Goal: Information Seeking & Learning: Learn about a topic

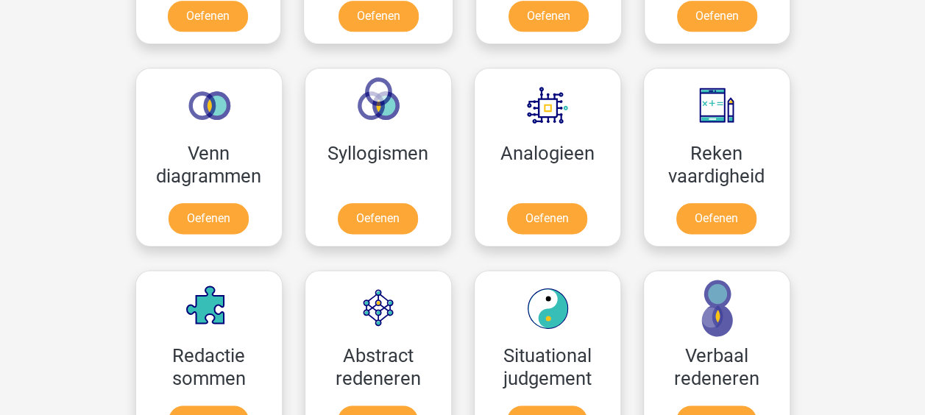
scroll to position [824, 0]
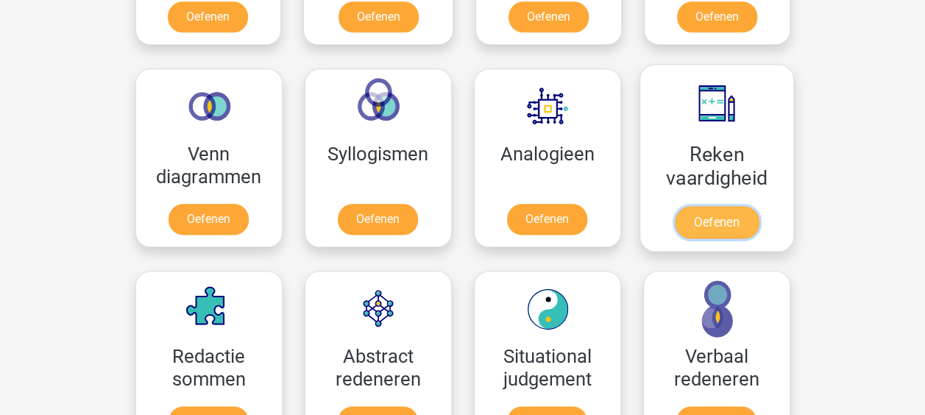
click at [709, 206] on link "Oefenen" at bounding box center [716, 222] width 84 height 32
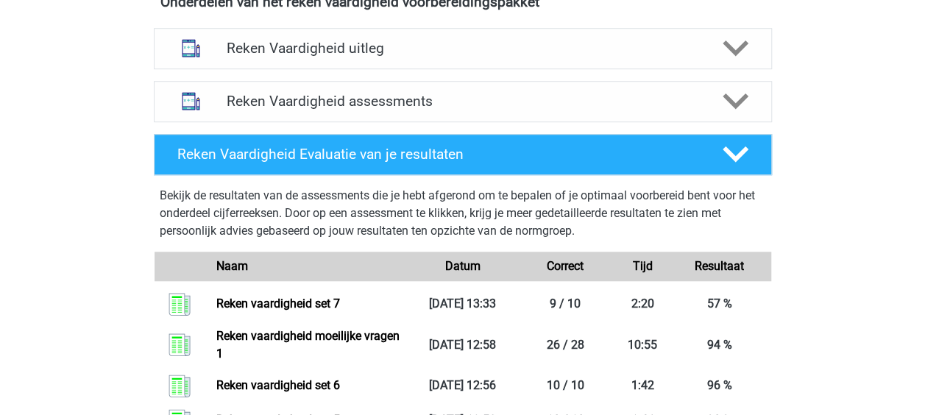
scroll to position [546, 0]
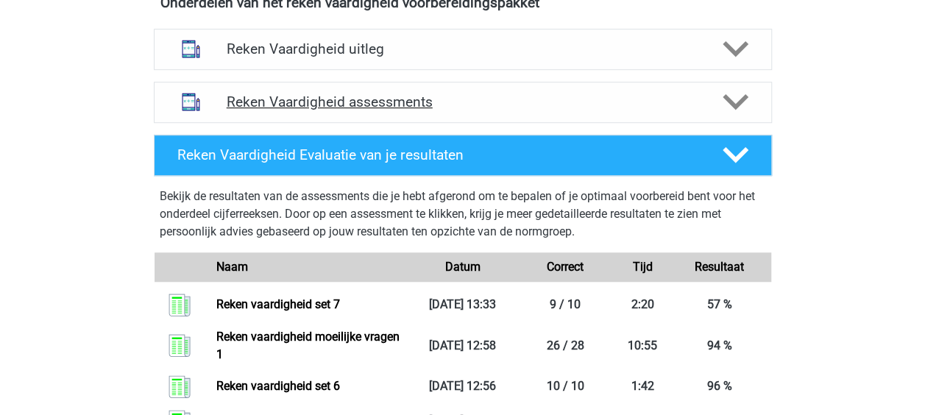
click at [730, 103] on polygon at bounding box center [735, 102] width 26 height 16
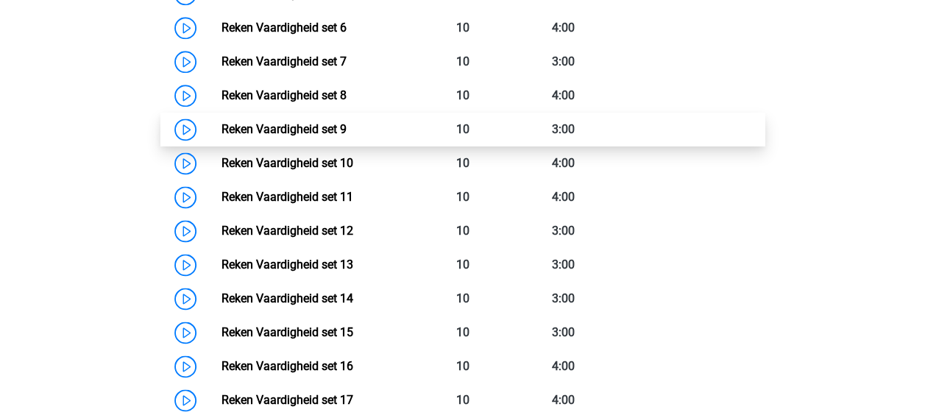
scroll to position [922, 0]
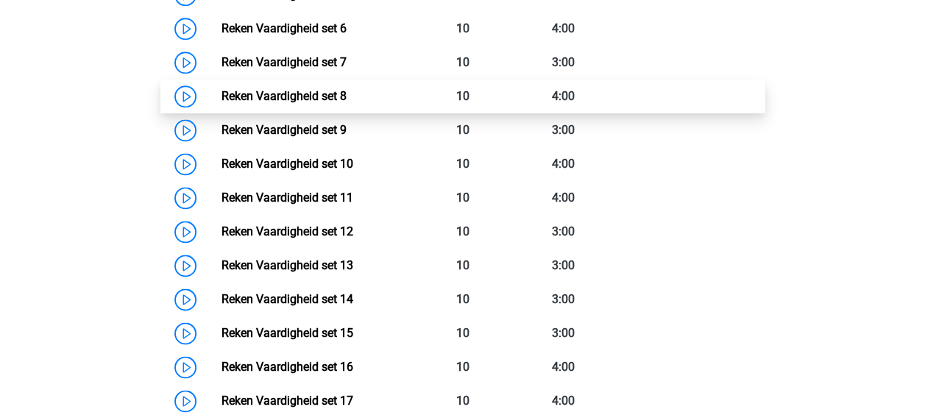
click at [330, 96] on link "Reken Vaardigheid set 8" at bounding box center [283, 96] width 125 height 14
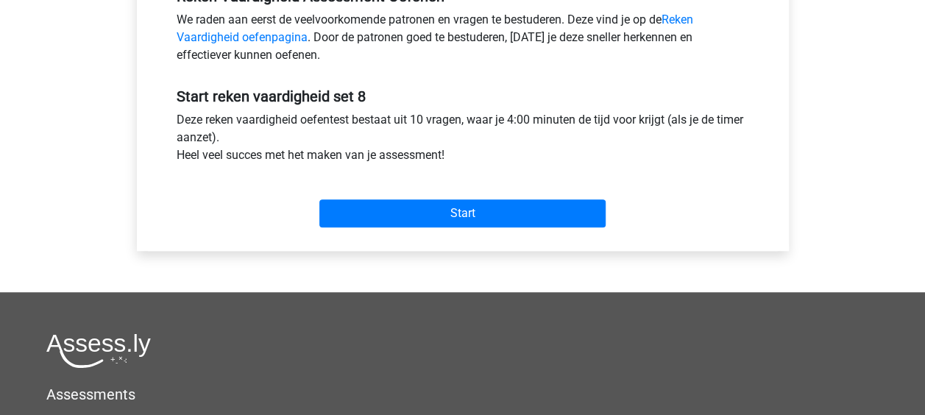
scroll to position [487, 0]
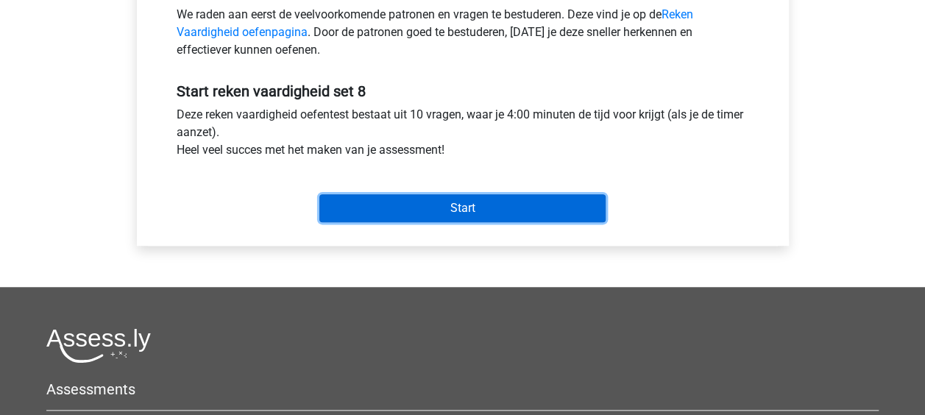
click at [455, 205] on input "Start" at bounding box center [462, 208] width 286 height 28
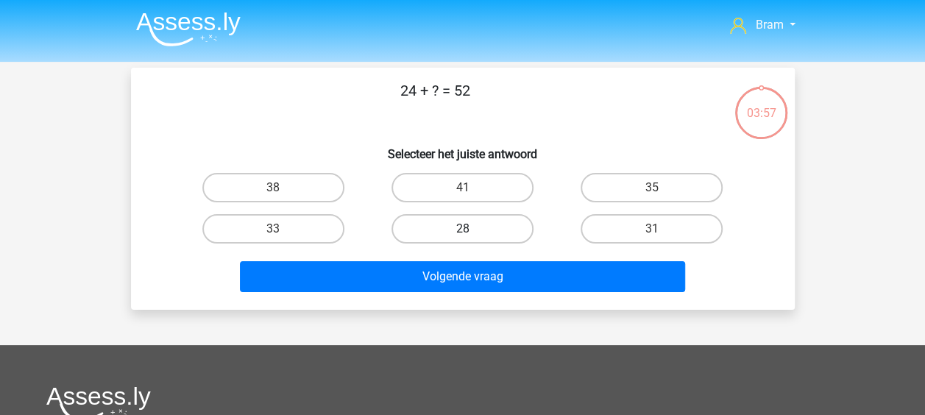
click at [413, 237] on label "28" at bounding box center [462, 228] width 142 height 29
click at [462, 237] on input "28" at bounding box center [467, 234] width 10 height 10
radio input "true"
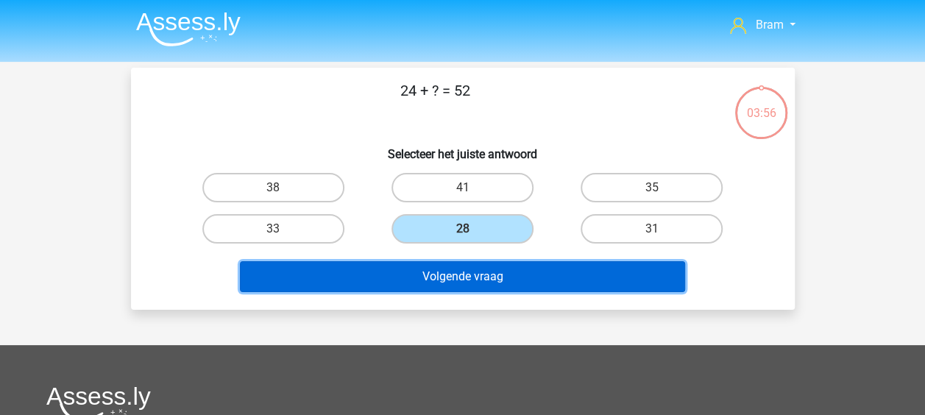
click at [412, 272] on button "Volgende vraag" at bounding box center [462, 276] width 445 height 31
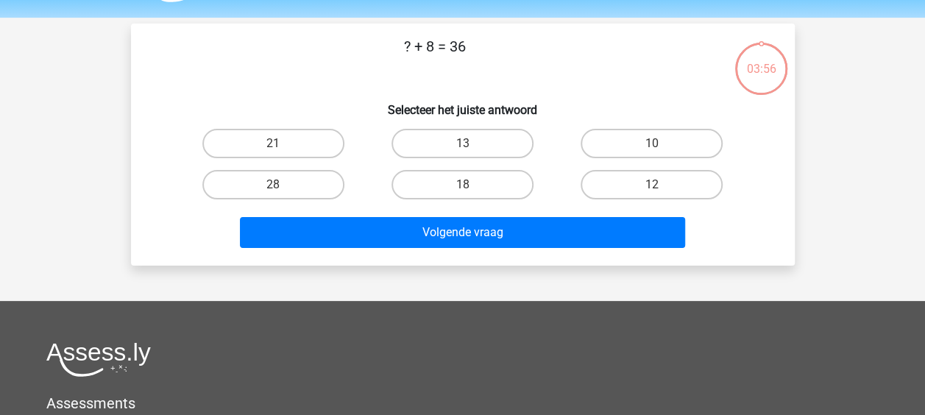
scroll to position [68, 0]
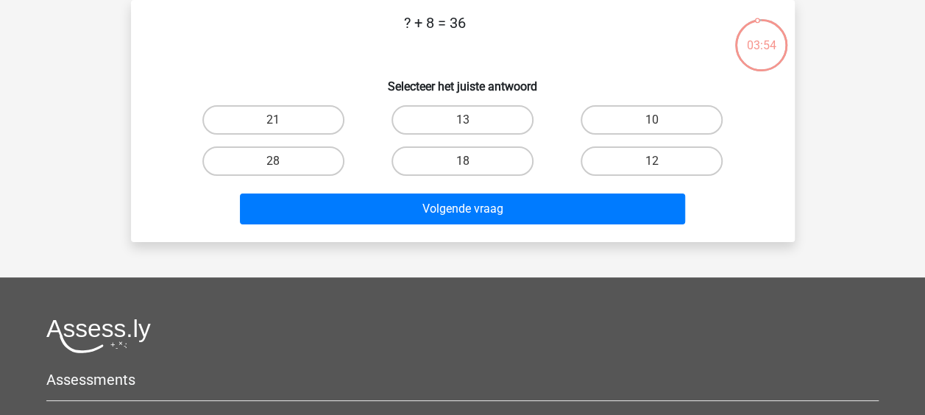
click at [299, 146] on div "28" at bounding box center [273, 161] width 189 height 41
click at [297, 150] on label "28" at bounding box center [273, 160] width 142 height 29
click at [282, 161] on input "28" at bounding box center [278, 166] width 10 height 10
radio input "true"
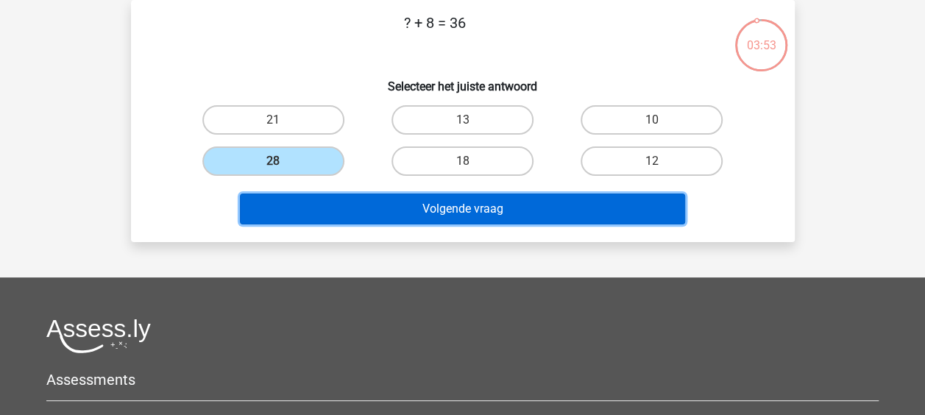
click at [341, 206] on button "Volgende vraag" at bounding box center [462, 208] width 445 height 31
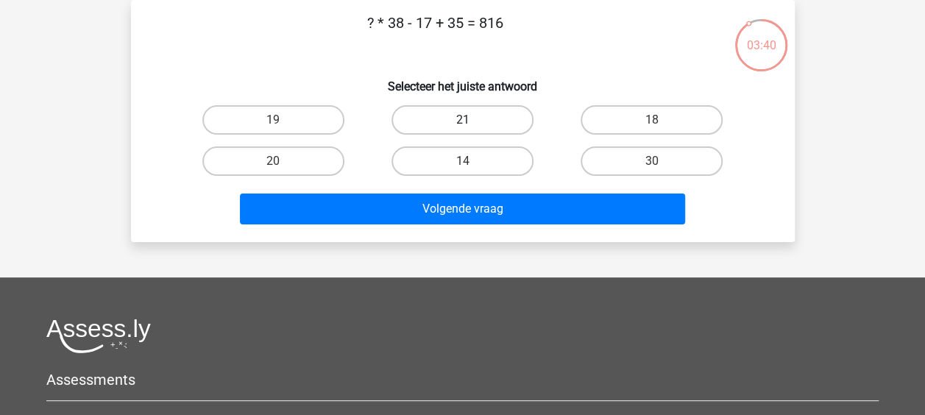
click at [488, 129] on label "21" at bounding box center [462, 119] width 142 height 29
click at [472, 129] on input "21" at bounding box center [467, 125] width 10 height 10
radio input "true"
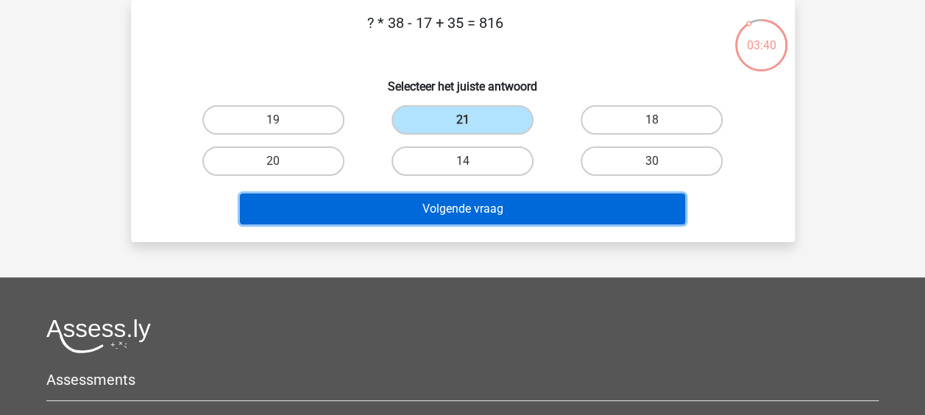
click at [474, 210] on button "Volgende vraag" at bounding box center [462, 208] width 445 height 31
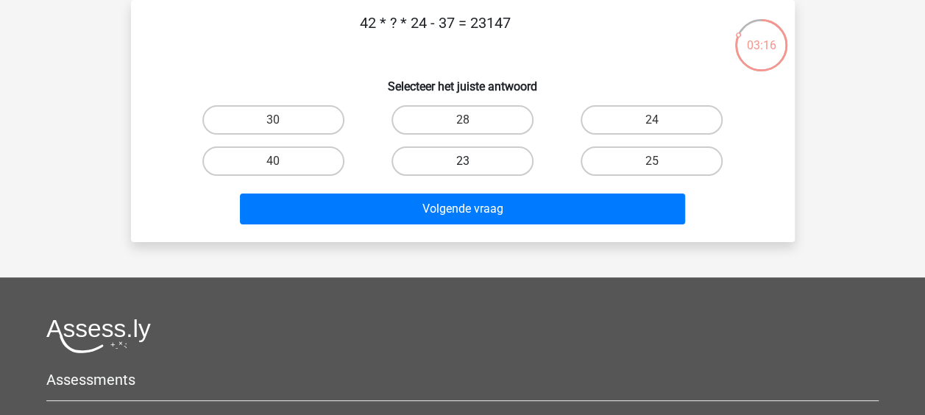
click at [490, 157] on label "23" at bounding box center [462, 160] width 142 height 29
click at [472, 161] on input "23" at bounding box center [467, 166] width 10 height 10
radio input "true"
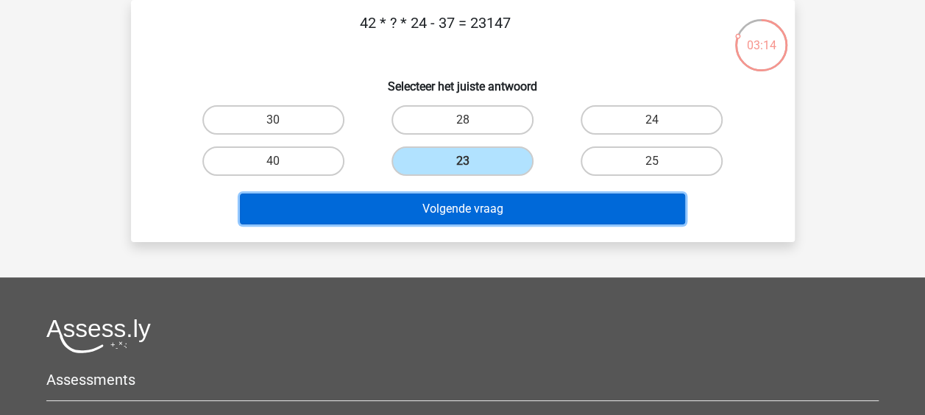
click at [508, 204] on button "Volgende vraag" at bounding box center [462, 208] width 445 height 31
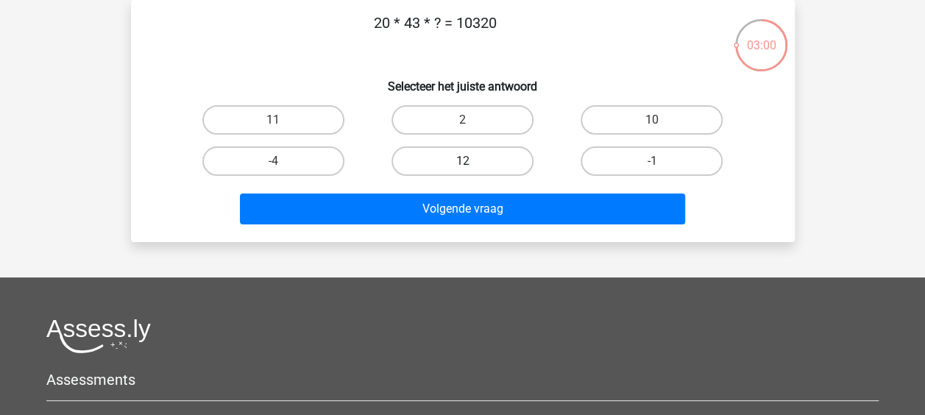
click at [488, 152] on label "12" at bounding box center [462, 160] width 142 height 29
click at [472, 161] on input "12" at bounding box center [467, 166] width 10 height 10
radio input "true"
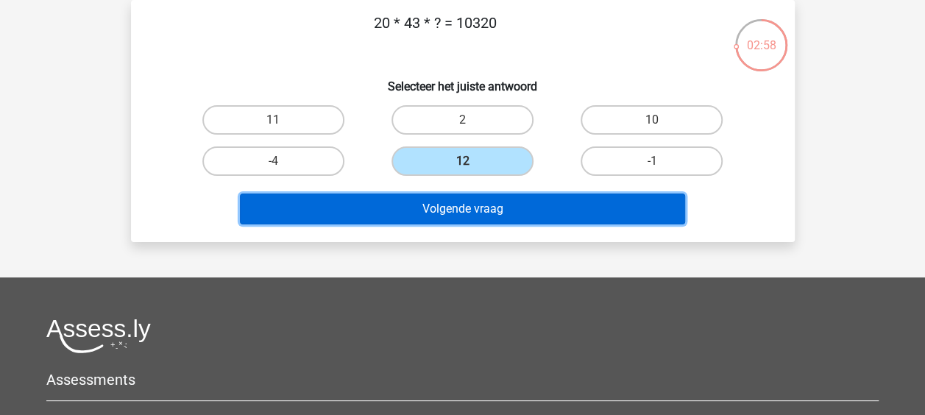
click at [485, 201] on button "Volgende vraag" at bounding box center [462, 208] width 445 height 31
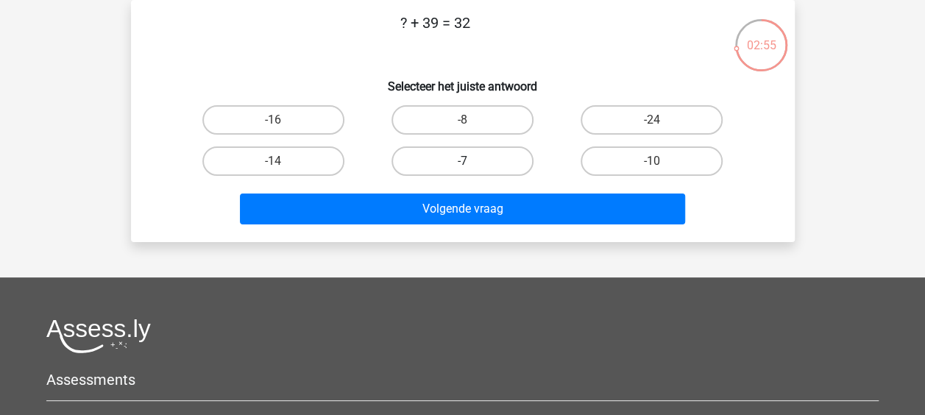
click at [483, 168] on label "-7" at bounding box center [462, 160] width 142 height 29
click at [472, 168] on input "-7" at bounding box center [467, 166] width 10 height 10
radio input "true"
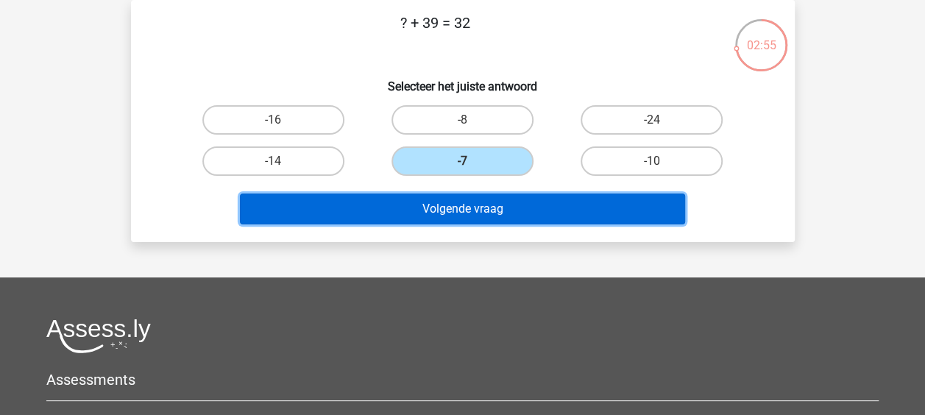
click at [481, 206] on button "Volgende vraag" at bounding box center [462, 208] width 445 height 31
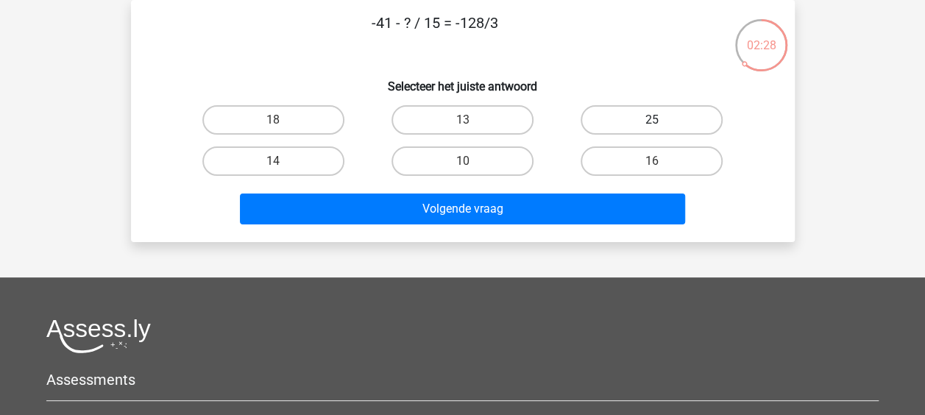
click at [677, 119] on label "25" at bounding box center [651, 119] width 142 height 29
click at [661, 120] on input "25" at bounding box center [657, 125] width 10 height 10
radio input "true"
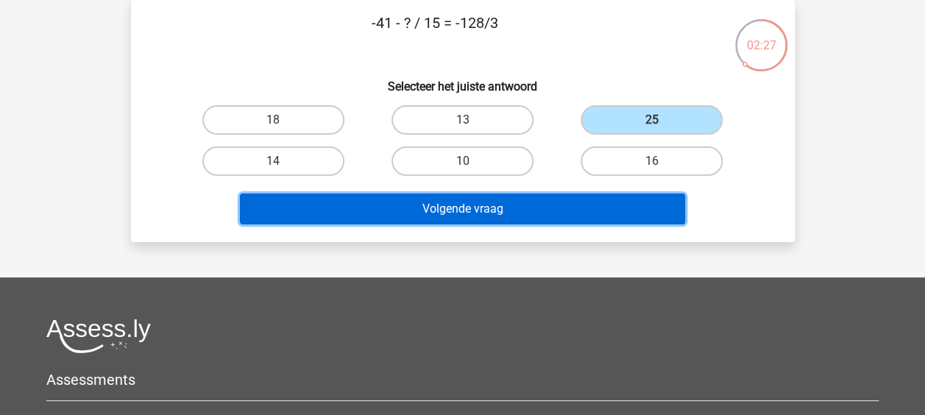
click at [556, 210] on button "Volgende vraag" at bounding box center [462, 208] width 445 height 31
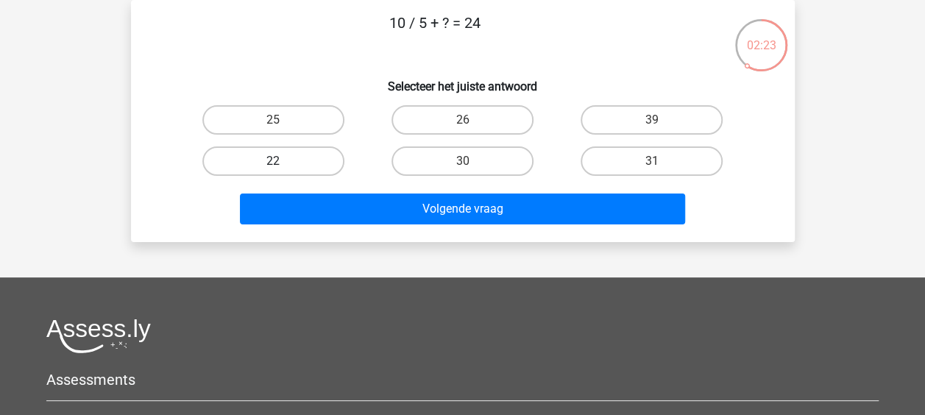
click at [317, 163] on label "22" at bounding box center [273, 160] width 142 height 29
click at [282, 163] on input "22" at bounding box center [278, 166] width 10 height 10
radio input "true"
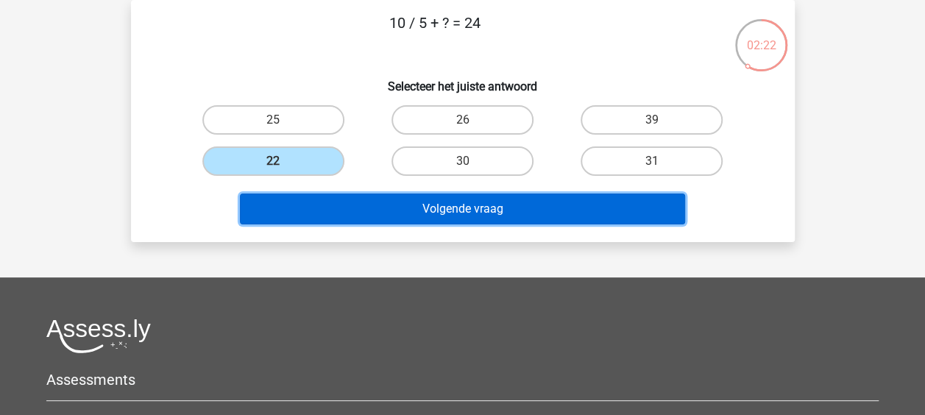
click at [345, 199] on button "Volgende vraag" at bounding box center [462, 208] width 445 height 31
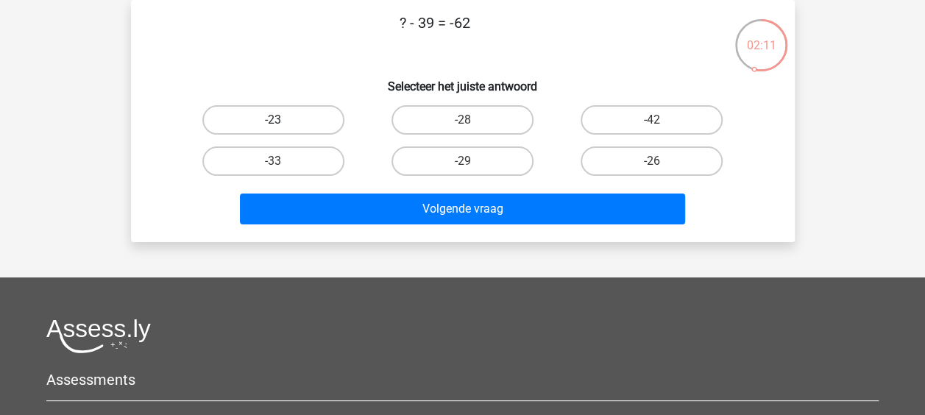
click at [318, 113] on label "-23" at bounding box center [273, 119] width 142 height 29
click at [282, 120] on input "-23" at bounding box center [278, 125] width 10 height 10
radio input "true"
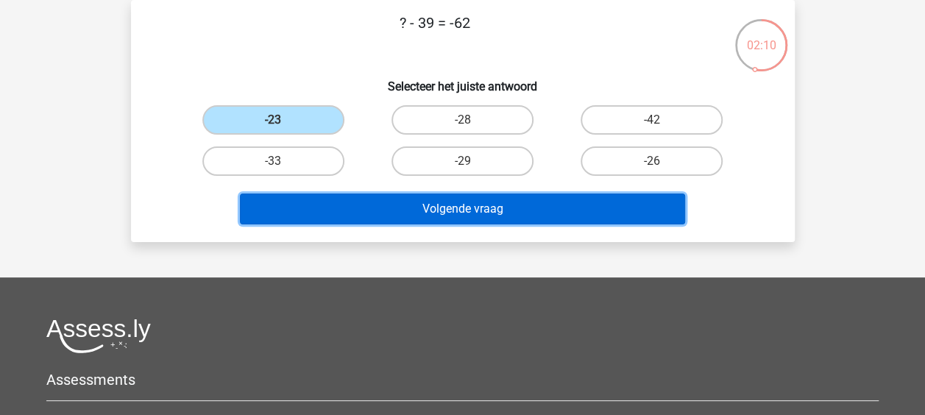
click at [348, 199] on button "Volgende vraag" at bounding box center [462, 208] width 445 height 31
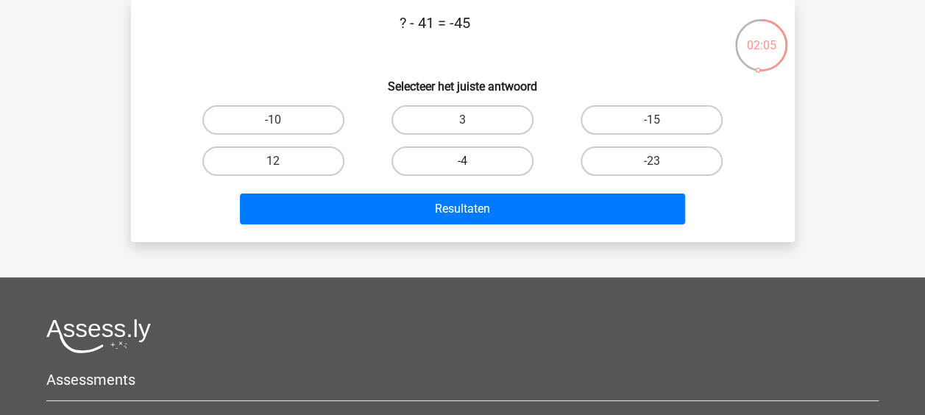
click at [430, 171] on label "-4" at bounding box center [462, 160] width 142 height 29
click at [462, 171] on input "-4" at bounding box center [467, 166] width 10 height 10
radio input "true"
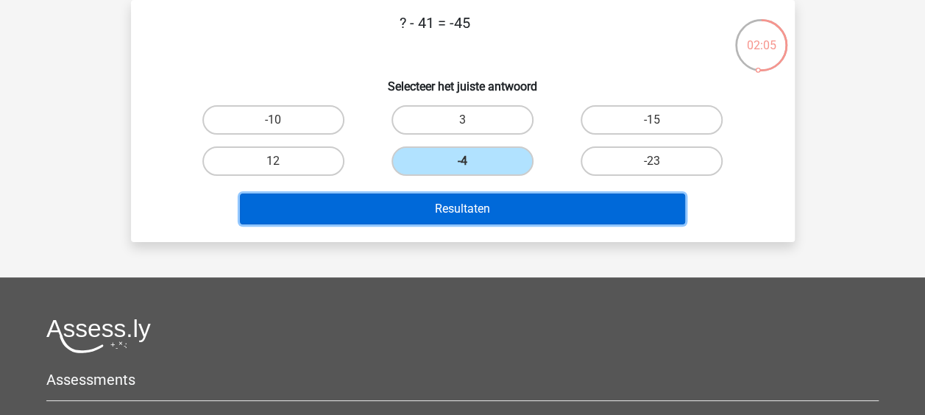
click at [411, 205] on button "Resultaten" at bounding box center [462, 208] width 445 height 31
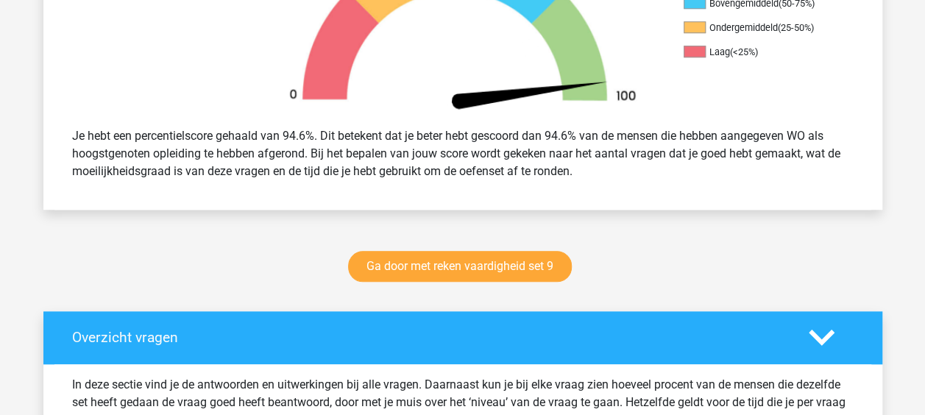
scroll to position [538, 0]
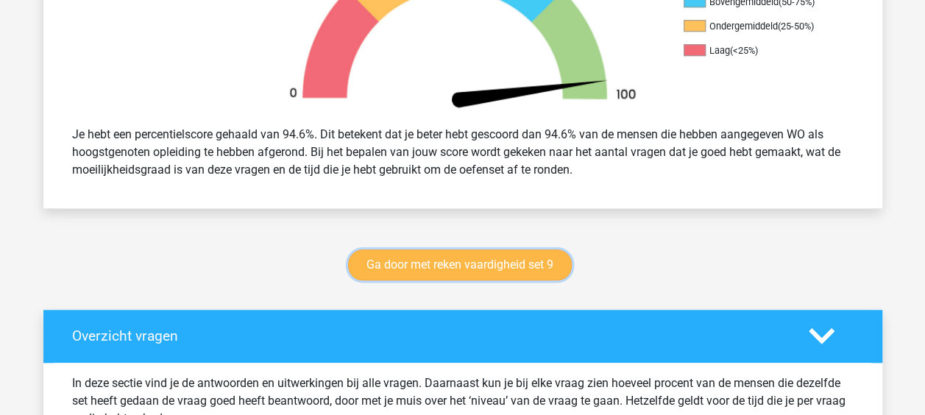
click at [457, 280] on link "Ga door met reken vaardigheid set 9" at bounding box center [460, 264] width 224 height 31
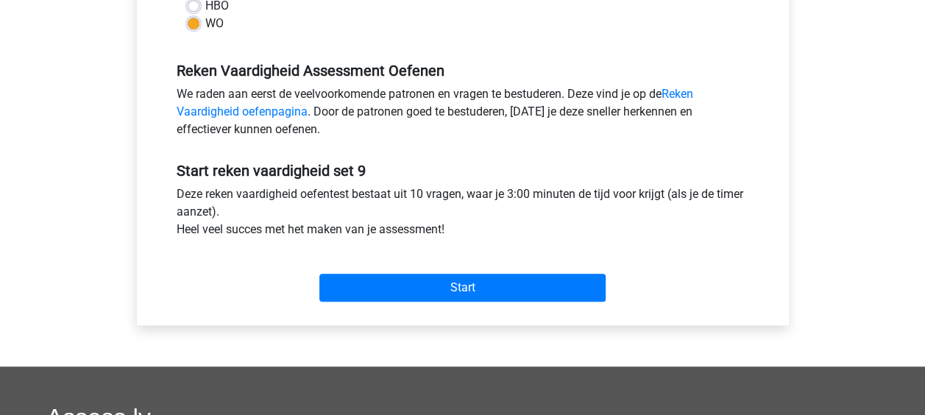
scroll to position [458, 0]
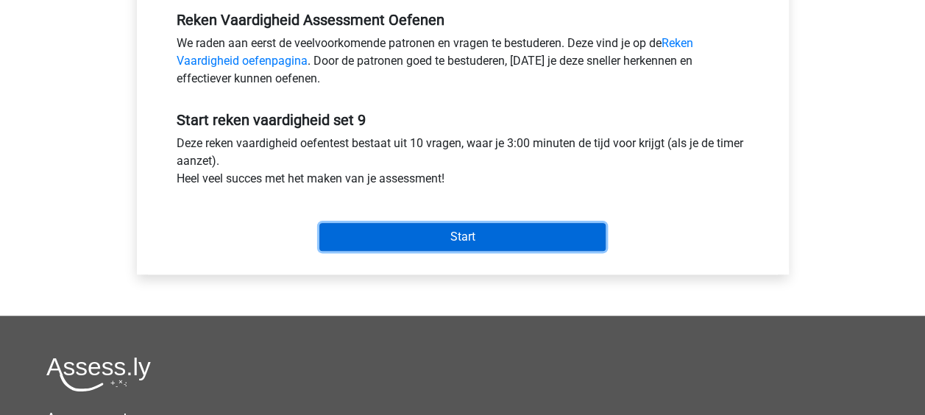
click at [481, 225] on input "Start" at bounding box center [462, 237] width 286 height 28
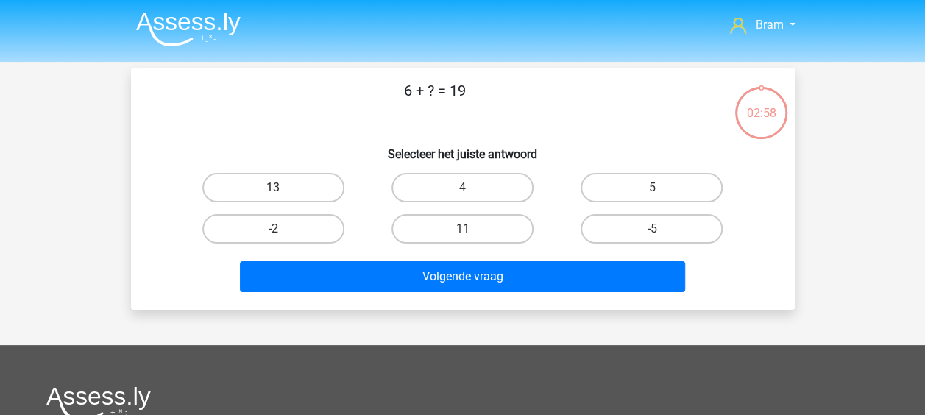
click at [313, 184] on label "13" at bounding box center [273, 187] width 142 height 29
click at [282, 188] on input "13" at bounding box center [278, 193] width 10 height 10
radio input "true"
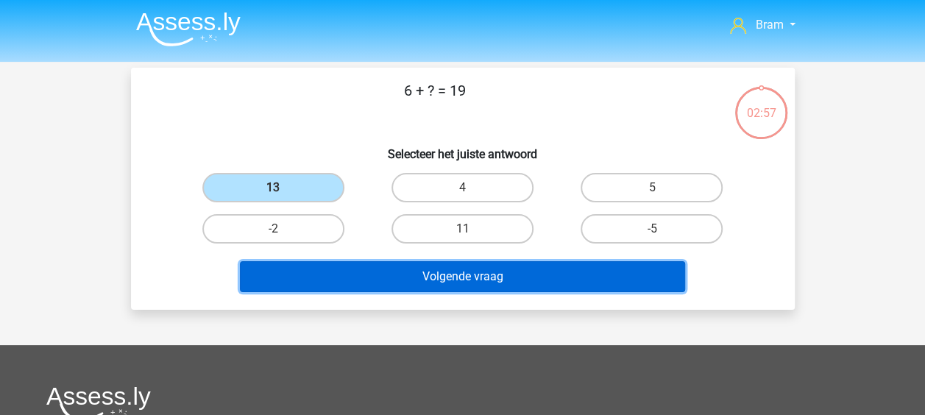
click at [358, 264] on button "Volgende vraag" at bounding box center [462, 276] width 445 height 31
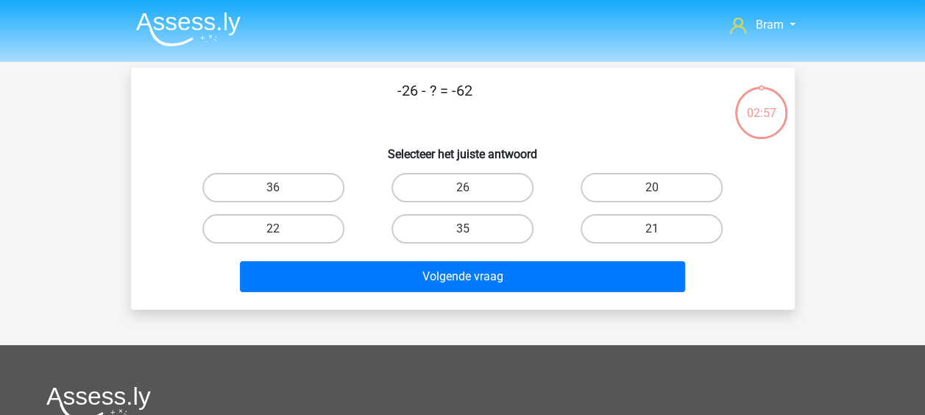
scroll to position [68, 0]
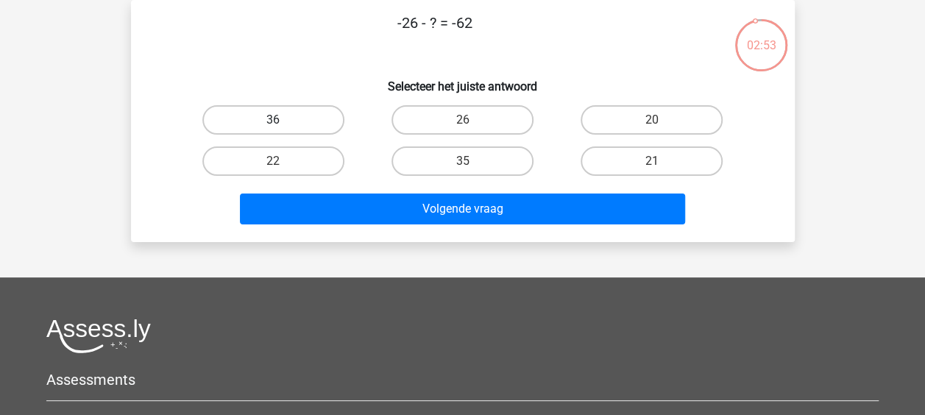
click at [288, 116] on label "36" at bounding box center [273, 119] width 142 height 29
click at [282, 120] on input "36" at bounding box center [278, 125] width 10 height 10
radio input "true"
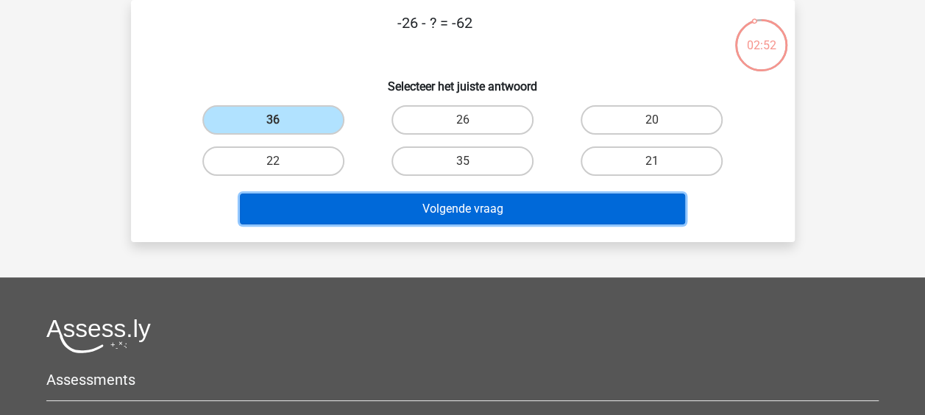
click at [307, 202] on button "Volgende vraag" at bounding box center [462, 208] width 445 height 31
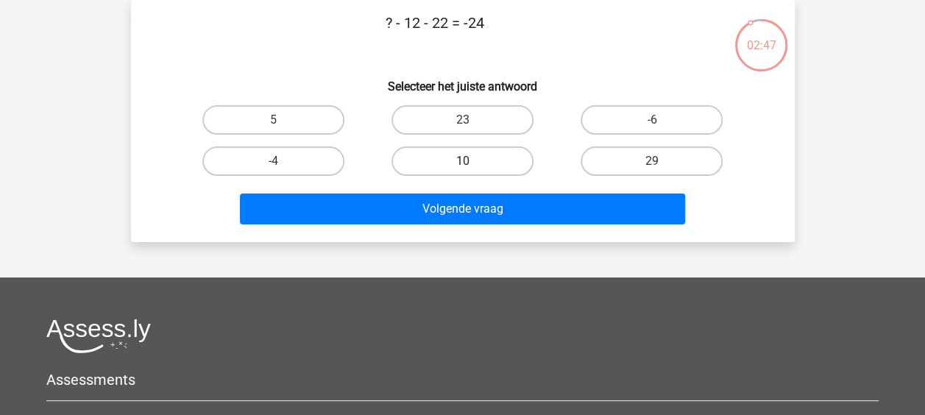
click at [441, 157] on label "10" at bounding box center [462, 160] width 142 height 29
click at [462, 161] on input "10" at bounding box center [467, 166] width 10 height 10
radio input "true"
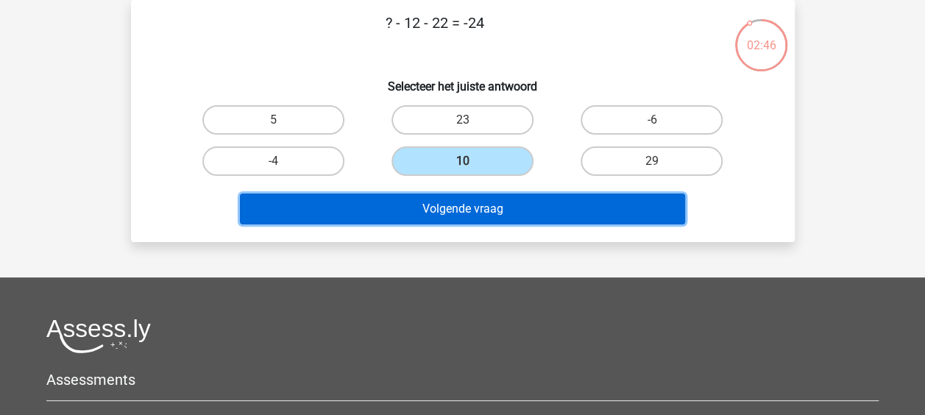
click at [413, 204] on button "Volgende vraag" at bounding box center [462, 208] width 445 height 31
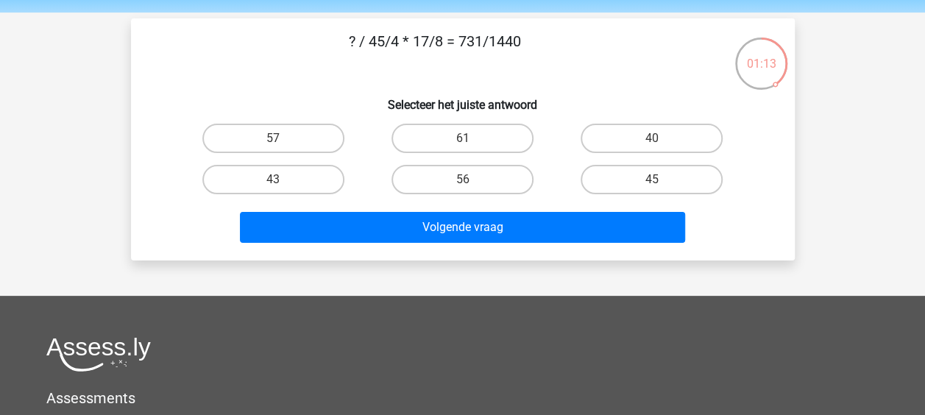
scroll to position [47, 0]
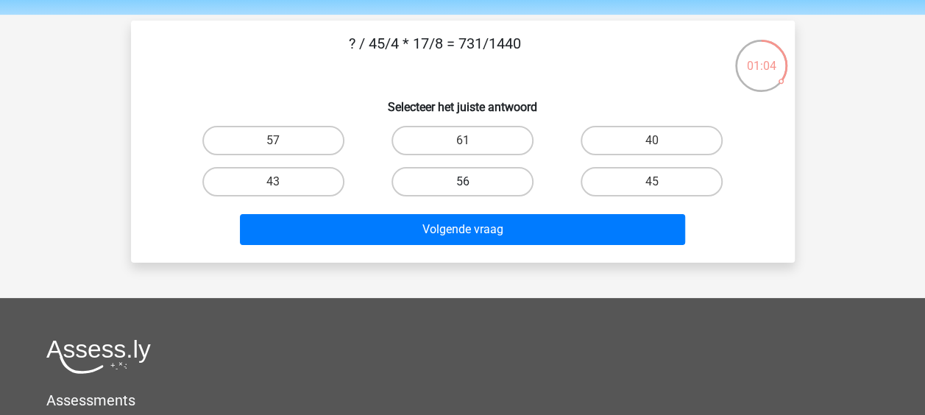
click at [468, 173] on label "56" at bounding box center [462, 181] width 142 height 29
click at [468, 182] on input "56" at bounding box center [467, 187] width 10 height 10
radio input "true"
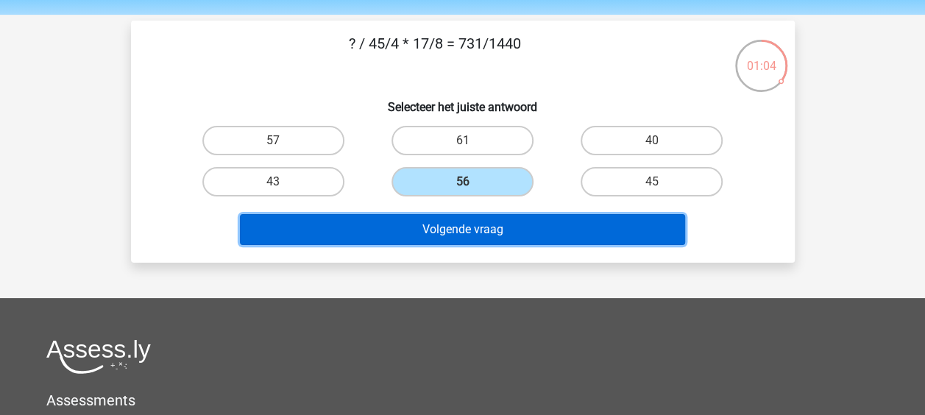
click at [466, 228] on button "Volgende vraag" at bounding box center [462, 229] width 445 height 31
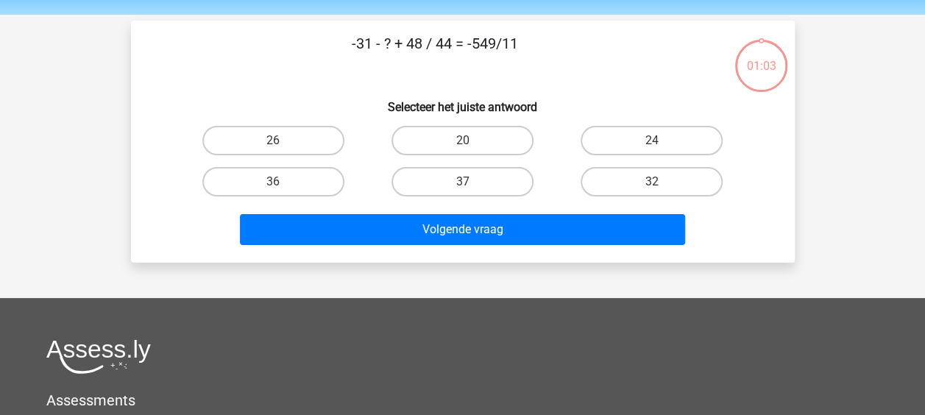
scroll to position [68, 0]
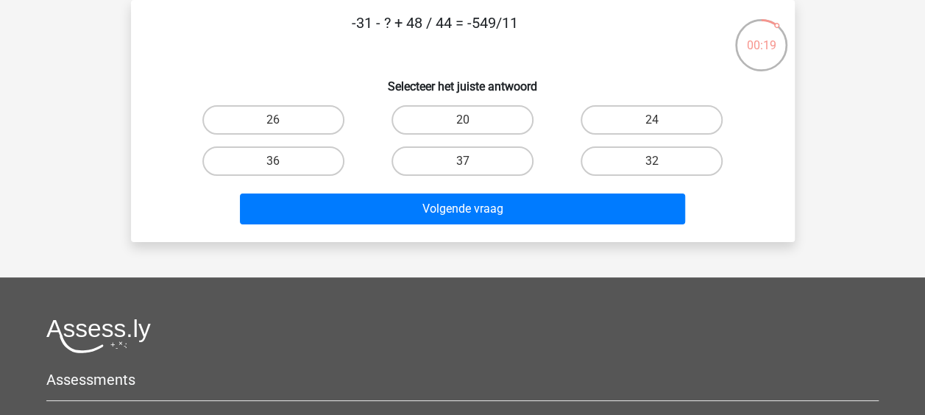
click at [466, 120] on input "20" at bounding box center [467, 125] width 10 height 10
radio input "true"
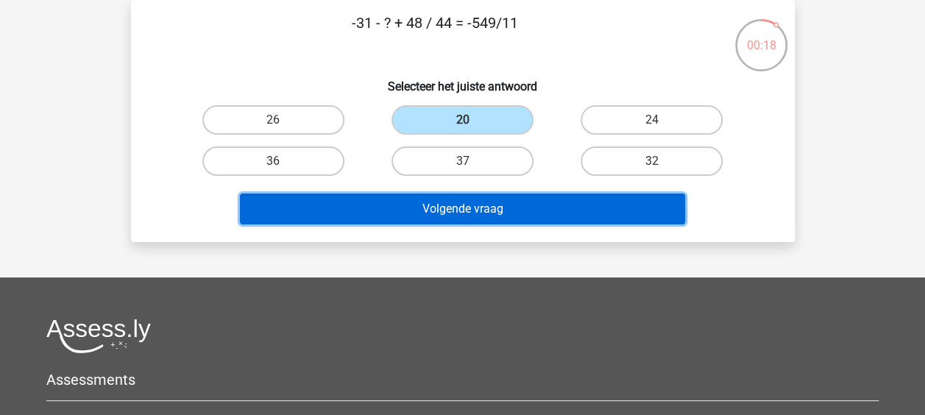
click at [433, 222] on button "Volgende vraag" at bounding box center [462, 208] width 445 height 31
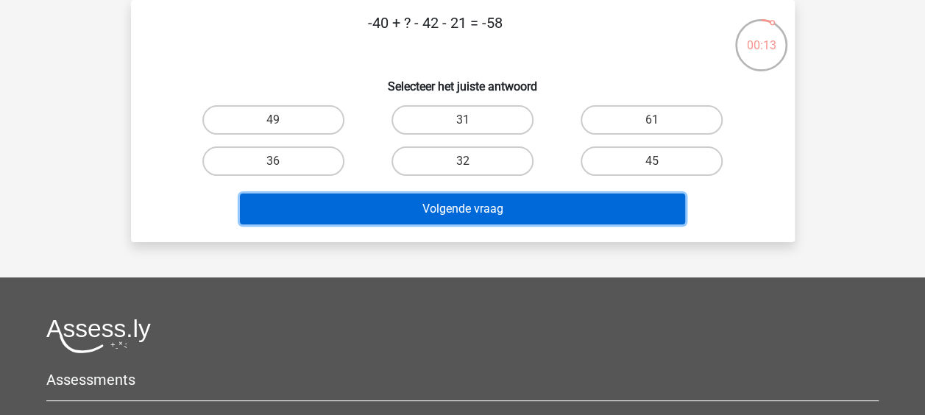
click at [433, 222] on button "Volgende vraag" at bounding box center [462, 208] width 445 height 31
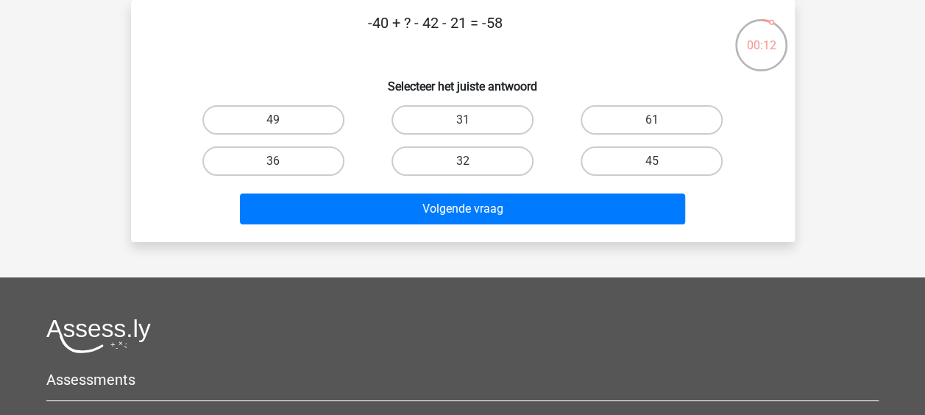
click at [625, 139] on div "61" at bounding box center [651, 119] width 189 height 41
click at [622, 151] on label "45" at bounding box center [651, 160] width 142 height 29
click at [652, 161] on input "45" at bounding box center [657, 166] width 10 height 10
radio input "true"
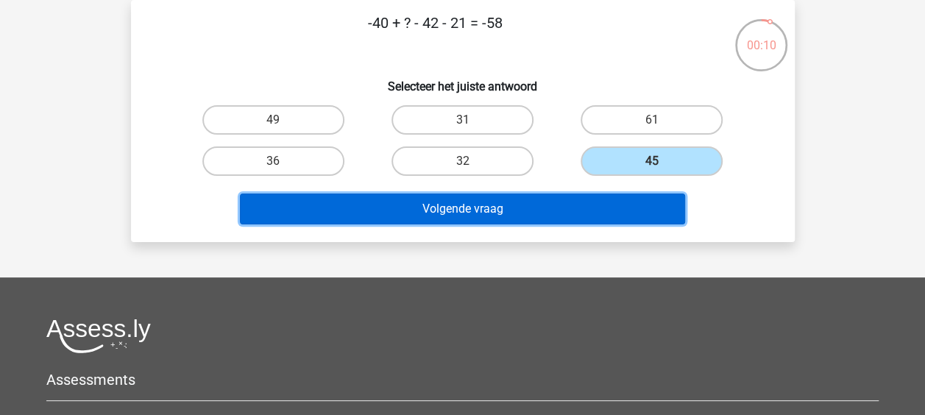
click at [566, 215] on button "Volgende vraag" at bounding box center [462, 208] width 445 height 31
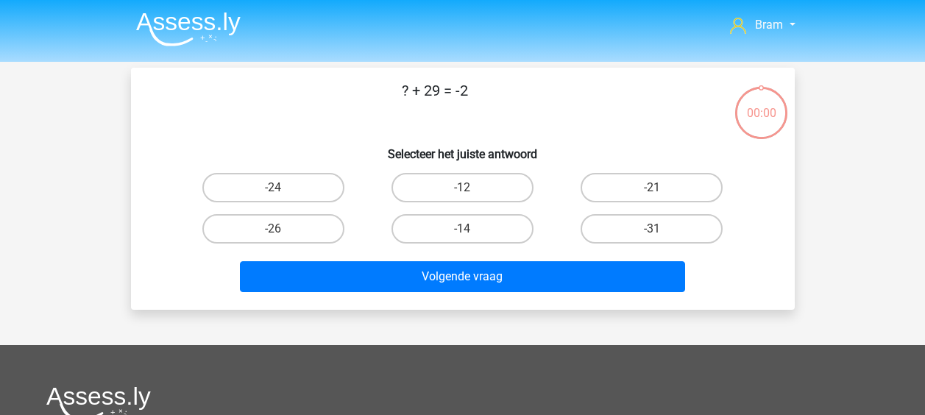
scroll to position [68, 0]
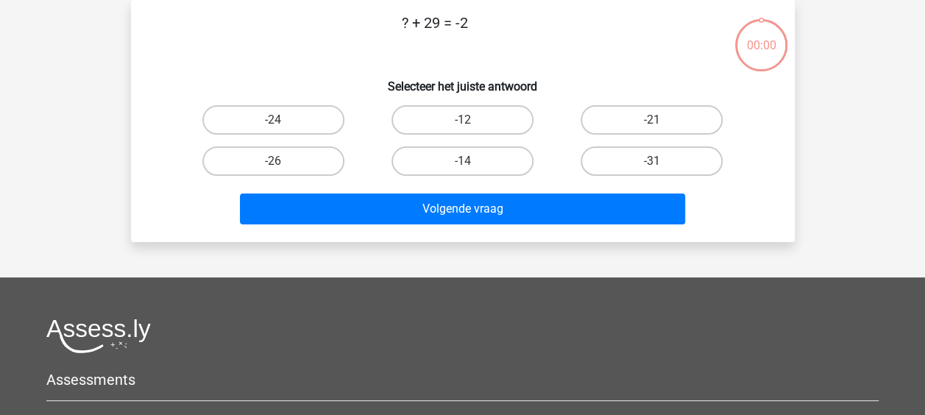
click at [593, 150] on label "-31" at bounding box center [651, 160] width 142 height 29
click at [652, 161] on input "-31" at bounding box center [657, 166] width 10 height 10
radio input "true"
click at [593, 150] on label "-31" at bounding box center [651, 160] width 142 height 29
click at [652, 161] on input "-31" at bounding box center [657, 166] width 10 height 10
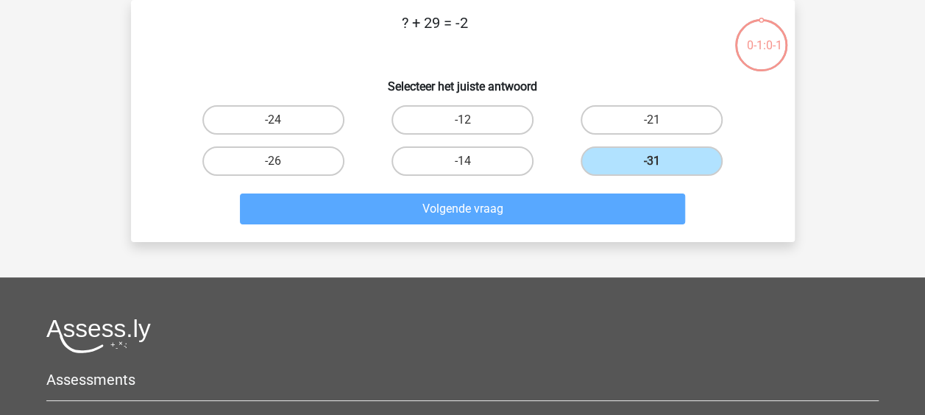
click at [563, 192] on div "Volgende vraag" at bounding box center [462, 206] width 616 height 49
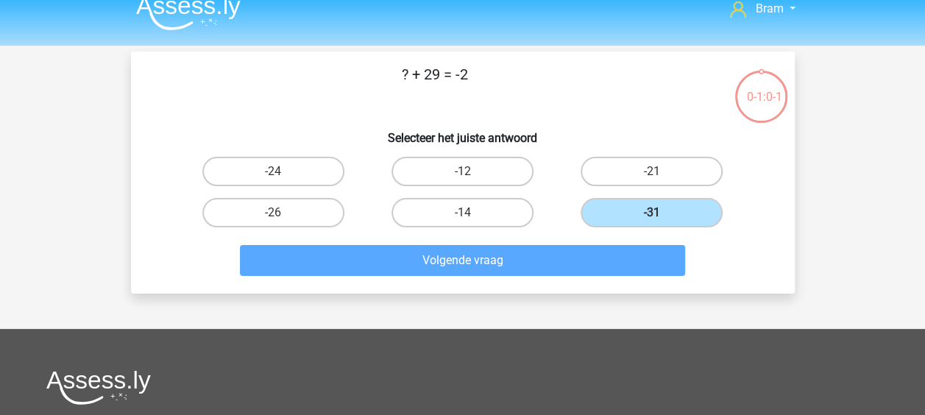
scroll to position [0, 0]
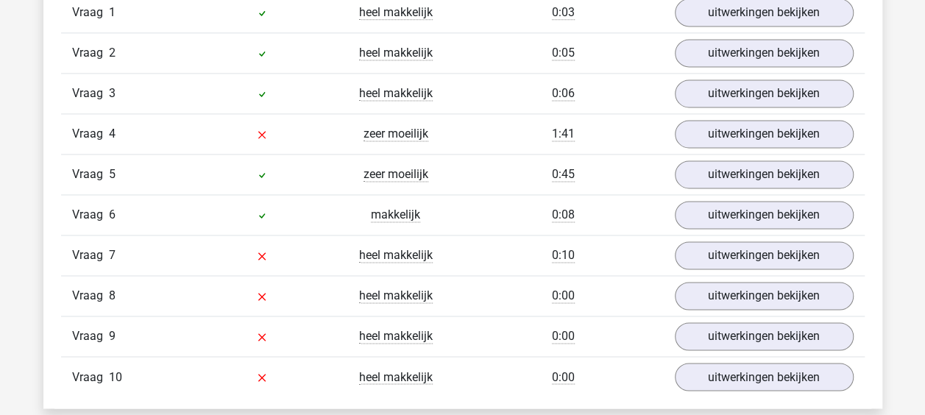
scroll to position [1019, 0]
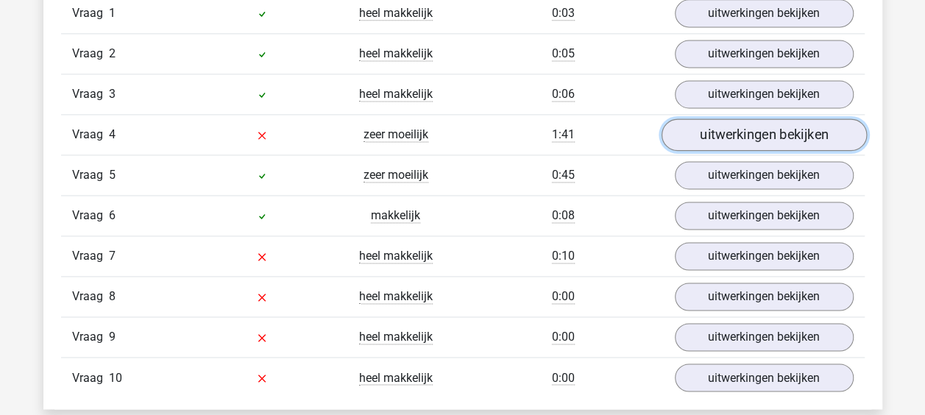
click at [765, 141] on link "uitwerkingen bekijken" at bounding box center [763, 134] width 205 height 32
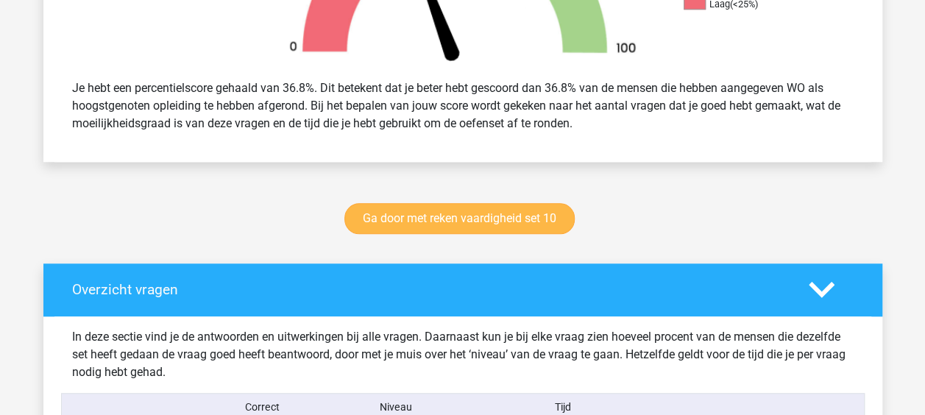
scroll to position [584, 0]
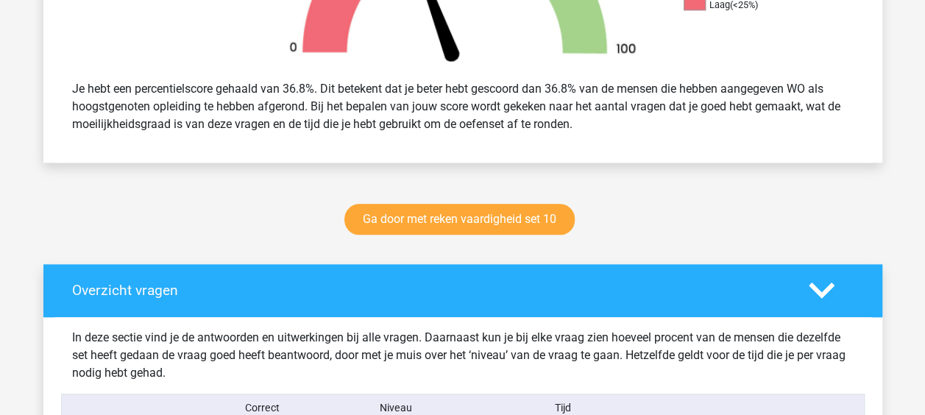
click at [474, 234] on div "Ga door met reken vaardigheid set 10" at bounding box center [462, 222] width 699 height 49
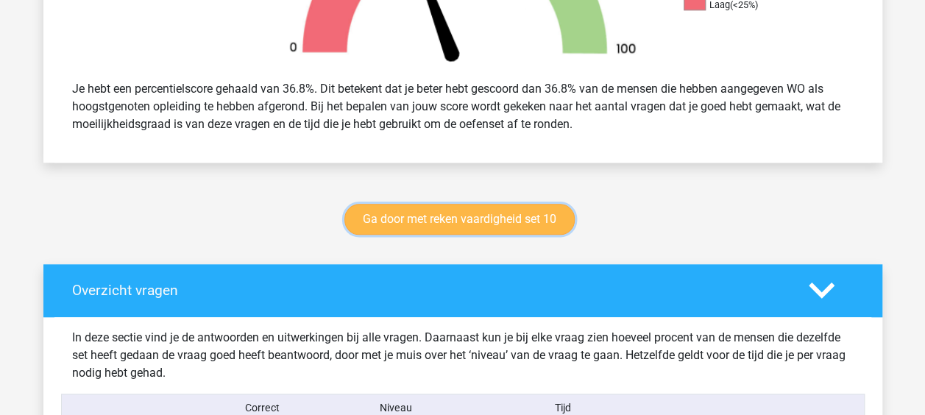
click at [481, 217] on link "Ga door met reken vaardigheid set 10" at bounding box center [459, 219] width 230 height 31
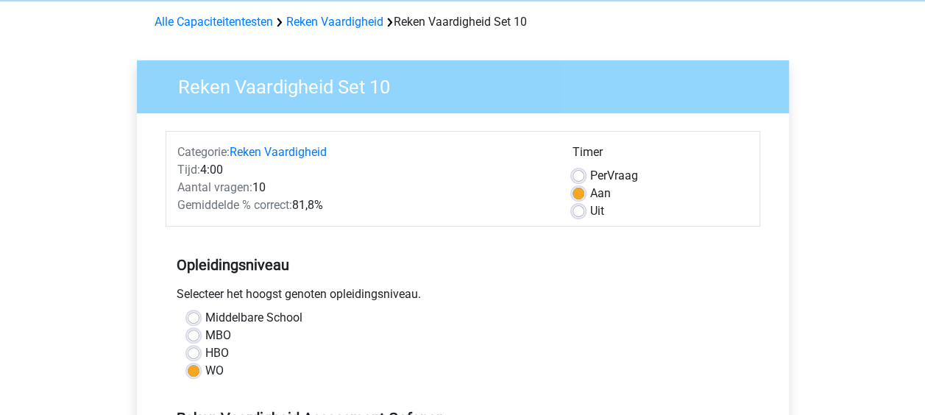
scroll to position [59, 0]
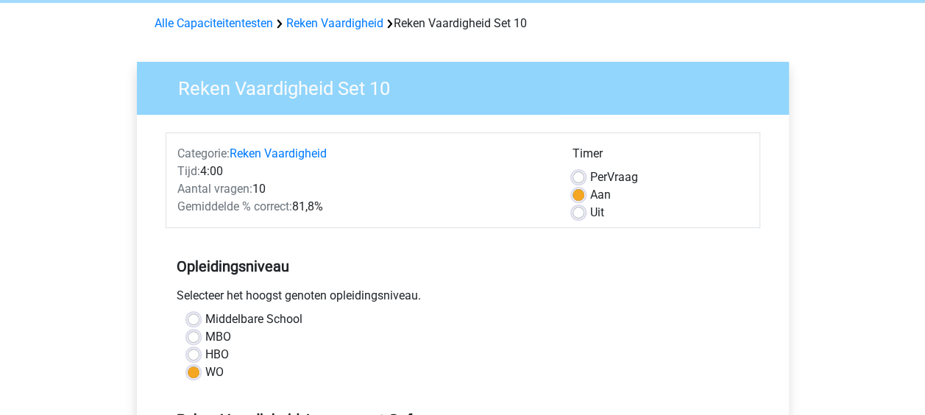
click at [590, 174] on label "Per Vraag" at bounding box center [614, 177] width 48 height 18
click at [583, 174] on input "Per Vraag" at bounding box center [578, 175] width 12 height 15
radio input "true"
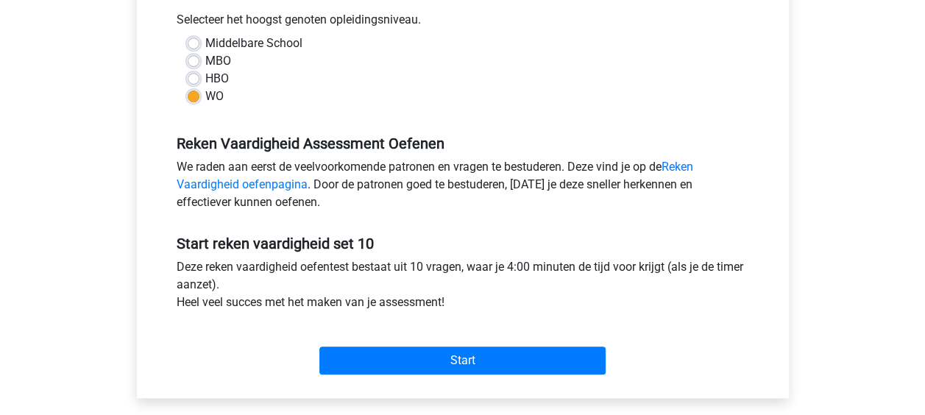
scroll to position [336, 0]
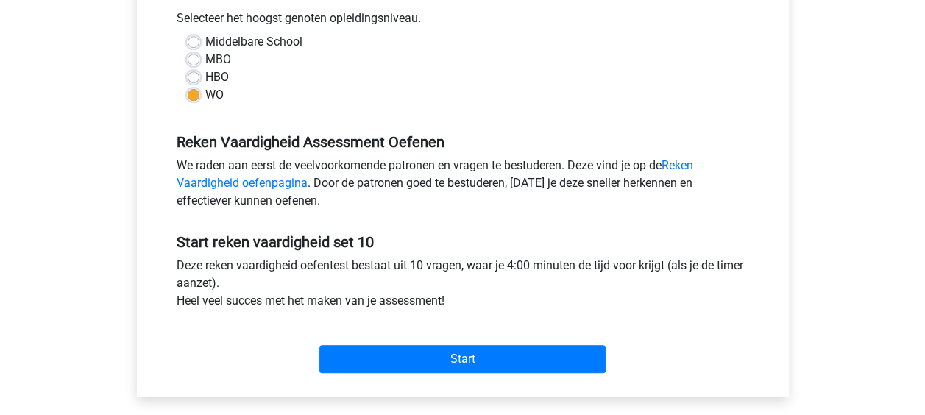
click at [498, 335] on div "Start" at bounding box center [463, 346] width 594 height 51
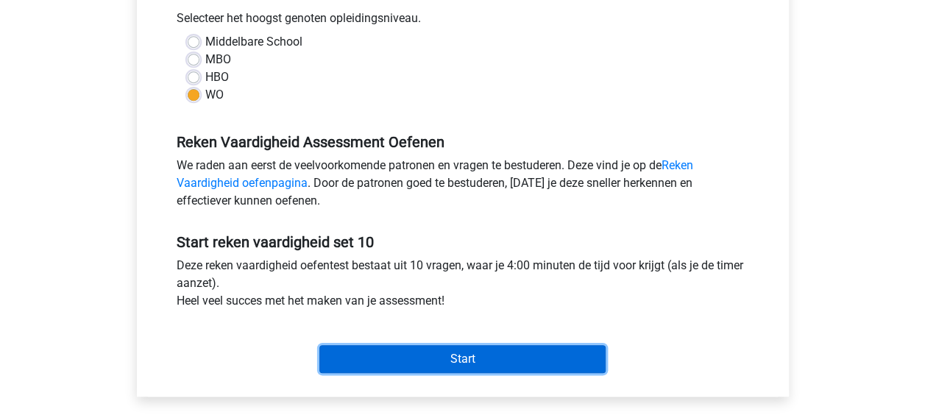
click at [490, 353] on input "Start" at bounding box center [462, 359] width 286 height 28
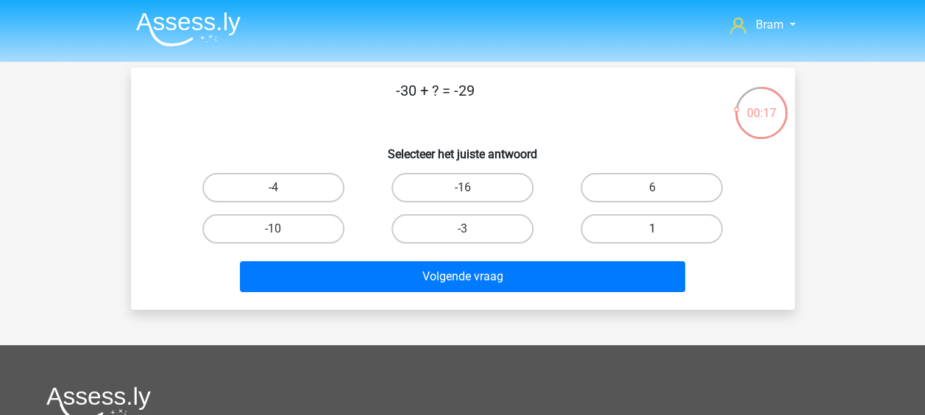
click at [602, 224] on label "1" at bounding box center [651, 228] width 142 height 29
click at [652, 229] on input "1" at bounding box center [657, 234] width 10 height 10
radio input "true"
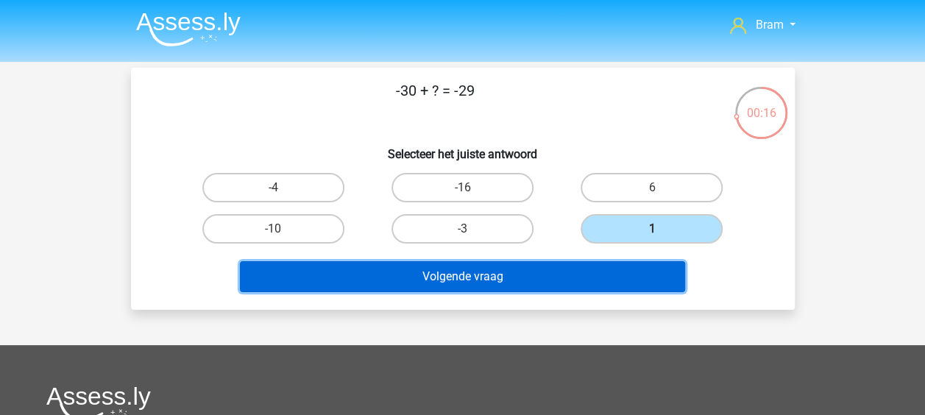
click at [560, 266] on button "Volgende vraag" at bounding box center [462, 276] width 445 height 31
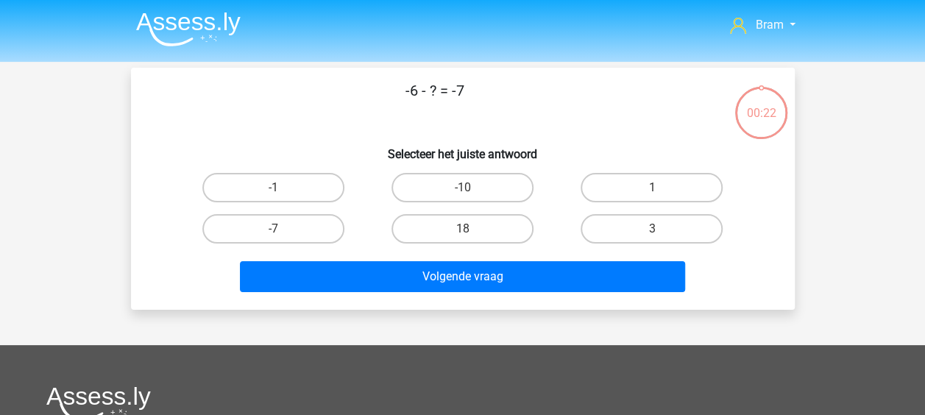
scroll to position [68, 0]
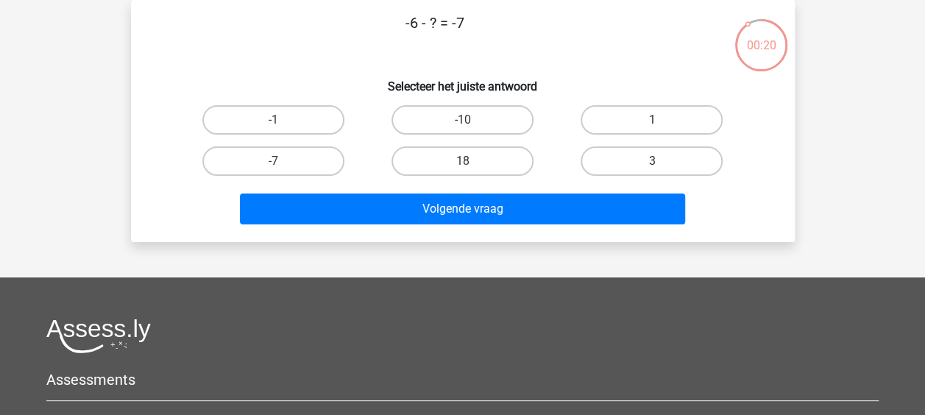
click at [639, 131] on label "1" at bounding box center [651, 119] width 142 height 29
click at [652, 129] on input "1" at bounding box center [657, 125] width 10 height 10
radio input "true"
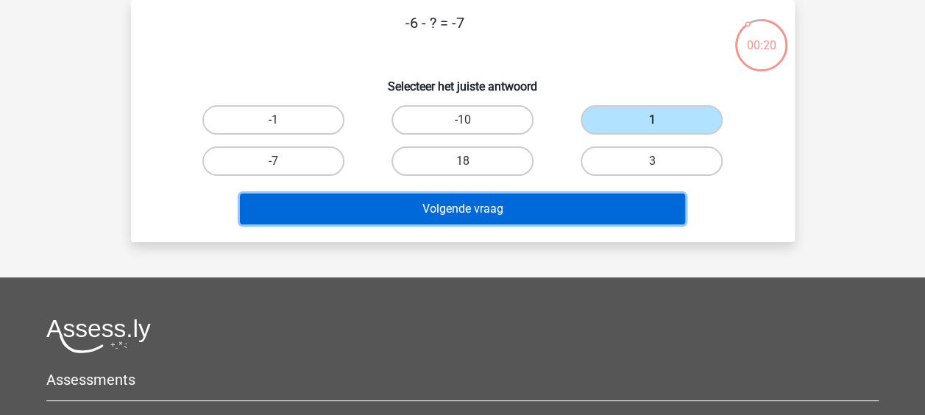
click at [561, 210] on button "Volgende vraag" at bounding box center [462, 208] width 445 height 31
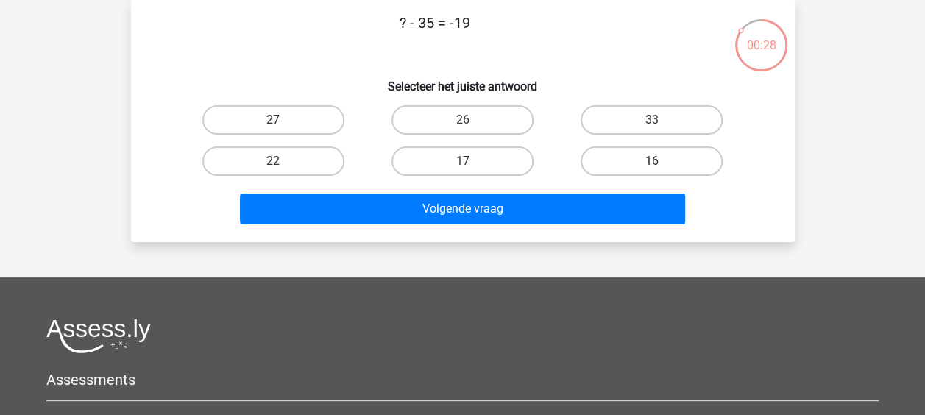
click at [591, 153] on label "16" at bounding box center [651, 160] width 142 height 29
click at [652, 161] on input "16" at bounding box center [657, 166] width 10 height 10
radio input "true"
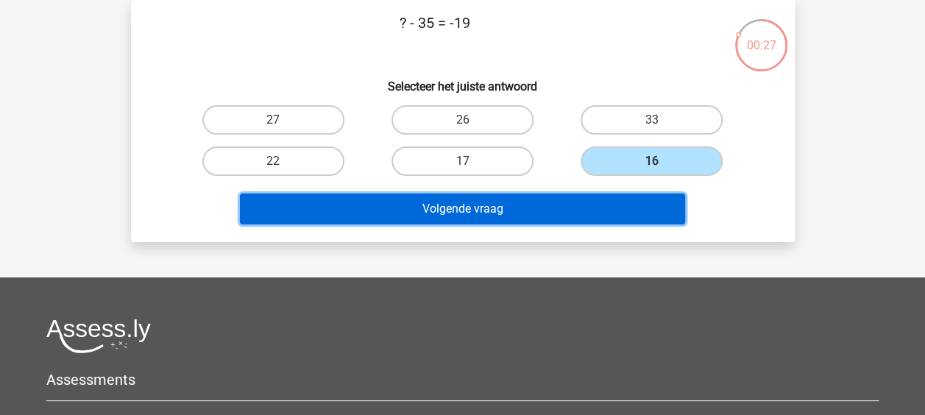
click at [506, 201] on button "Volgende vraag" at bounding box center [462, 208] width 445 height 31
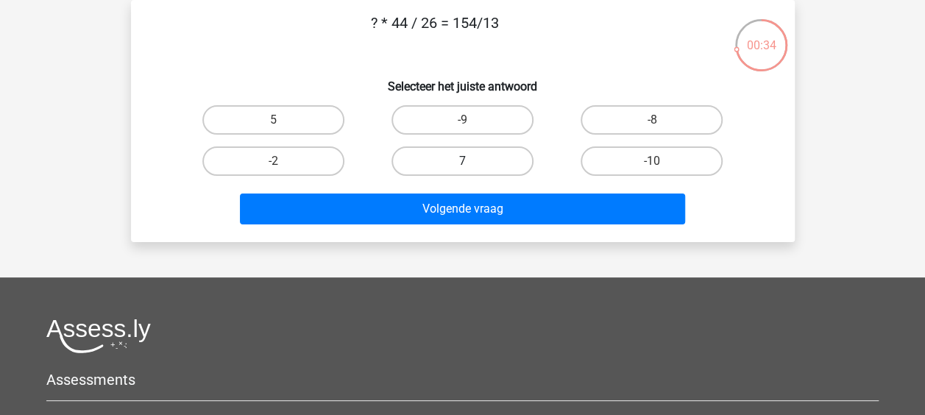
click at [490, 157] on label "7" at bounding box center [462, 160] width 142 height 29
click at [472, 161] on input "7" at bounding box center [467, 166] width 10 height 10
radio input "true"
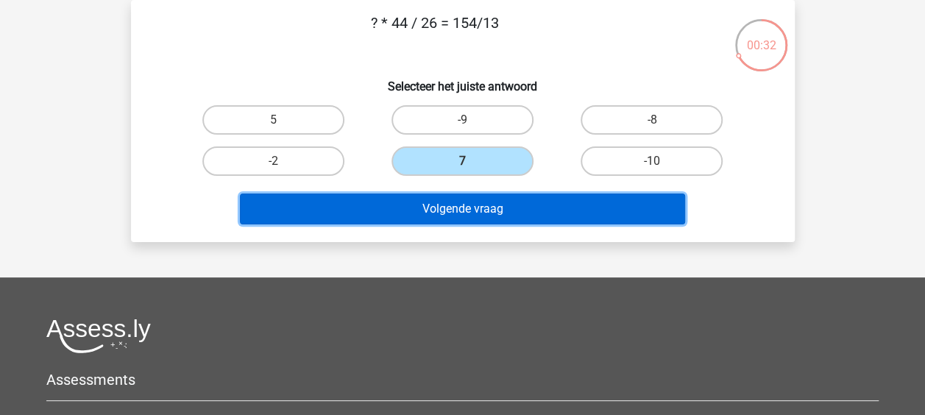
click at [477, 211] on button "Volgende vraag" at bounding box center [462, 208] width 445 height 31
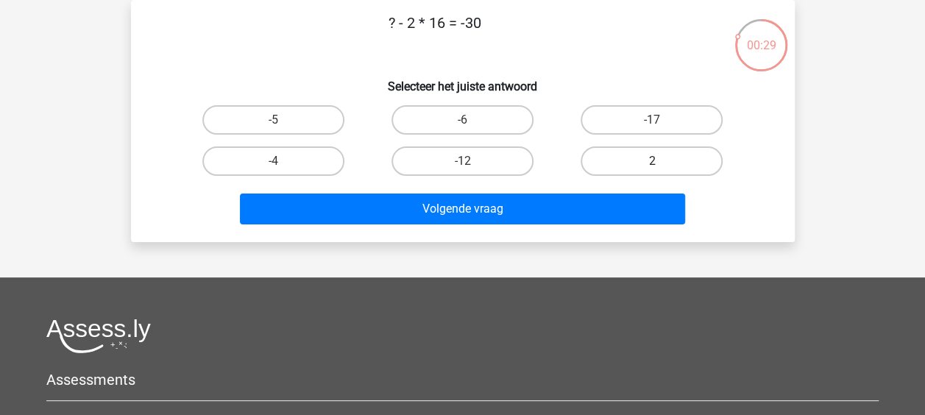
click at [606, 150] on label "2" at bounding box center [651, 160] width 142 height 29
click at [652, 161] on input "2" at bounding box center [657, 166] width 10 height 10
radio input "true"
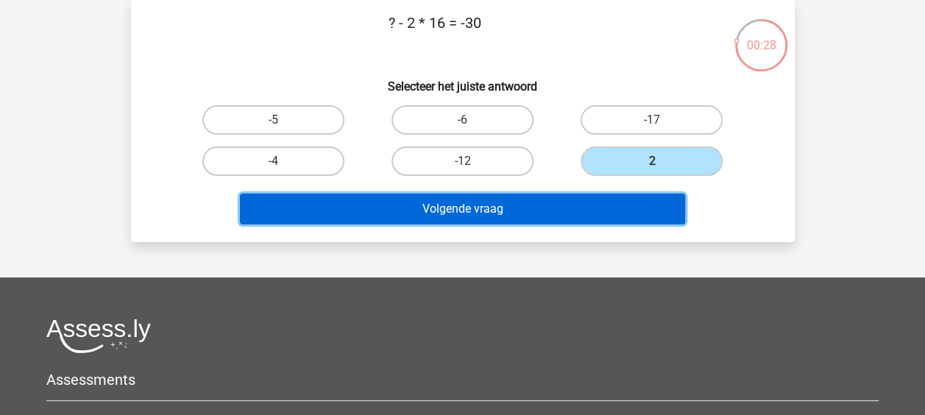
click at [571, 213] on button "Volgende vraag" at bounding box center [462, 208] width 445 height 31
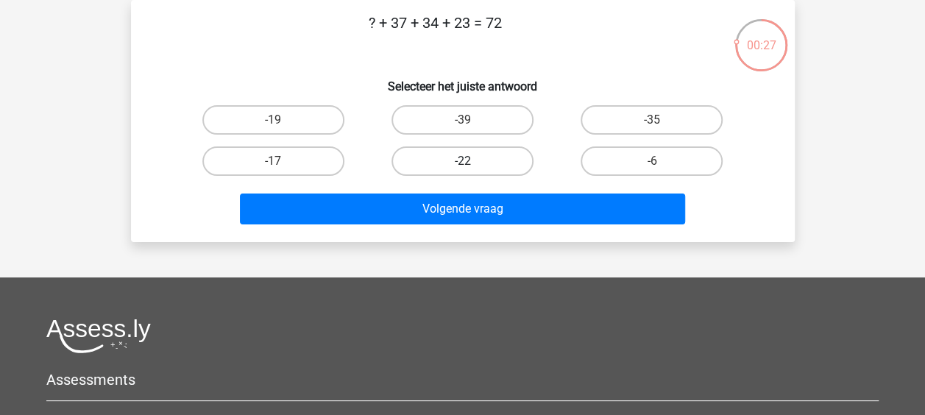
click at [502, 162] on label "-22" at bounding box center [462, 160] width 142 height 29
click at [472, 162] on input "-22" at bounding box center [467, 166] width 10 height 10
radio input "true"
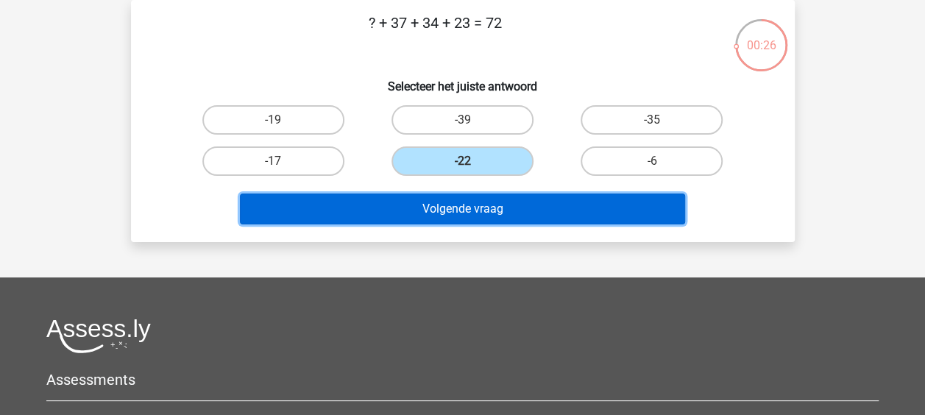
click at [494, 194] on button "Volgende vraag" at bounding box center [462, 208] width 445 height 31
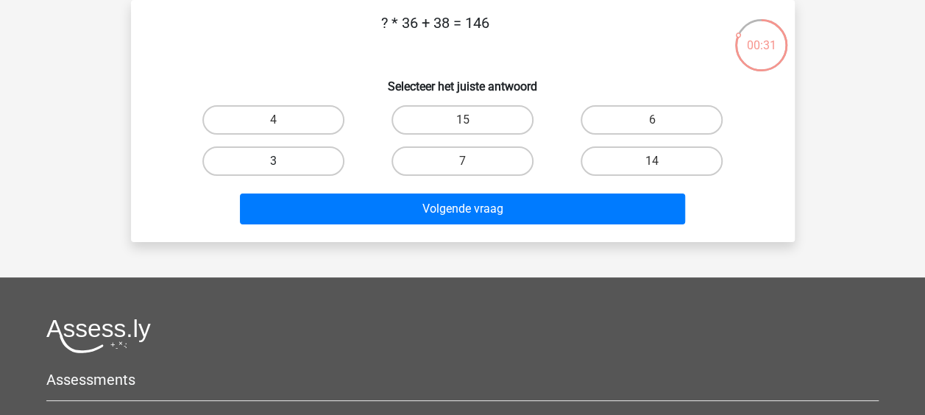
click at [310, 166] on label "3" at bounding box center [273, 160] width 142 height 29
click at [282, 166] on input "3" at bounding box center [278, 166] width 10 height 10
radio input "true"
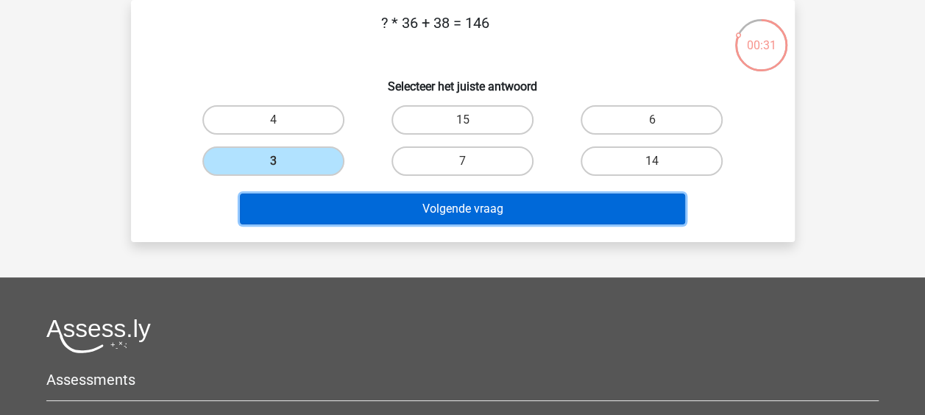
click at [316, 207] on button "Volgende vraag" at bounding box center [462, 208] width 445 height 31
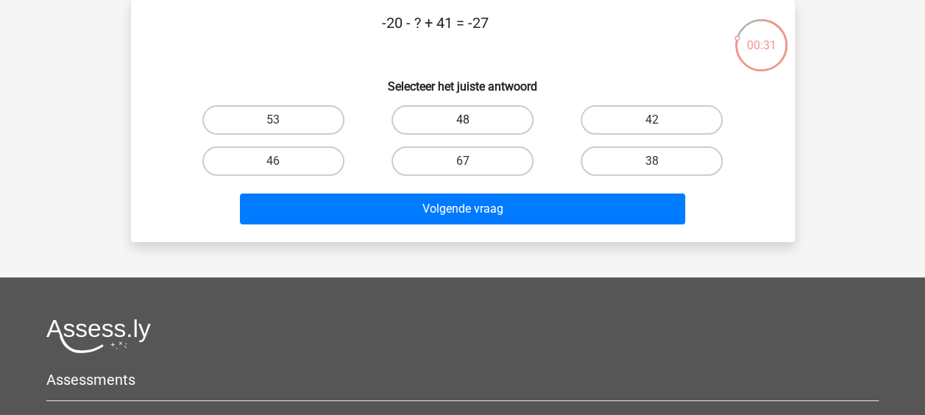
click at [449, 127] on label "48" at bounding box center [462, 119] width 142 height 29
click at [462, 127] on input "48" at bounding box center [467, 125] width 10 height 10
radio input "true"
click at [449, 127] on label "48" at bounding box center [462, 119] width 142 height 29
click at [462, 127] on input "48" at bounding box center [467, 125] width 10 height 10
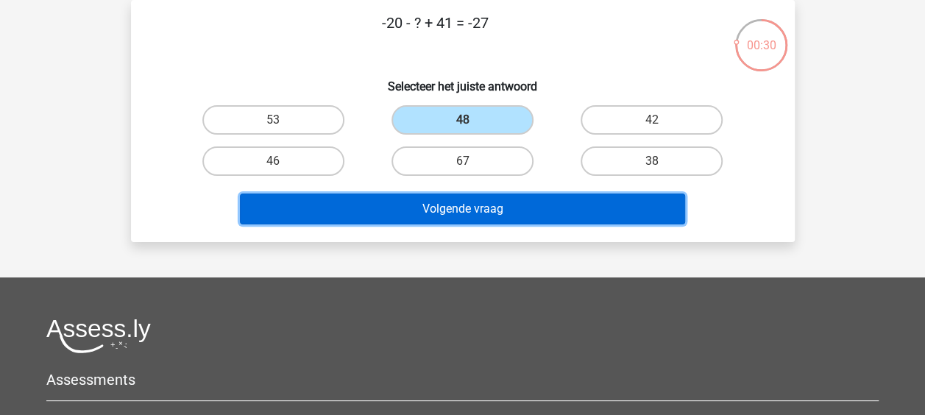
click at [427, 211] on button "Volgende vraag" at bounding box center [462, 208] width 445 height 31
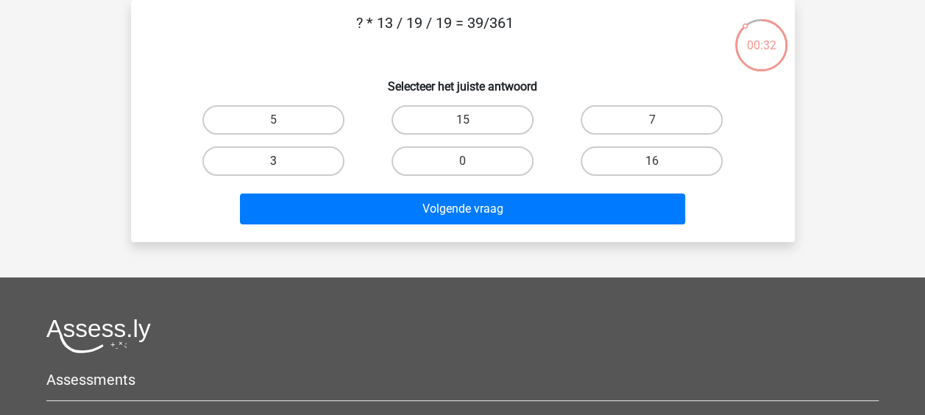
click at [327, 149] on label "3" at bounding box center [273, 160] width 142 height 29
click at [282, 161] on input "3" at bounding box center [278, 166] width 10 height 10
radio input "true"
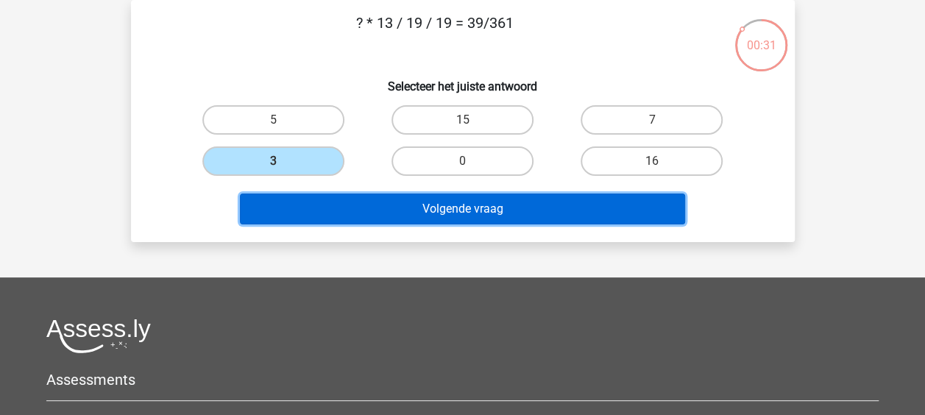
click at [325, 196] on button "Volgende vraag" at bounding box center [462, 208] width 445 height 31
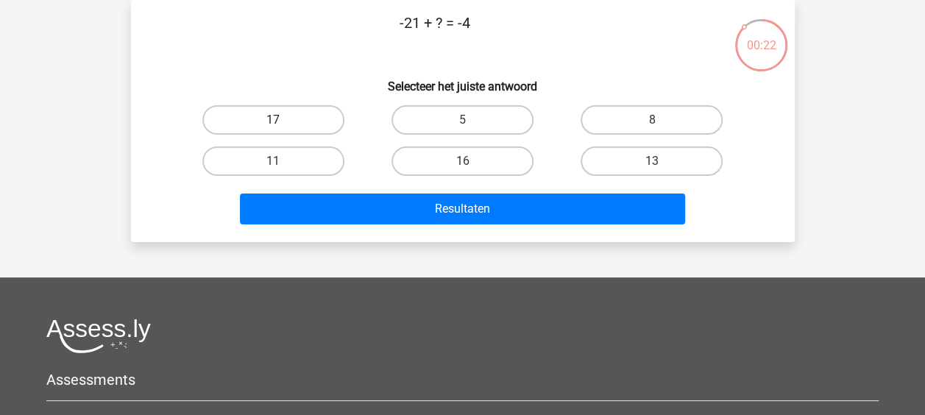
click at [312, 117] on label "17" at bounding box center [273, 119] width 142 height 29
click at [282, 120] on input "17" at bounding box center [278, 125] width 10 height 10
radio input "true"
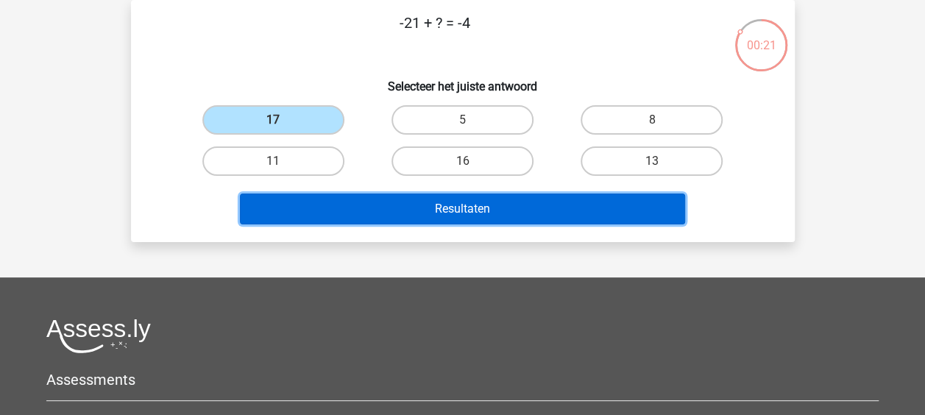
click at [319, 212] on button "Resultaten" at bounding box center [462, 208] width 445 height 31
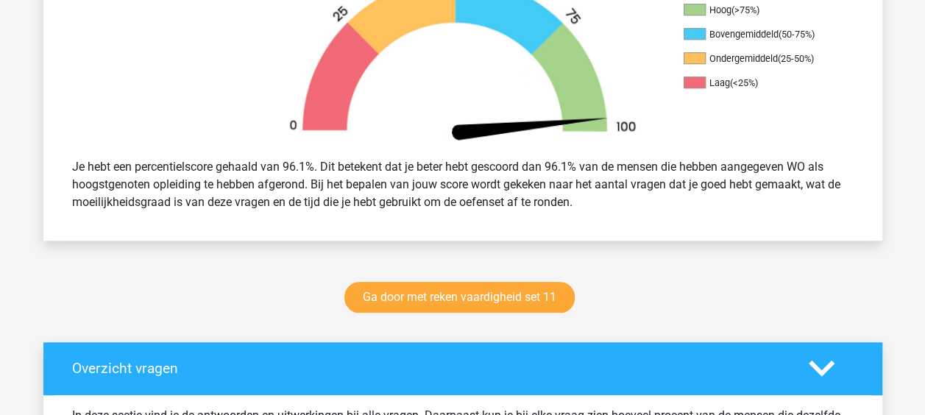
scroll to position [505, 0]
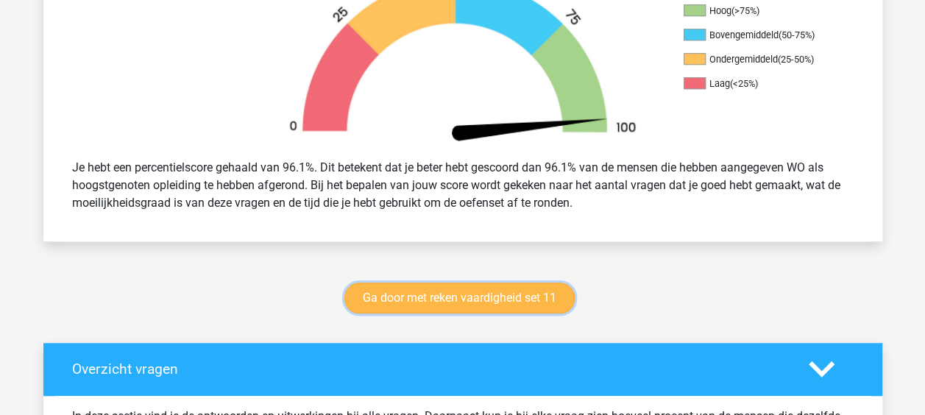
click at [444, 299] on link "Ga door met reken vaardigheid set 11" at bounding box center [459, 297] width 230 height 31
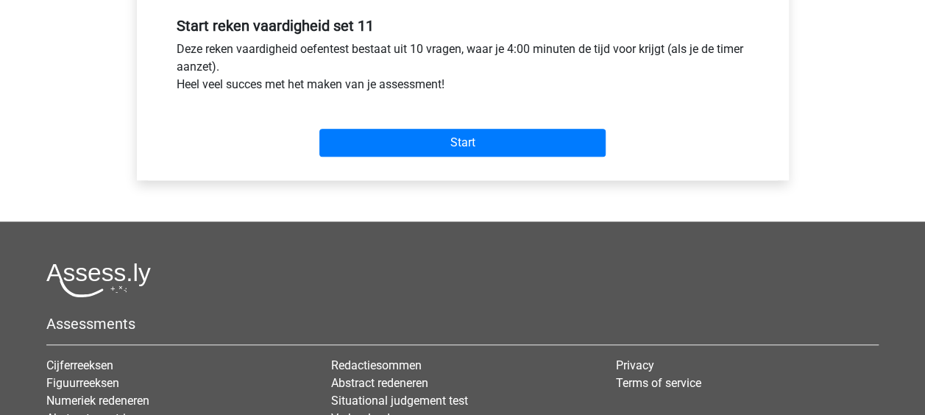
scroll to position [553, 0]
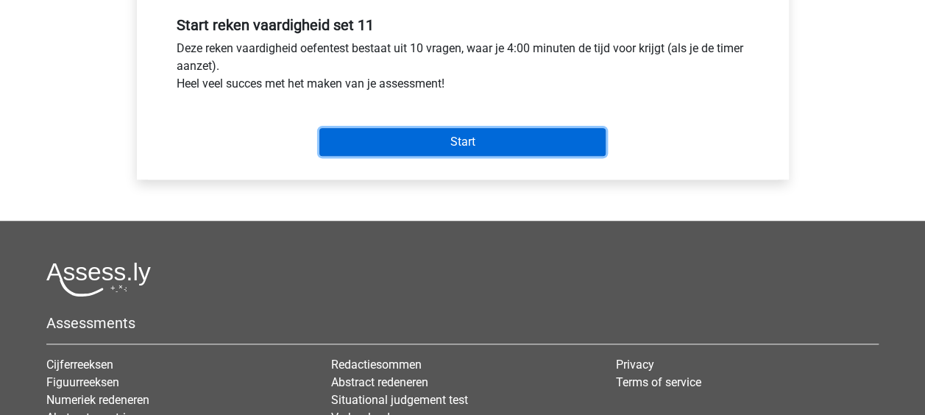
click at [546, 152] on input "Start" at bounding box center [462, 142] width 286 height 28
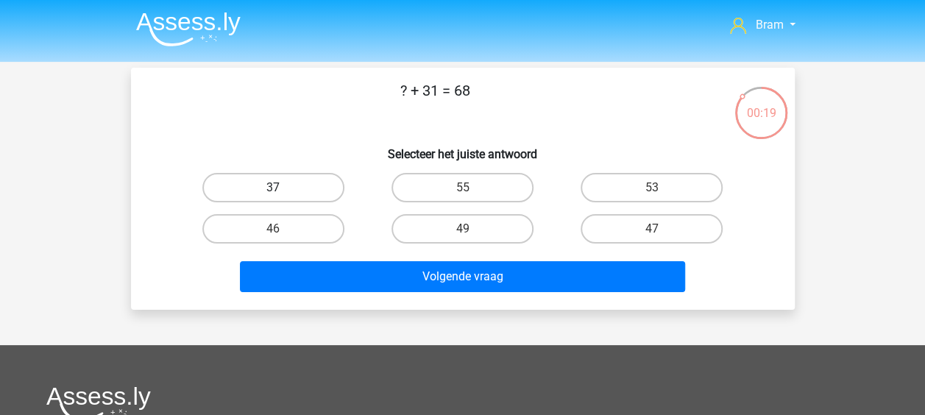
click at [310, 195] on label "37" at bounding box center [273, 187] width 142 height 29
click at [282, 195] on input "37" at bounding box center [278, 193] width 10 height 10
radio input "true"
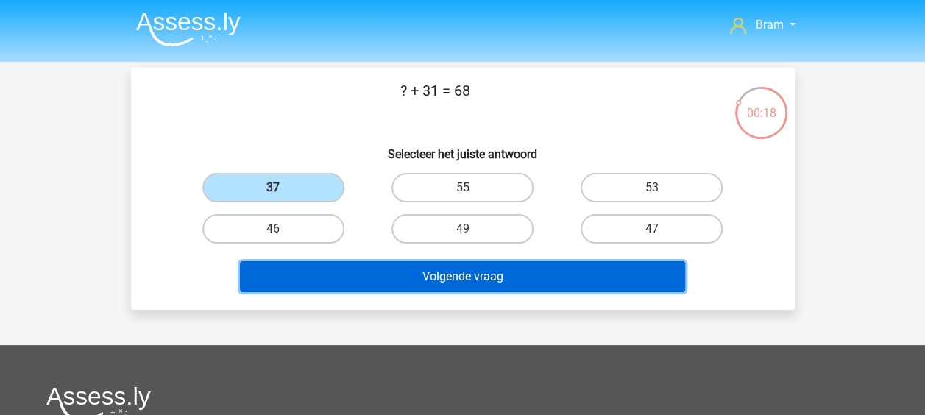
click at [353, 269] on button "Volgende vraag" at bounding box center [462, 276] width 445 height 31
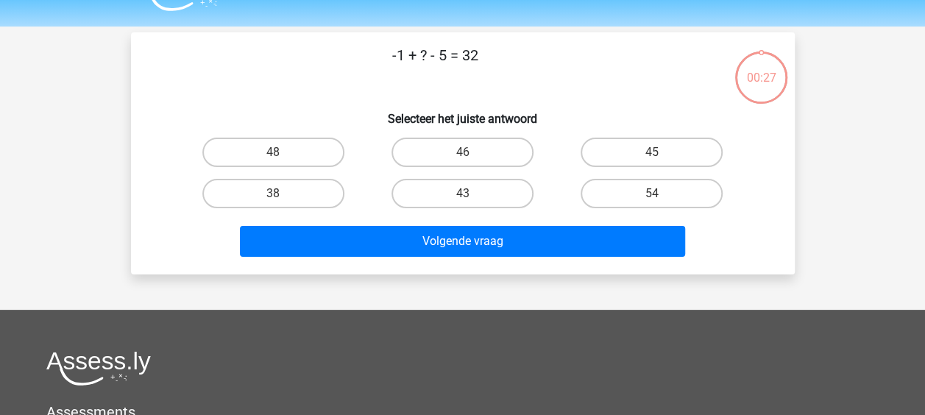
scroll to position [68, 0]
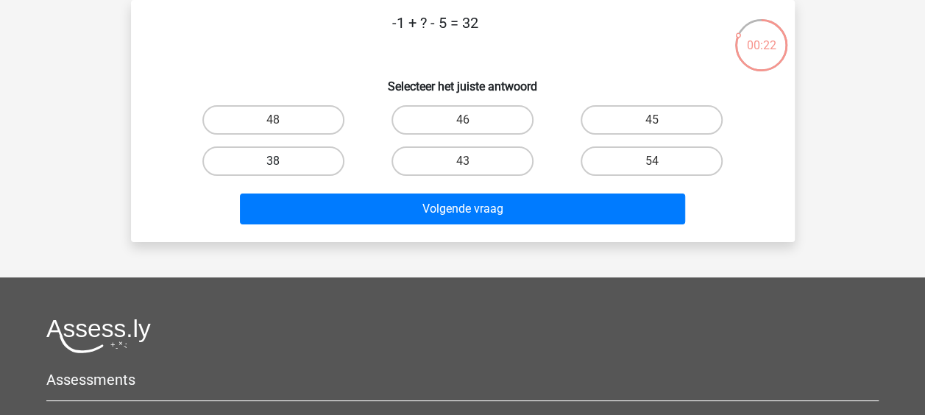
click at [294, 168] on label "38" at bounding box center [273, 160] width 142 height 29
click at [282, 168] on input "38" at bounding box center [278, 166] width 10 height 10
radio input "true"
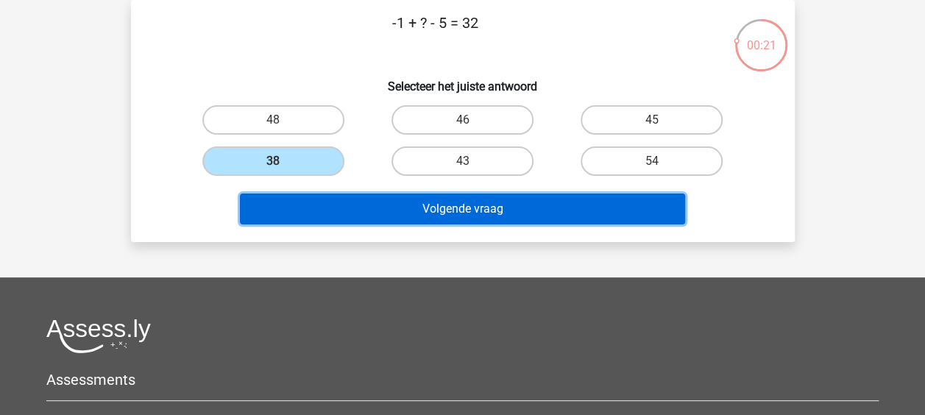
click at [323, 201] on button "Volgende vraag" at bounding box center [462, 208] width 445 height 31
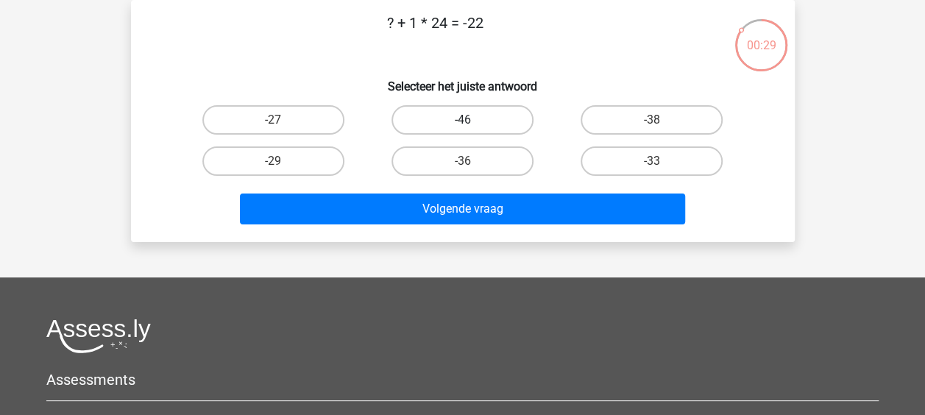
click at [472, 116] on label "-46" at bounding box center [462, 119] width 142 height 29
click at [472, 120] on input "-46" at bounding box center [467, 125] width 10 height 10
radio input "true"
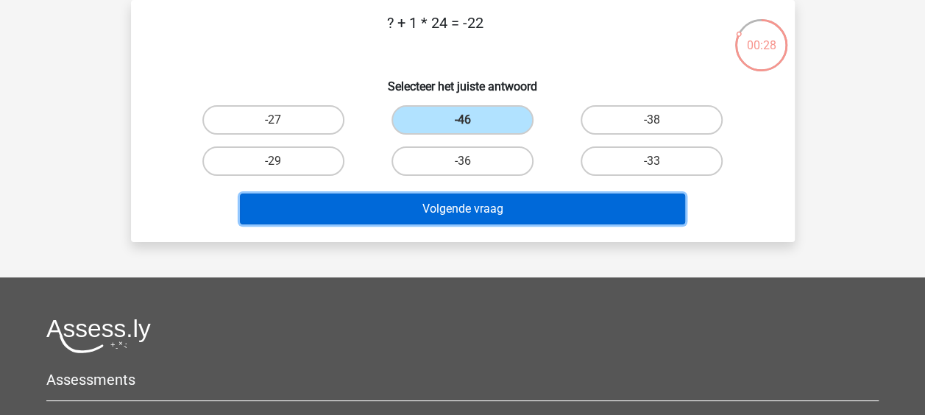
click at [456, 216] on button "Volgende vraag" at bounding box center [462, 208] width 445 height 31
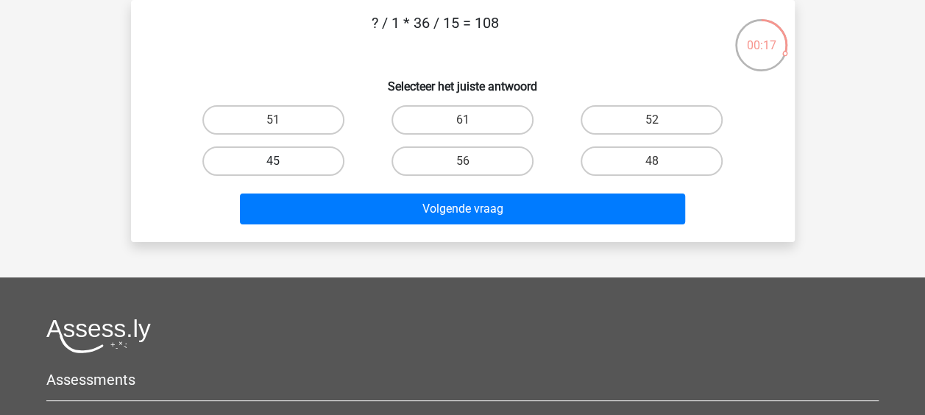
click at [302, 160] on label "45" at bounding box center [273, 160] width 142 height 29
click at [282, 161] on input "45" at bounding box center [278, 166] width 10 height 10
radio input "true"
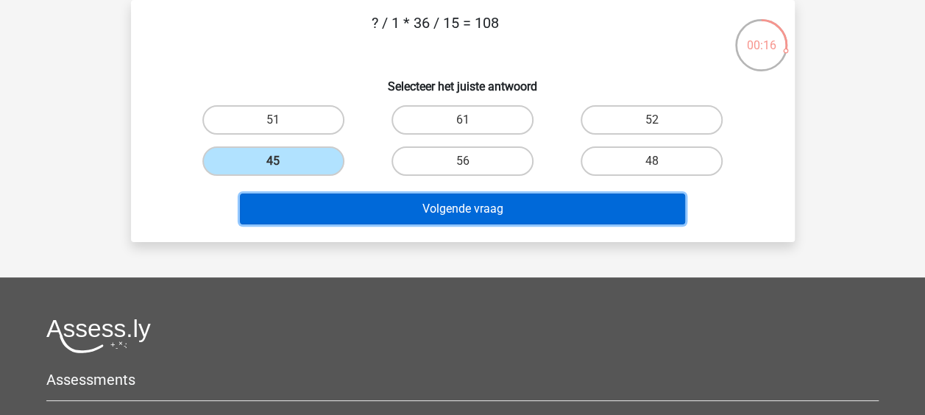
click at [318, 200] on button "Volgende vraag" at bounding box center [462, 208] width 445 height 31
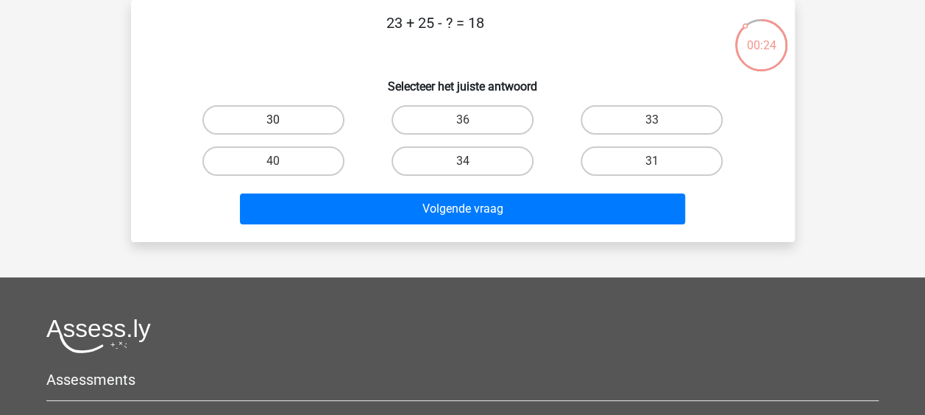
click at [303, 111] on label "30" at bounding box center [273, 119] width 142 height 29
click at [282, 120] on input "30" at bounding box center [278, 125] width 10 height 10
radio input "true"
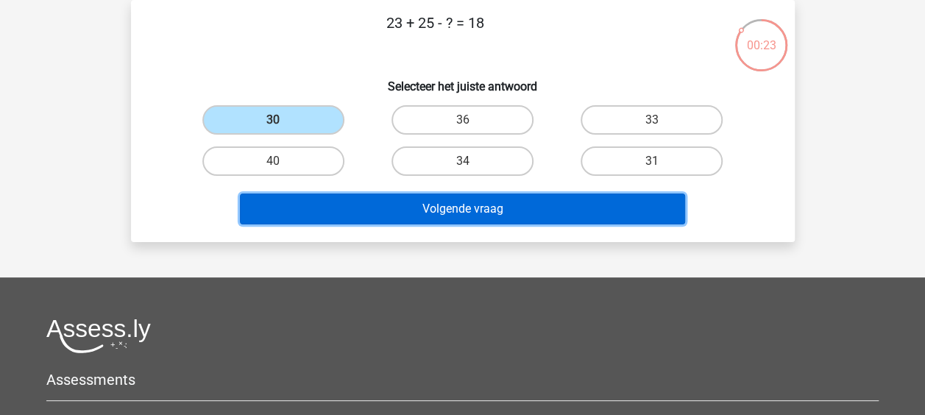
click at [354, 206] on button "Volgende vraag" at bounding box center [462, 208] width 445 height 31
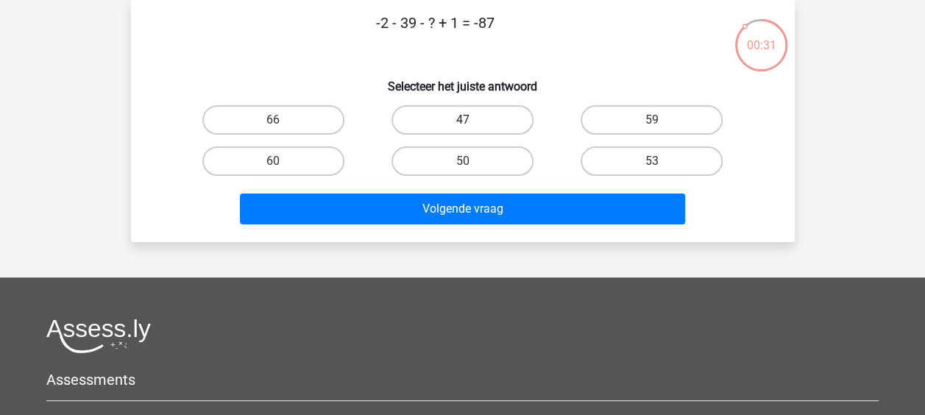
click at [480, 121] on label "47" at bounding box center [462, 119] width 142 height 29
click at [472, 121] on input "47" at bounding box center [467, 125] width 10 height 10
radio input "true"
click at [460, 193] on div "Volgende vraag" at bounding box center [462, 206] width 616 height 49
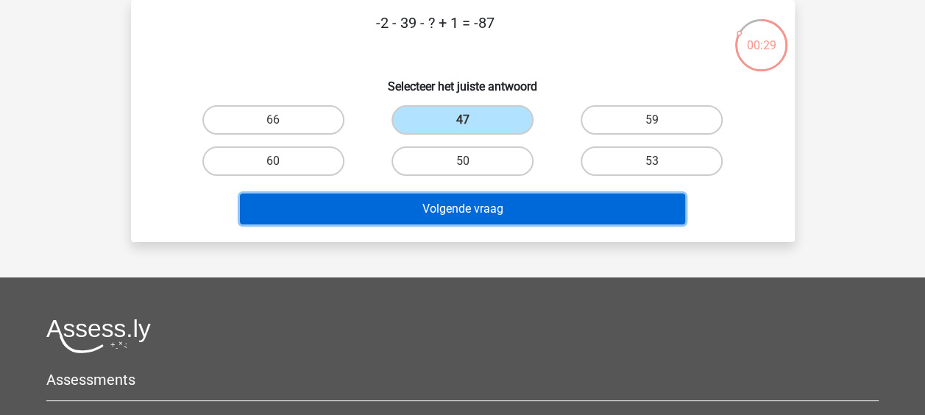
click at [452, 202] on button "Volgende vraag" at bounding box center [462, 208] width 445 height 31
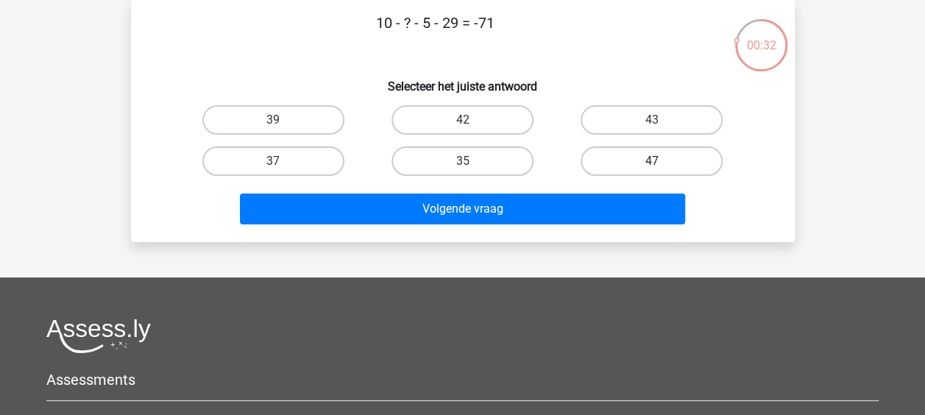
click at [622, 168] on label "47" at bounding box center [651, 160] width 142 height 29
click at [652, 168] on input "47" at bounding box center [657, 166] width 10 height 10
radio input "true"
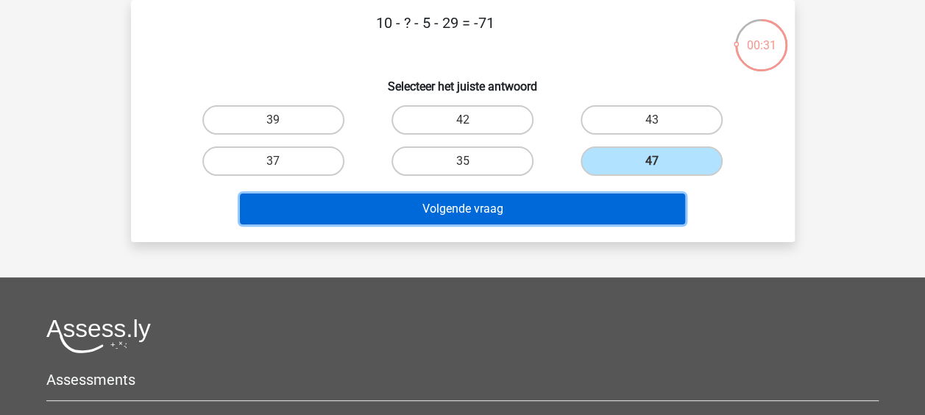
click at [577, 200] on button "Volgende vraag" at bounding box center [462, 208] width 445 height 31
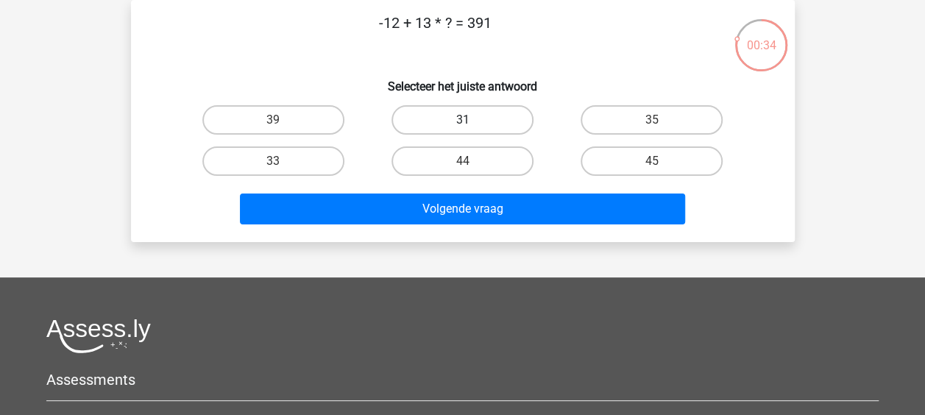
click at [515, 106] on label "31" at bounding box center [462, 119] width 142 height 29
click at [472, 120] on input "31" at bounding box center [467, 125] width 10 height 10
radio input "true"
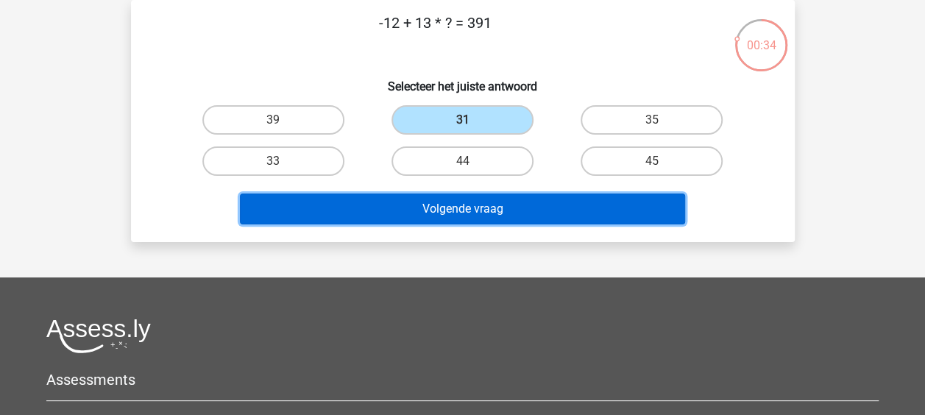
click at [479, 200] on button "Volgende vraag" at bounding box center [462, 208] width 445 height 31
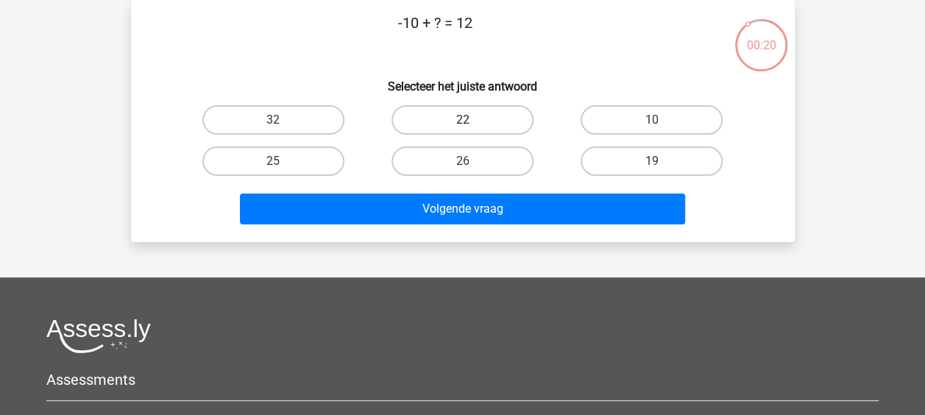
click at [490, 121] on label "22" at bounding box center [462, 119] width 142 height 29
click at [472, 121] on input "22" at bounding box center [467, 125] width 10 height 10
radio input "true"
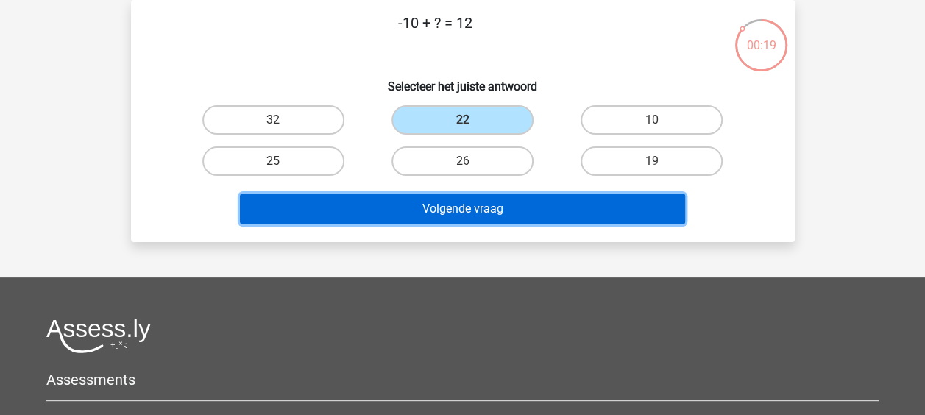
click at [460, 213] on button "Volgende vraag" at bounding box center [462, 208] width 445 height 31
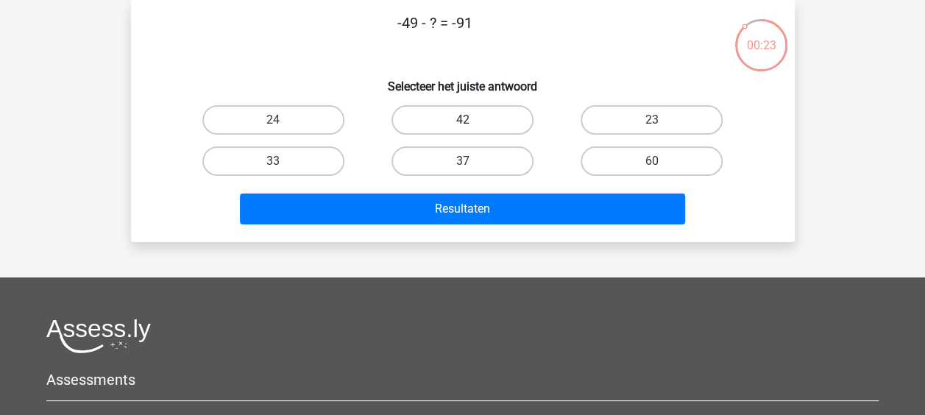
click at [512, 112] on label "42" at bounding box center [462, 119] width 142 height 29
click at [472, 120] on input "42" at bounding box center [467, 125] width 10 height 10
radio input "true"
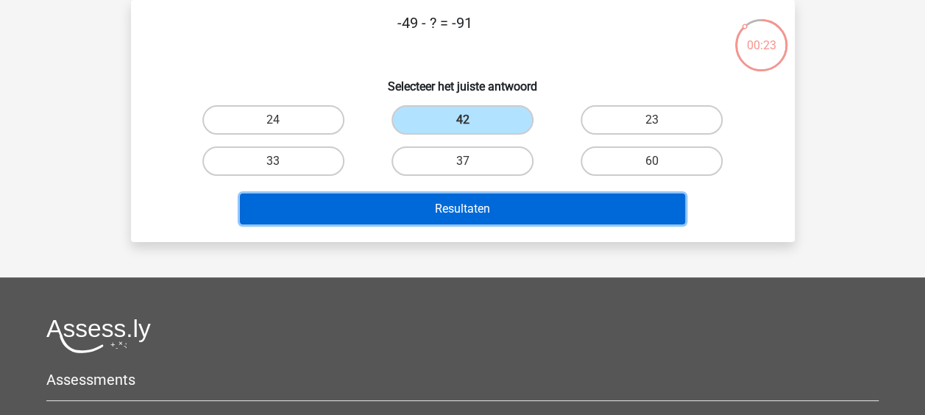
click at [496, 207] on button "Resultaten" at bounding box center [462, 208] width 445 height 31
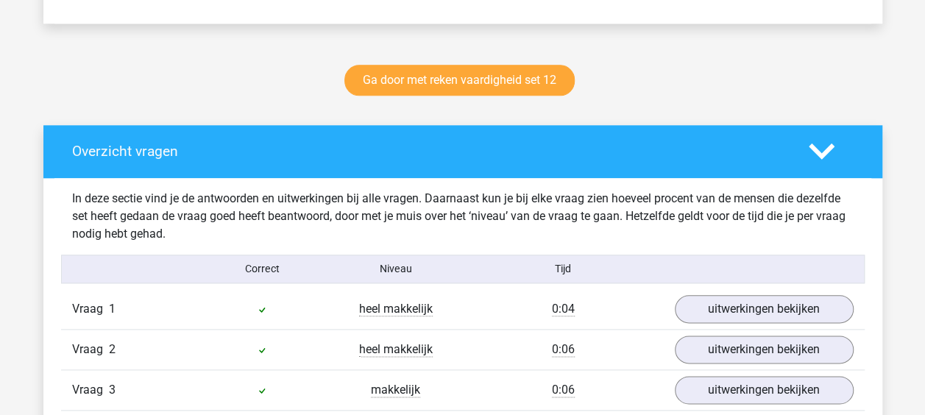
scroll to position [721, 0]
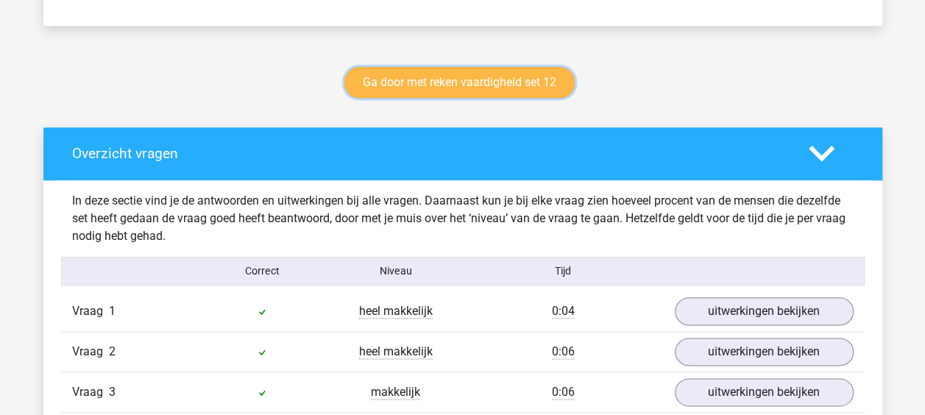
click at [528, 92] on link "Ga door met reken vaardigheid set 12" at bounding box center [459, 82] width 230 height 31
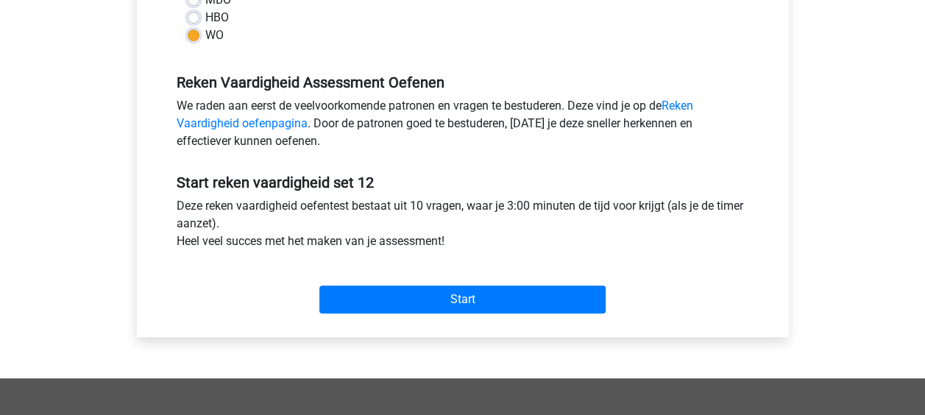
scroll to position [401, 0]
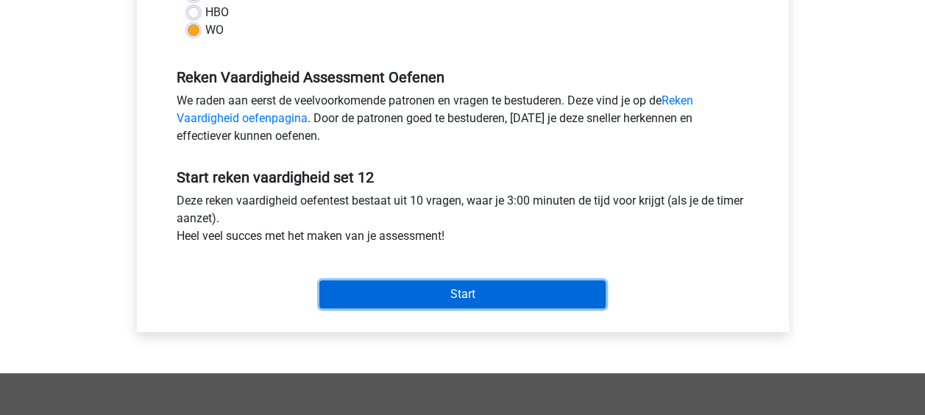
click at [477, 299] on input "Start" at bounding box center [462, 294] width 286 height 28
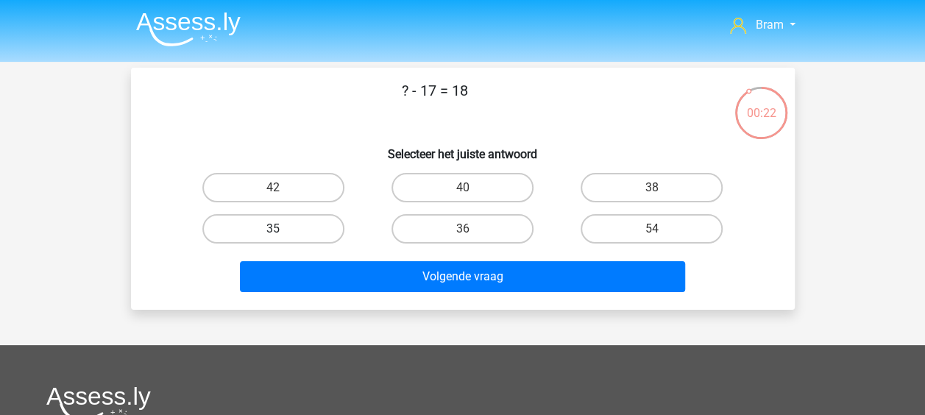
click at [294, 230] on label "35" at bounding box center [273, 228] width 142 height 29
click at [282, 230] on input "35" at bounding box center [278, 234] width 10 height 10
radio input "true"
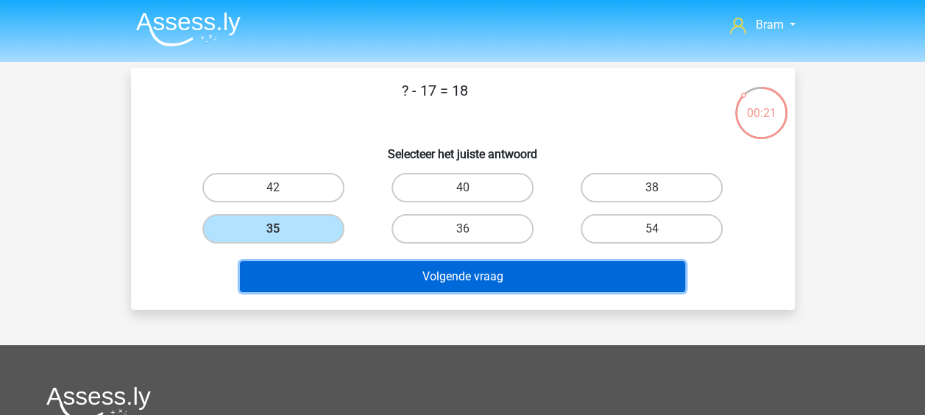
click at [312, 274] on button "Volgende vraag" at bounding box center [462, 276] width 445 height 31
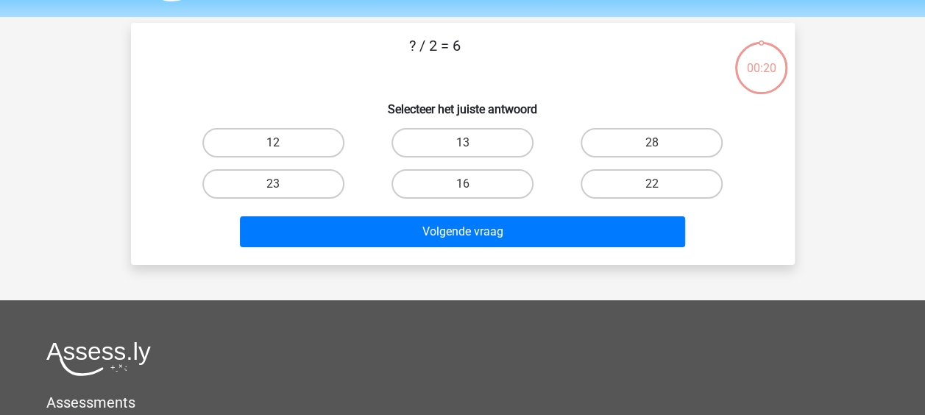
scroll to position [68, 0]
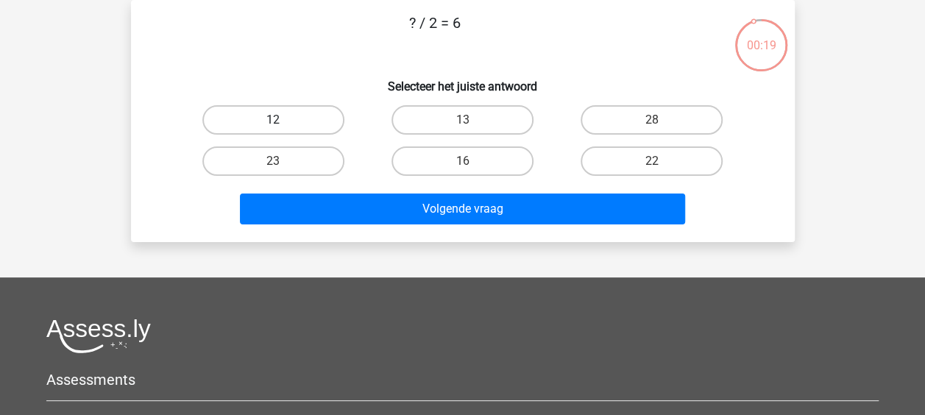
click at [319, 134] on label "12" at bounding box center [273, 119] width 142 height 29
click at [282, 129] on input "12" at bounding box center [278, 125] width 10 height 10
radio input "true"
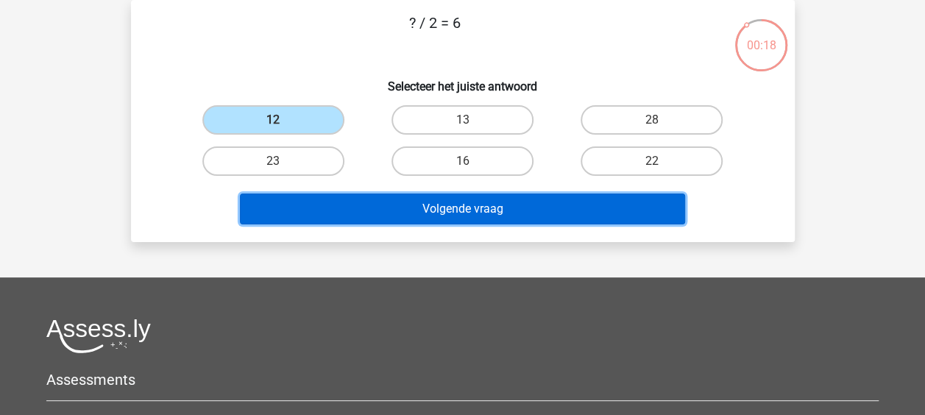
click at [345, 194] on button "Volgende vraag" at bounding box center [462, 208] width 445 height 31
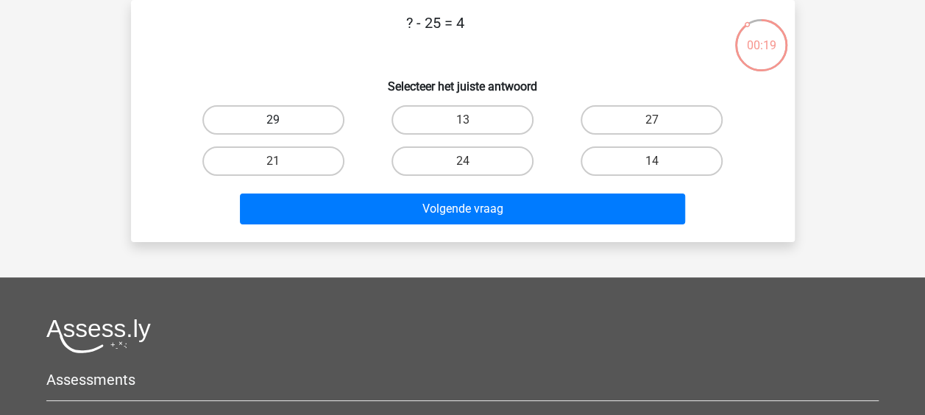
click at [305, 118] on label "29" at bounding box center [273, 119] width 142 height 29
click at [282, 120] on input "29" at bounding box center [278, 125] width 10 height 10
radio input "true"
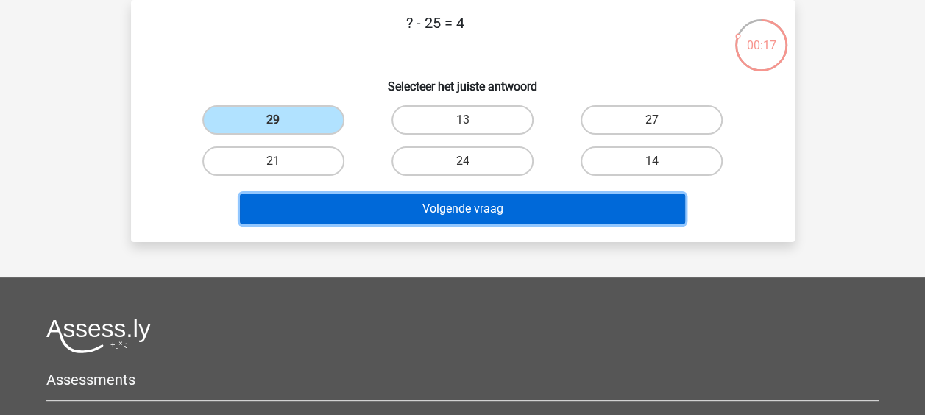
drag, startPoint x: 327, startPoint y: 207, endPoint x: 285, endPoint y: 210, distance: 41.3
click at [285, 210] on button "Volgende vraag" at bounding box center [462, 208] width 445 height 31
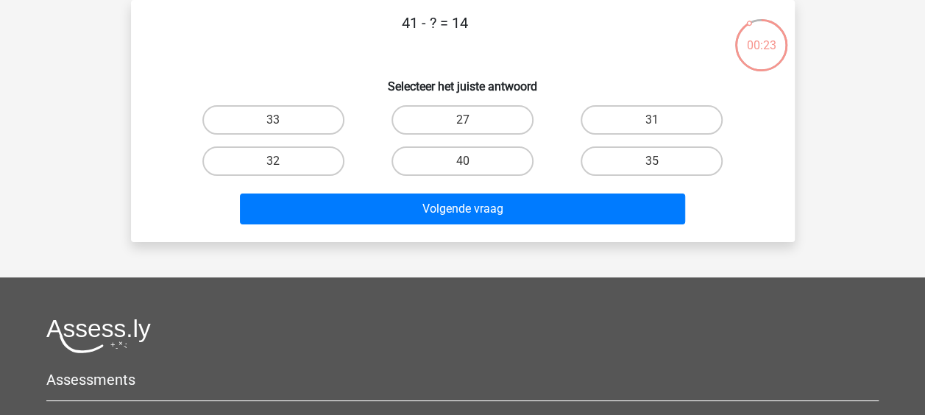
click at [476, 103] on div "27" at bounding box center [462, 119] width 189 height 41
click at [467, 129] on input "27" at bounding box center [467, 125] width 10 height 10
radio input "true"
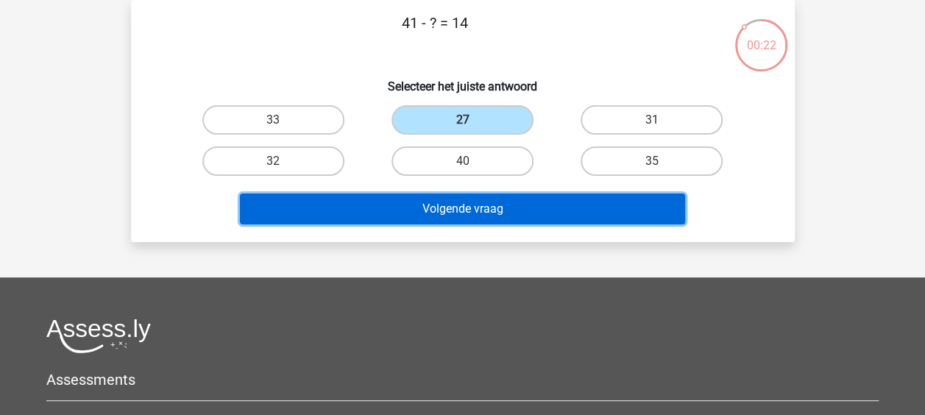
click at [460, 203] on button "Volgende vraag" at bounding box center [462, 208] width 445 height 31
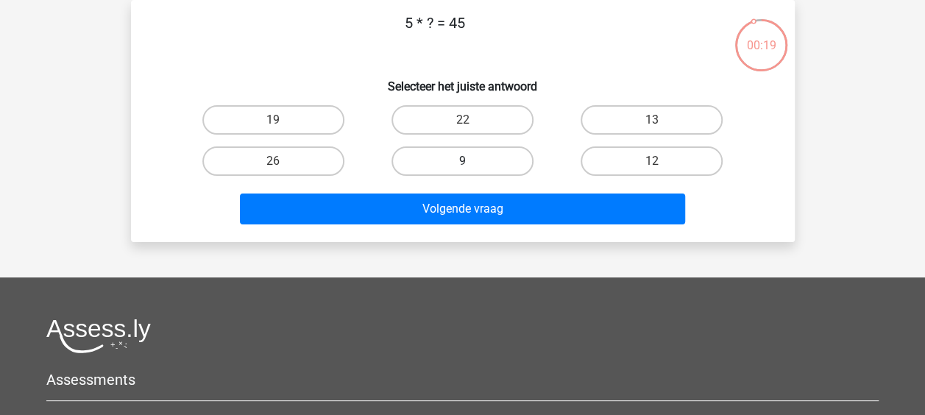
click at [485, 159] on label "9" at bounding box center [462, 160] width 142 height 29
click at [472, 161] on input "9" at bounding box center [467, 166] width 10 height 10
radio input "true"
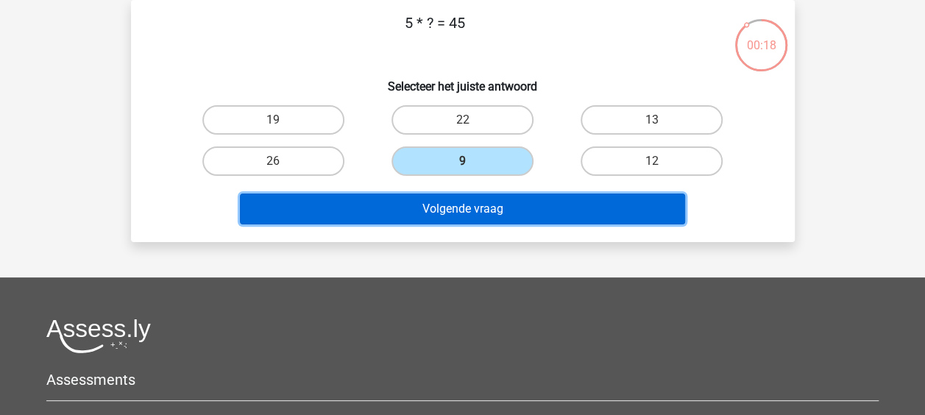
click at [462, 206] on button "Volgende vraag" at bounding box center [462, 208] width 445 height 31
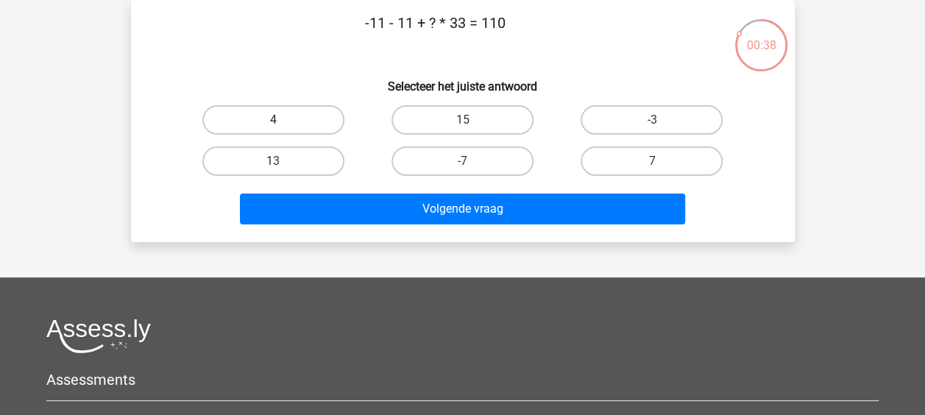
click at [310, 132] on label "4" at bounding box center [273, 119] width 142 height 29
click at [282, 129] on input "4" at bounding box center [278, 125] width 10 height 10
radio input "true"
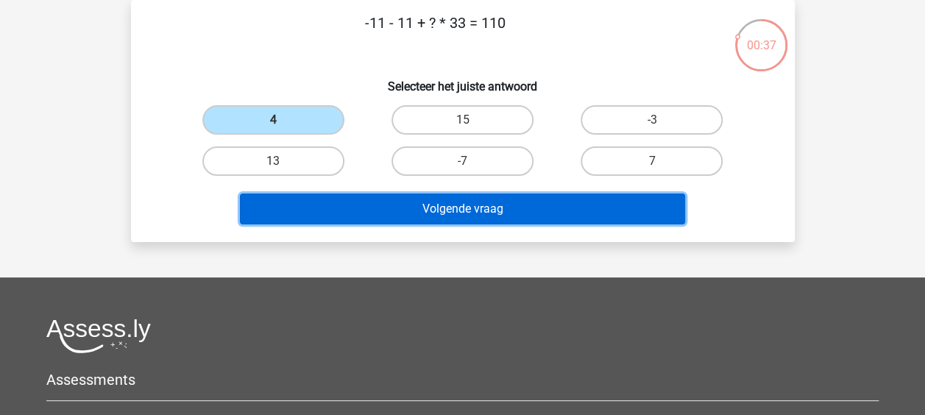
click at [330, 219] on button "Volgende vraag" at bounding box center [462, 208] width 445 height 31
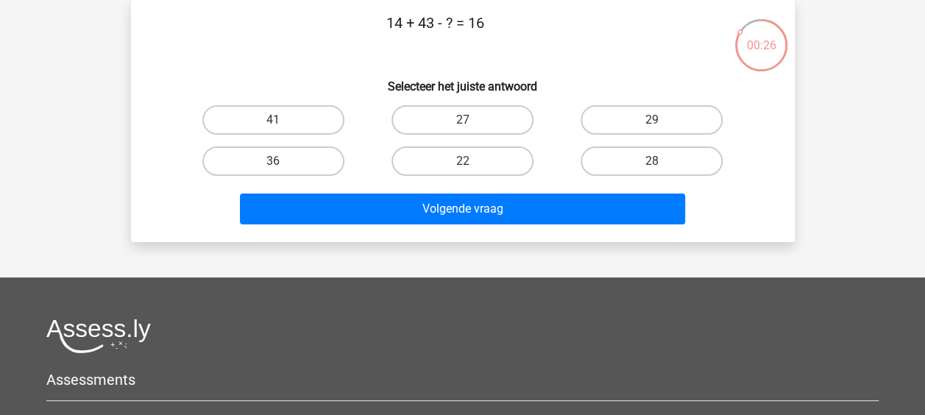
click at [278, 124] on input "41" at bounding box center [278, 125] width 10 height 10
radio input "true"
click at [309, 230] on div "Volgende vraag" at bounding box center [463, 211] width 568 height 37
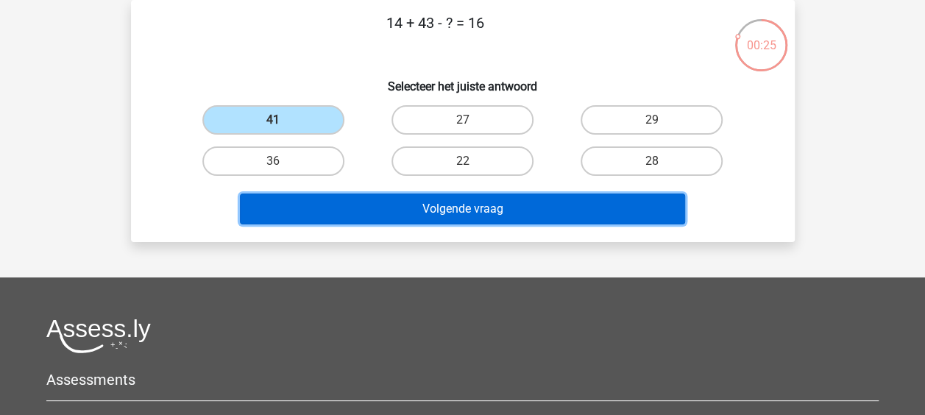
click at [346, 210] on button "Volgende vraag" at bounding box center [462, 208] width 445 height 31
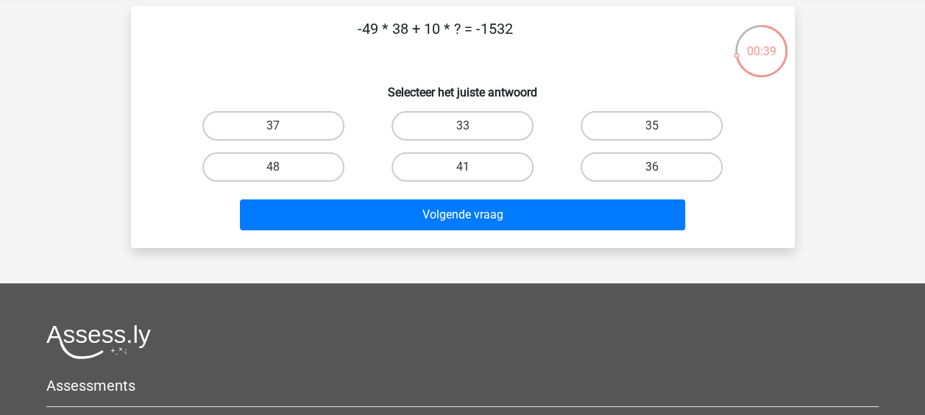
scroll to position [63, 0]
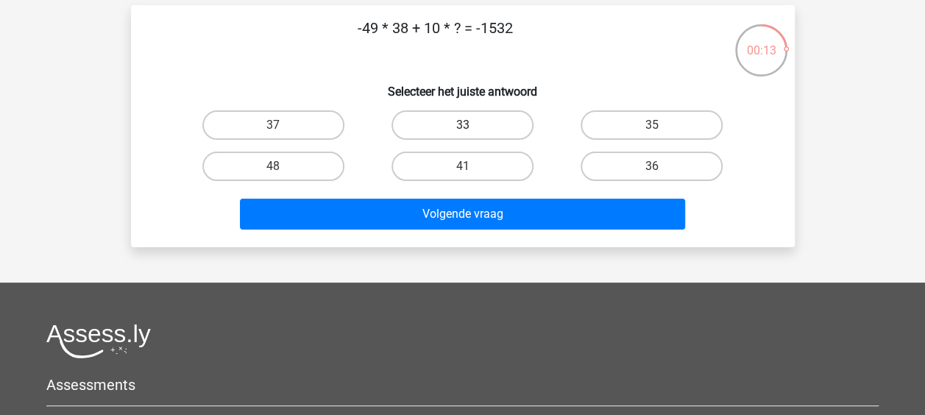
click at [441, 116] on label "33" at bounding box center [462, 124] width 142 height 29
click at [462, 125] on input "33" at bounding box center [467, 130] width 10 height 10
radio input "true"
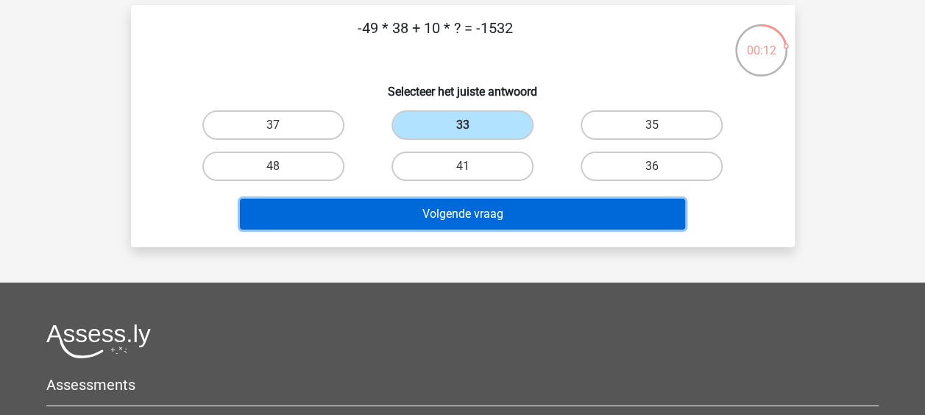
click at [435, 219] on button "Volgende vraag" at bounding box center [462, 214] width 445 height 31
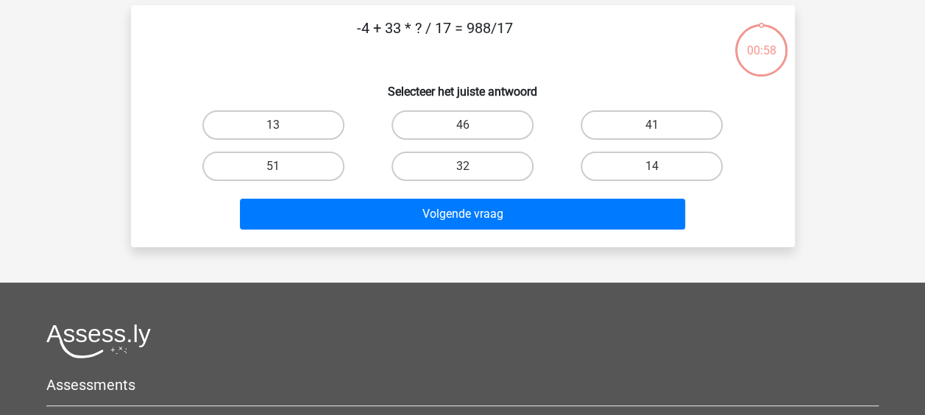
scroll to position [68, 0]
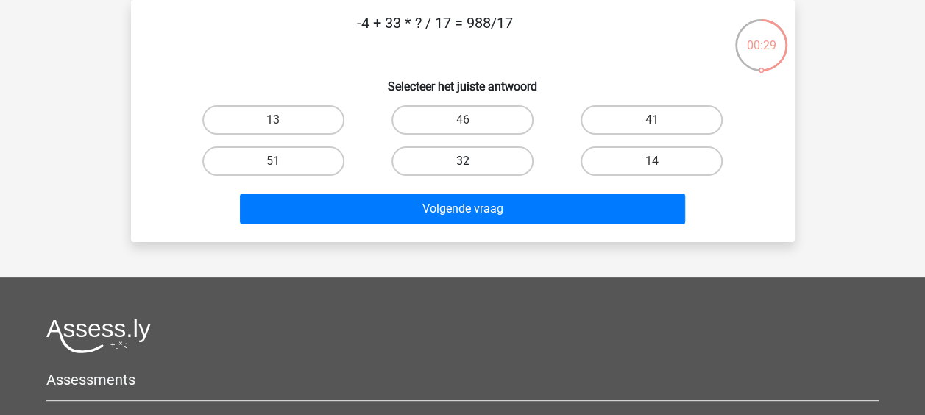
click at [446, 175] on label "32" at bounding box center [462, 160] width 142 height 29
click at [462, 171] on input "32" at bounding box center [467, 166] width 10 height 10
radio input "true"
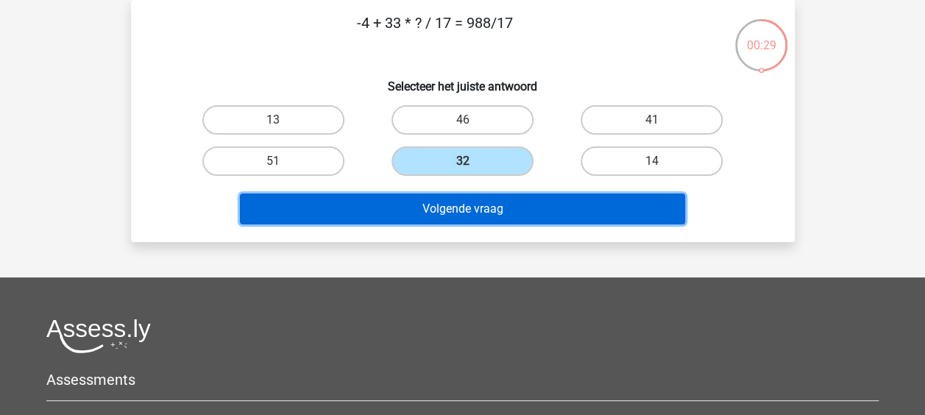
click at [490, 210] on button "Volgende vraag" at bounding box center [462, 208] width 445 height 31
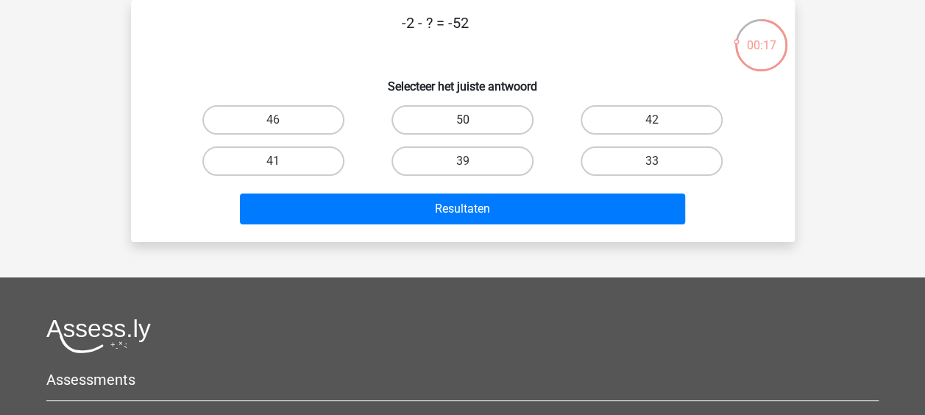
click at [505, 122] on label "50" at bounding box center [462, 119] width 142 height 29
click at [472, 122] on input "50" at bounding box center [467, 125] width 10 height 10
radio input "true"
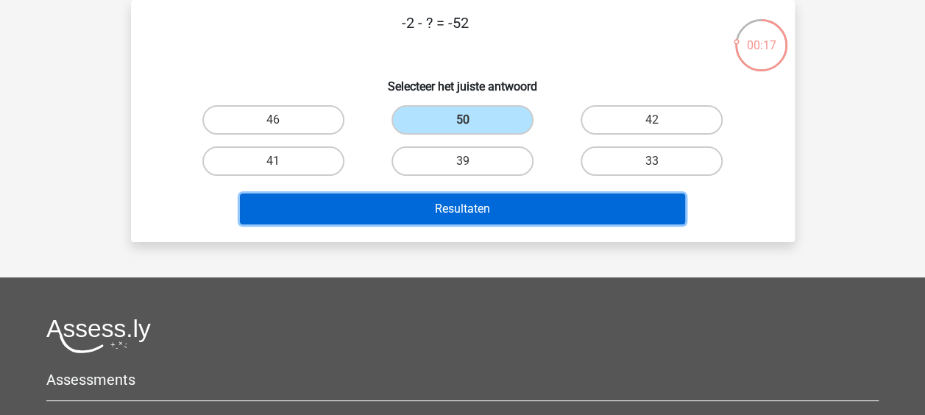
click at [474, 196] on button "Resultaten" at bounding box center [462, 208] width 445 height 31
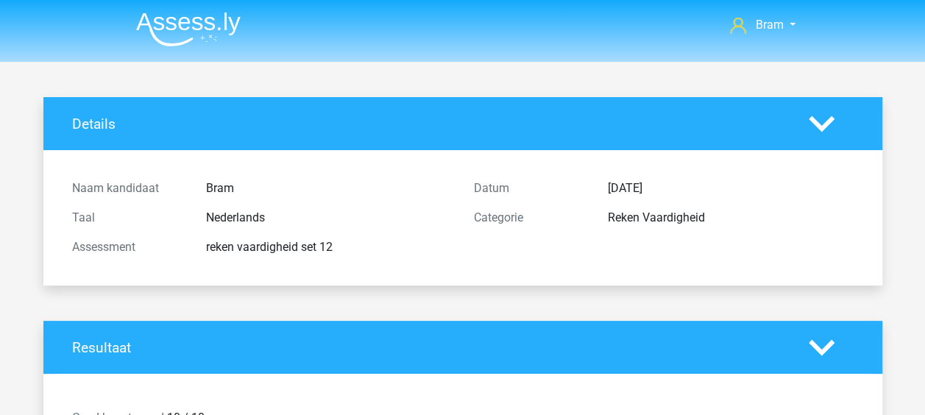
click at [202, 10] on li at bounding box center [182, 26] width 116 height 40
click at [207, 21] on img at bounding box center [188, 29] width 104 height 35
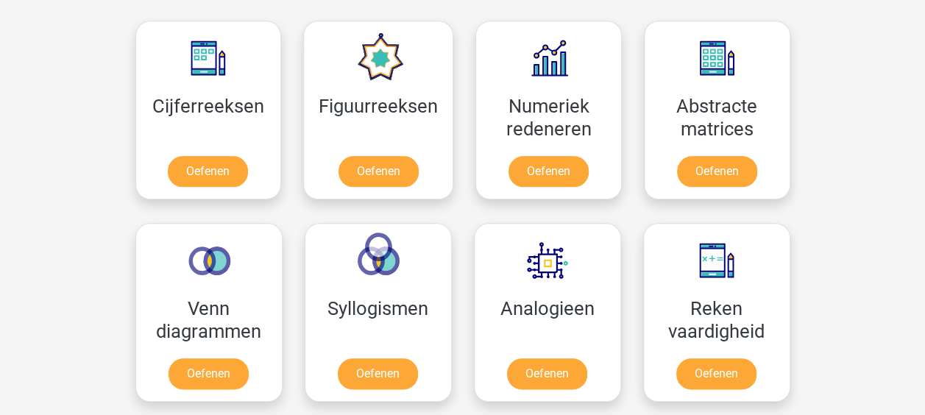
scroll to position [588, 0]
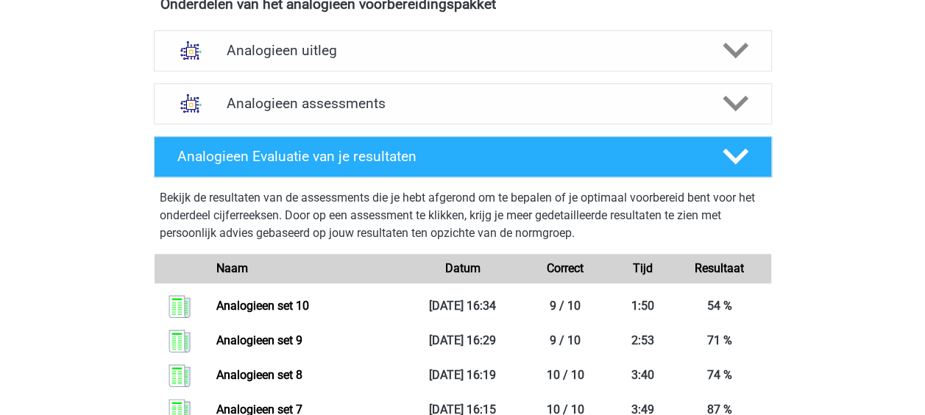
scroll to position [515, 0]
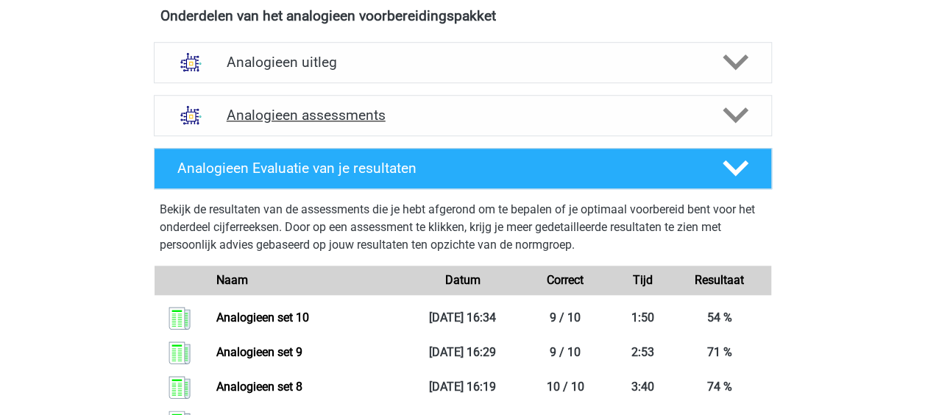
click at [444, 102] on div "Analogieen assessments" at bounding box center [463, 115] width 618 height 41
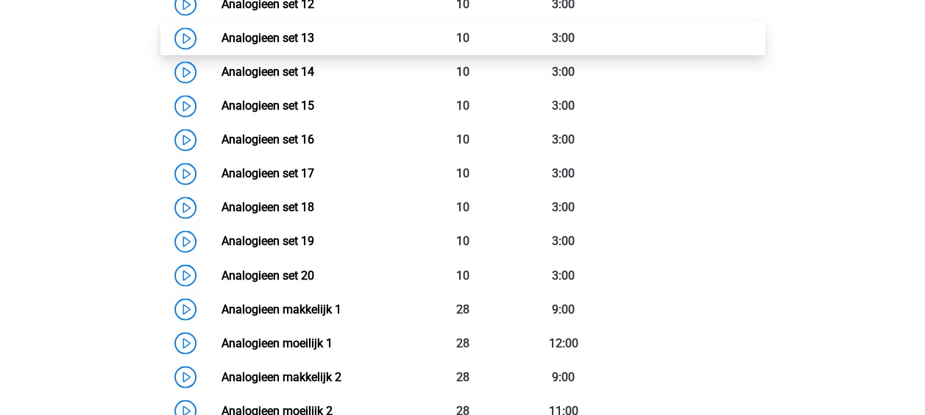
scroll to position [1030, 0]
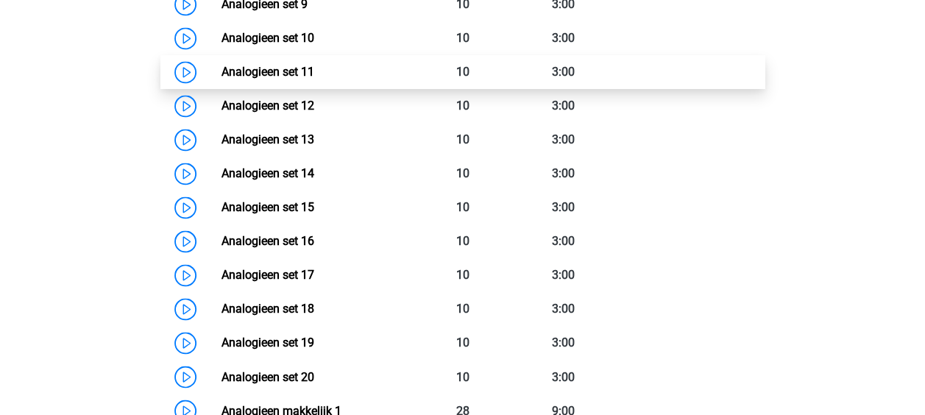
click at [312, 65] on link "Analogieen set 11" at bounding box center [267, 72] width 93 height 14
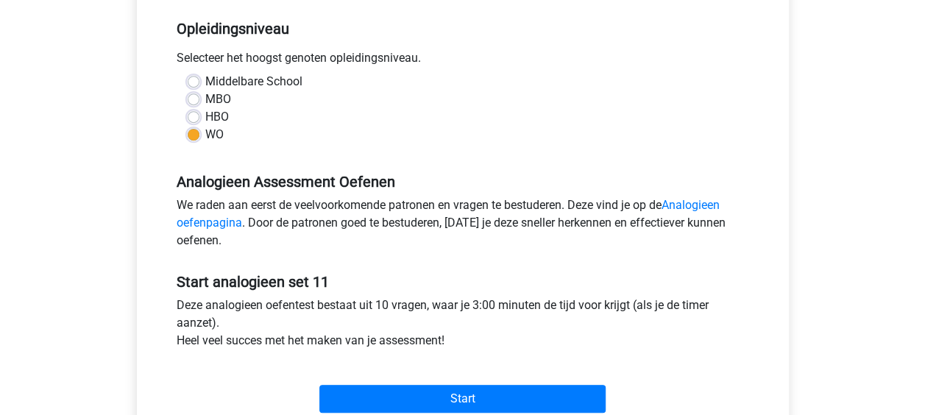
scroll to position [368, 0]
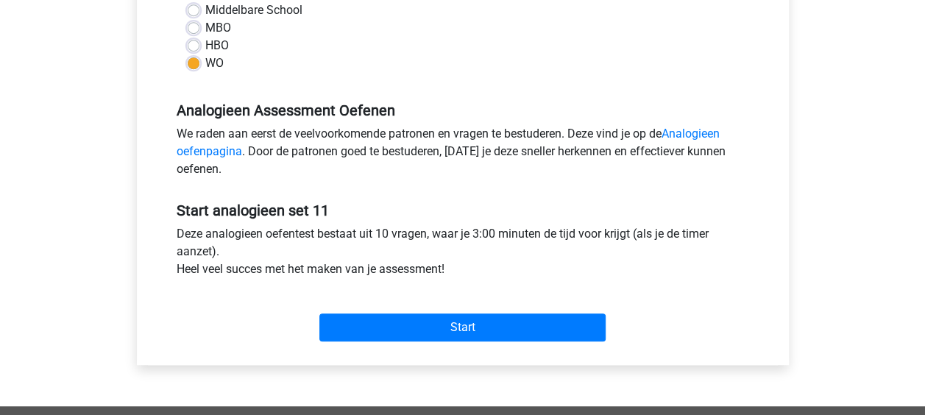
click at [437, 309] on div "Start" at bounding box center [463, 315] width 594 height 51
click at [224, 153] on link "Analogieen oefenpagina" at bounding box center [448, 143] width 543 height 32
click at [711, 131] on link "Analogieen oefenpagina" at bounding box center [448, 143] width 543 height 32
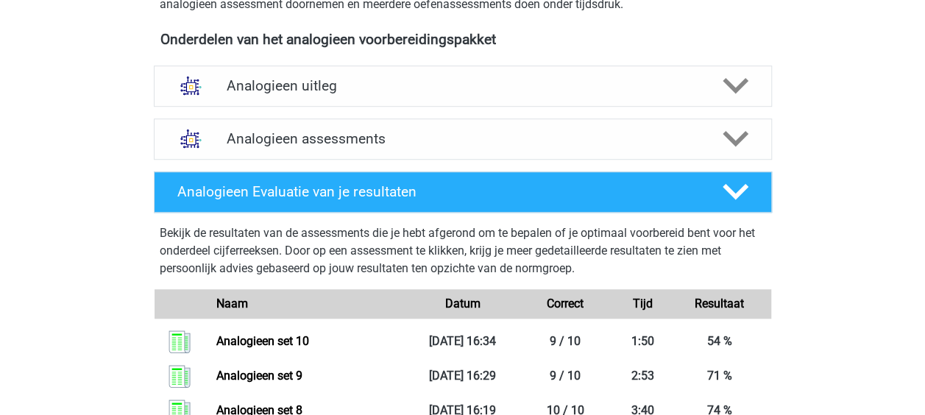
scroll to position [368, 0]
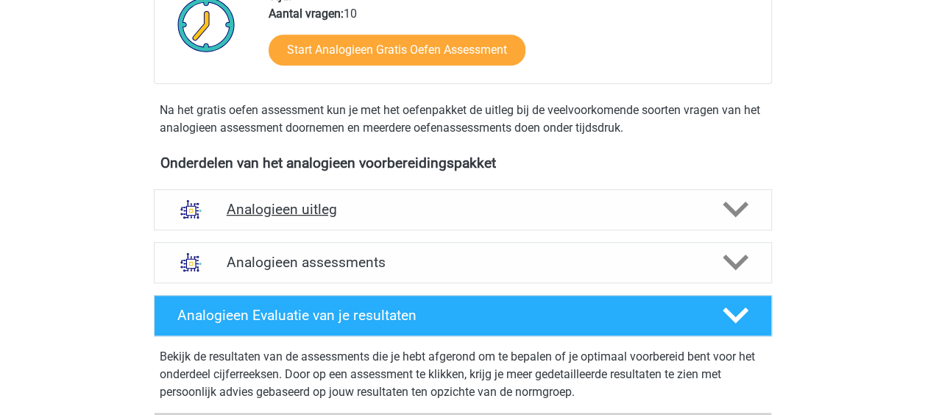
click at [680, 216] on h4 "Analogieen uitleg" at bounding box center [463, 209] width 472 height 17
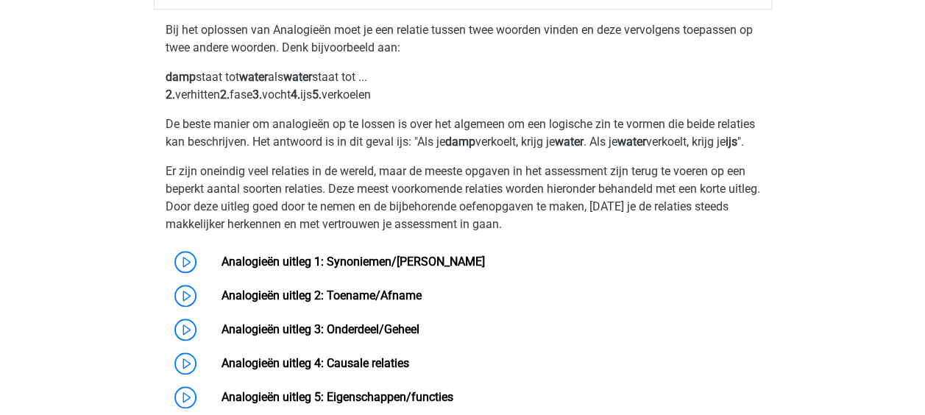
scroll to position [736, 0]
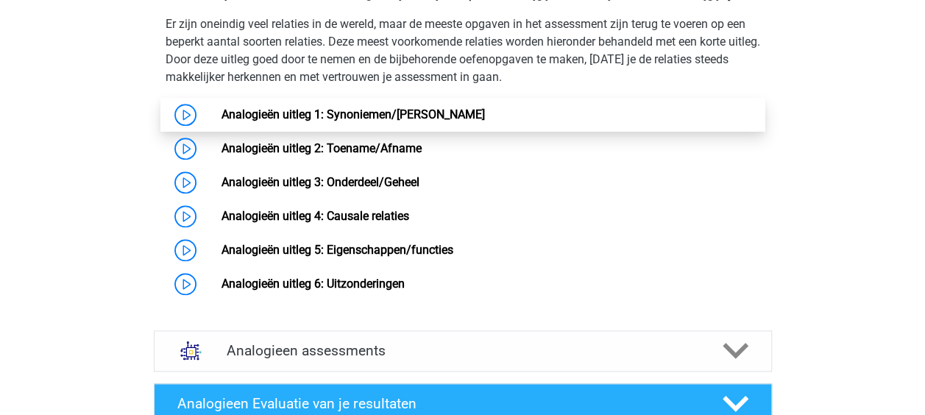
click at [412, 115] on link "Analogieën uitleg 1: Synoniemen/[PERSON_NAME]" at bounding box center [352, 114] width 263 height 14
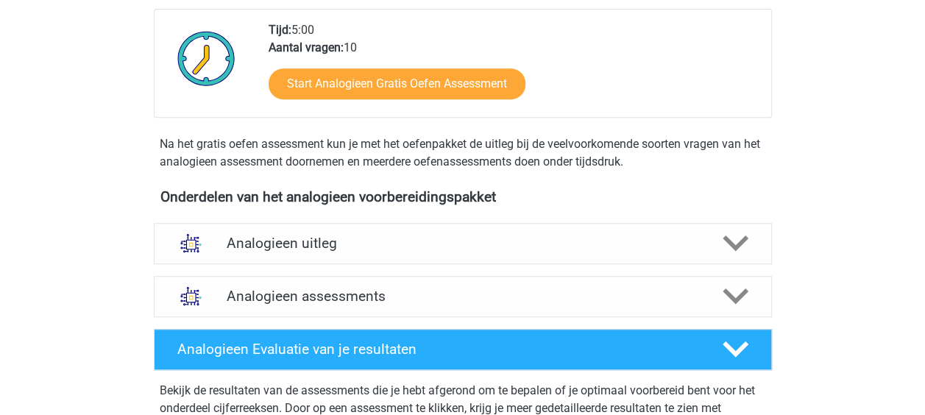
scroll to position [368, 0]
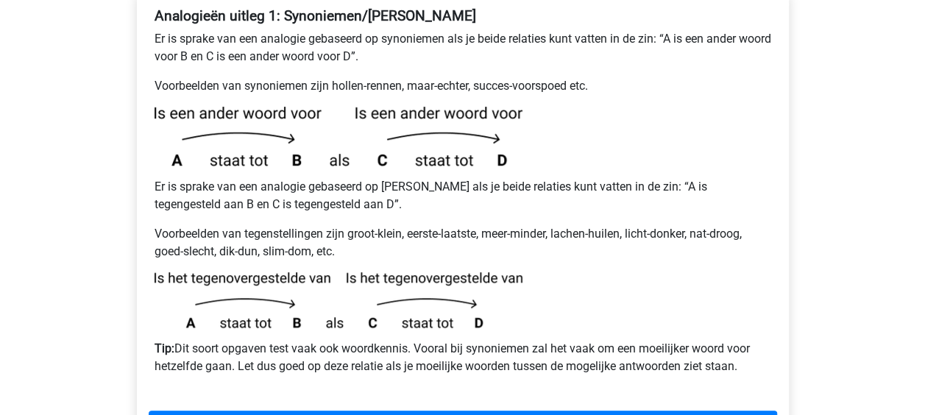
scroll to position [372, 0]
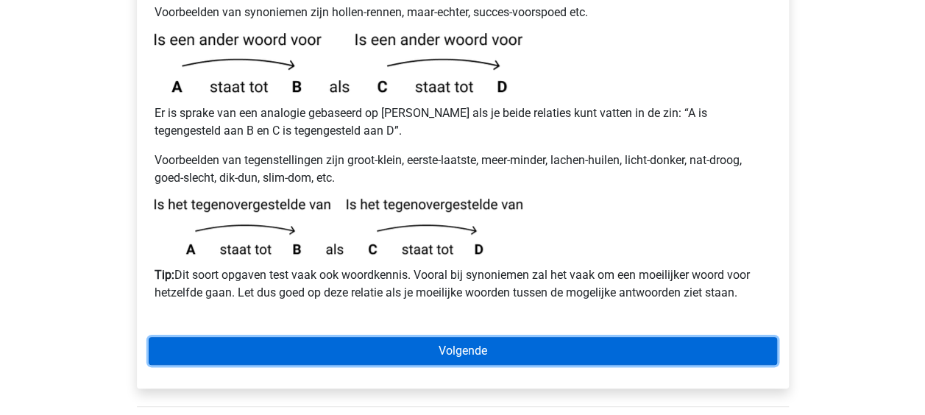
click at [552, 337] on link "Volgende" at bounding box center [463, 351] width 628 height 28
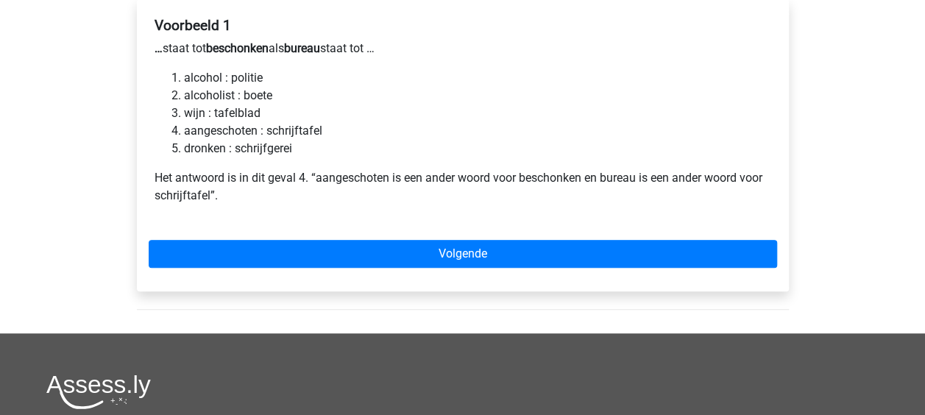
scroll to position [294, 0]
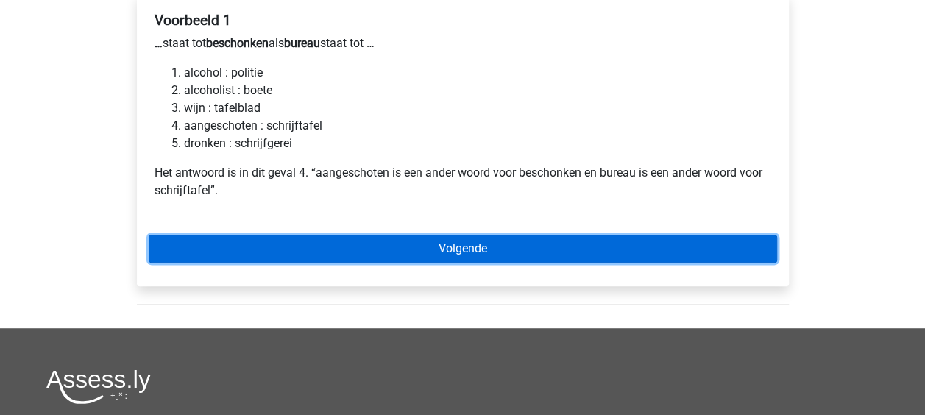
click at [524, 235] on link "Volgende" at bounding box center [463, 249] width 628 height 28
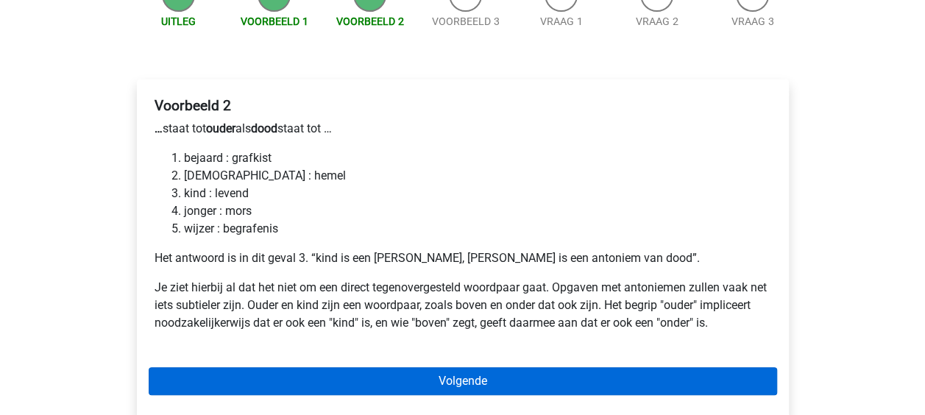
scroll to position [294, 0]
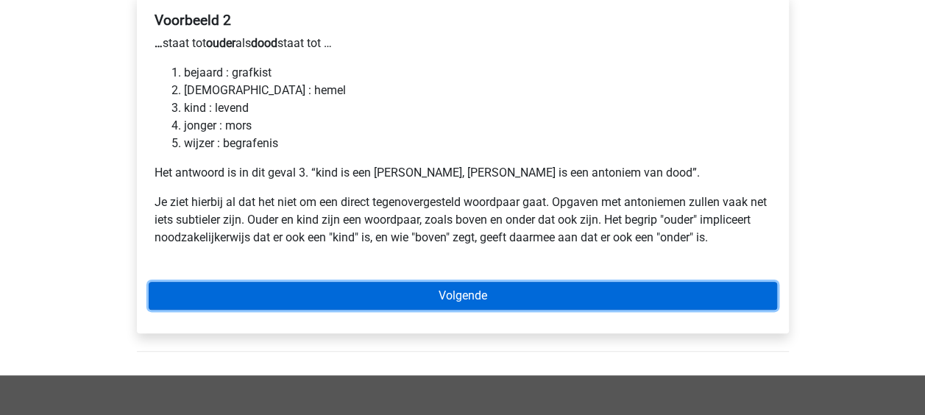
click at [511, 282] on link "Volgende" at bounding box center [463, 296] width 628 height 28
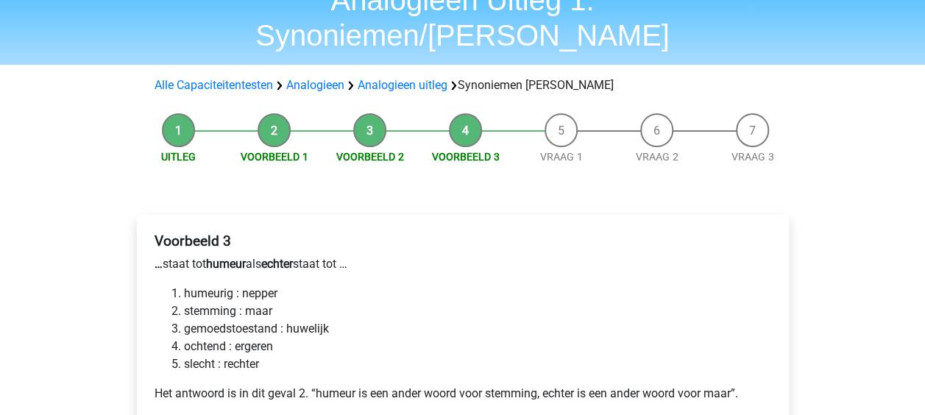
scroll to position [147, 0]
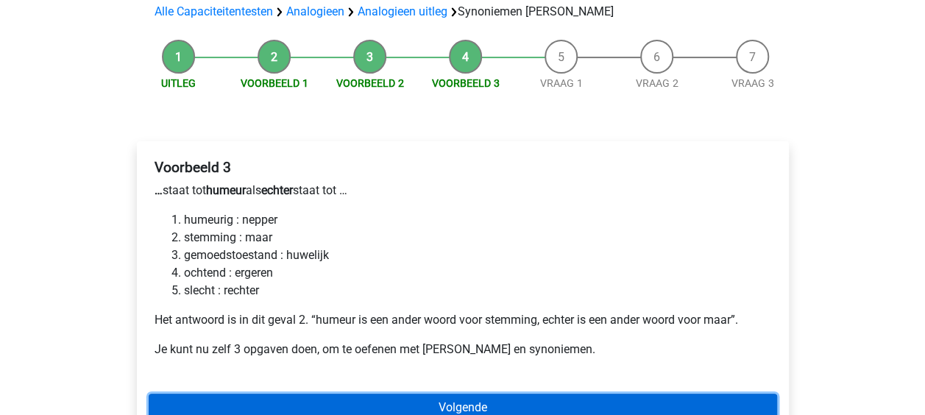
click at [515, 394] on link "Volgende" at bounding box center [463, 408] width 628 height 28
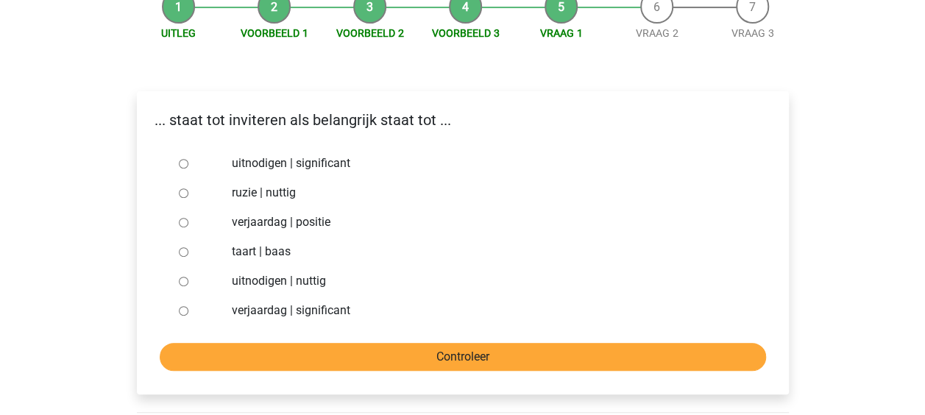
scroll to position [221, 0]
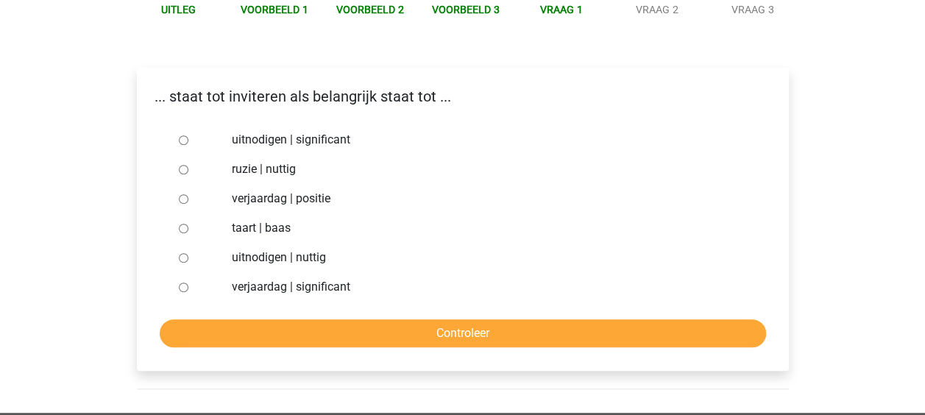
click at [179, 135] on input "uitnodigen | significant" at bounding box center [184, 140] width 10 height 10
radio input "true"
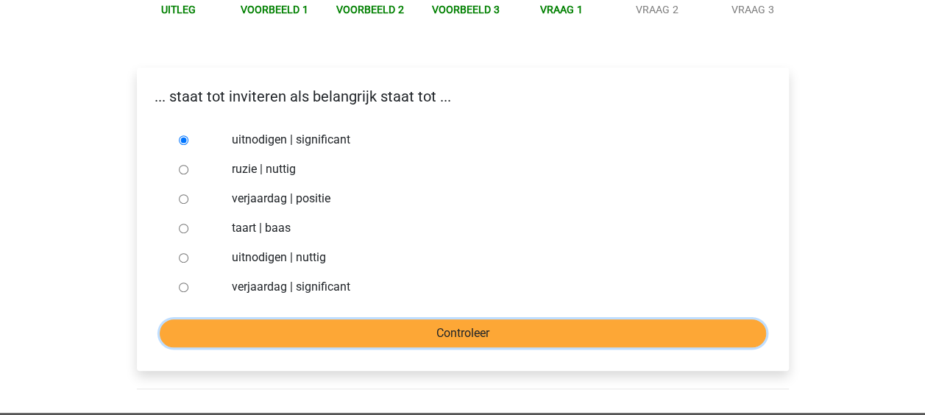
click at [385, 319] on input "Controleer" at bounding box center [463, 333] width 606 height 28
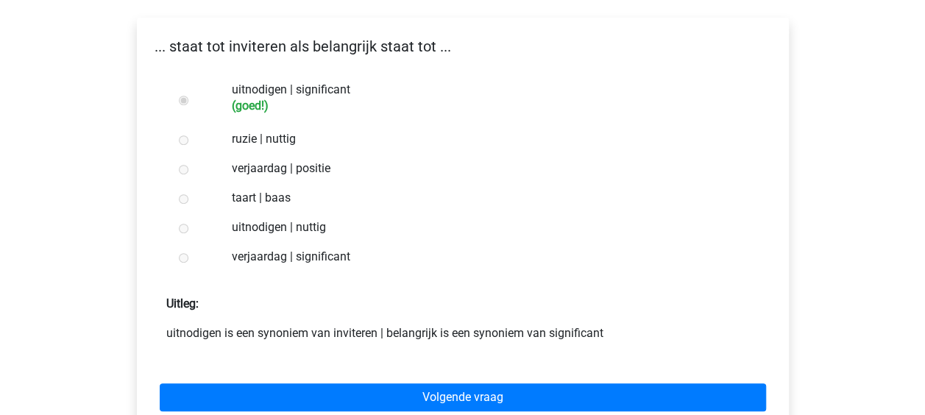
scroll to position [294, 0]
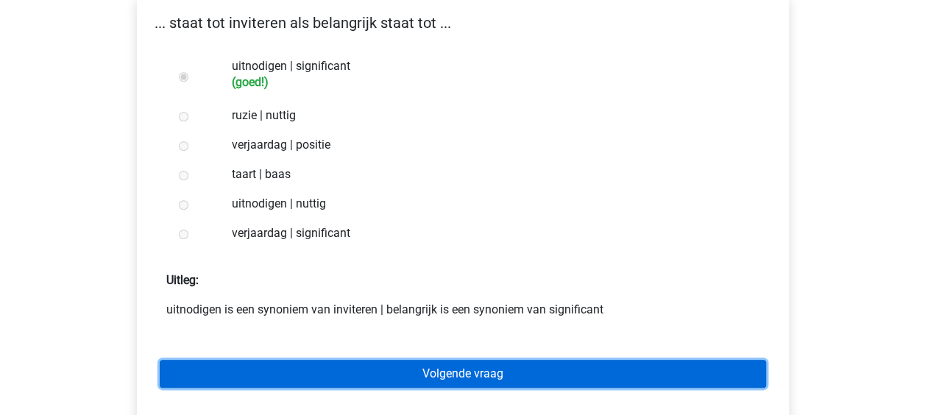
click at [468, 360] on link "Volgende vraag" at bounding box center [463, 374] width 606 height 28
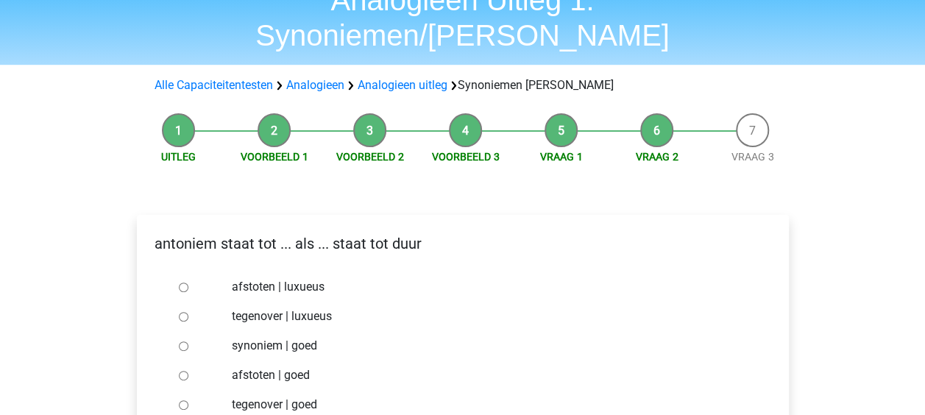
scroll to position [147, 0]
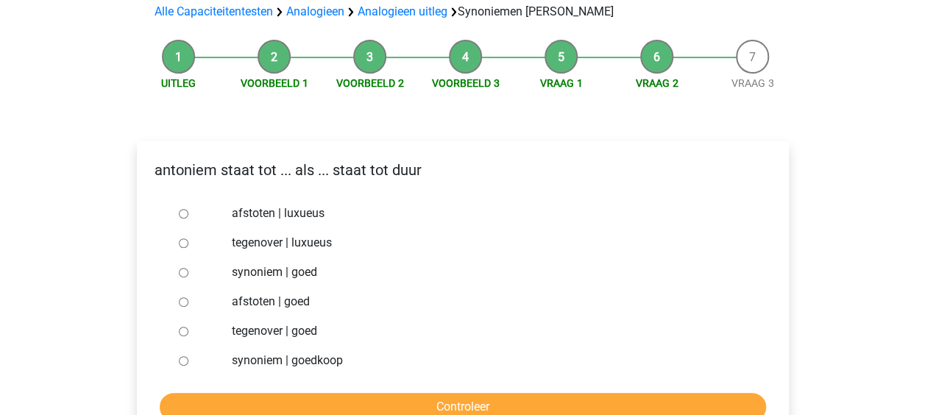
click at [181, 356] on input "synoniem | goedkoop" at bounding box center [184, 361] width 10 height 10
radio input "true"
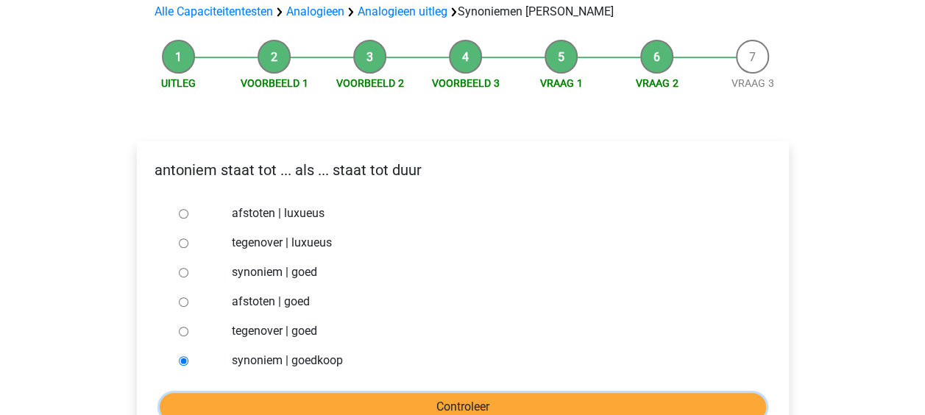
click at [255, 393] on input "Controleer" at bounding box center [463, 407] width 606 height 28
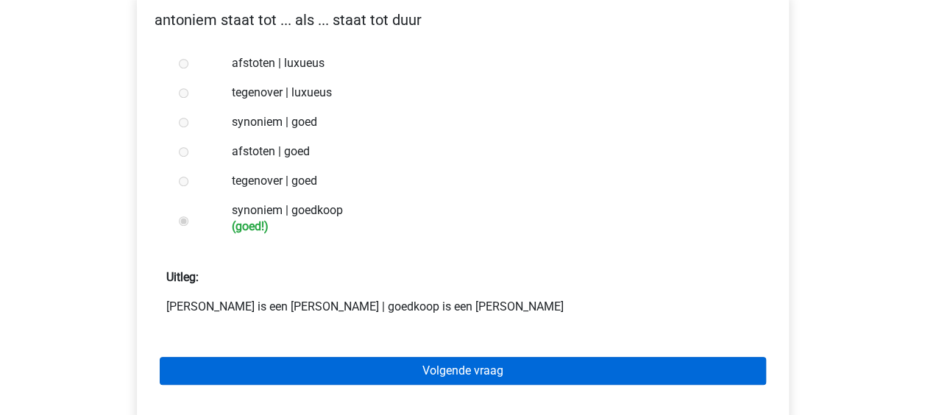
scroll to position [368, 0]
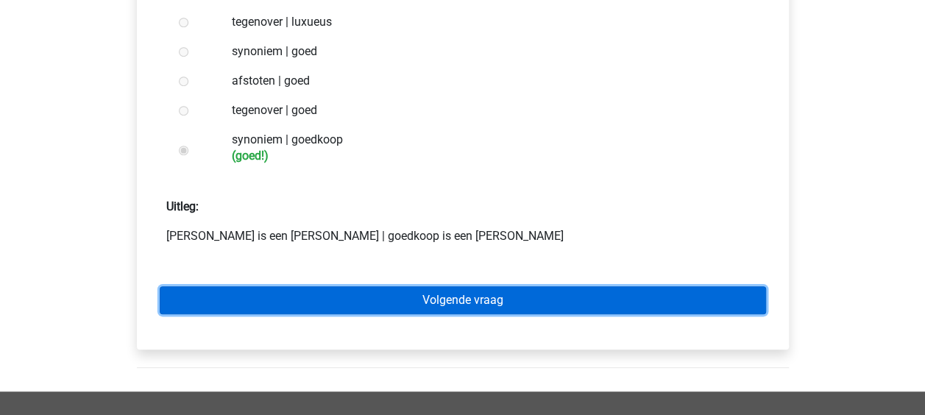
click at [591, 286] on link "Volgende vraag" at bounding box center [463, 300] width 606 height 28
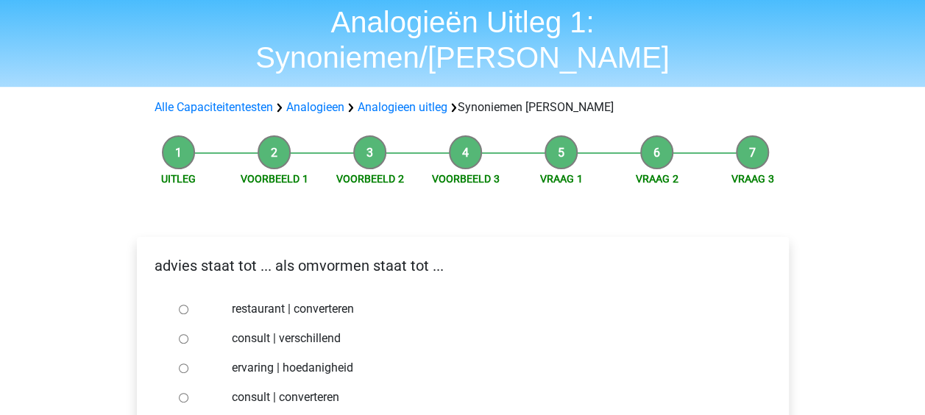
scroll to position [147, 0]
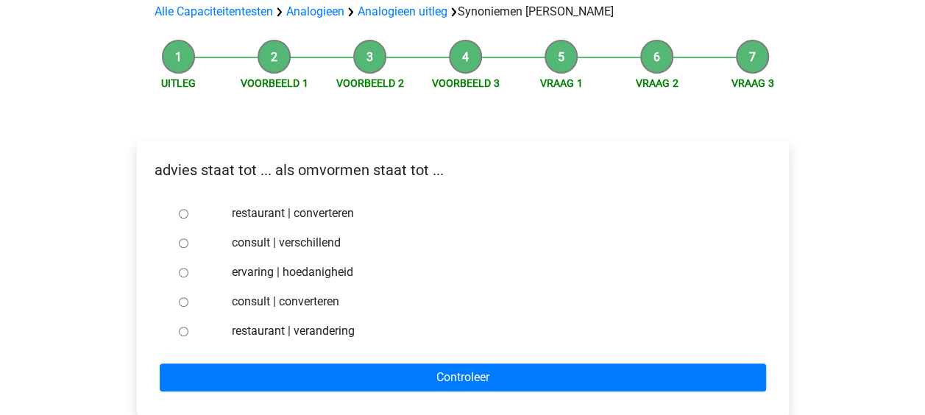
click at [186, 287] on div at bounding box center [197, 301] width 49 height 29
click at [177, 287] on div at bounding box center [197, 301] width 49 height 29
click at [180, 297] on input "consult | converteren" at bounding box center [184, 302] width 10 height 10
radio input "true"
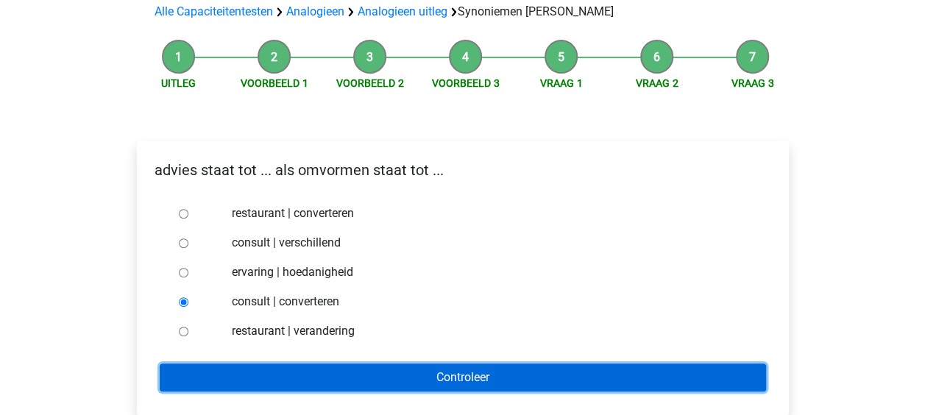
click at [213, 363] on input "Controleer" at bounding box center [463, 377] width 606 height 28
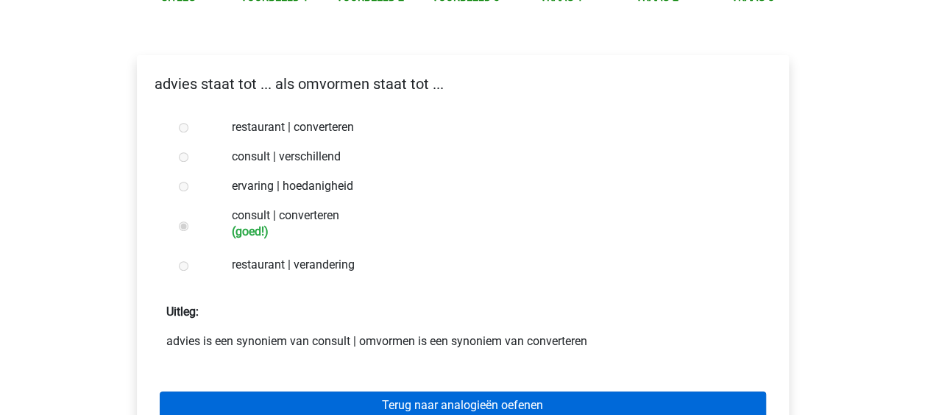
scroll to position [294, 0]
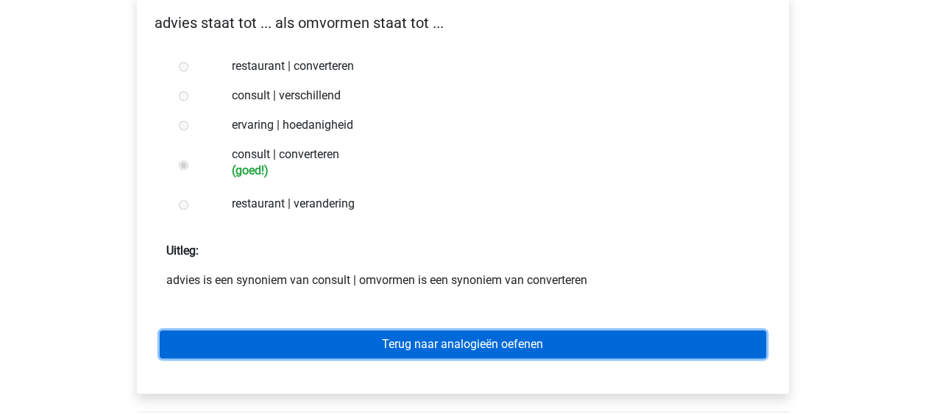
click at [419, 330] on link "Terug naar analogieën oefenen" at bounding box center [463, 344] width 606 height 28
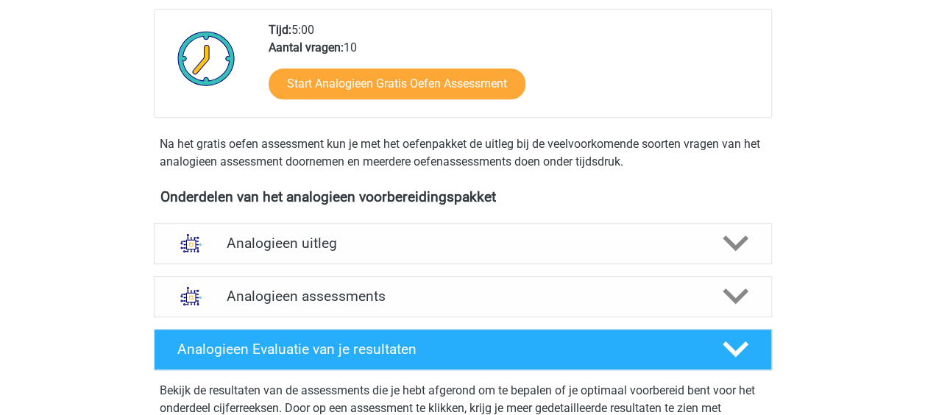
scroll to position [441, 0]
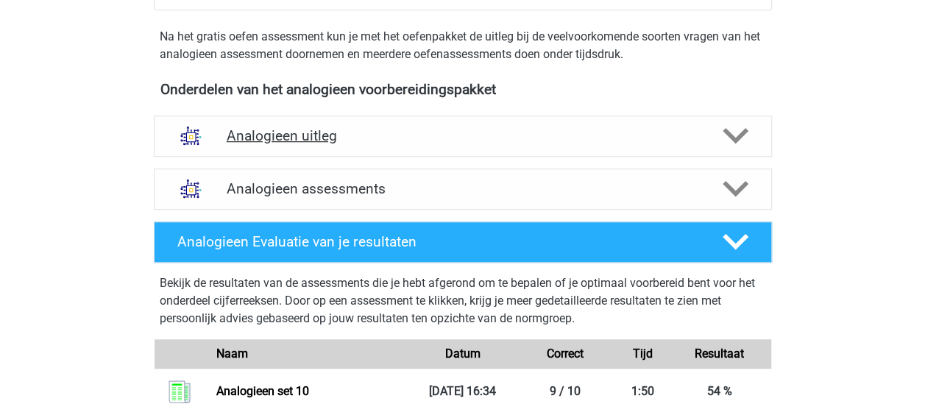
click at [722, 133] on icon at bounding box center [735, 136] width 26 height 26
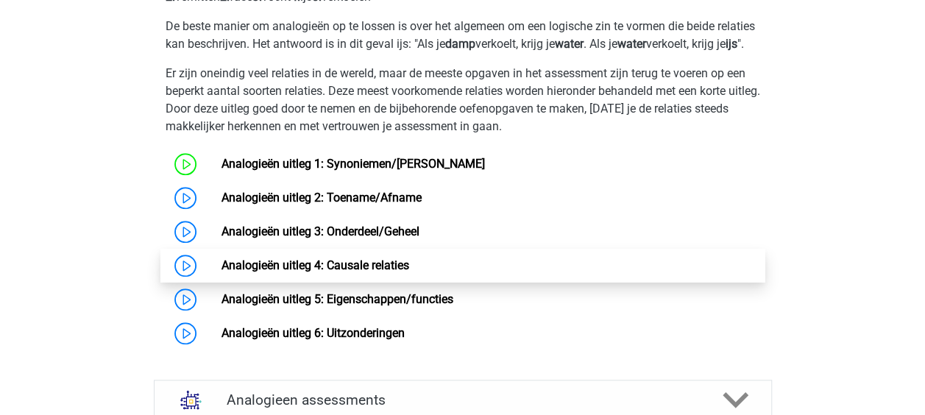
scroll to position [809, 0]
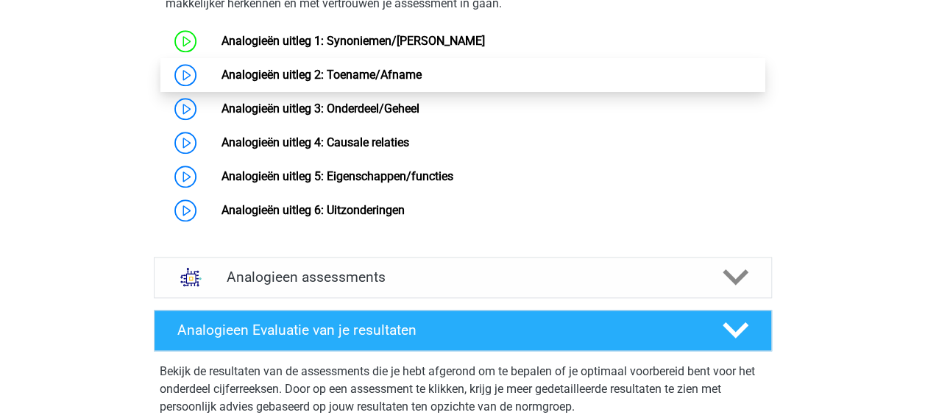
click at [362, 82] on link "Analogieën uitleg 2: Toename/Afname" at bounding box center [321, 75] width 200 height 14
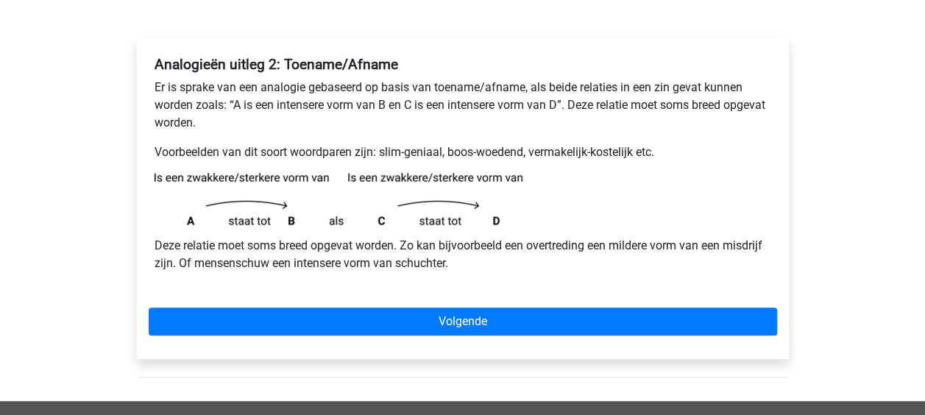
scroll to position [221, 0]
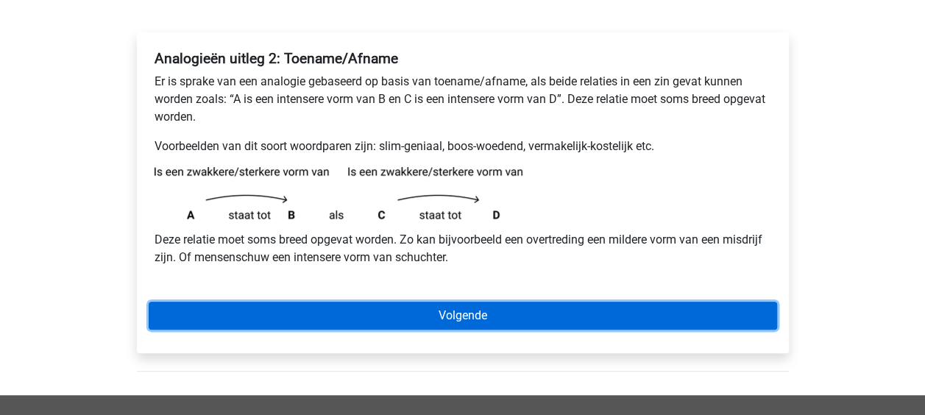
click at [499, 302] on link "Volgende" at bounding box center [463, 316] width 628 height 28
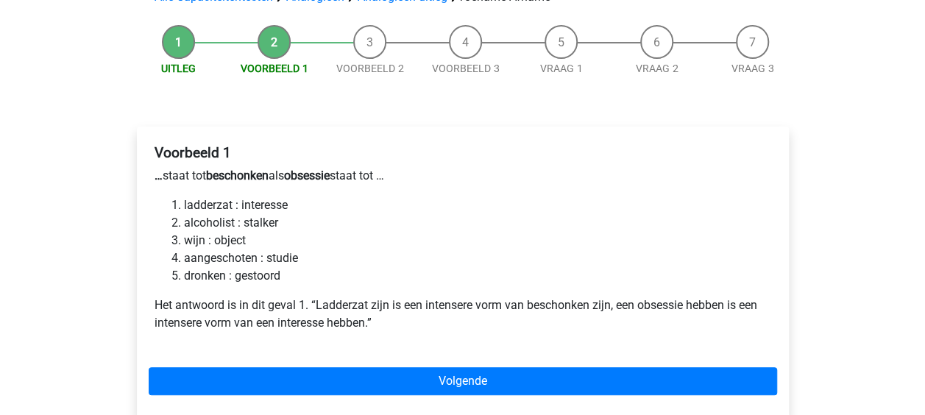
scroll to position [147, 0]
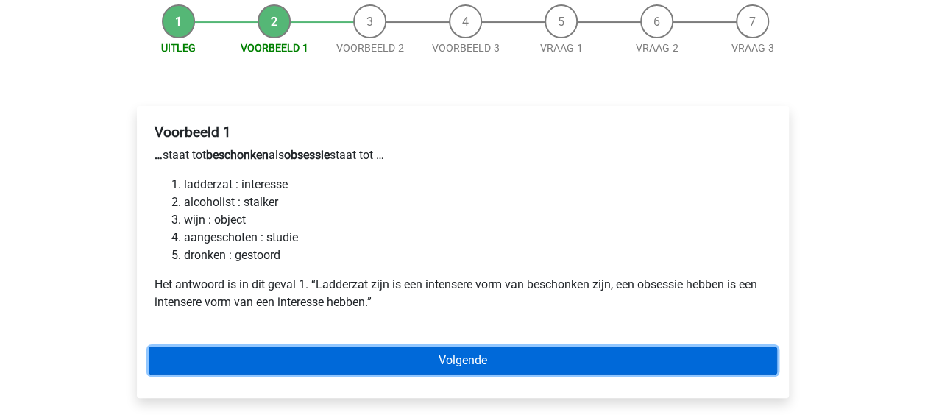
click at [554, 360] on link "Volgende" at bounding box center [463, 360] width 628 height 28
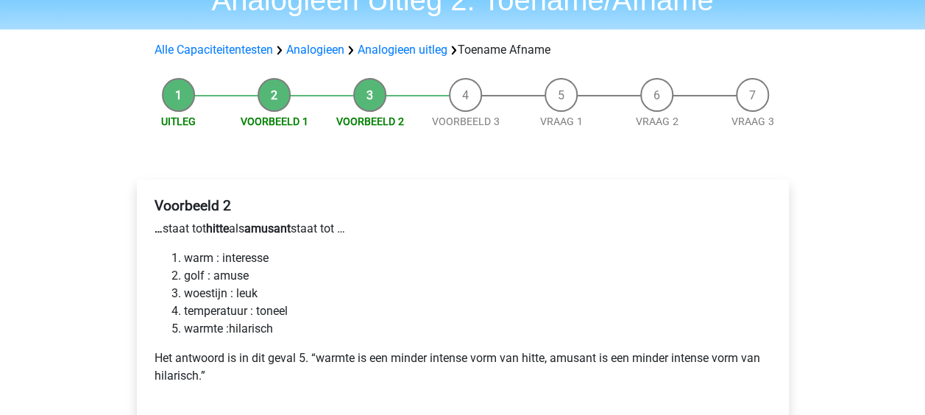
scroll to position [147, 0]
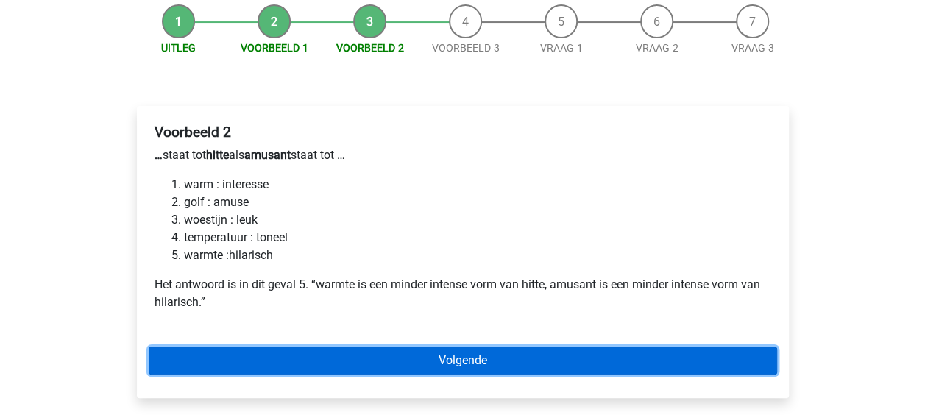
click at [530, 355] on link "Volgende" at bounding box center [463, 360] width 628 height 28
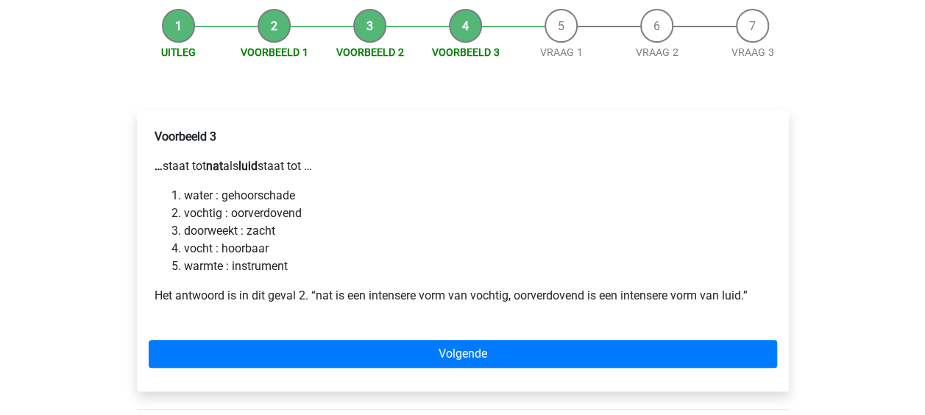
scroll to position [147, 0]
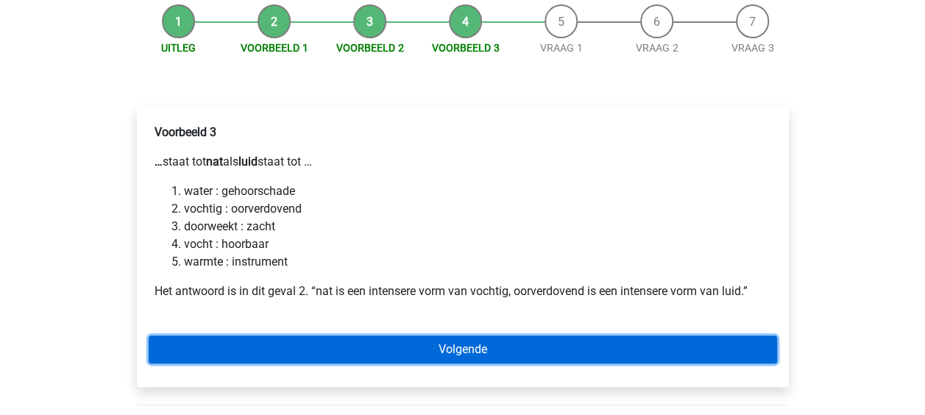
click at [509, 343] on link "Volgende" at bounding box center [463, 349] width 628 height 28
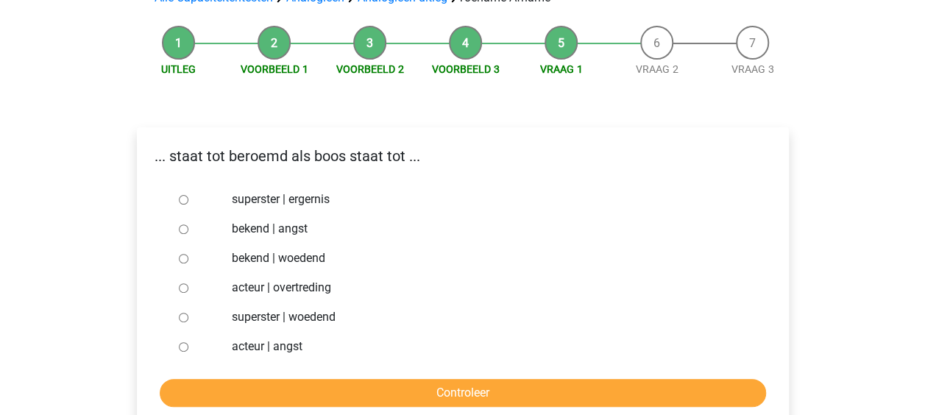
scroll to position [147, 0]
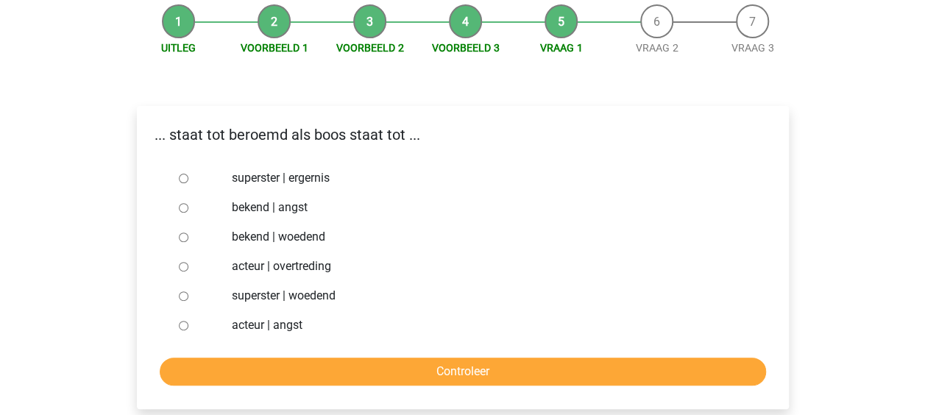
click at [274, 241] on label "bekend | woedend" at bounding box center [486, 237] width 509 height 18
click at [188, 241] on input "bekend | woedend" at bounding box center [184, 237] width 10 height 10
radio input "true"
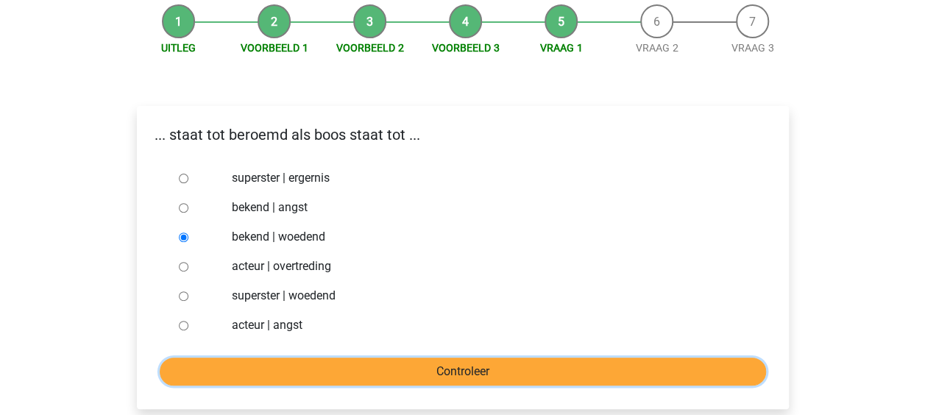
click at [300, 375] on input "Controleer" at bounding box center [463, 372] width 606 height 28
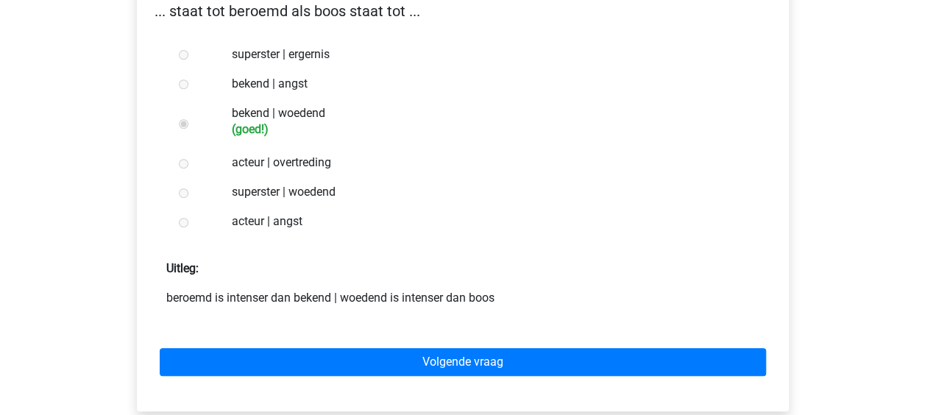
scroll to position [294, 0]
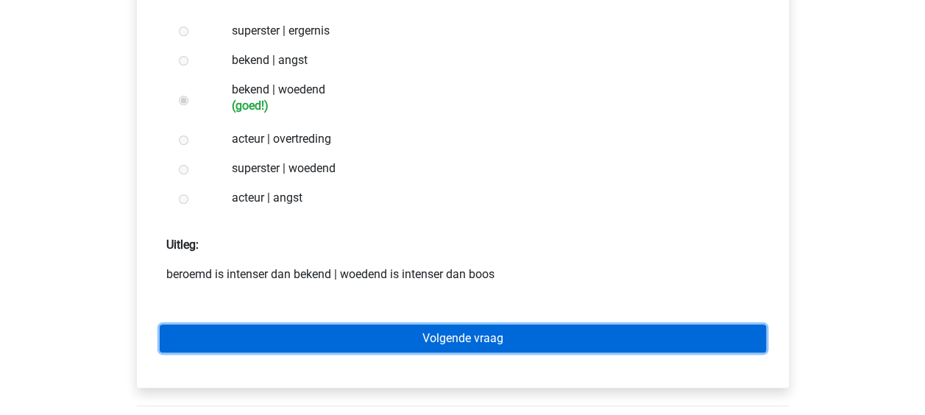
click at [492, 343] on link "Volgende vraag" at bounding box center [463, 338] width 606 height 28
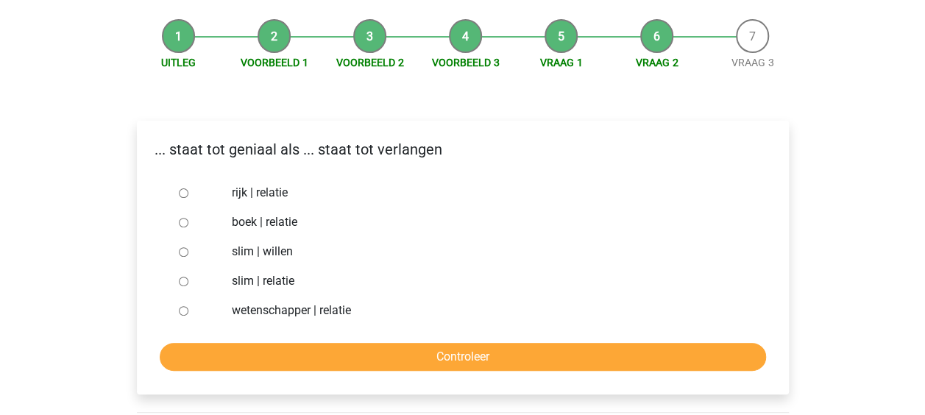
scroll to position [147, 0]
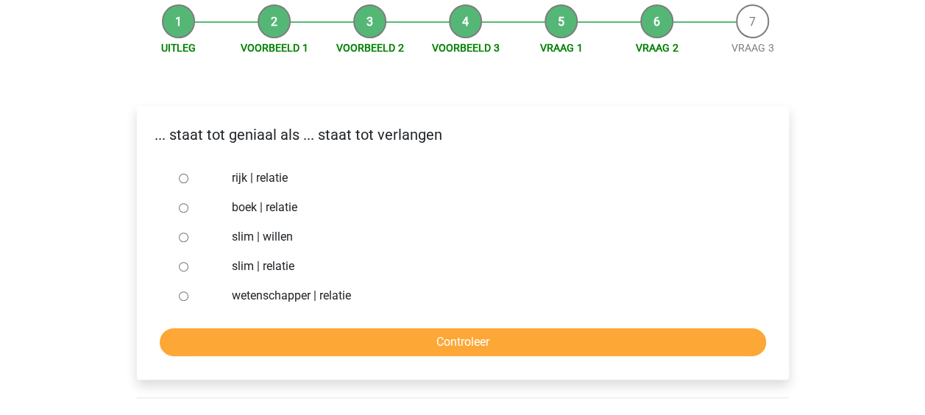
click at [257, 239] on label "slim | willen" at bounding box center [486, 237] width 509 height 18
click at [188, 239] on input "slim | willen" at bounding box center [184, 237] width 10 height 10
radio input "true"
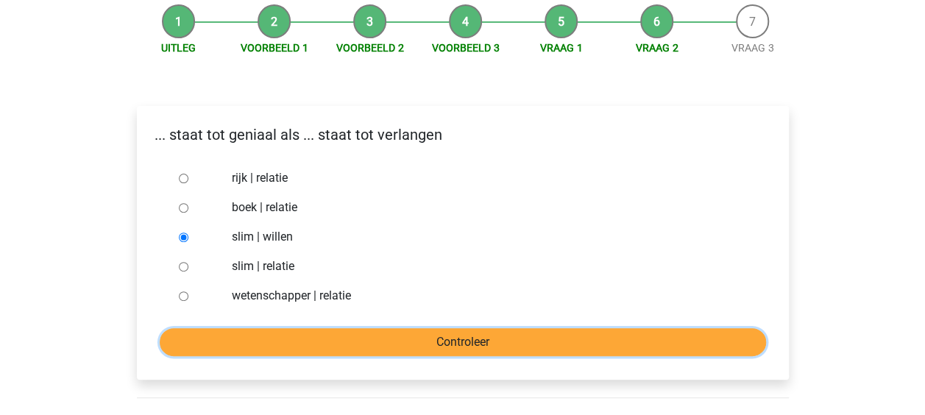
click at [269, 352] on input "Controleer" at bounding box center [463, 342] width 606 height 28
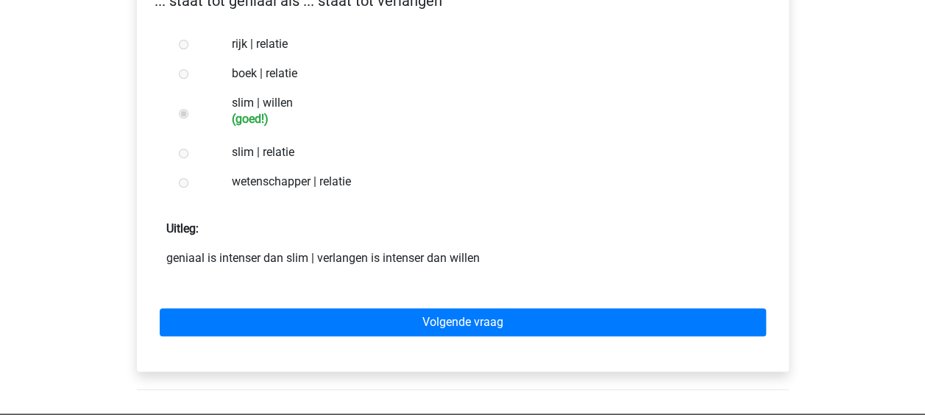
scroll to position [294, 0]
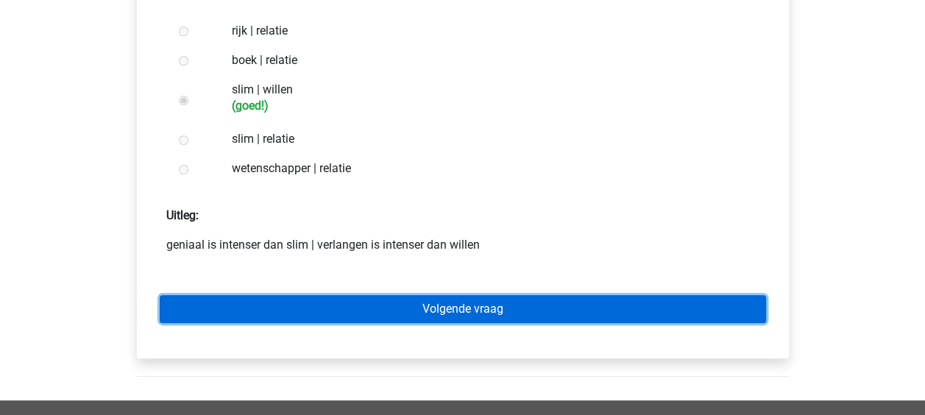
click at [602, 315] on link "Volgende vraag" at bounding box center [463, 309] width 606 height 28
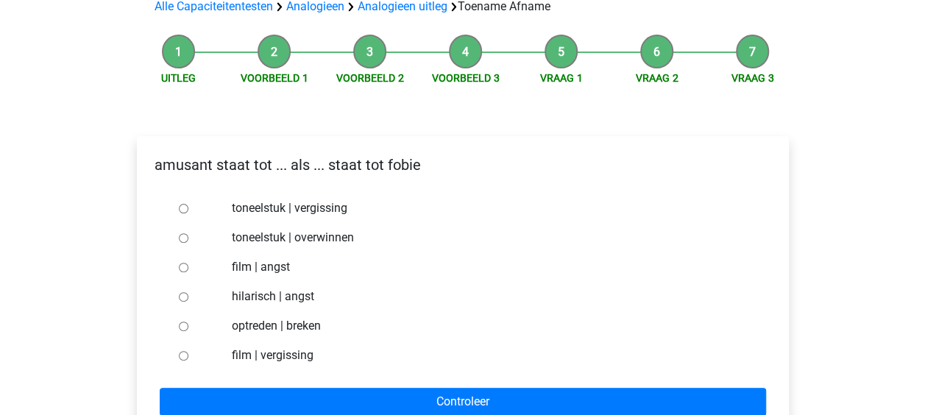
scroll to position [147, 0]
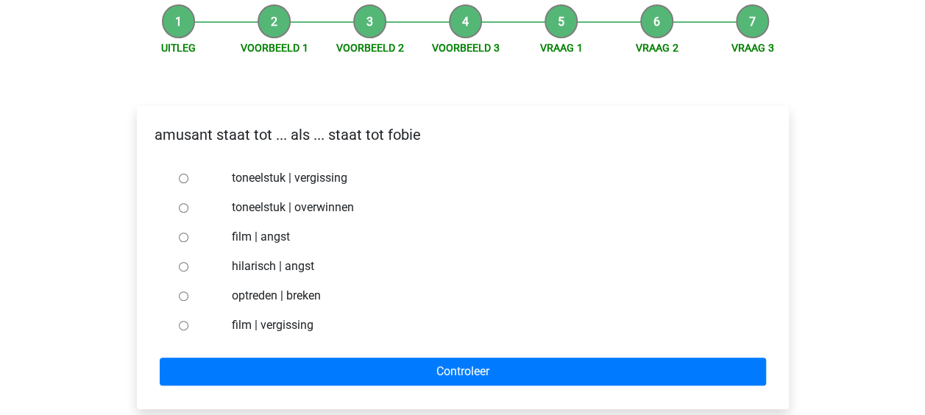
click at [211, 263] on div at bounding box center [197, 266] width 49 height 29
click at [182, 260] on div at bounding box center [197, 266] width 49 height 29
click at [187, 270] on input "hilarisch | angst" at bounding box center [184, 267] width 10 height 10
radio input "true"
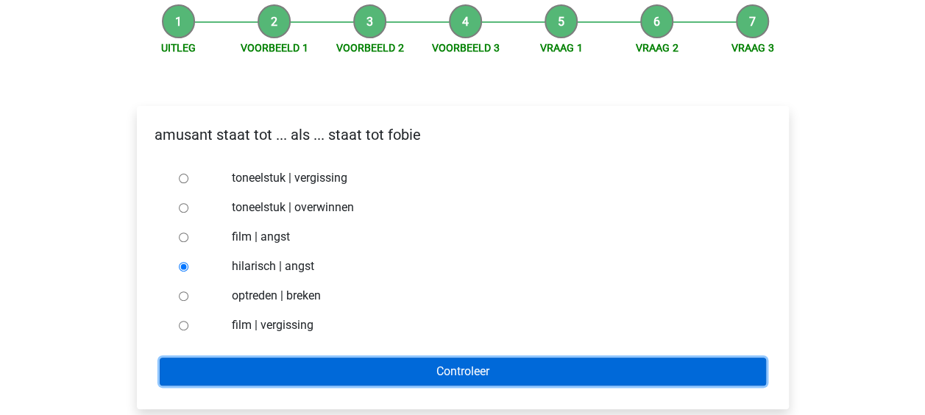
click at [305, 368] on input "Controleer" at bounding box center [463, 372] width 606 height 28
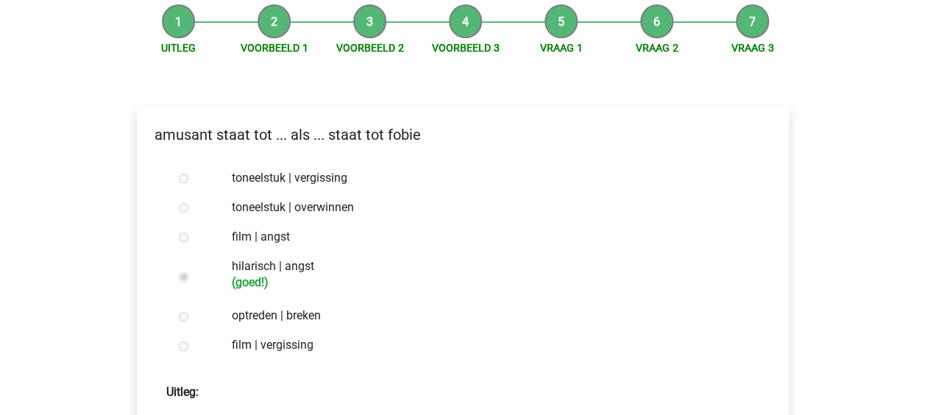
scroll to position [368, 0]
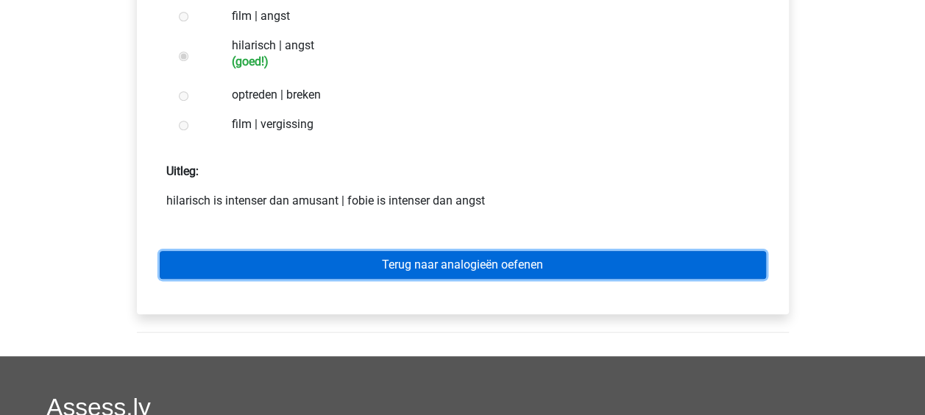
drag, startPoint x: 447, startPoint y: 274, endPoint x: 456, endPoint y: 274, distance: 8.9
click at [447, 274] on link "Terug naar analogieën oefenen" at bounding box center [463, 265] width 606 height 28
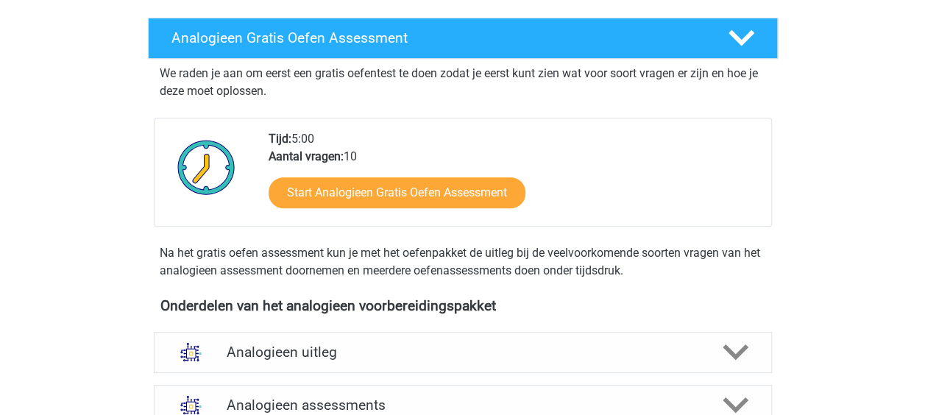
scroll to position [441, 0]
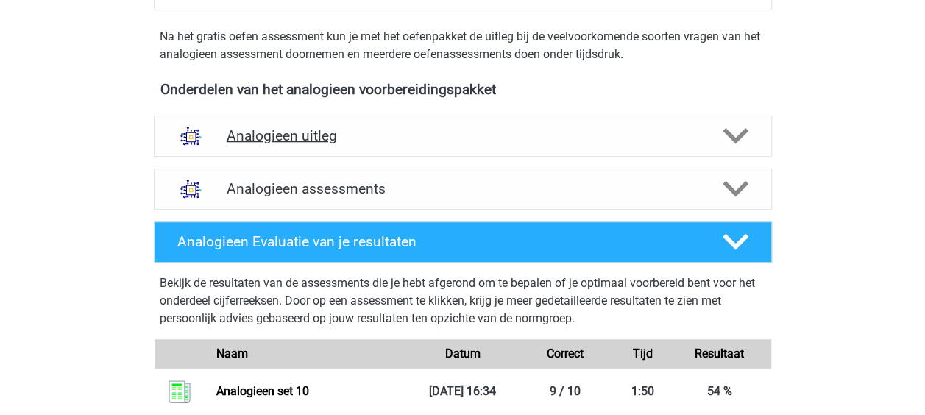
click at [739, 142] on icon at bounding box center [735, 136] width 26 height 26
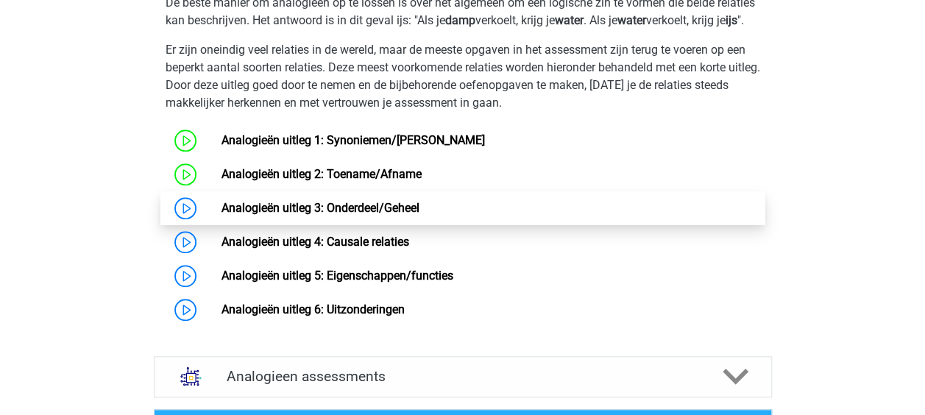
scroll to position [736, 0]
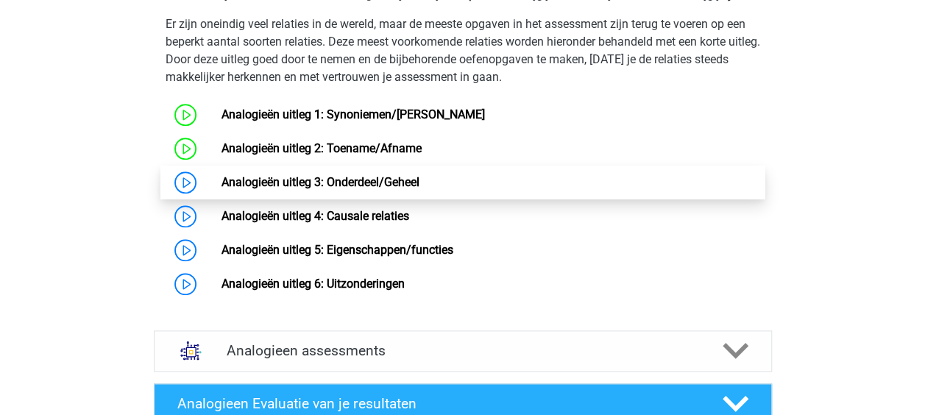
click at [380, 189] on link "Analogieën uitleg 3: Onderdeel/Geheel" at bounding box center [320, 182] width 198 height 14
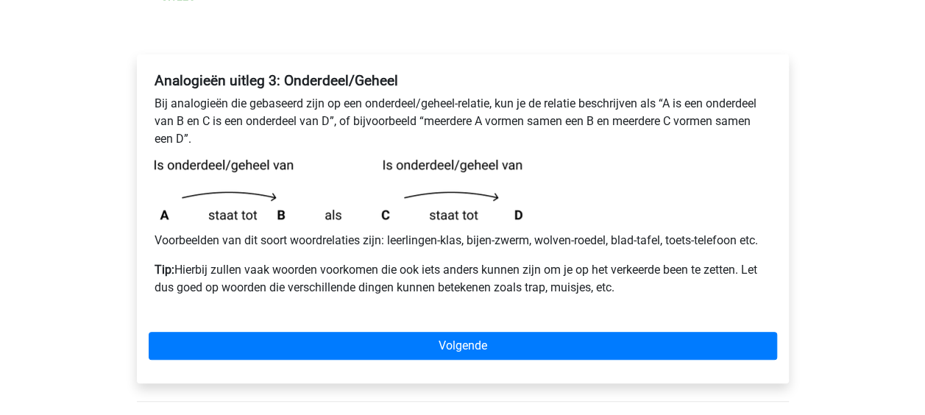
scroll to position [221, 0]
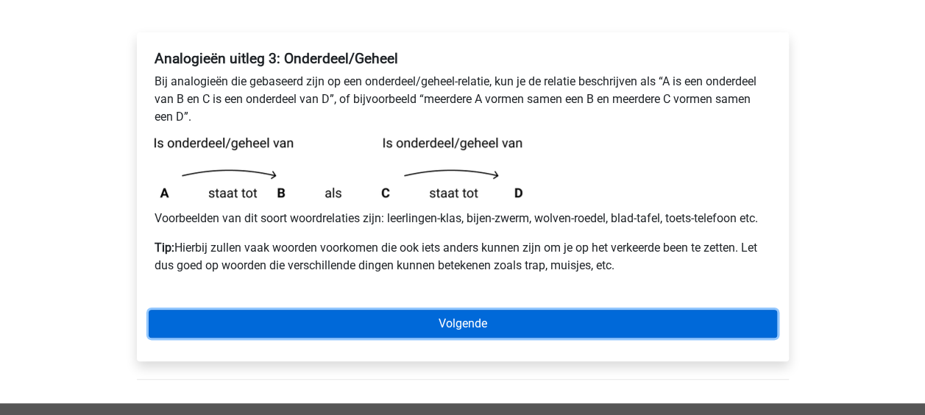
click at [508, 332] on link "Volgende" at bounding box center [463, 324] width 628 height 28
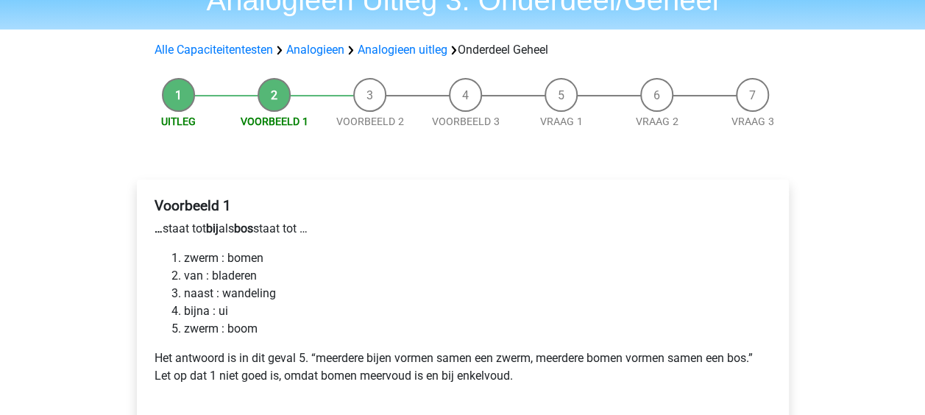
scroll to position [147, 0]
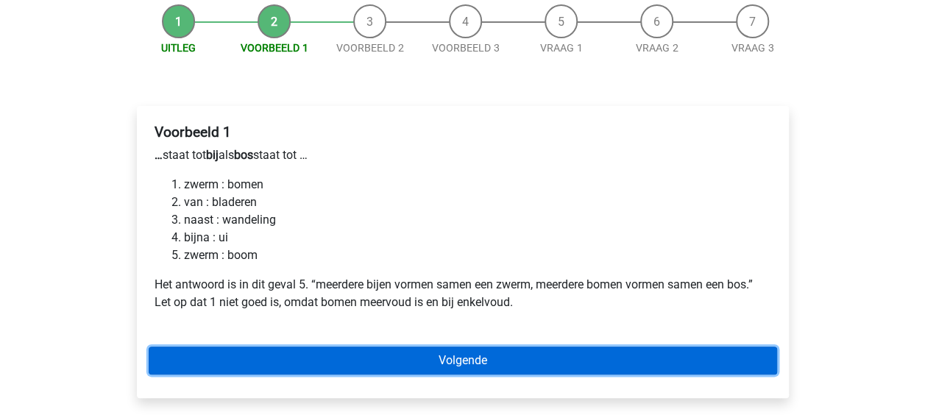
click at [523, 352] on link "Volgende" at bounding box center [463, 360] width 628 height 28
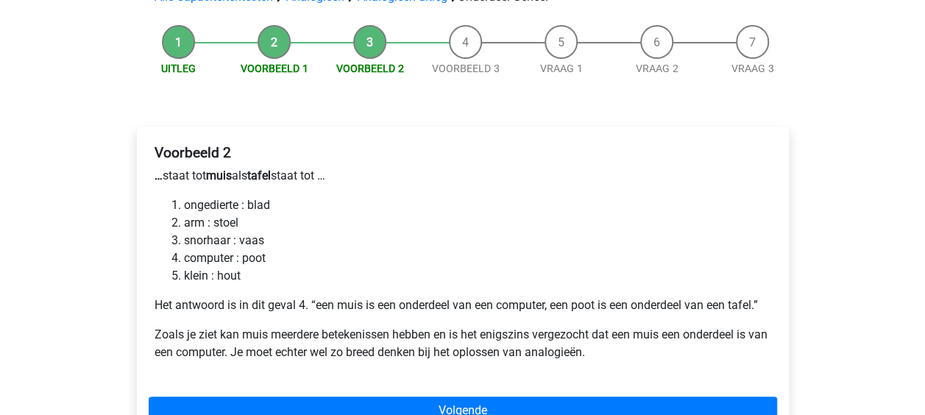
scroll to position [147, 0]
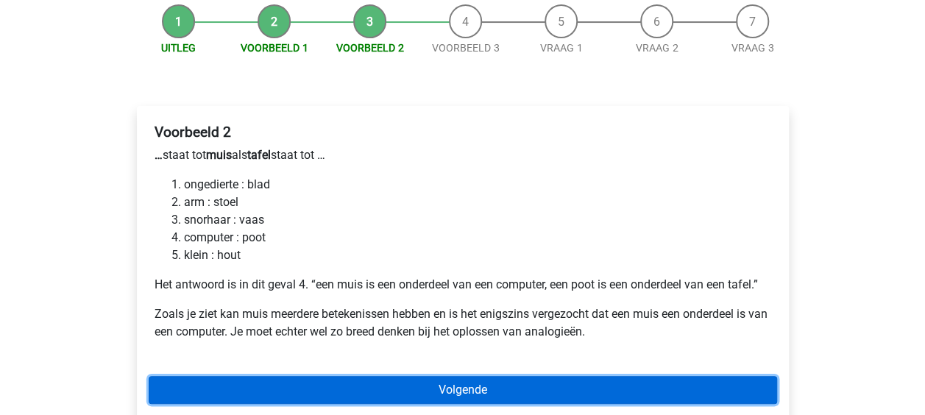
click at [575, 388] on link "Volgende" at bounding box center [463, 390] width 628 height 28
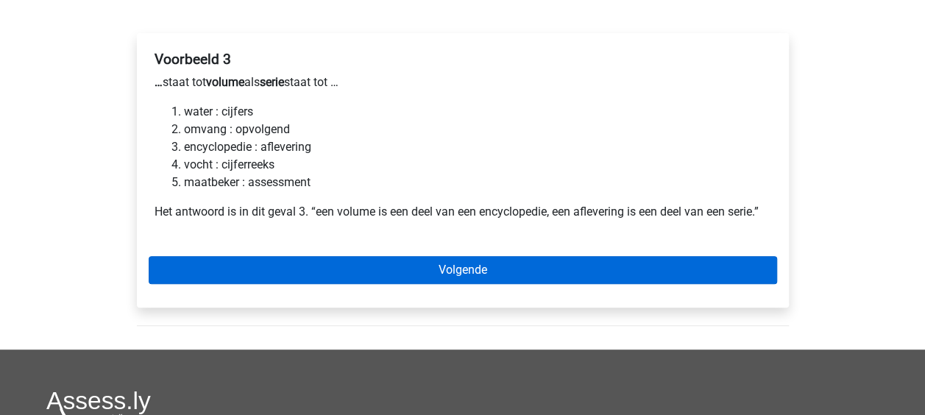
scroll to position [221, 0]
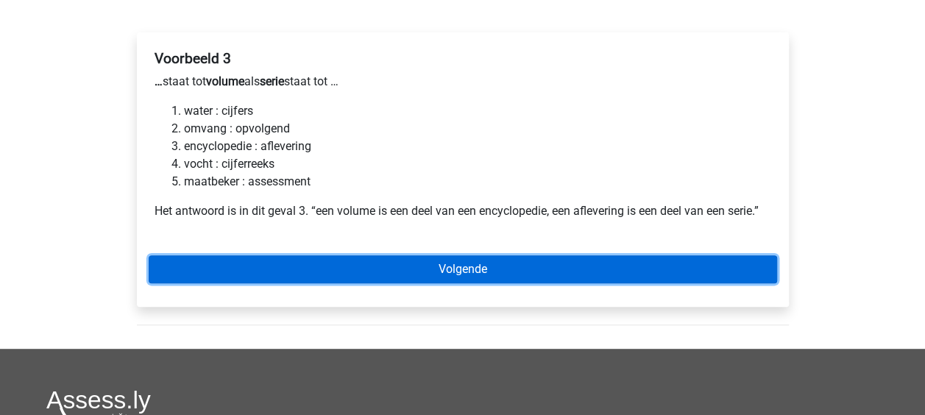
click at [518, 272] on link "Volgende" at bounding box center [463, 269] width 628 height 28
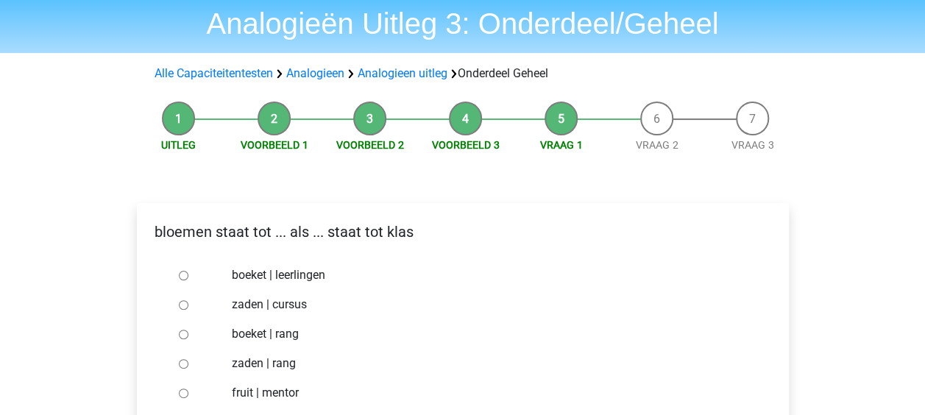
scroll to position [74, 0]
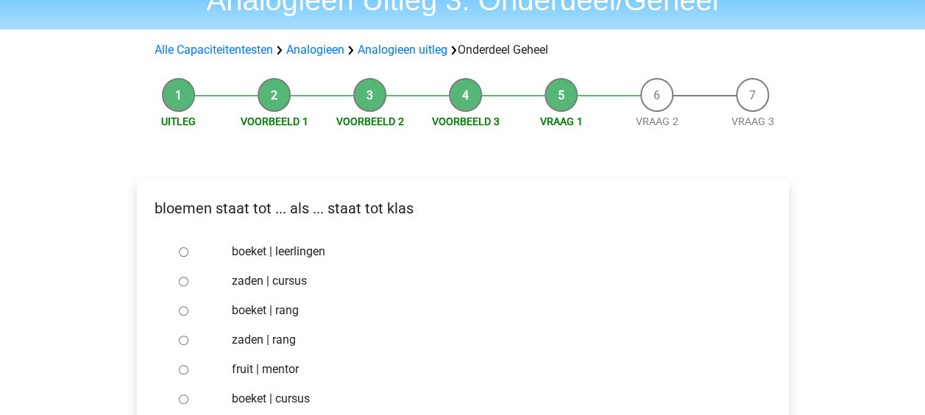
click at [184, 255] on input "boeket | leerlingen" at bounding box center [184, 252] width 10 height 10
radio input "true"
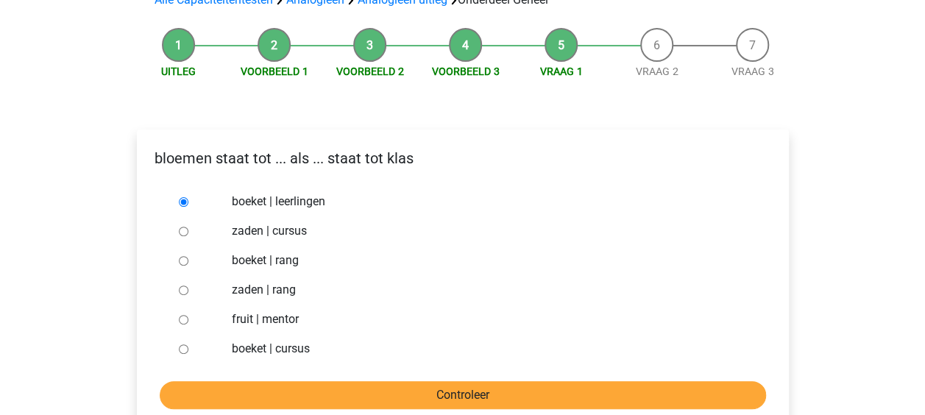
scroll to position [147, 0]
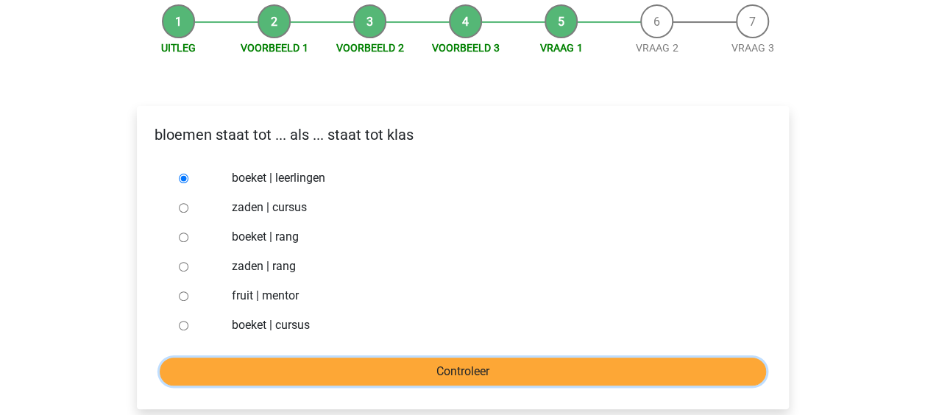
click at [353, 381] on input "Controleer" at bounding box center [463, 372] width 606 height 28
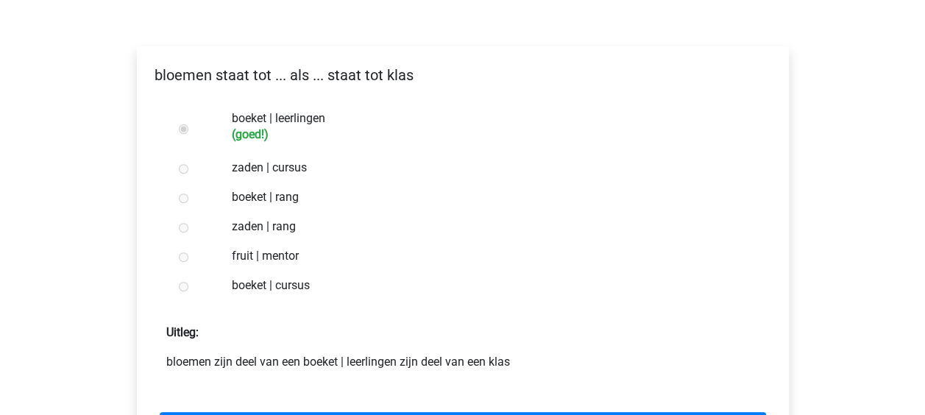
scroll to position [221, 0]
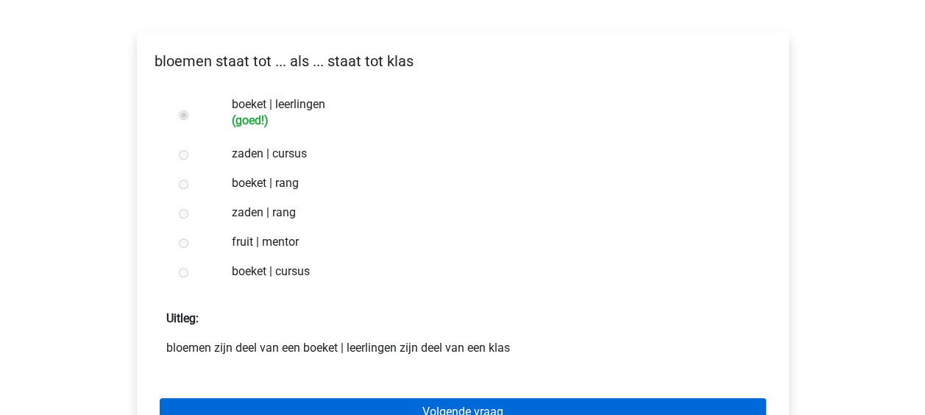
click at [463, 398] on div "Volgende vraag" at bounding box center [463, 409] width 628 height 81
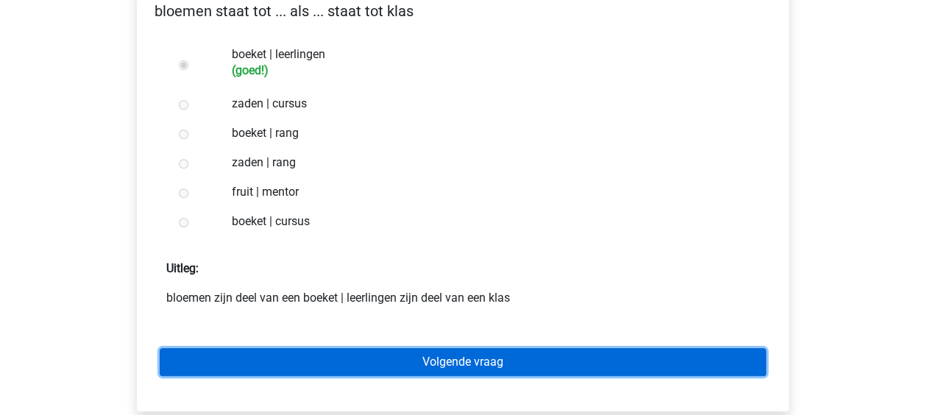
scroll to position [294, 0]
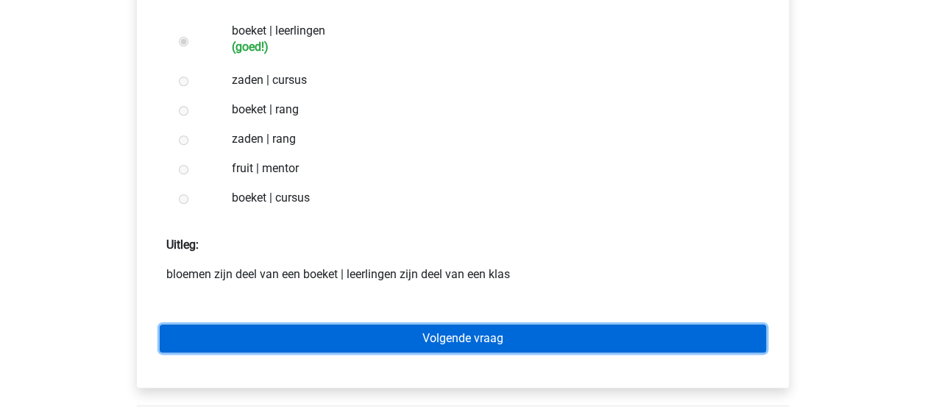
click at [557, 340] on link "Volgende vraag" at bounding box center [463, 338] width 606 height 28
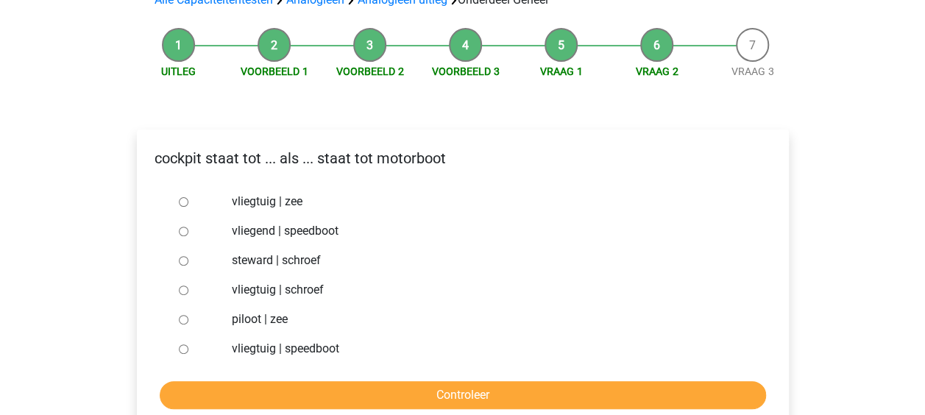
scroll to position [147, 0]
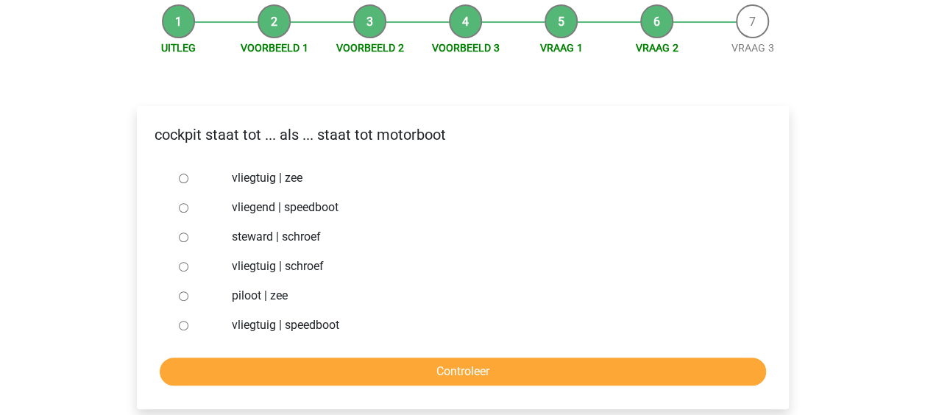
click at [180, 263] on input "vliegtuig | schroef" at bounding box center [184, 267] width 10 height 10
radio input "true"
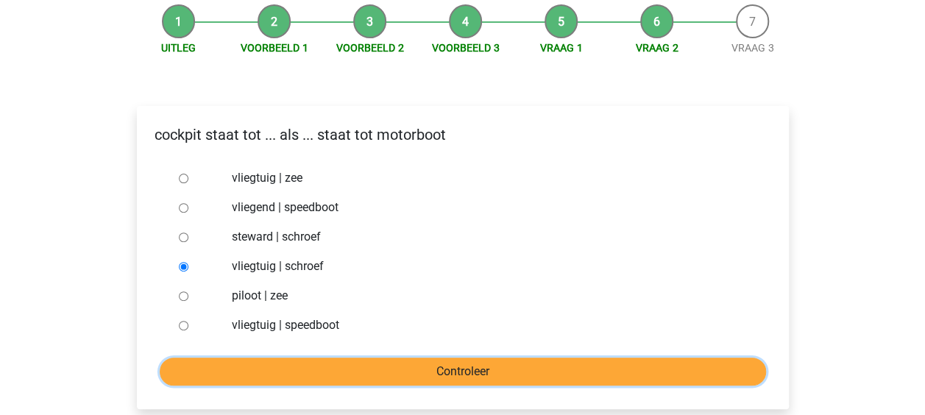
click at [284, 369] on input "Controleer" at bounding box center [463, 372] width 606 height 28
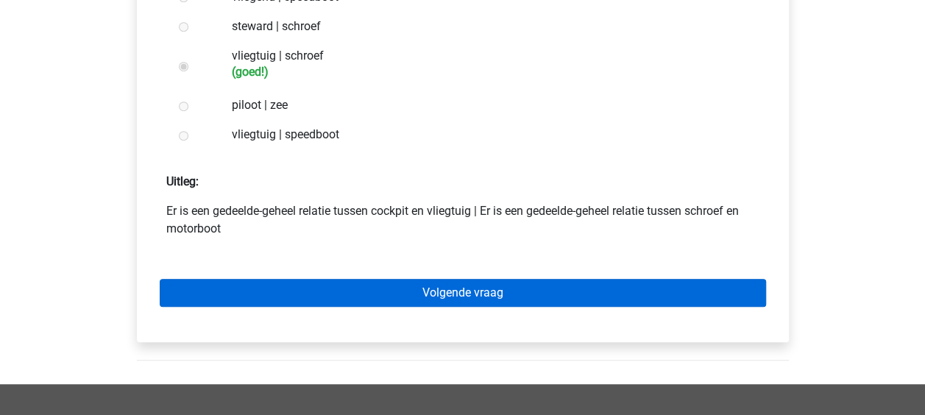
scroll to position [368, 0]
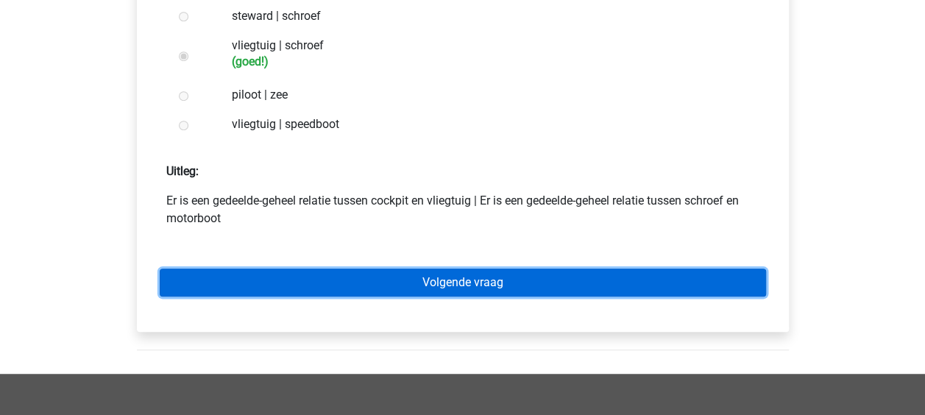
click at [508, 286] on link "Volgende vraag" at bounding box center [463, 282] width 606 height 28
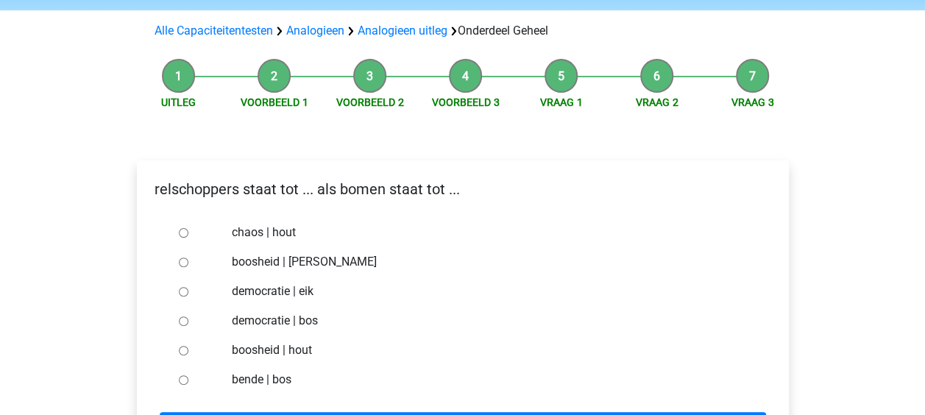
scroll to position [147, 0]
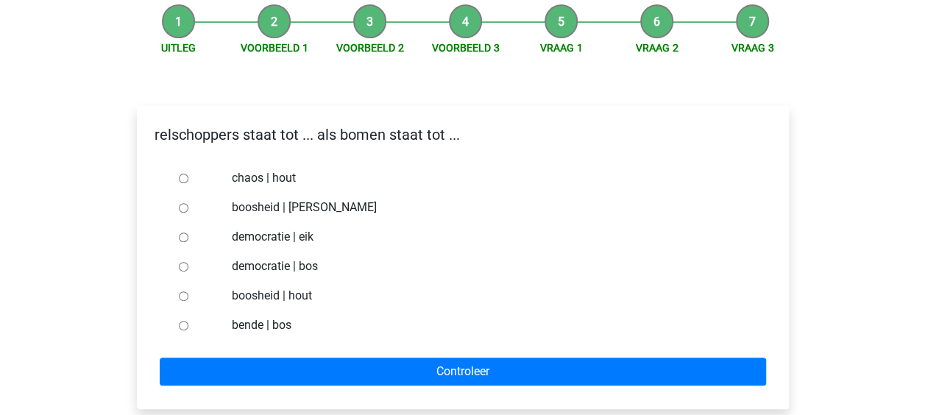
click at [181, 326] on input "bende | bos" at bounding box center [184, 326] width 10 height 10
radio input "true"
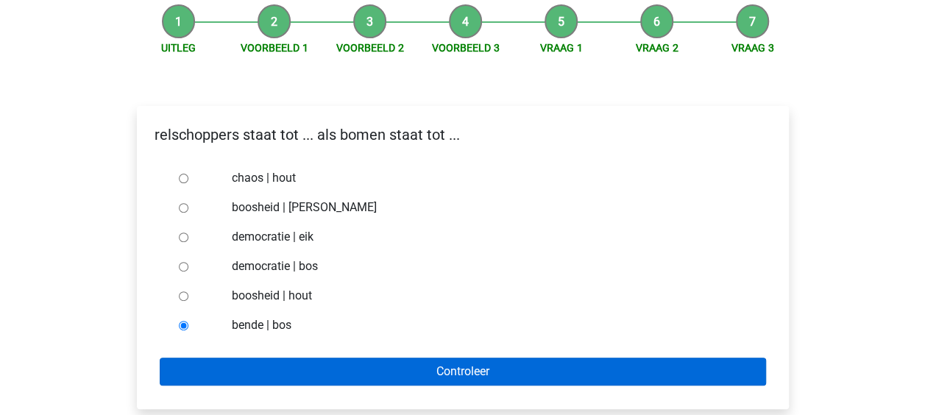
click at [210, 358] on form "chaos | hout boosheid | [PERSON_NAME] democratie | eik democratie | bos booshei…" at bounding box center [463, 274] width 628 height 222
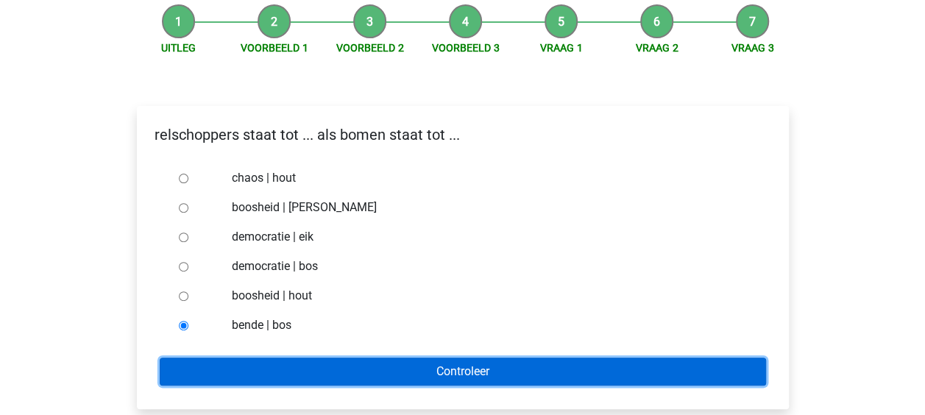
click at [213, 365] on input "Controleer" at bounding box center [463, 372] width 606 height 28
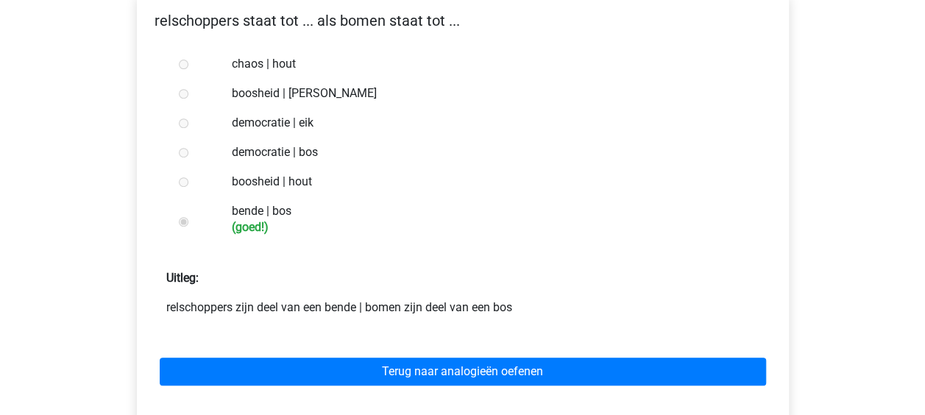
scroll to position [294, 0]
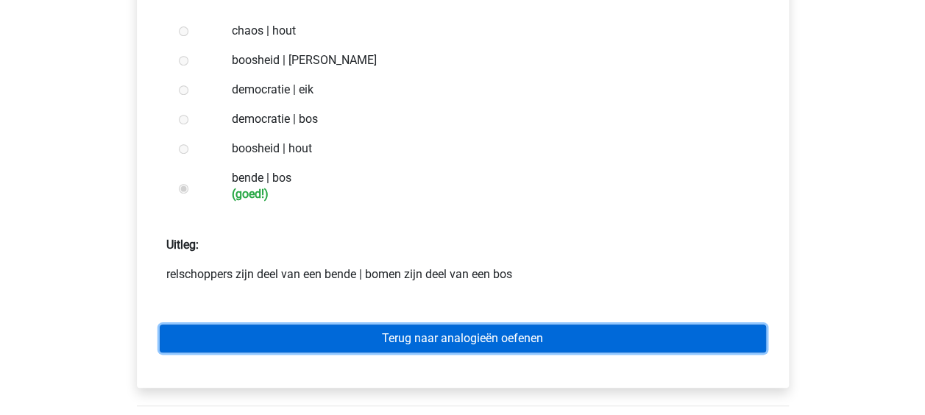
click at [455, 349] on link "Terug naar analogieën oefenen" at bounding box center [463, 338] width 606 height 28
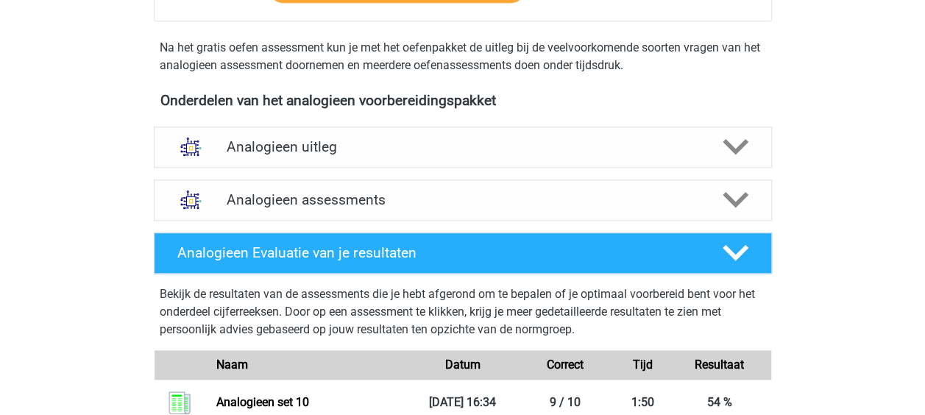
scroll to position [515, 0]
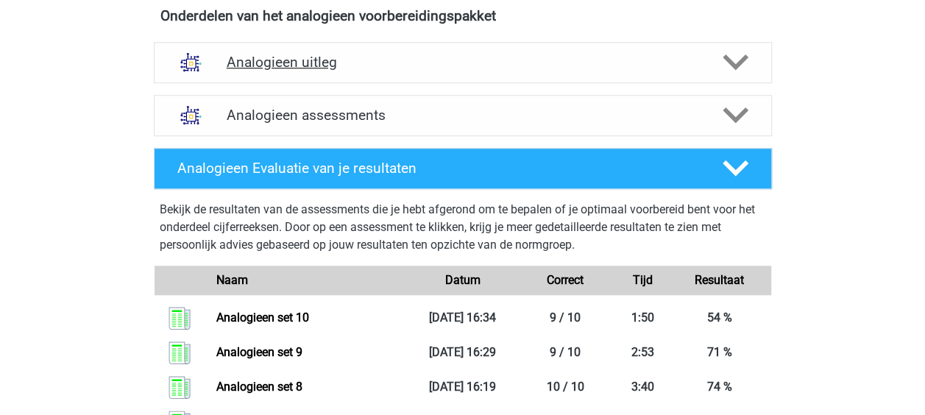
click at [747, 51] on icon at bounding box center [735, 62] width 26 height 26
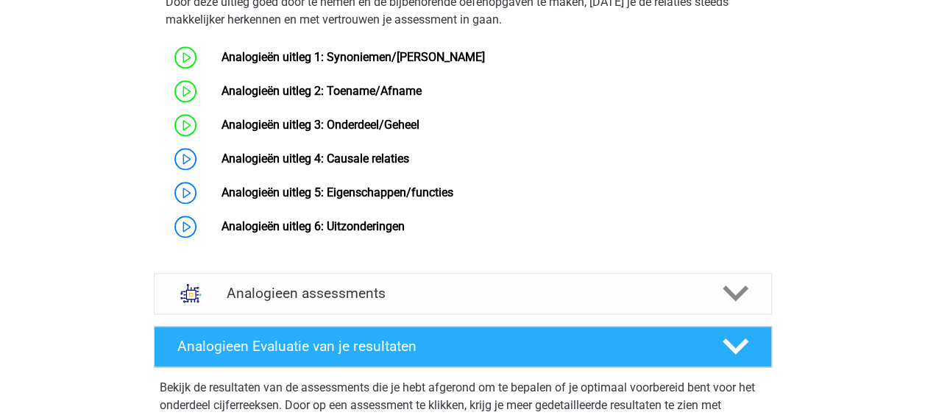
scroll to position [809, 0]
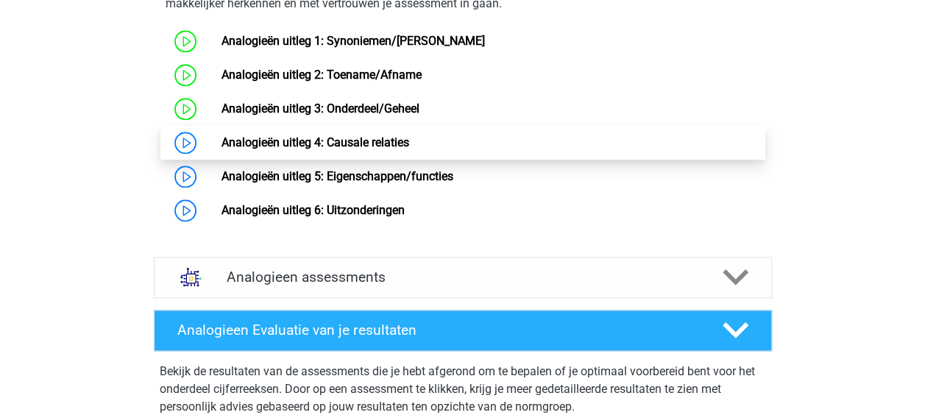
click at [383, 149] on link "Analogieën uitleg 4: Causale relaties" at bounding box center [315, 142] width 188 height 14
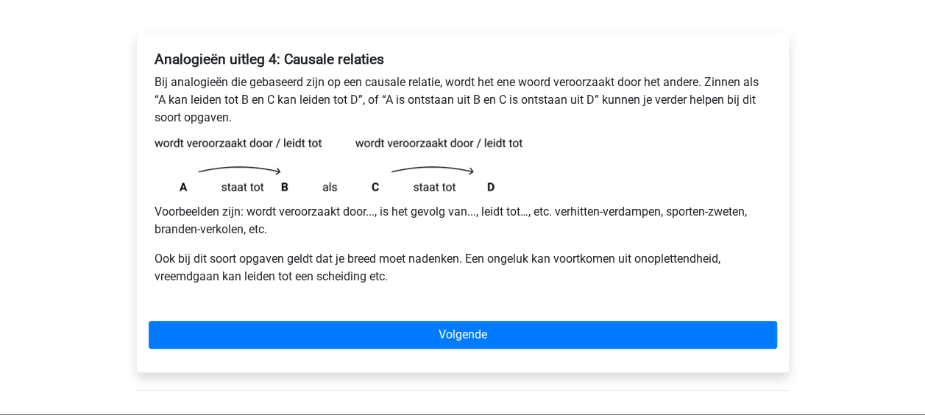
scroll to position [221, 0]
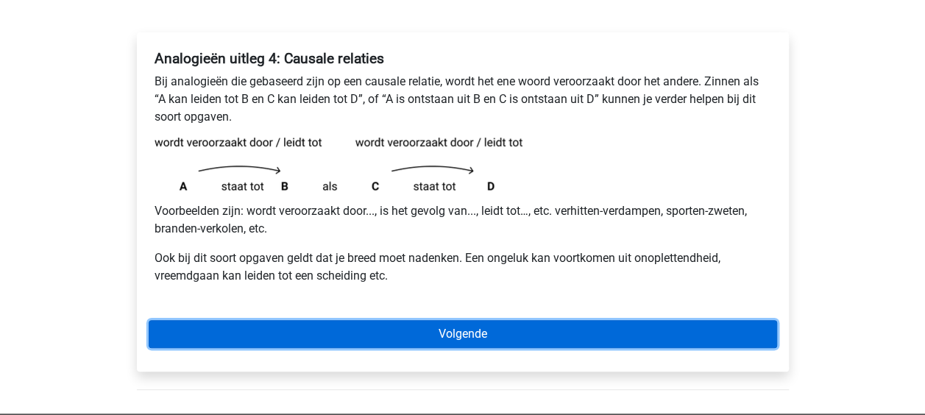
click at [501, 332] on link "Volgende" at bounding box center [463, 334] width 628 height 28
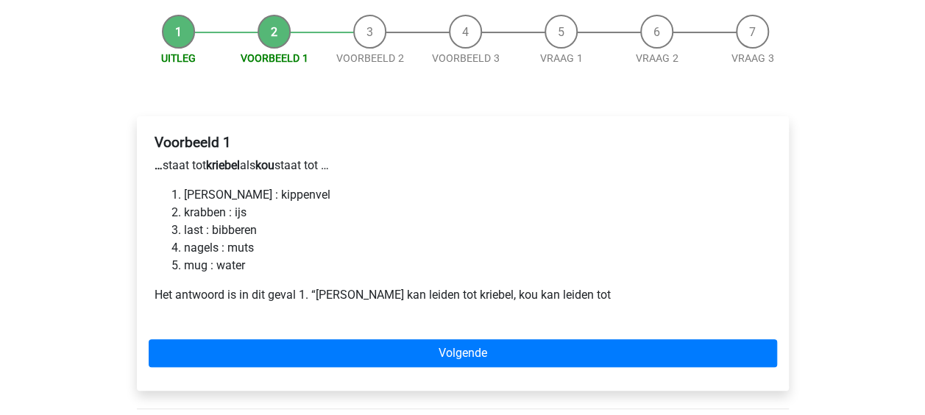
scroll to position [147, 0]
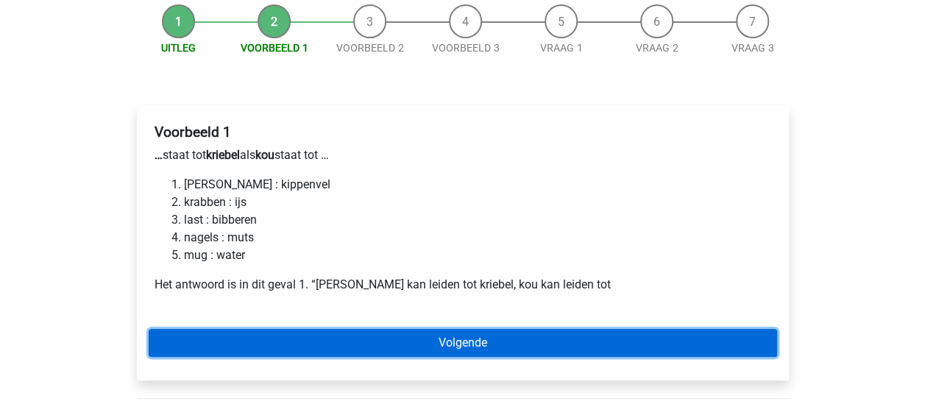
click at [491, 332] on link "Volgende" at bounding box center [463, 343] width 628 height 28
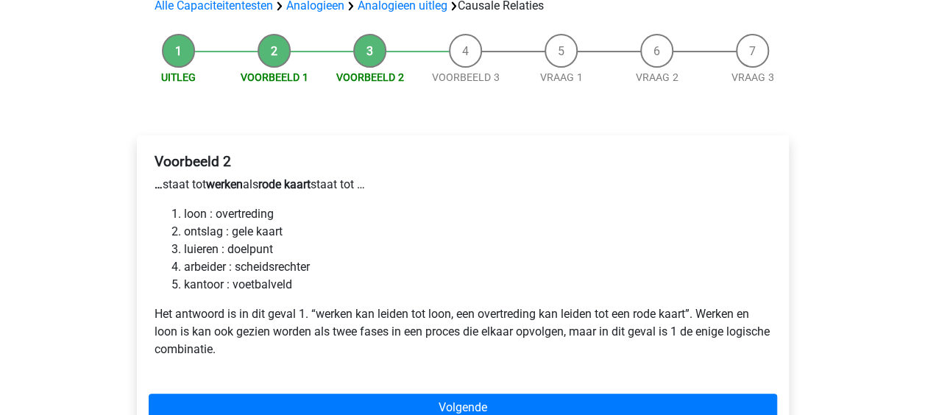
scroll to position [147, 0]
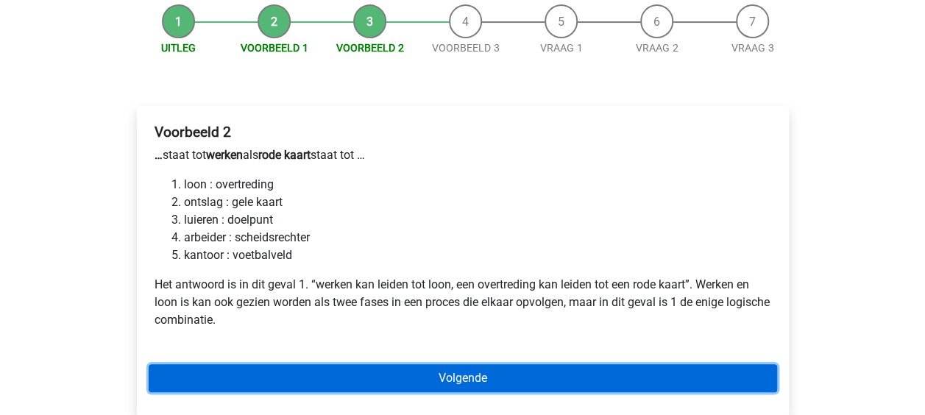
click at [394, 377] on link "Volgende" at bounding box center [463, 378] width 628 height 28
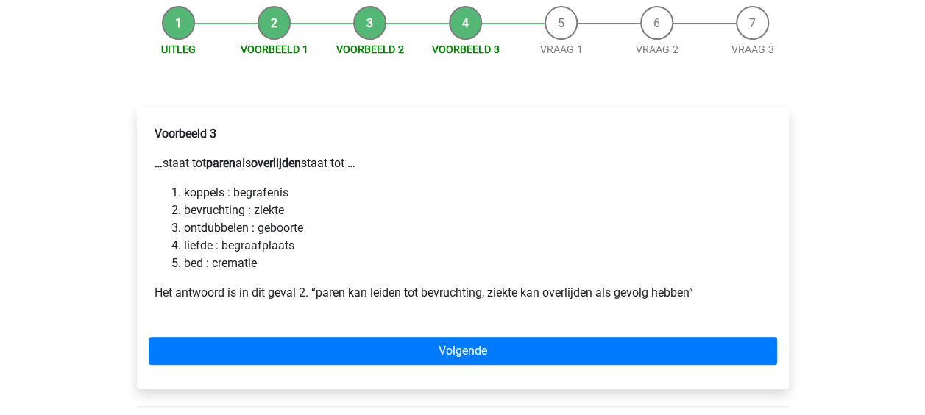
scroll to position [147, 0]
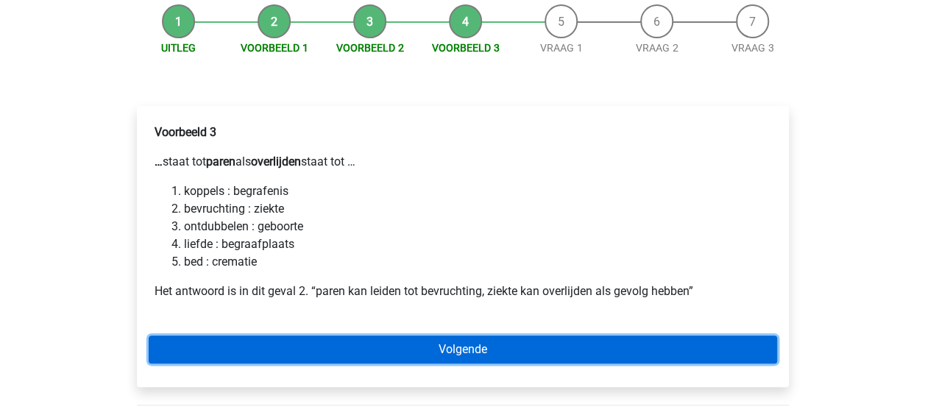
click at [422, 356] on link "Volgende" at bounding box center [463, 349] width 628 height 28
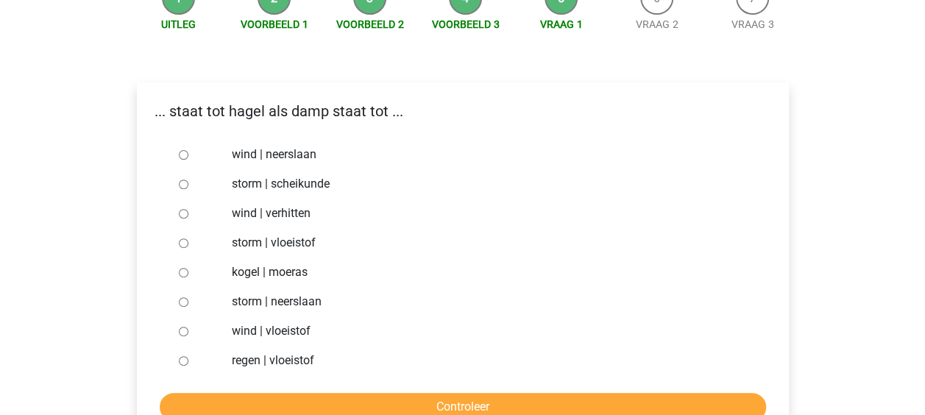
scroll to position [147, 0]
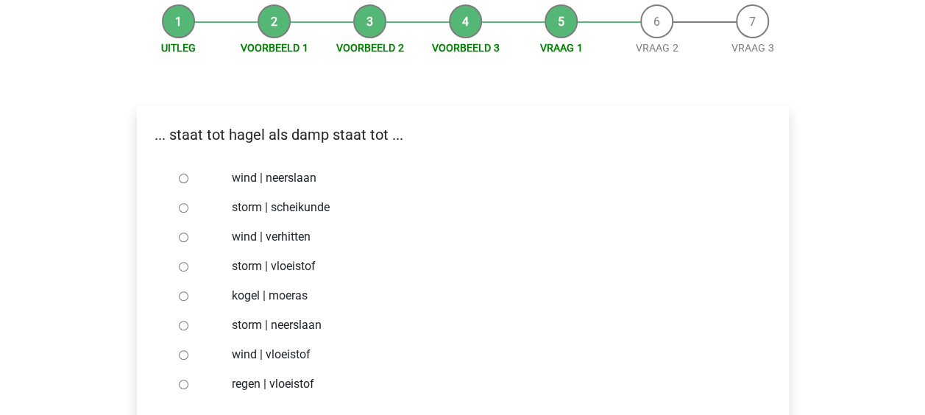
click at [184, 383] on input "regen | vloeistof" at bounding box center [184, 385] width 10 height 10
radio input "true"
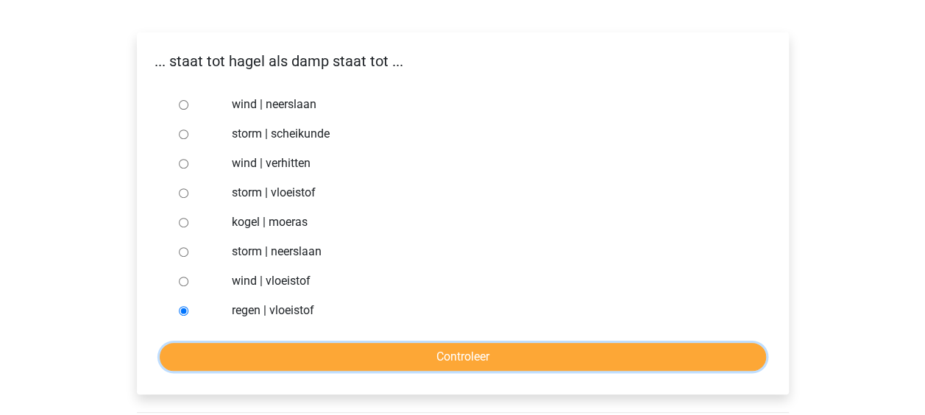
click at [411, 347] on input "Controleer" at bounding box center [463, 357] width 606 height 28
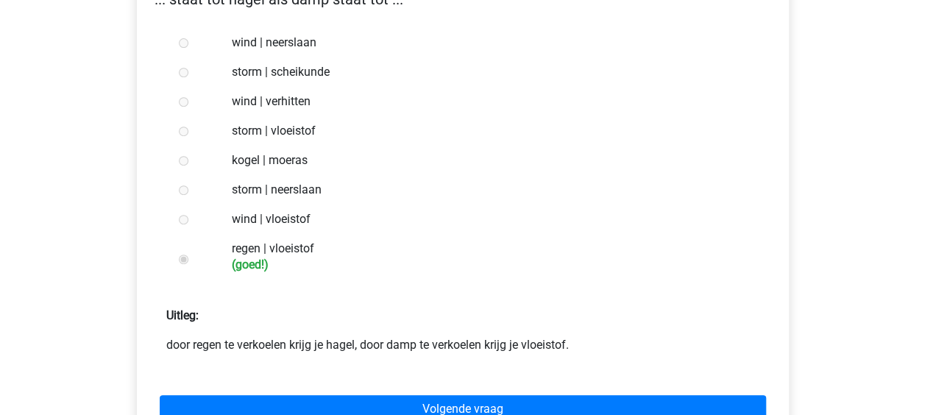
scroll to position [368, 0]
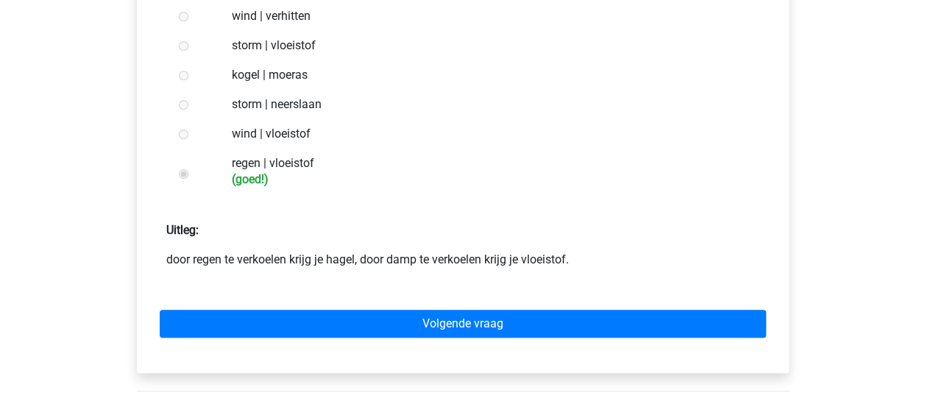
click at [583, 338] on div "Volgende vraag" at bounding box center [463, 320] width 628 height 81
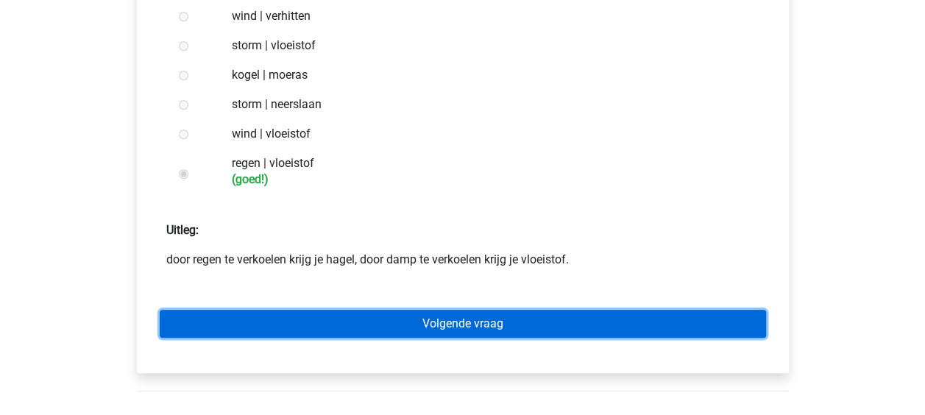
click at [583, 319] on link "Volgende vraag" at bounding box center [463, 324] width 606 height 28
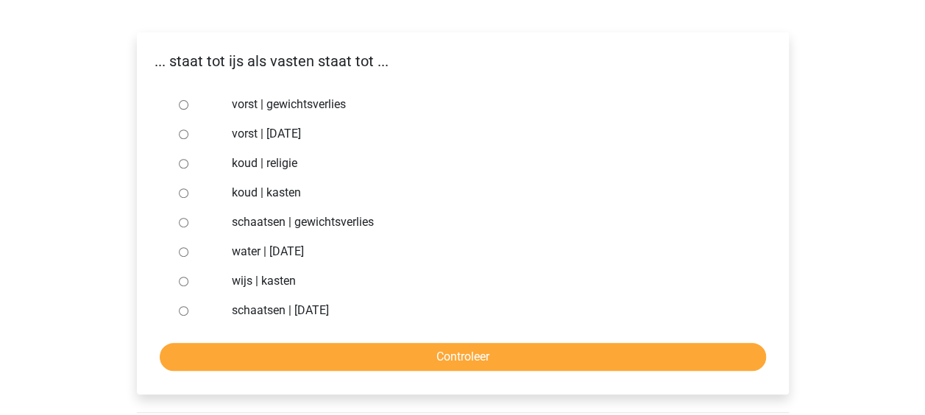
scroll to position [147, 0]
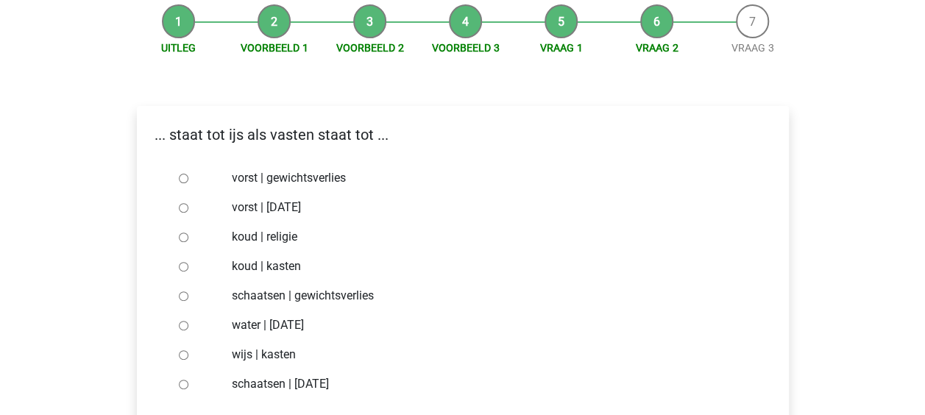
click at [186, 207] on input "vorst | [DATE]" at bounding box center [184, 208] width 10 height 10
radio input "true"
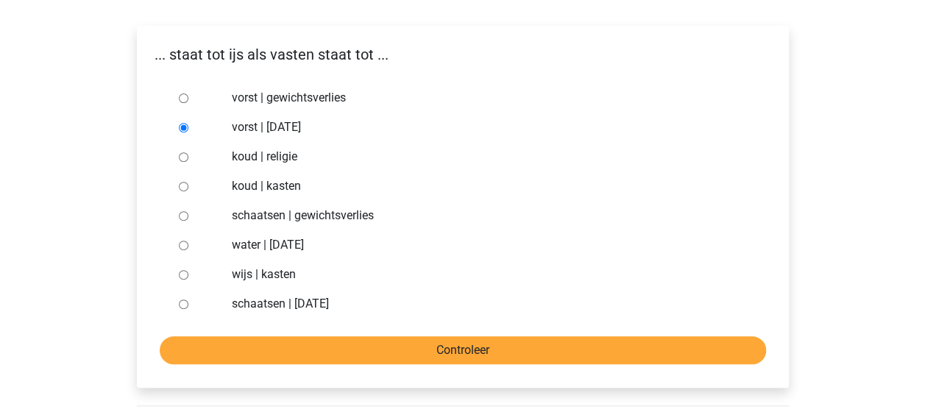
scroll to position [294, 0]
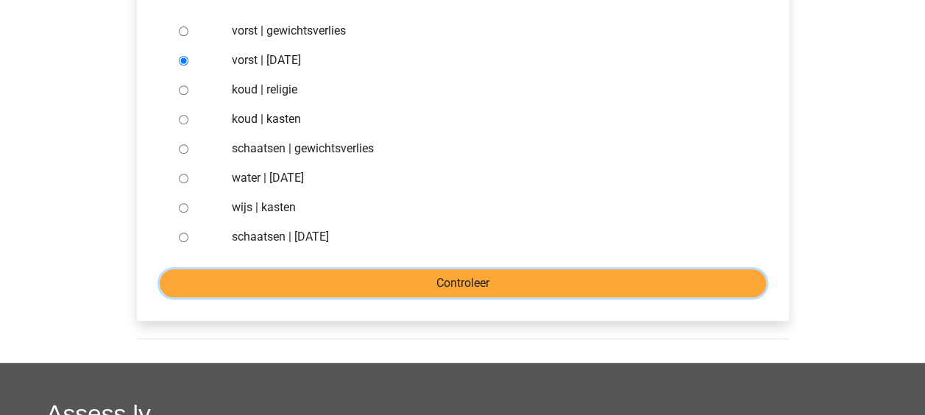
click at [301, 290] on input "Controleer" at bounding box center [463, 283] width 606 height 28
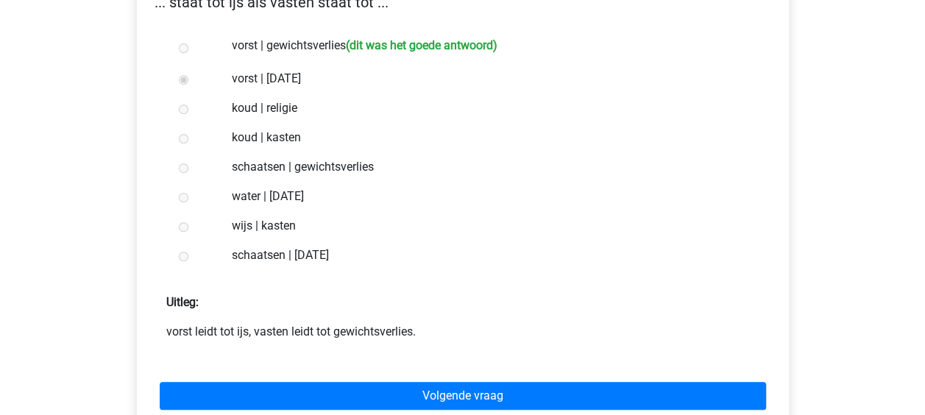
scroll to position [294, 0]
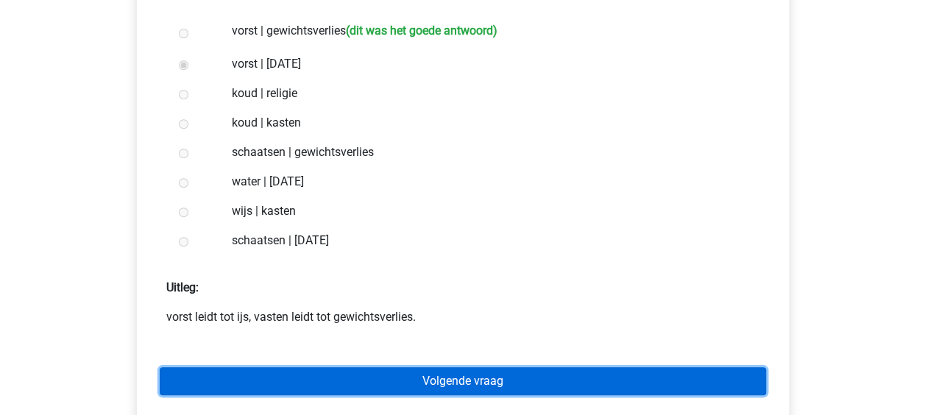
click at [534, 376] on link "Volgende vraag" at bounding box center [463, 381] width 606 height 28
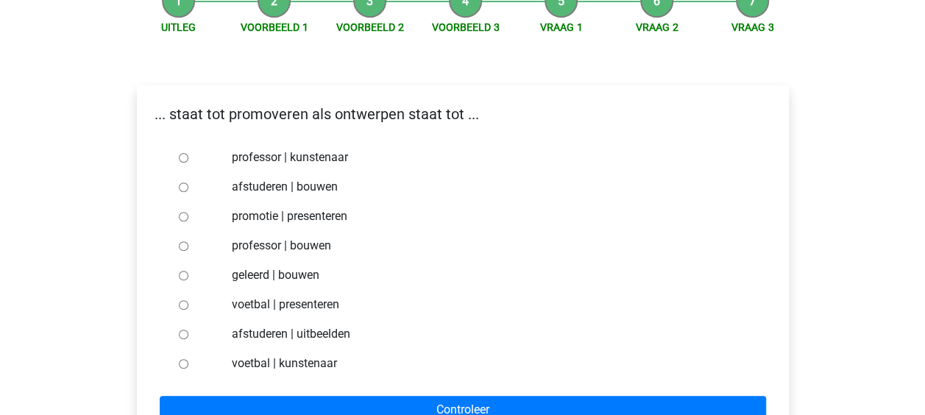
scroll to position [147, 0]
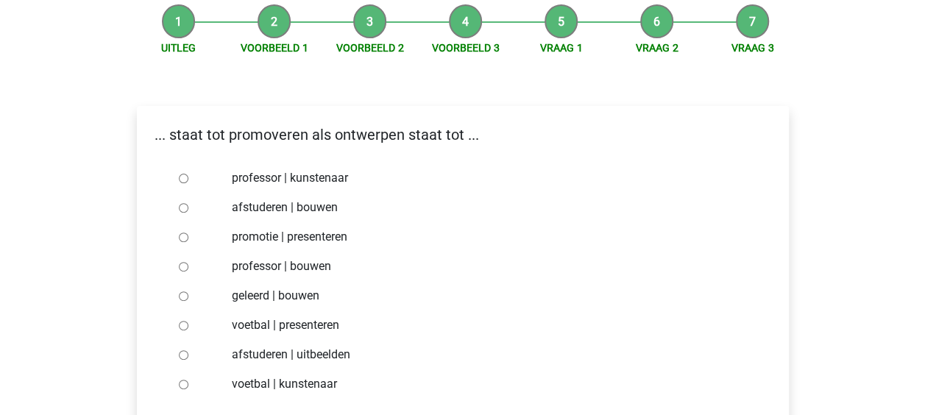
click at [182, 208] on input "afstuderen | bouwen" at bounding box center [184, 208] width 10 height 10
radio input "true"
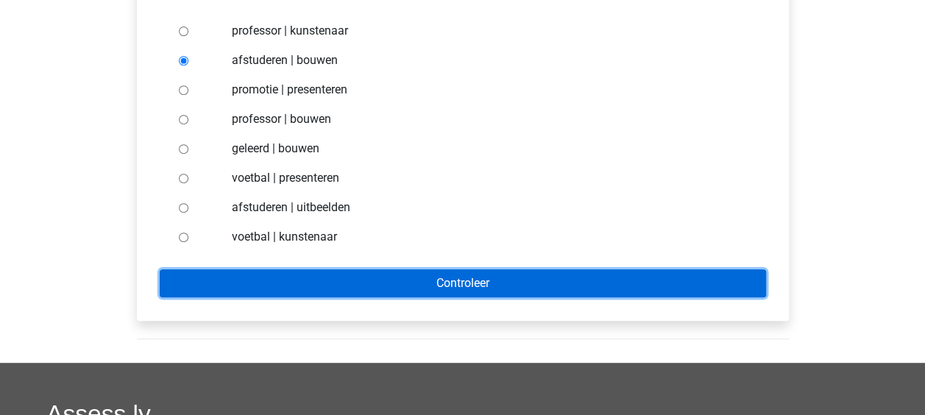
click at [383, 293] on input "Controleer" at bounding box center [463, 283] width 606 height 28
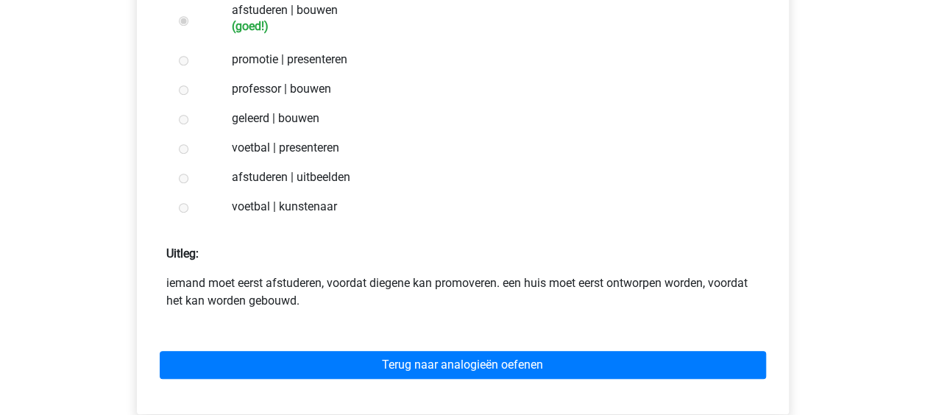
scroll to position [368, 0]
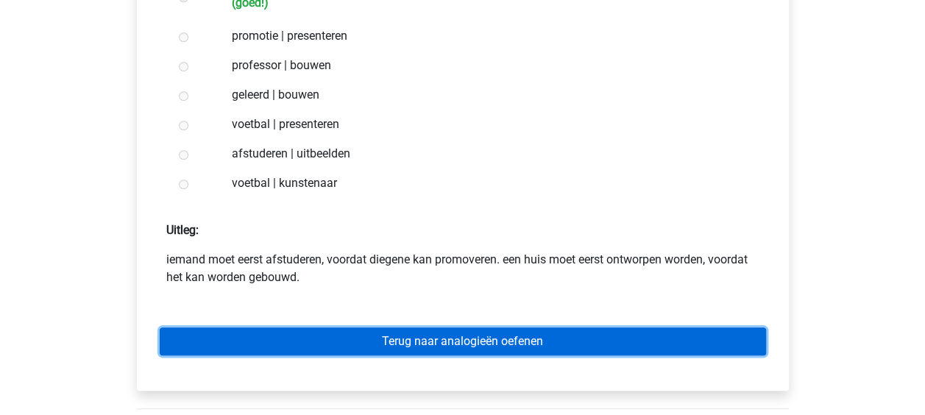
click at [531, 343] on link "Terug naar analogieën oefenen" at bounding box center [463, 341] width 606 height 28
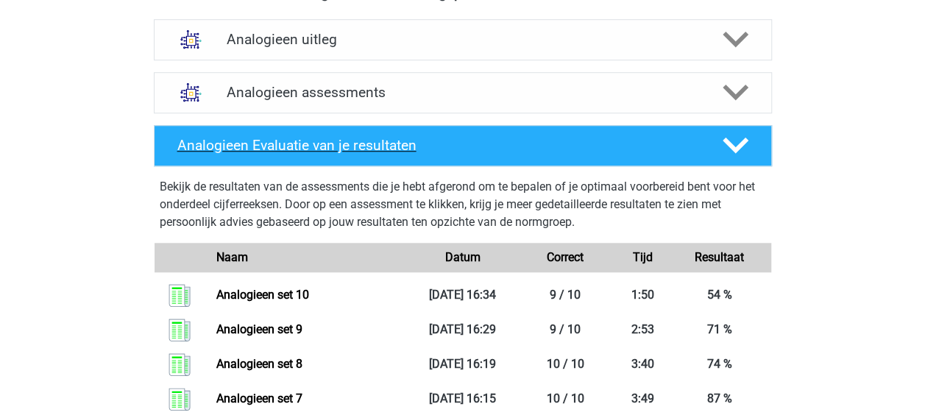
scroll to position [515, 0]
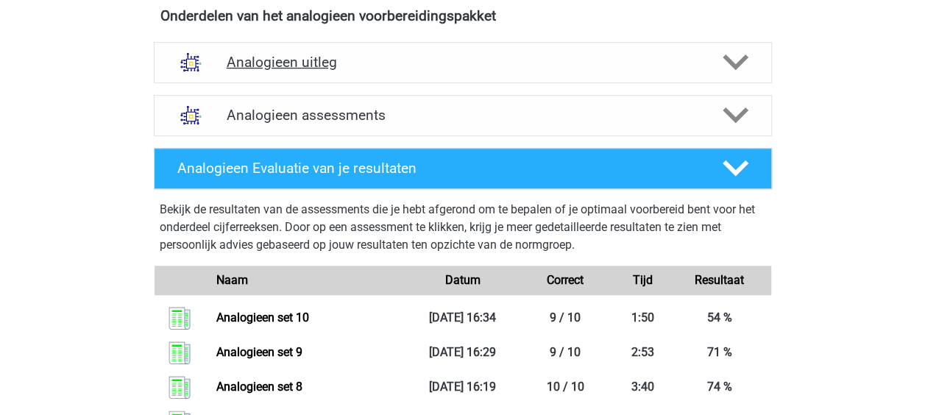
click at [741, 68] on icon at bounding box center [735, 62] width 26 height 26
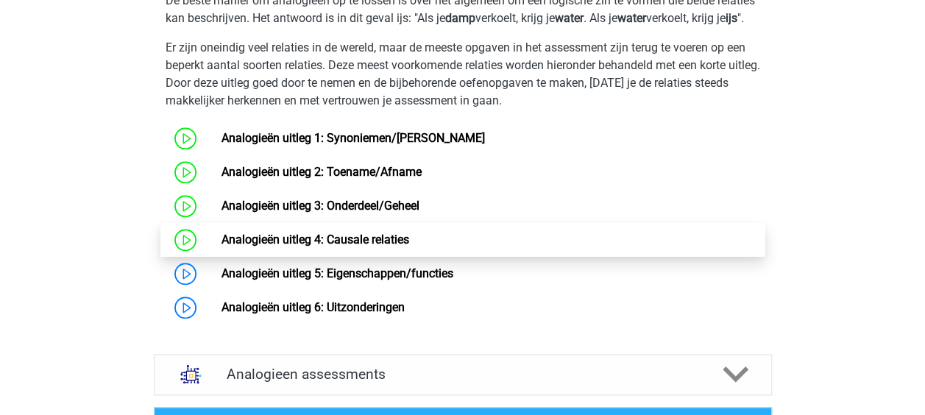
scroll to position [736, 0]
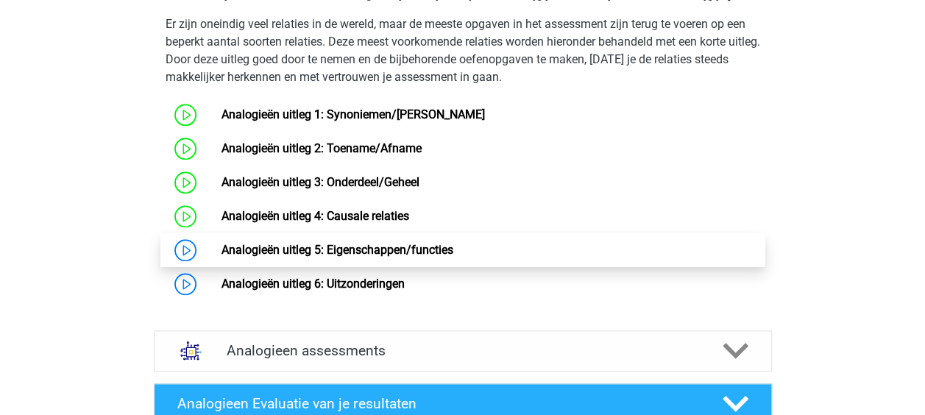
click at [423, 257] on link "Analogieën uitleg 5: Eigenschappen/functies" at bounding box center [337, 250] width 232 height 14
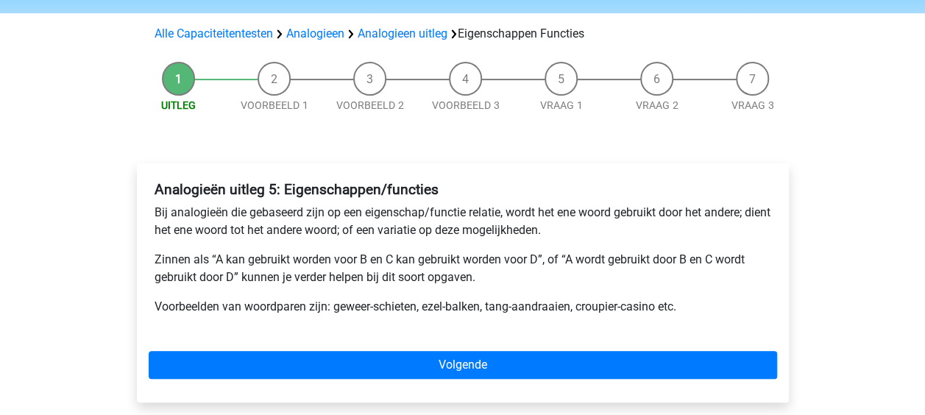
scroll to position [221, 0]
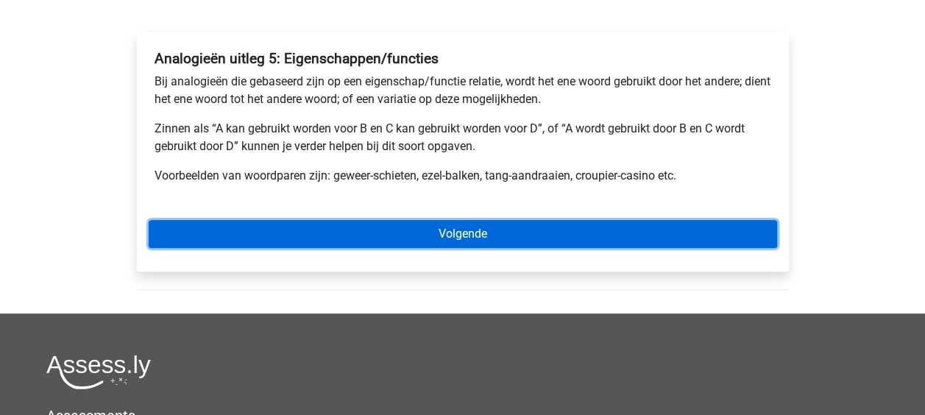
click at [686, 224] on link "Volgende" at bounding box center [463, 234] width 628 height 28
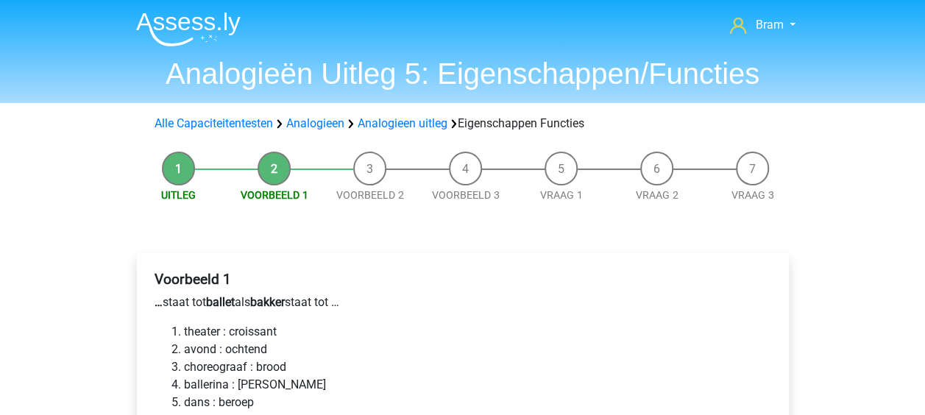
scroll to position [147, 0]
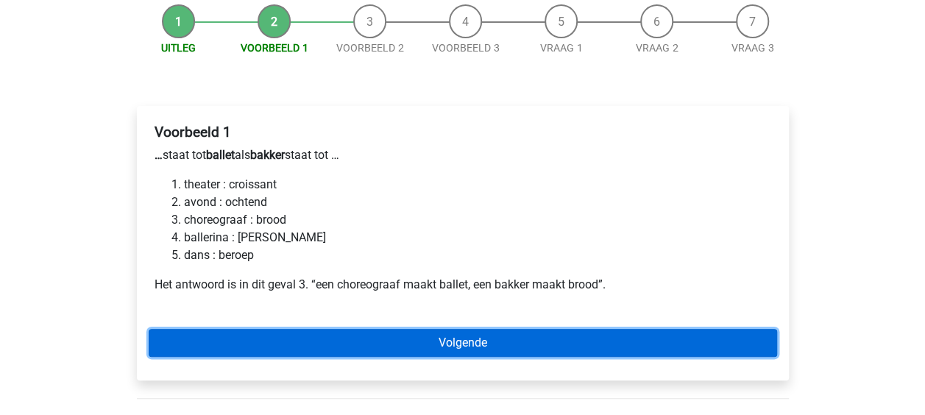
click at [582, 344] on link "Volgende" at bounding box center [463, 343] width 628 height 28
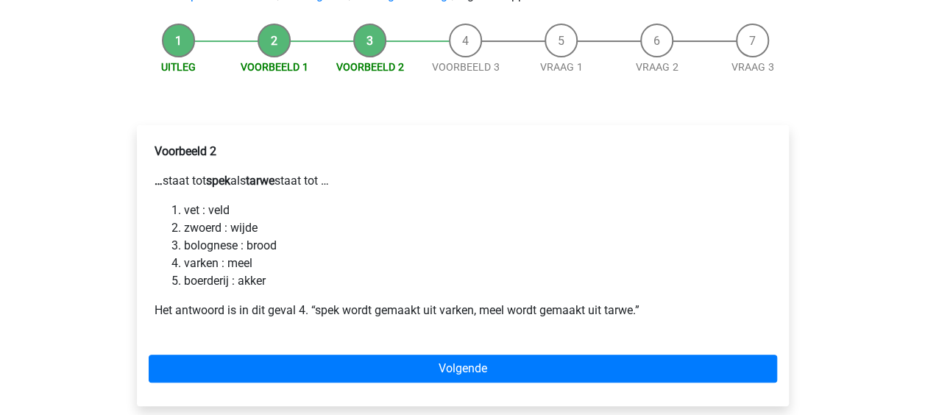
scroll to position [147, 0]
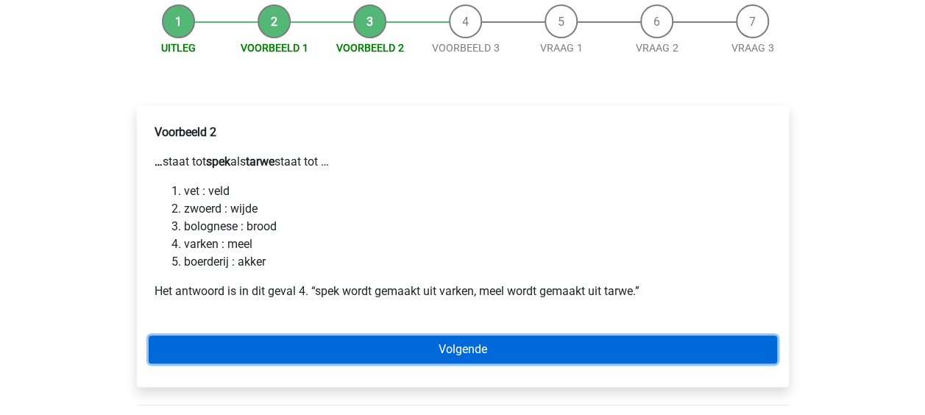
click at [597, 337] on link "Volgende" at bounding box center [463, 349] width 628 height 28
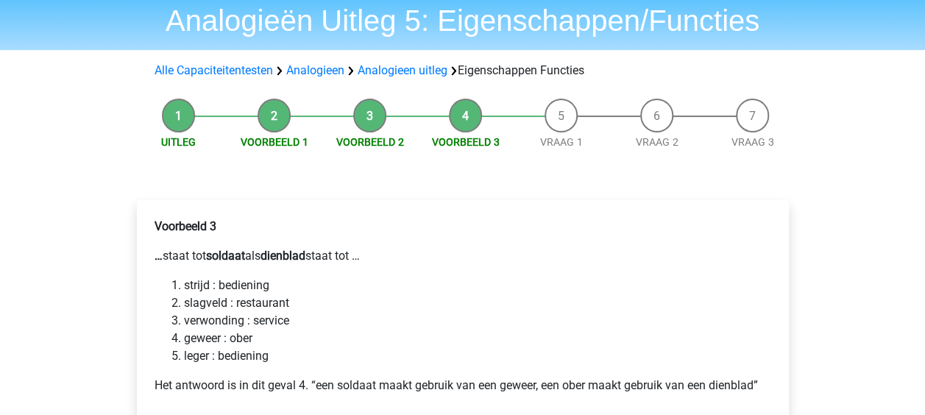
scroll to position [147, 0]
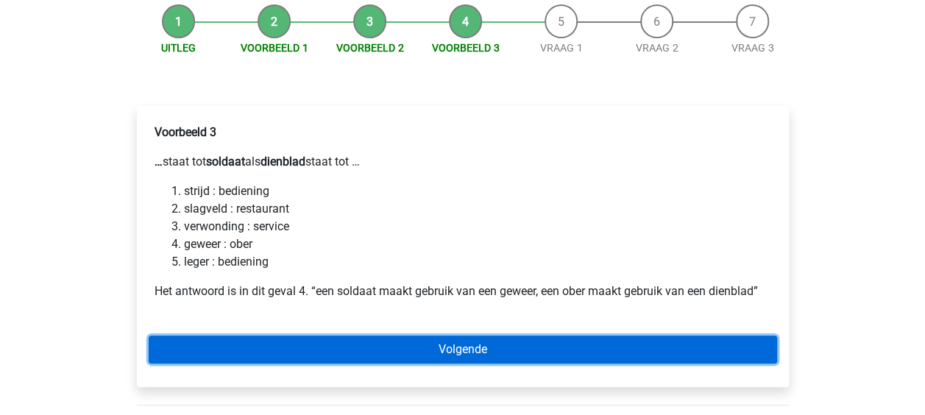
click at [579, 343] on link "Volgende" at bounding box center [463, 349] width 628 height 28
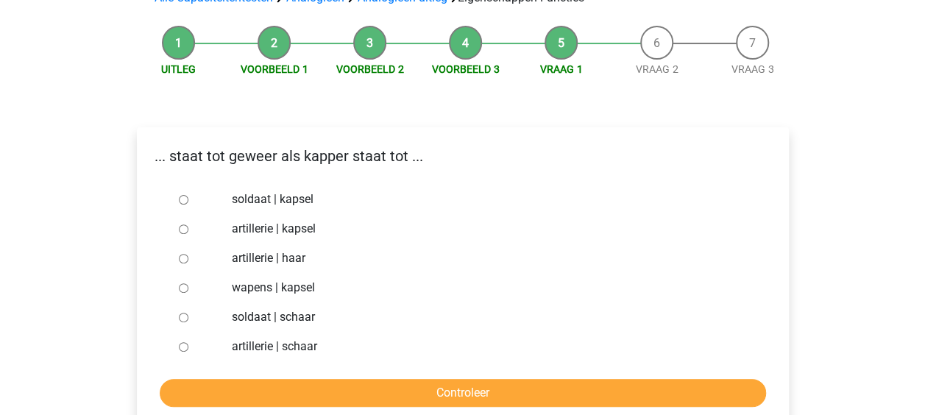
scroll to position [147, 0]
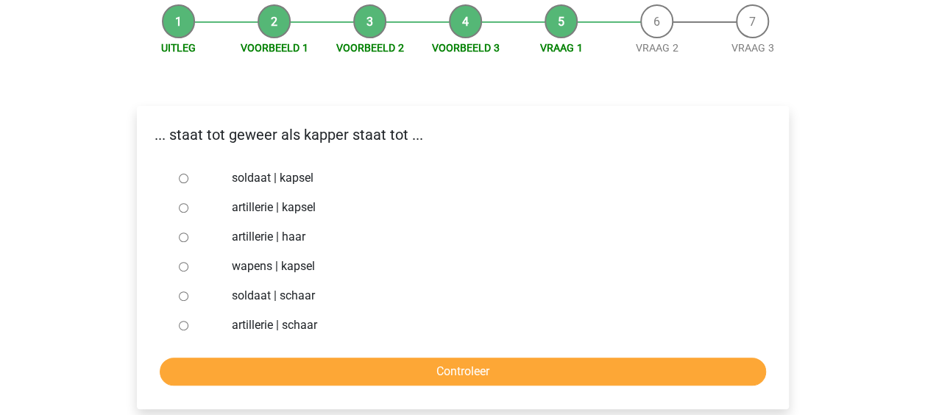
click at [294, 291] on label "soldaat | schaar" at bounding box center [486, 296] width 509 height 18
click at [188, 291] on input "soldaat | schaar" at bounding box center [184, 296] width 10 height 10
radio input "true"
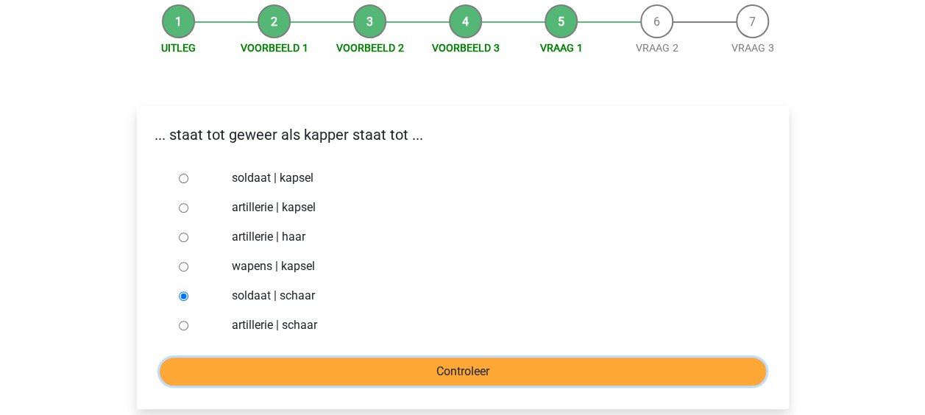
click at [423, 373] on input "Controleer" at bounding box center [463, 372] width 606 height 28
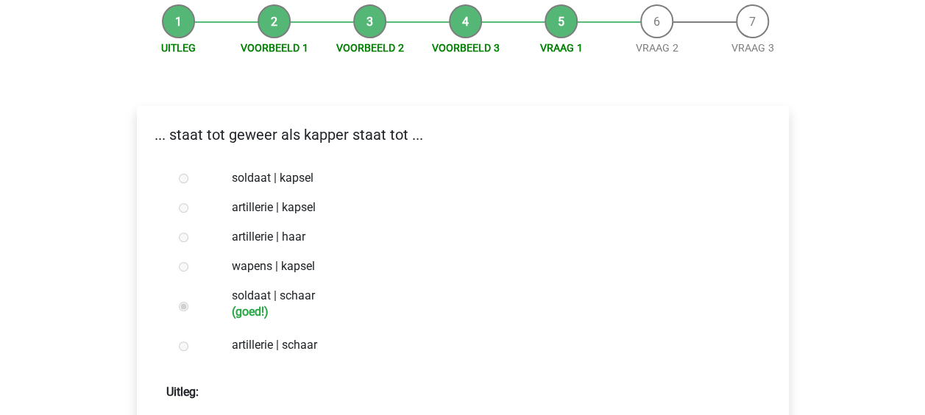
scroll to position [294, 0]
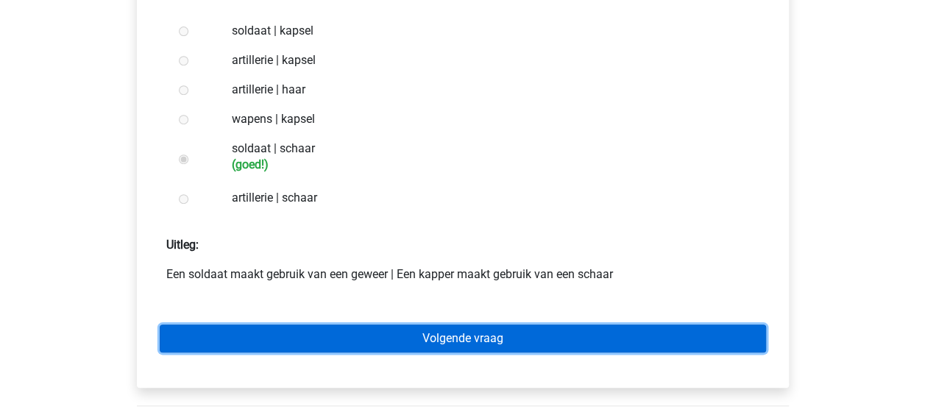
click at [508, 338] on link "Volgende vraag" at bounding box center [463, 338] width 606 height 28
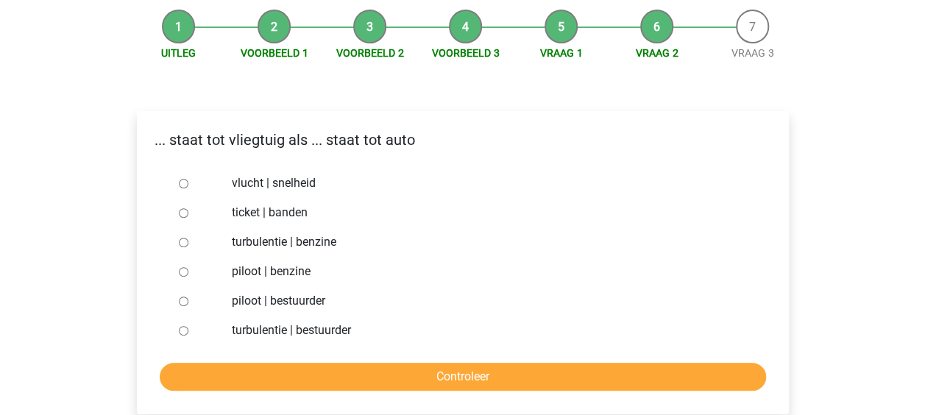
scroll to position [147, 0]
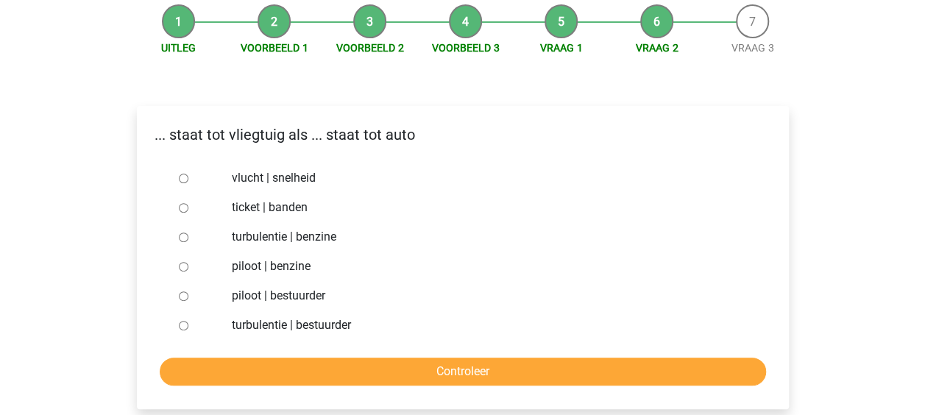
click at [191, 291] on div at bounding box center [197, 295] width 49 height 29
click at [184, 292] on input "piloot | bestuurder" at bounding box center [184, 296] width 10 height 10
radio input "true"
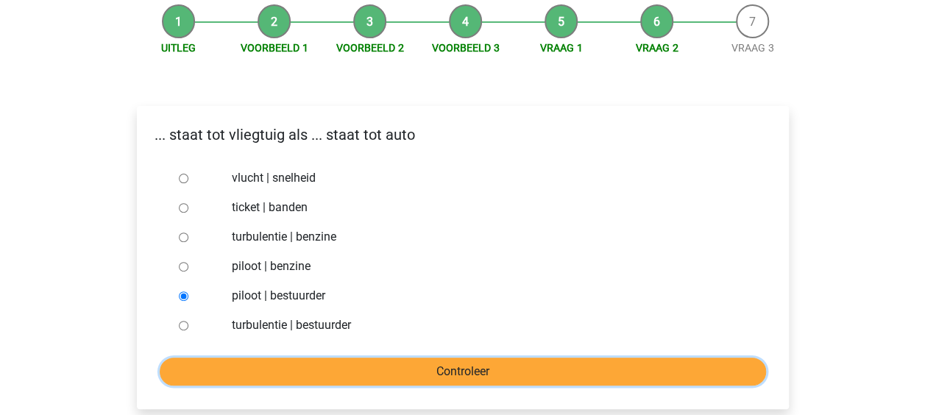
click at [328, 383] on input "Controleer" at bounding box center [463, 372] width 606 height 28
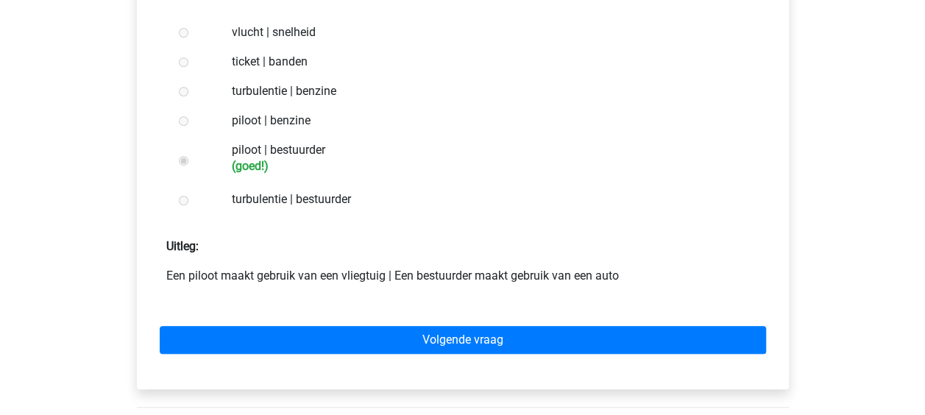
scroll to position [294, 0]
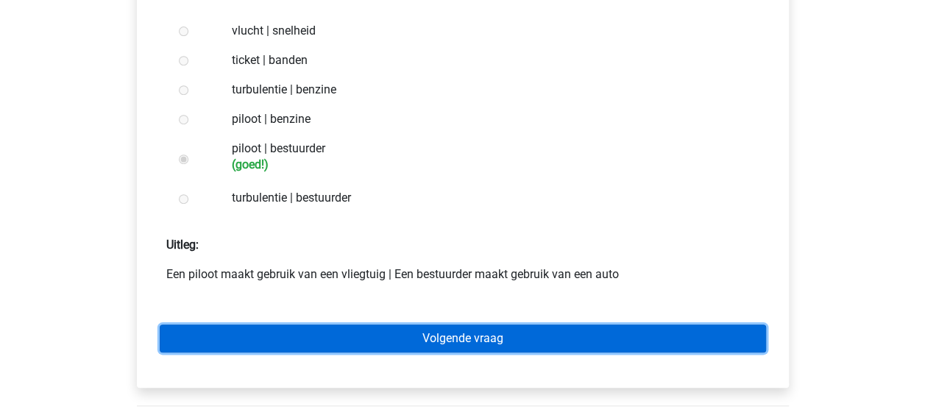
click at [587, 331] on link "Volgende vraag" at bounding box center [463, 338] width 606 height 28
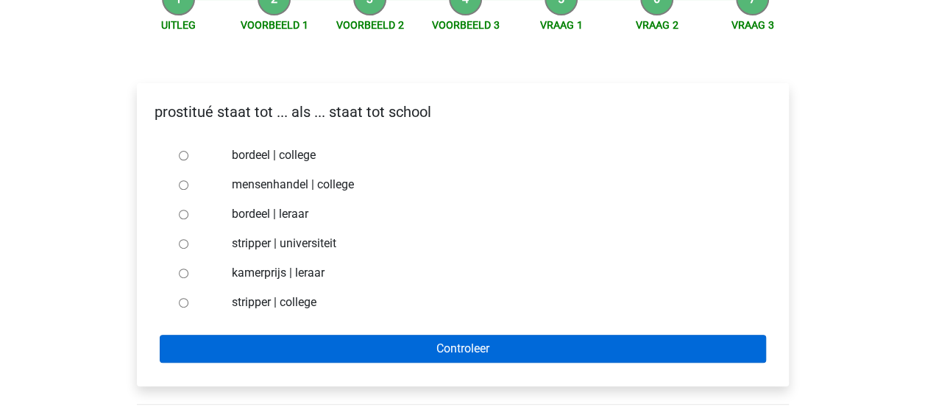
scroll to position [147, 0]
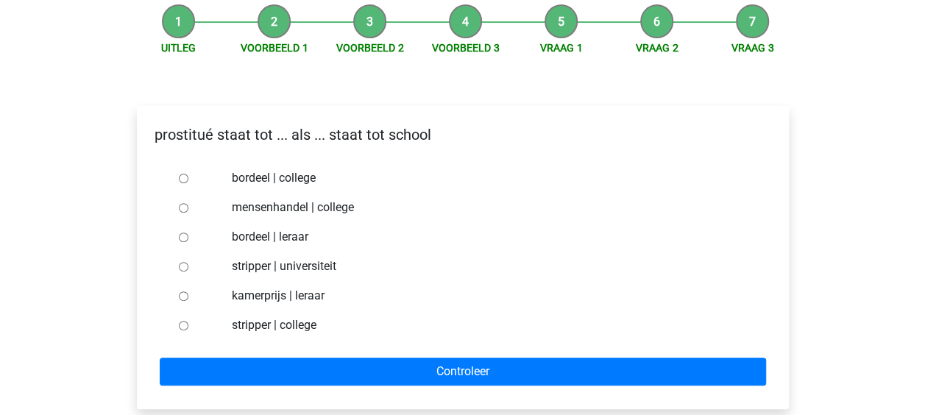
click at [187, 238] on input "bordeel | leraar" at bounding box center [184, 237] width 10 height 10
radio input "true"
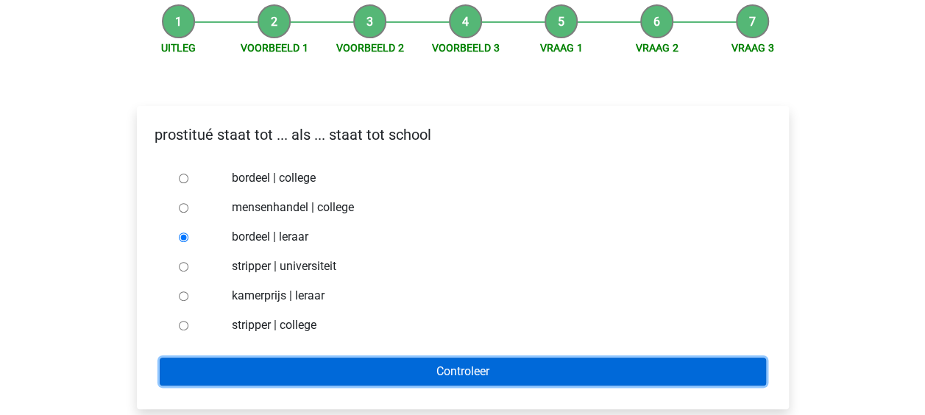
click at [307, 361] on input "Controleer" at bounding box center [463, 372] width 606 height 28
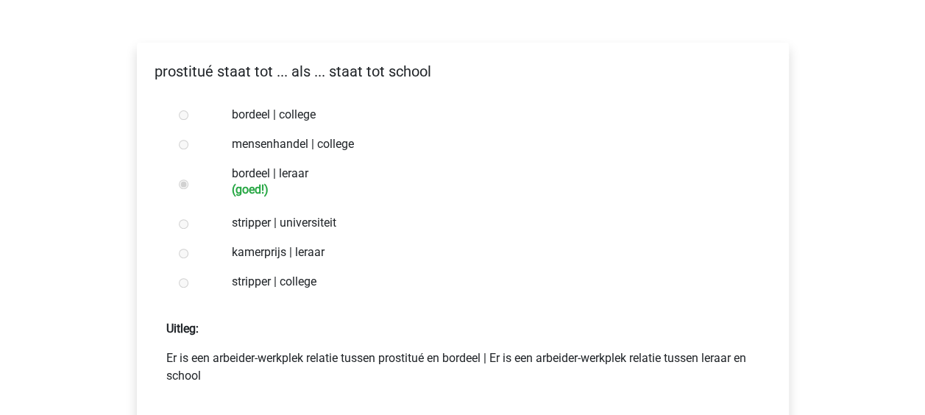
scroll to position [294, 0]
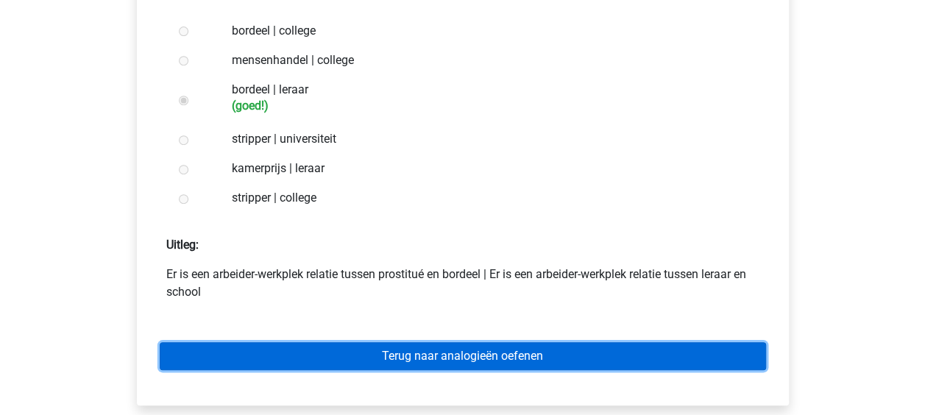
click at [563, 354] on link "Terug naar analogieën oefenen" at bounding box center [463, 356] width 606 height 28
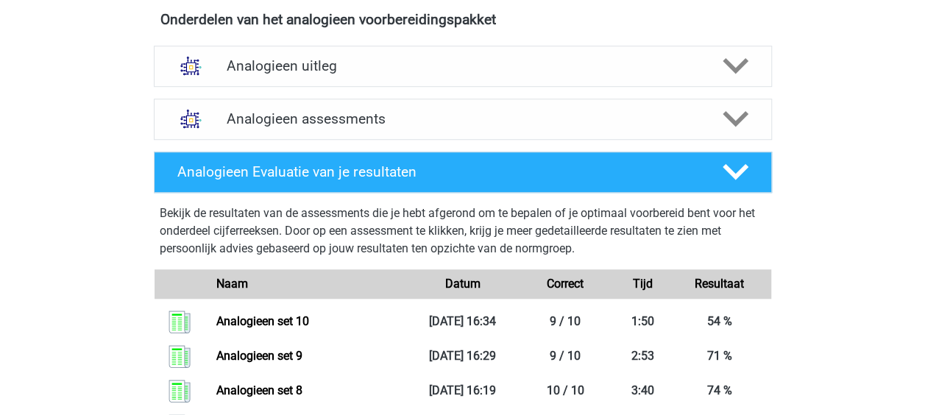
scroll to position [515, 0]
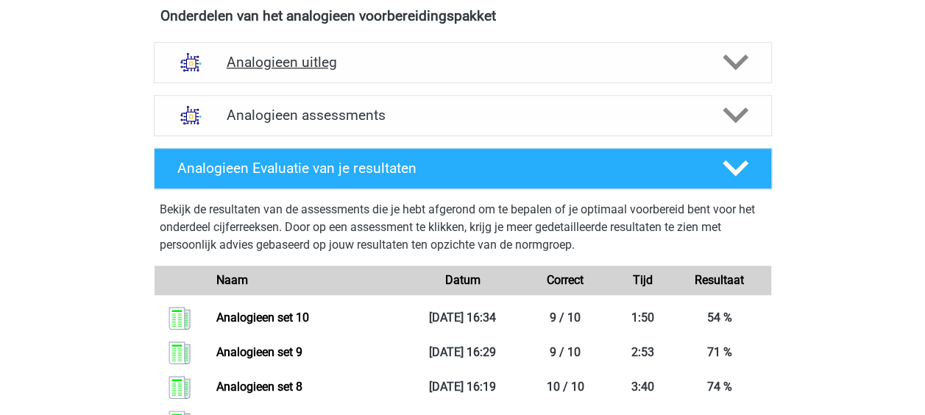
click at [747, 57] on polygon at bounding box center [735, 62] width 26 height 16
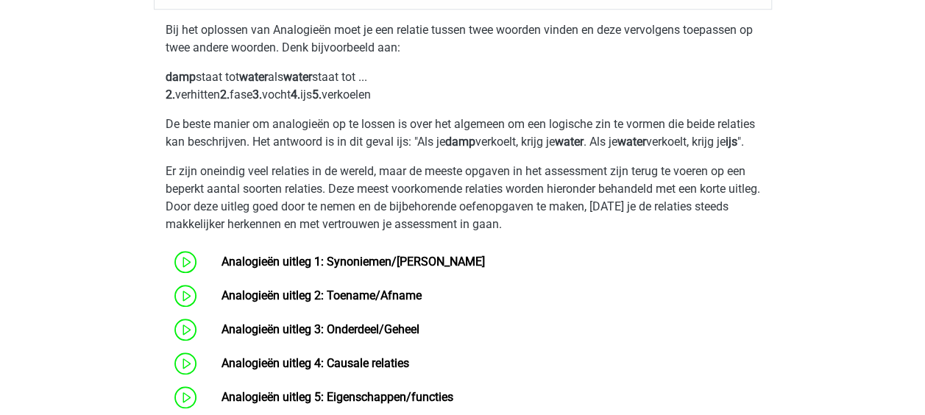
scroll to position [736, 0]
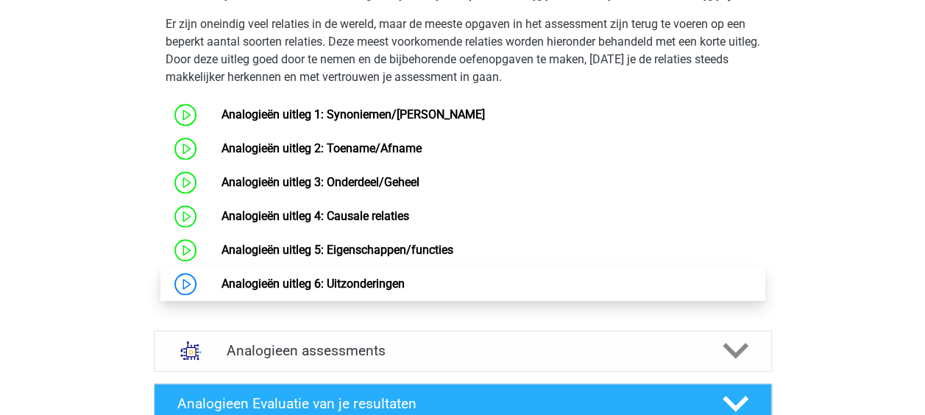
click at [405, 291] on link "Analogieën uitleg 6: Uitzonderingen" at bounding box center [312, 284] width 183 height 14
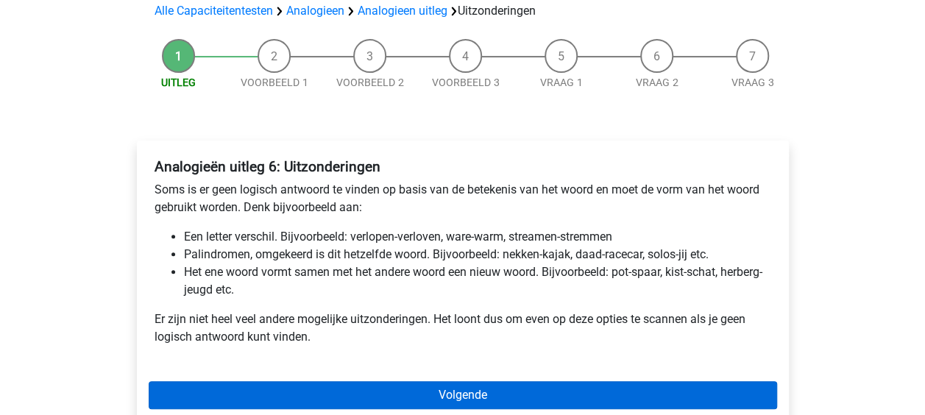
scroll to position [221, 0]
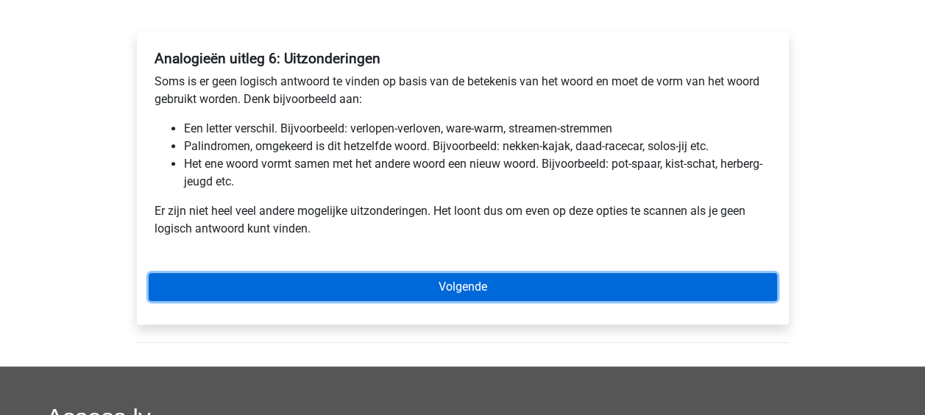
click at [663, 293] on link "Volgende" at bounding box center [463, 287] width 628 height 28
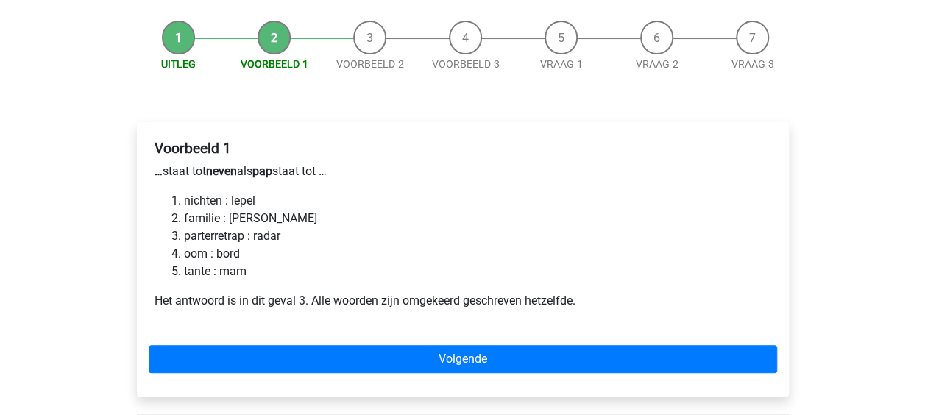
scroll to position [221, 0]
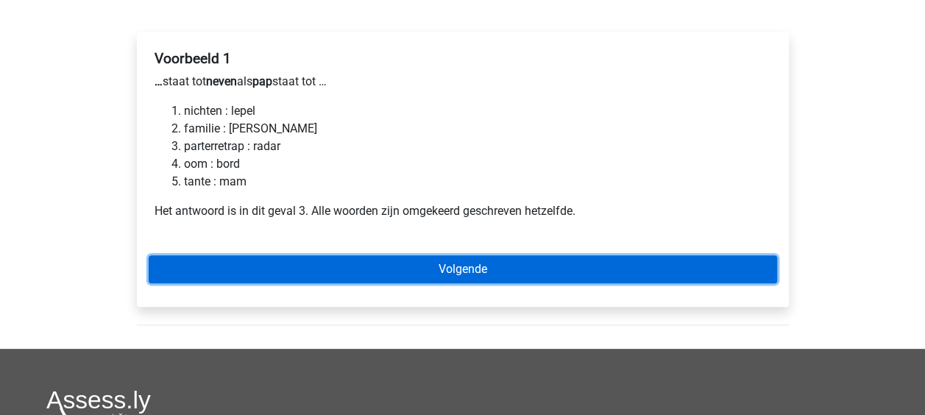
click at [466, 272] on link "Volgende" at bounding box center [463, 269] width 628 height 28
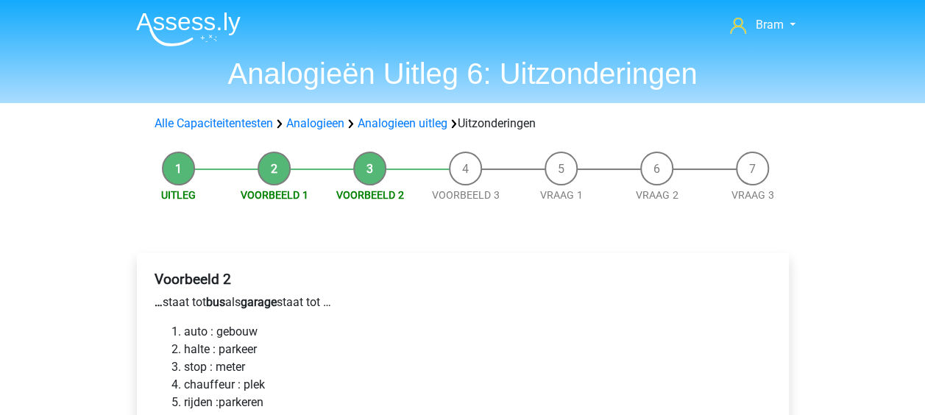
scroll to position [147, 0]
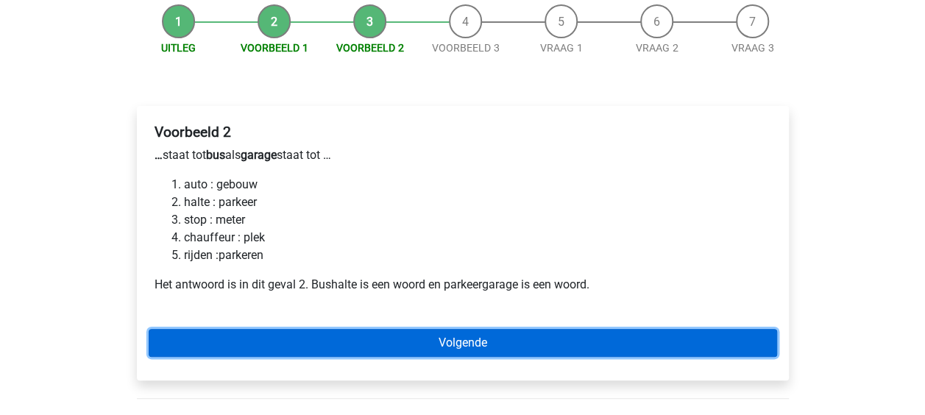
click at [513, 343] on link "Volgende" at bounding box center [463, 343] width 628 height 28
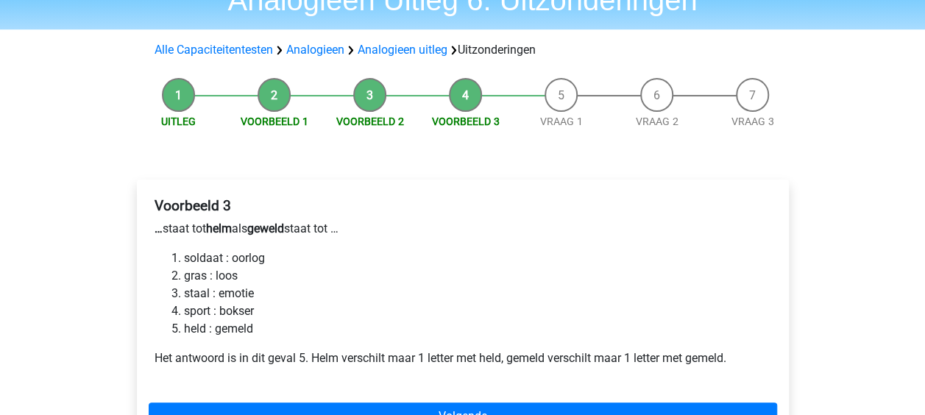
scroll to position [147, 0]
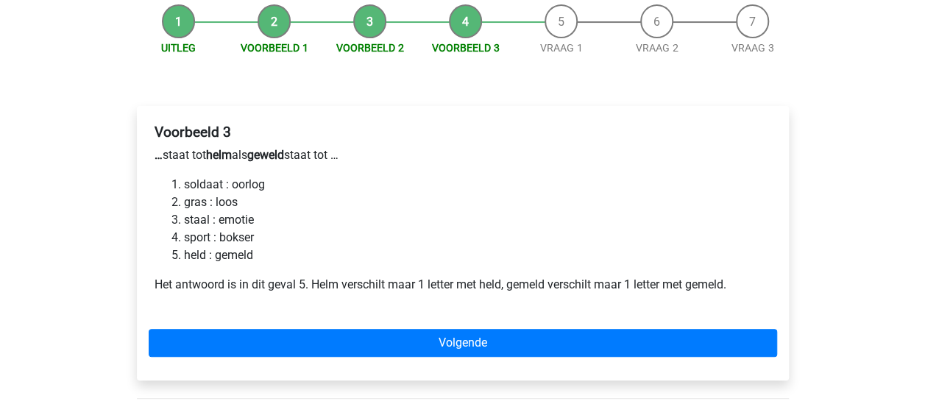
click at [593, 362] on div "Voorbeeld 3 … staat tot helm als geweld staat tot … soldaat : oorlog gras : loo…" at bounding box center [463, 243] width 652 height 274
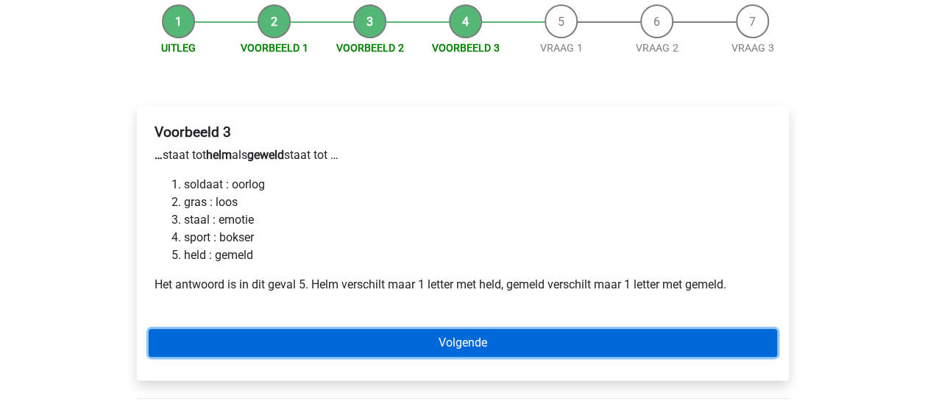
click at [618, 344] on link "Volgende" at bounding box center [463, 343] width 628 height 28
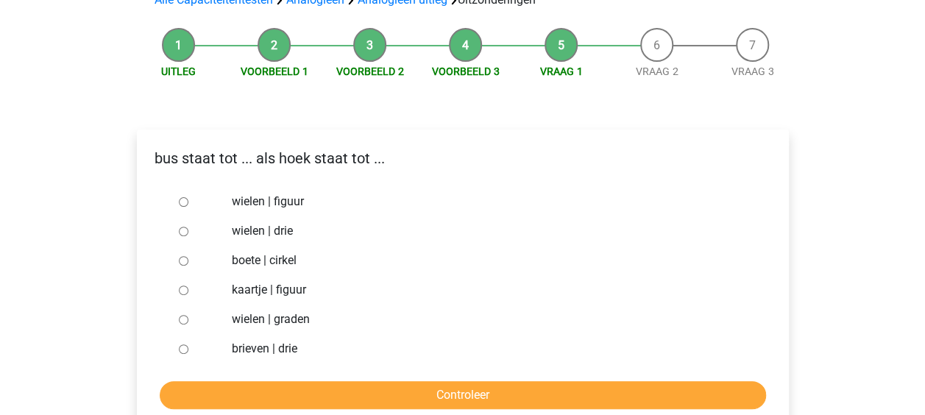
scroll to position [147, 0]
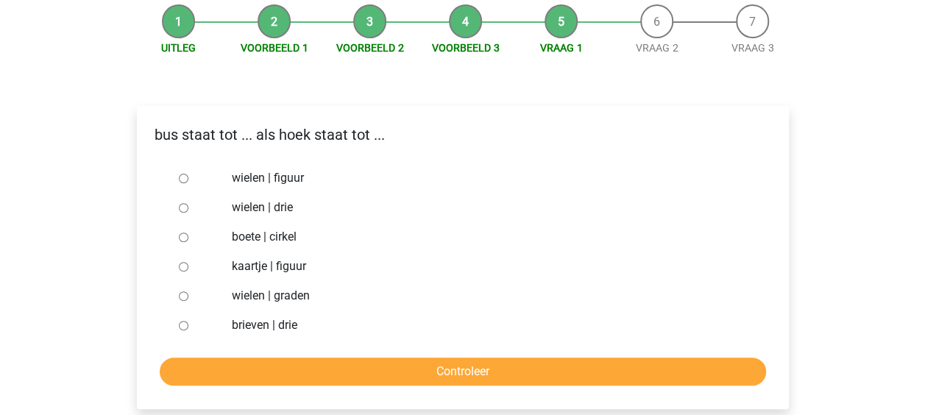
click at [228, 318] on div "brieven | drie" at bounding box center [486, 324] width 531 height 29
click at [231, 322] on div "brieven | drie" at bounding box center [486, 324] width 531 height 29
click at [234, 331] on label "brieven | drie" at bounding box center [486, 325] width 509 height 18
click at [188, 330] on input "brieven | drie" at bounding box center [184, 326] width 10 height 10
radio input "true"
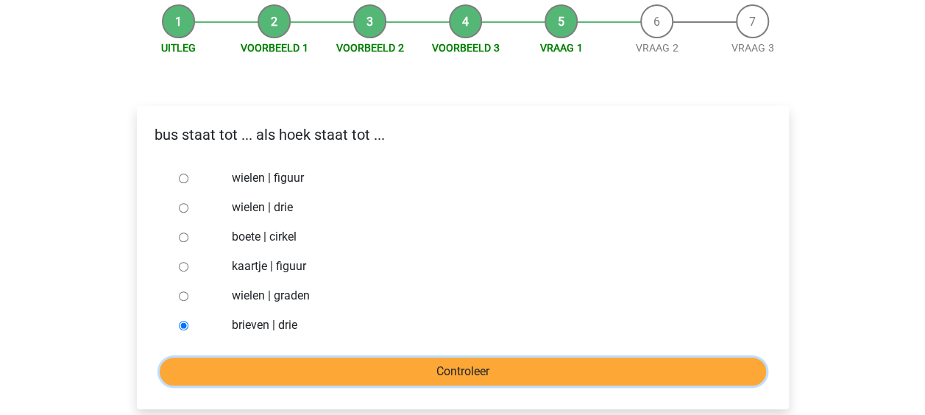
click at [277, 377] on input "Controleer" at bounding box center [463, 372] width 606 height 28
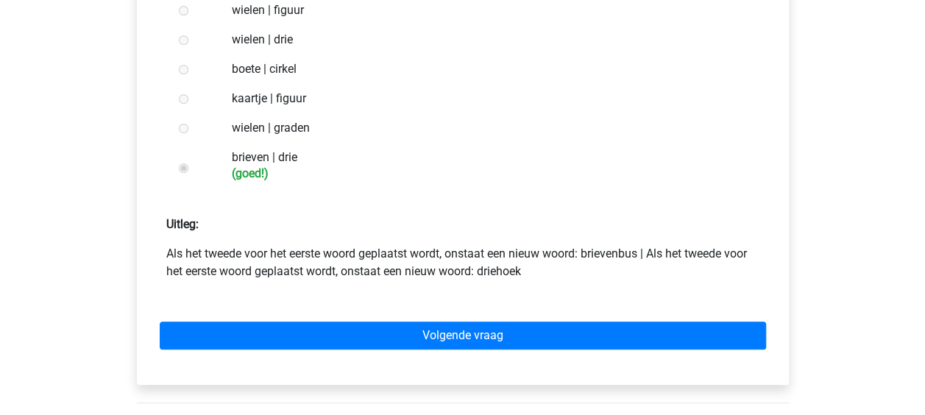
scroll to position [441, 0]
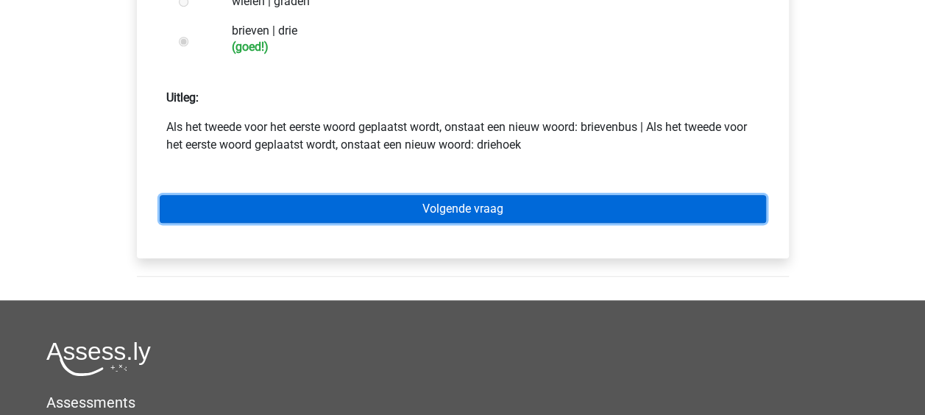
click at [555, 218] on link "Volgende vraag" at bounding box center [463, 209] width 606 height 28
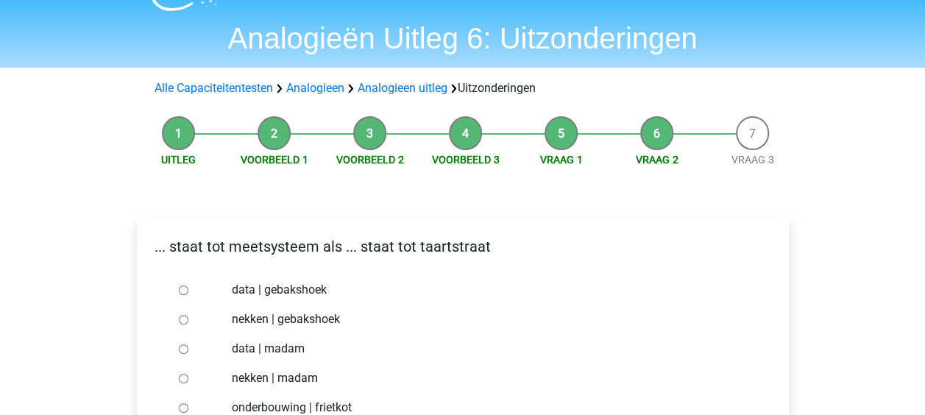
scroll to position [147, 0]
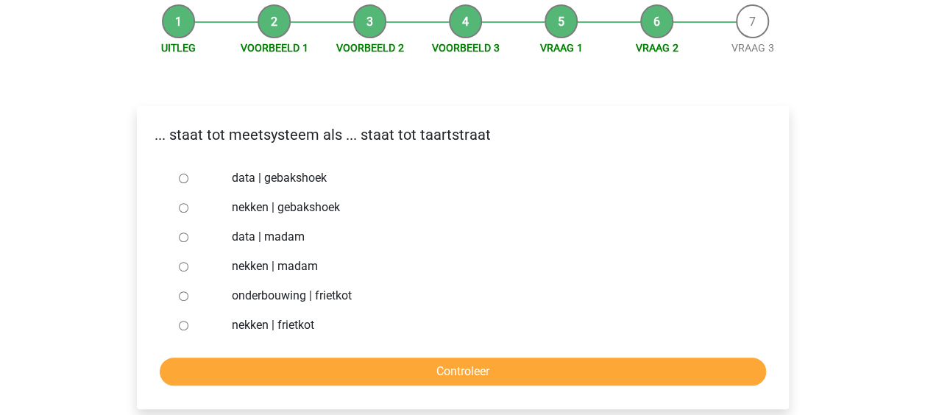
click at [301, 268] on label "nekken | madam" at bounding box center [486, 266] width 509 height 18
click at [188, 268] on input "nekken | madam" at bounding box center [184, 267] width 10 height 10
radio input "true"
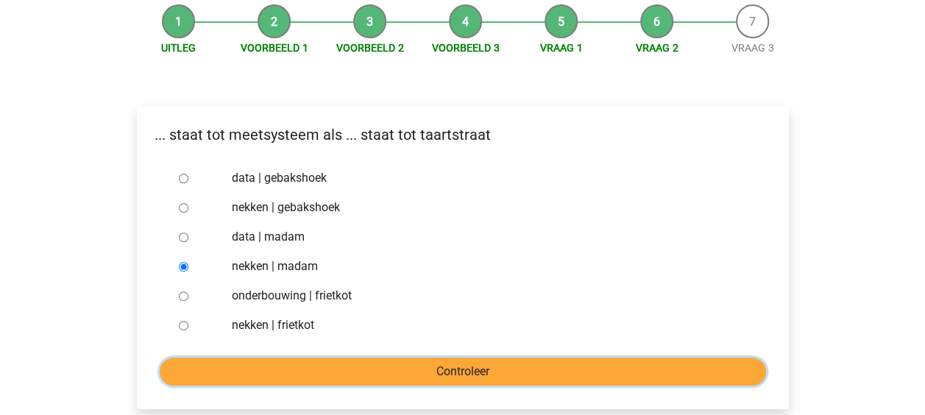
click at [366, 362] on input "Controleer" at bounding box center [463, 372] width 606 height 28
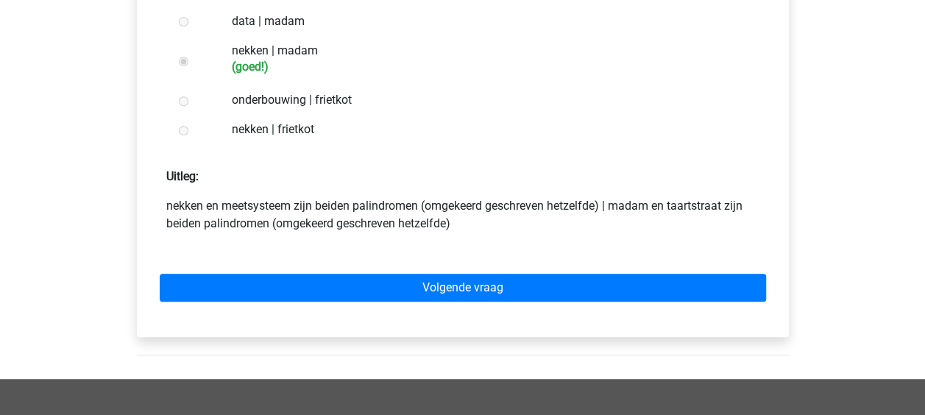
scroll to position [368, 0]
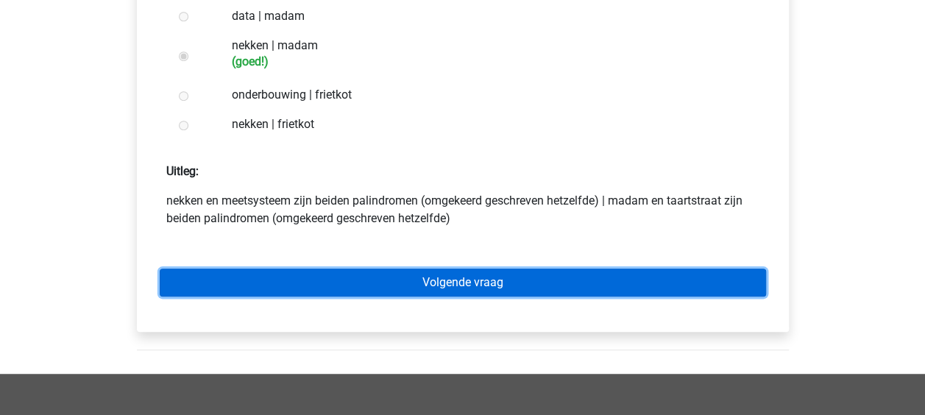
click at [509, 271] on link "Volgende vraag" at bounding box center [463, 282] width 606 height 28
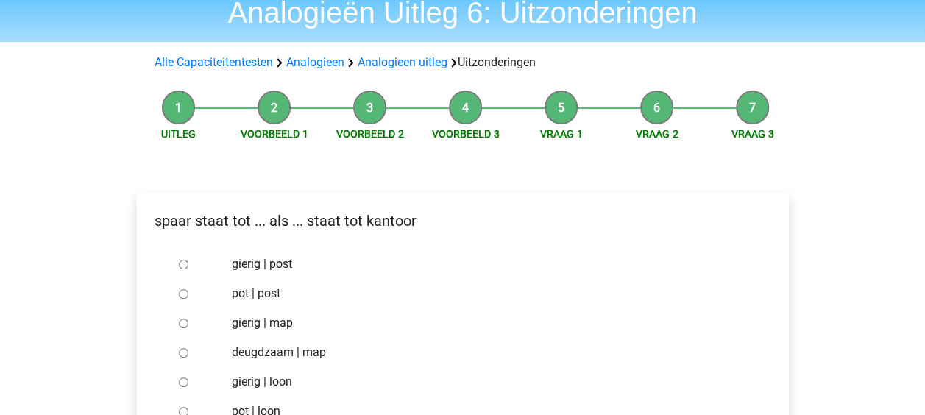
scroll to position [147, 0]
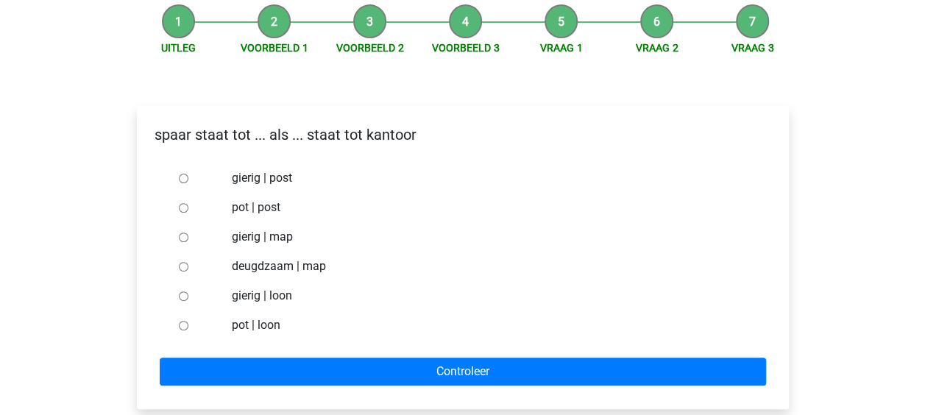
click at [180, 206] on input "pot | post" at bounding box center [184, 208] width 10 height 10
radio input "true"
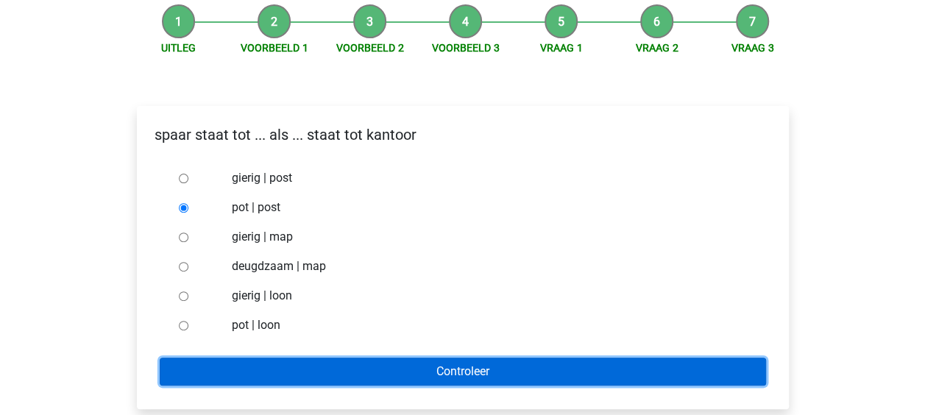
click at [288, 371] on input "Controleer" at bounding box center [463, 372] width 606 height 28
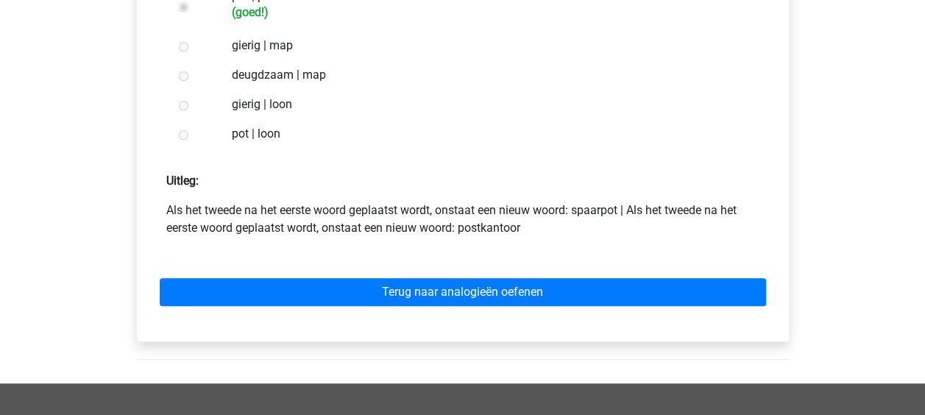
scroll to position [368, 0]
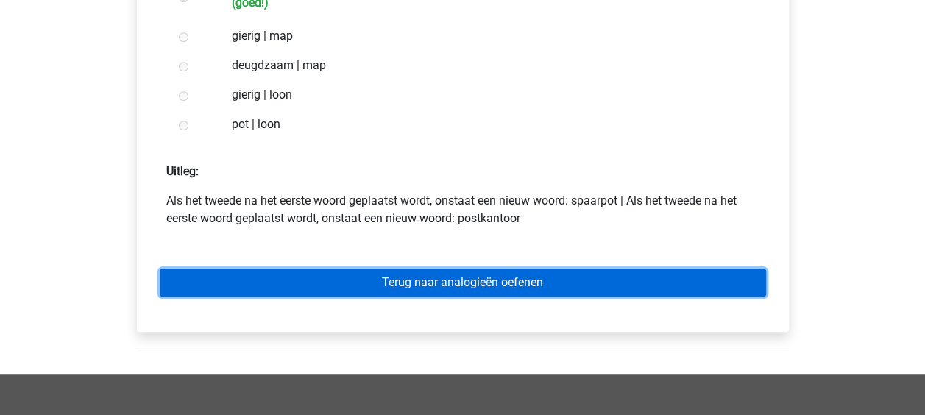
click at [496, 280] on link "Terug naar analogieën oefenen" at bounding box center [463, 282] width 606 height 28
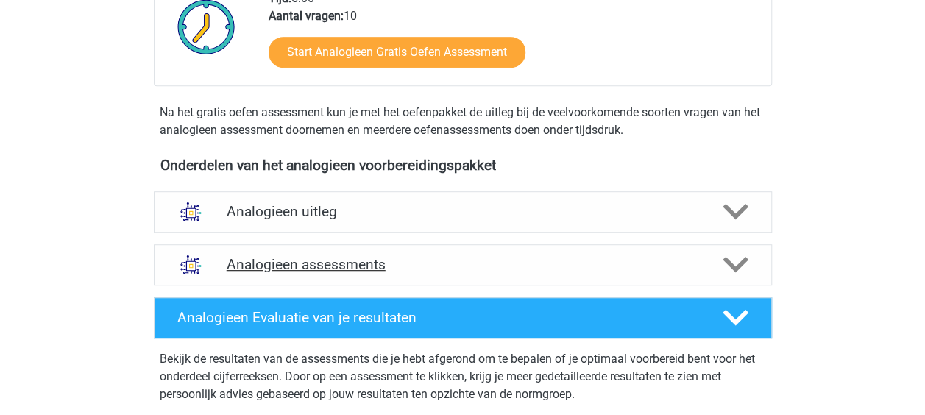
scroll to position [368, 0]
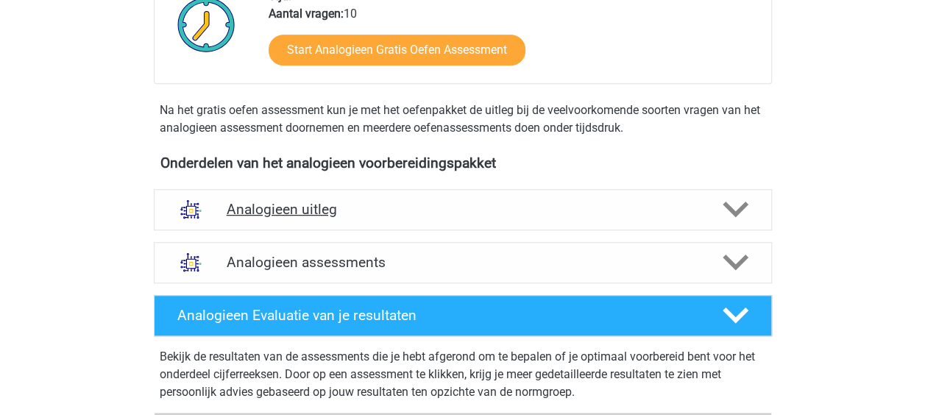
click at [728, 200] on icon at bounding box center [735, 209] width 26 height 26
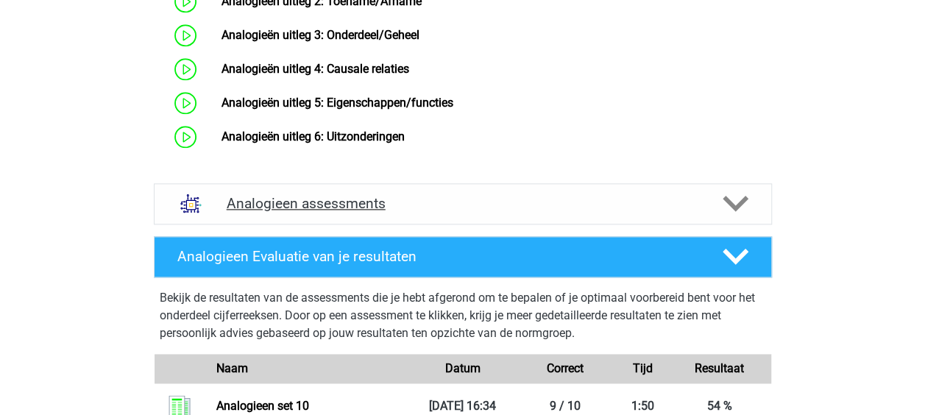
click at [747, 216] on icon at bounding box center [735, 204] width 26 height 26
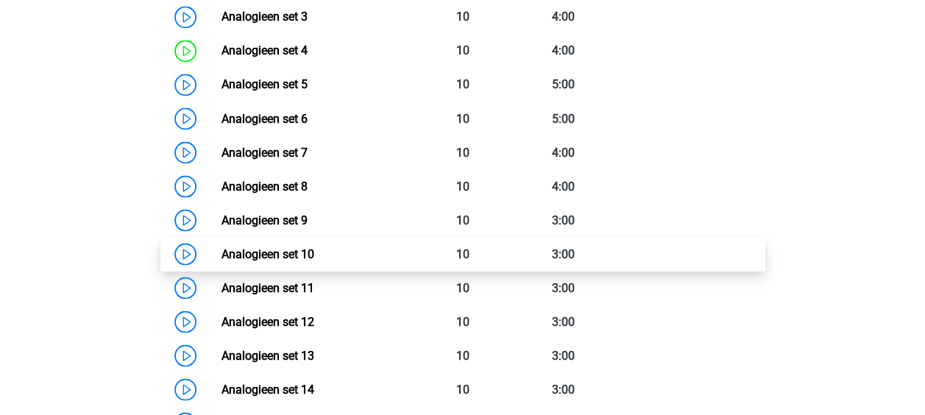
scroll to position [1324, 0]
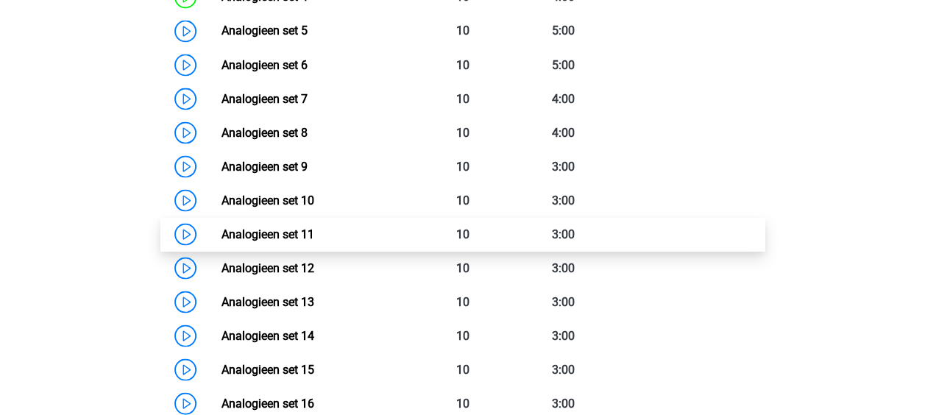
click at [314, 241] on link "Analogieen set 11" at bounding box center [267, 234] width 93 height 14
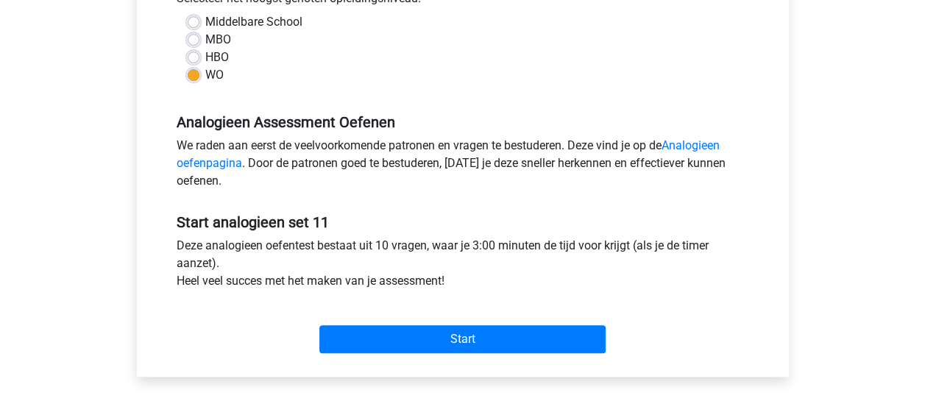
scroll to position [441, 0]
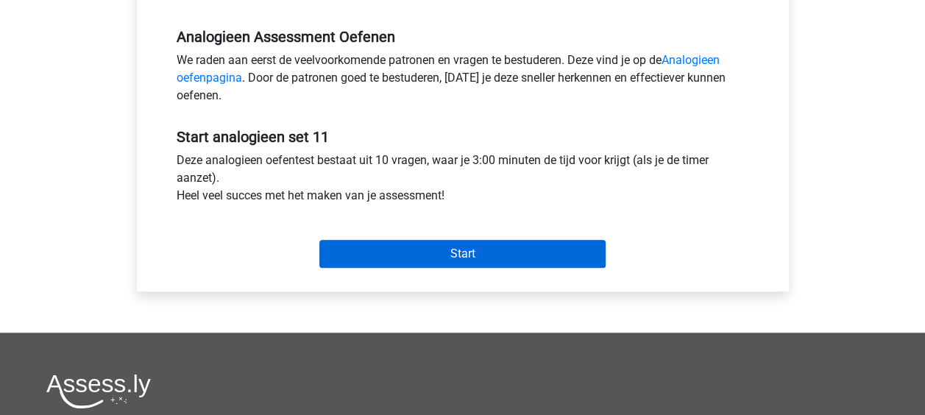
click at [478, 241] on div "Start" at bounding box center [463, 241] width 594 height 51
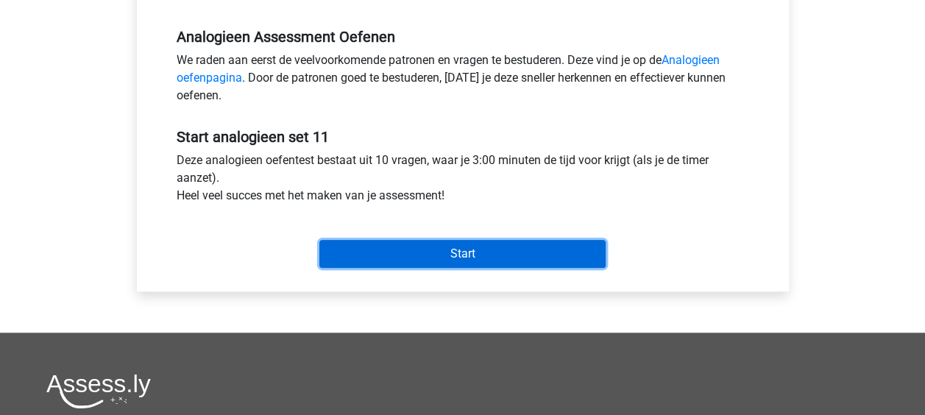
click at [487, 250] on input "Start" at bounding box center [462, 254] width 286 height 28
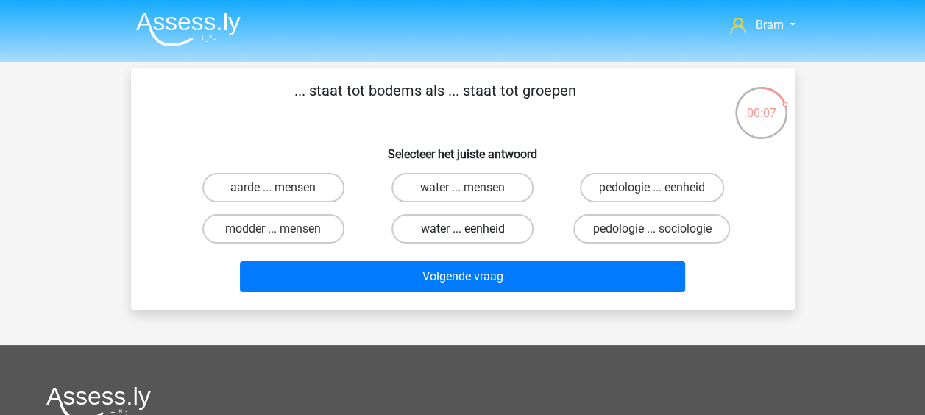
click at [499, 232] on label "water ... eenheid" at bounding box center [462, 228] width 142 height 29
click at [472, 232] on input "water ... eenheid" at bounding box center [467, 234] width 10 height 10
radio input "true"
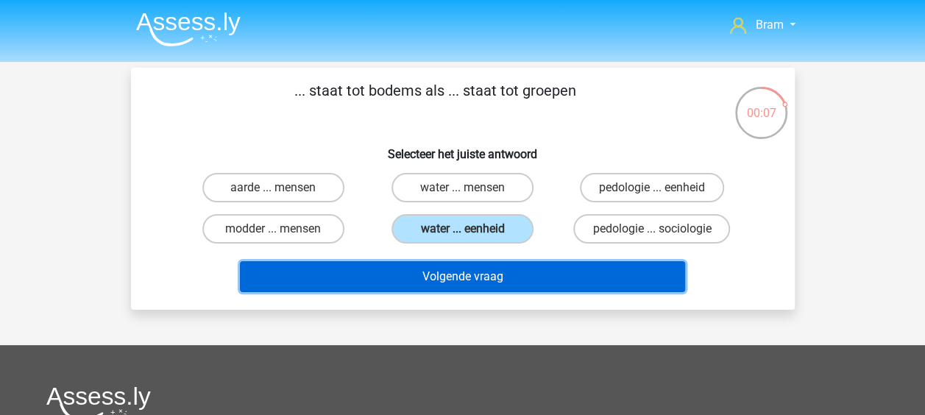
click at [522, 277] on button "Volgende vraag" at bounding box center [462, 276] width 445 height 31
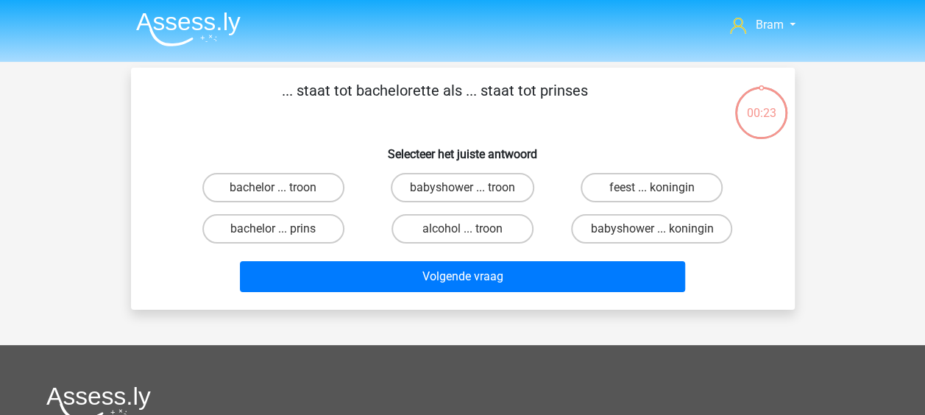
scroll to position [68, 0]
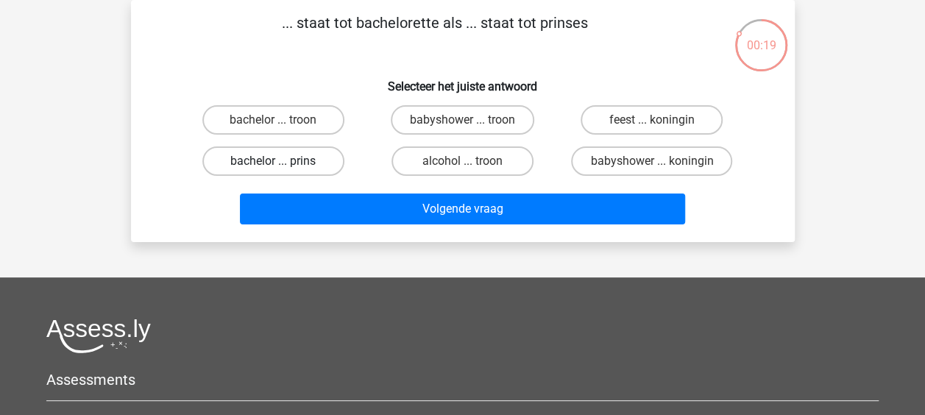
click at [302, 165] on label "bachelor ... prins" at bounding box center [273, 160] width 142 height 29
click at [282, 165] on input "bachelor ... prins" at bounding box center [278, 166] width 10 height 10
radio input "true"
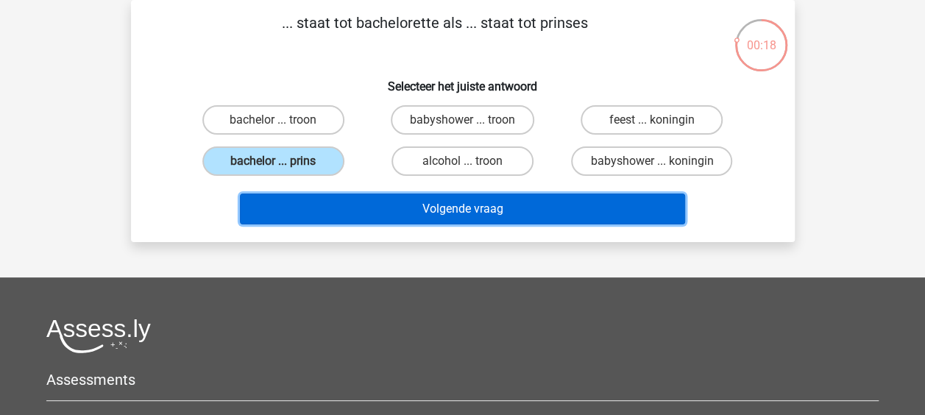
click at [375, 212] on button "Volgende vraag" at bounding box center [462, 208] width 445 height 31
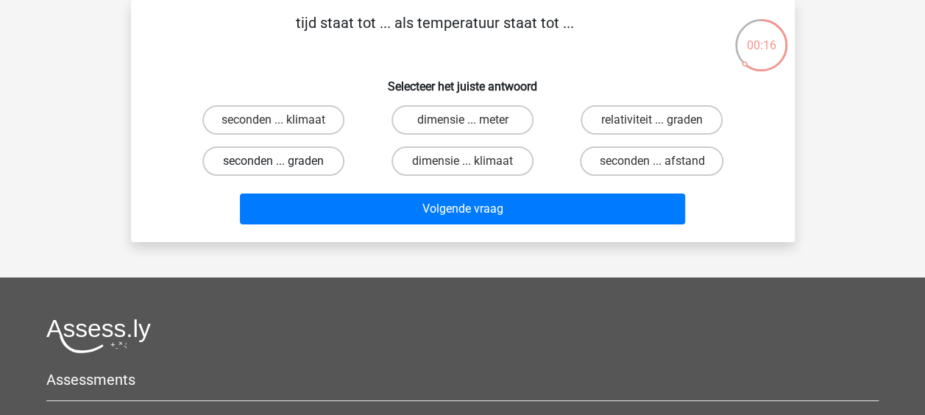
click at [257, 159] on label "seconden ... graden" at bounding box center [273, 160] width 142 height 29
click at [273, 161] on input "seconden ... graden" at bounding box center [278, 166] width 10 height 10
radio input "true"
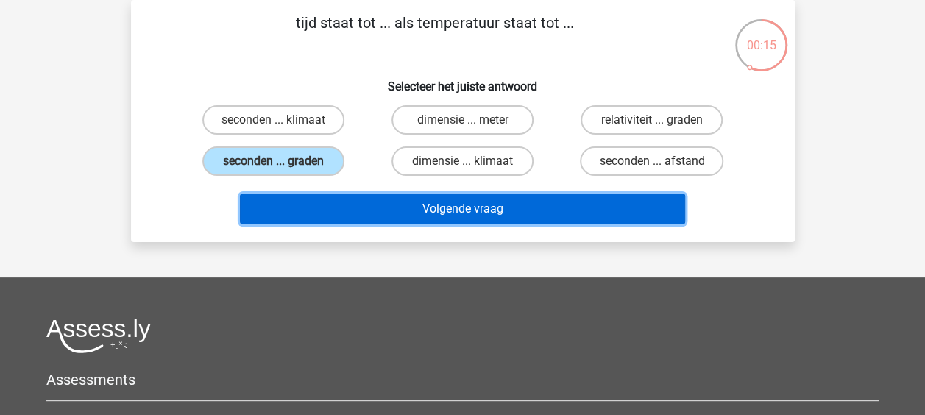
click at [303, 210] on button "Volgende vraag" at bounding box center [462, 208] width 445 height 31
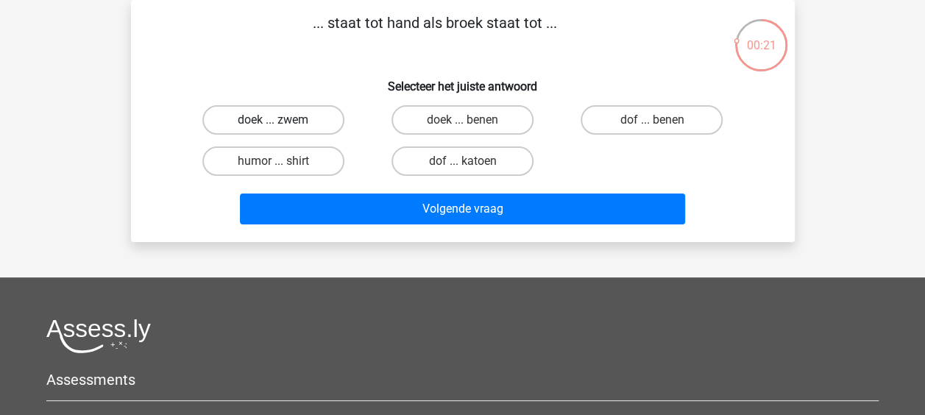
click at [238, 129] on label "doek ... zwem" at bounding box center [273, 119] width 142 height 29
click at [273, 129] on input "doek ... zwem" at bounding box center [278, 125] width 10 height 10
radio input "true"
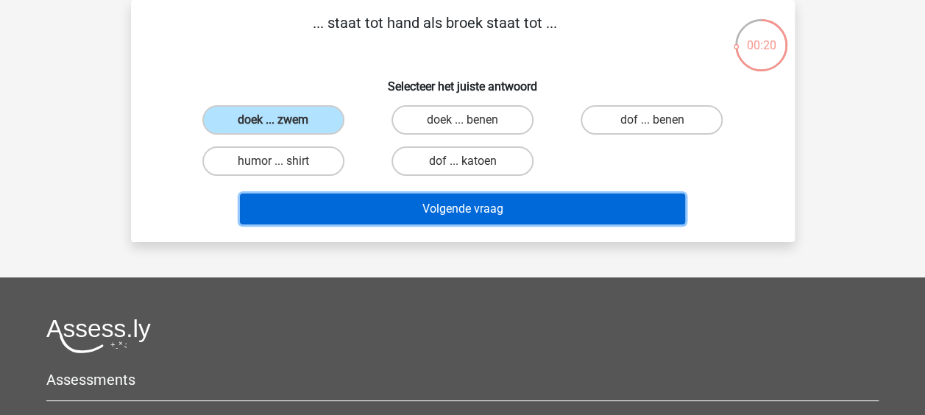
click at [351, 215] on button "Volgende vraag" at bounding box center [462, 208] width 445 height 31
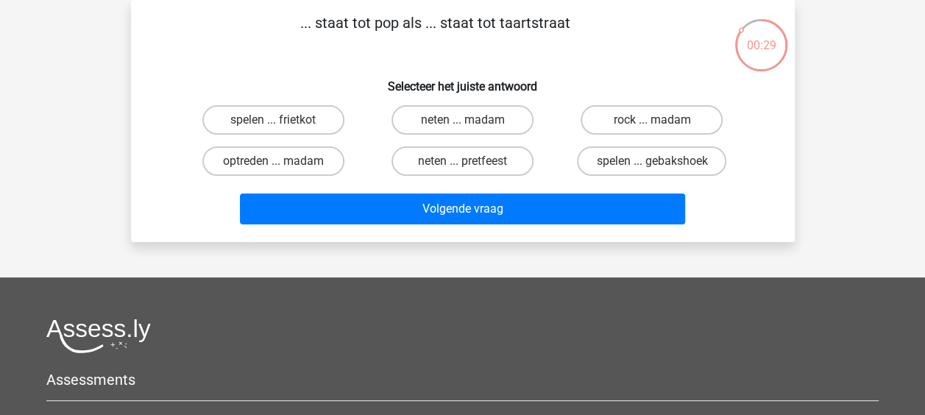
click at [484, 103] on div "neten ... madam" at bounding box center [462, 119] width 189 height 41
click at [478, 104] on div "neten ... madam" at bounding box center [462, 119] width 189 height 41
click at [490, 119] on label "neten ... madam" at bounding box center [462, 119] width 142 height 29
click at [472, 120] on input "neten ... madam" at bounding box center [467, 125] width 10 height 10
radio input "true"
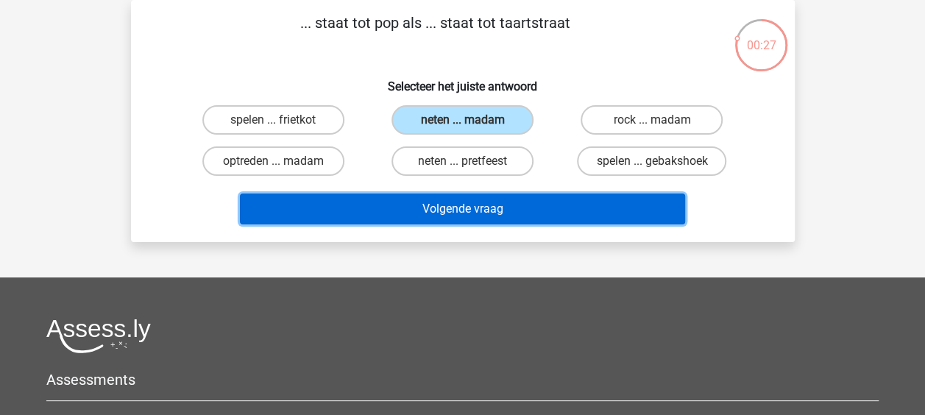
click at [530, 210] on button "Volgende vraag" at bounding box center [462, 208] width 445 height 31
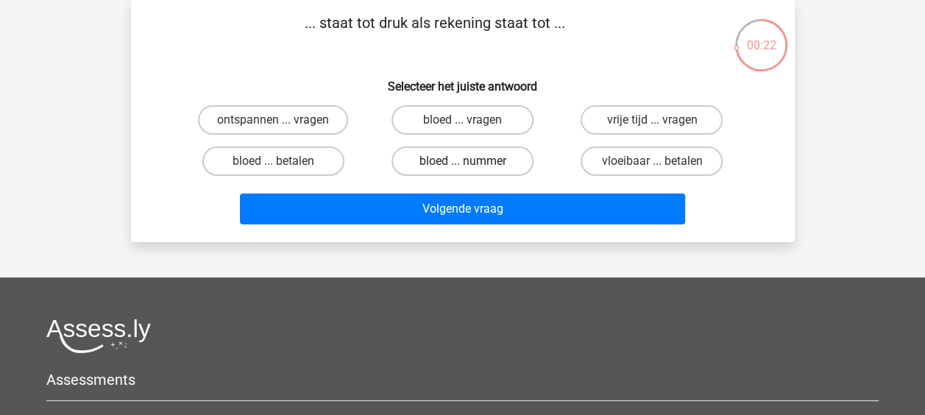
click at [433, 166] on label "bloed ... nummer" at bounding box center [462, 160] width 142 height 29
click at [462, 166] on input "bloed ... nummer" at bounding box center [467, 166] width 10 height 10
radio input "true"
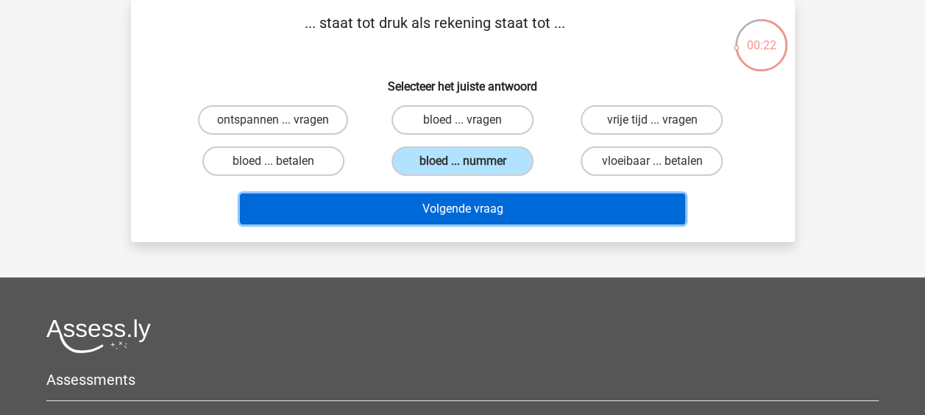
click at [438, 208] on button "Volgende vraag" at bounding box center [462, 208] width 445 height 31
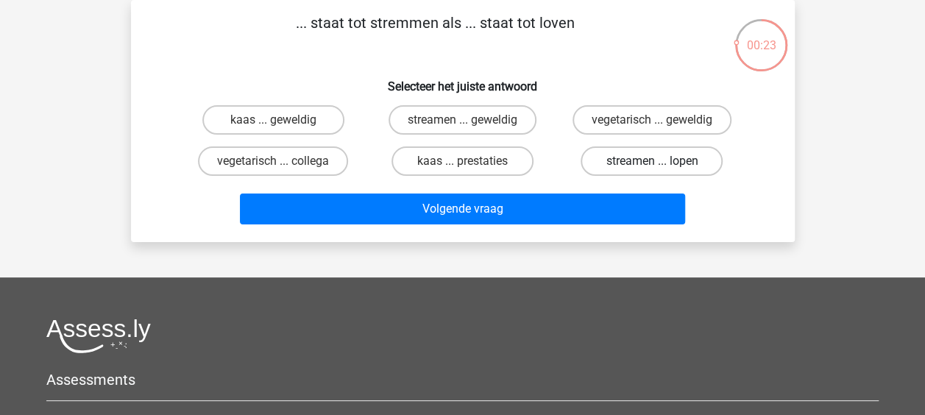
click at [697, 159] on label "streamen ... lopen" at bounding box center [651, 160] width 142 height 29
click at [661, 161] on input "streamen ... lopen" at bounding box center [657, 166] width 10 height 10
radio input "true"
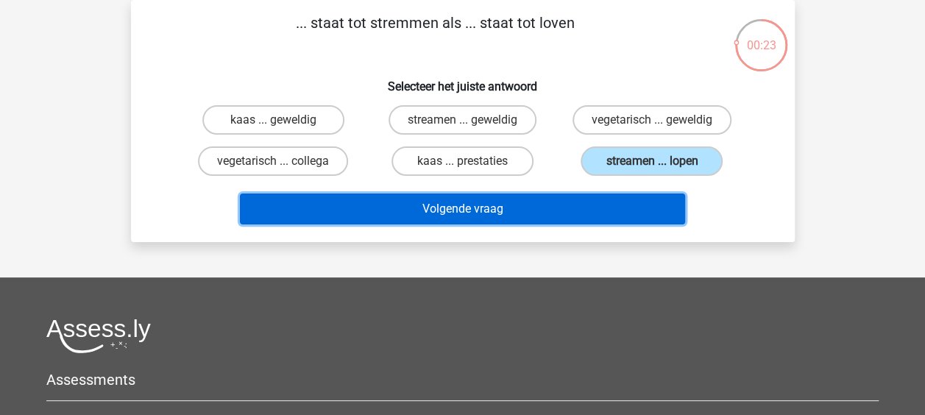
click at [623, 210] on button "Volgende vraag" at bounding box center [462, 208] width 445 height 31
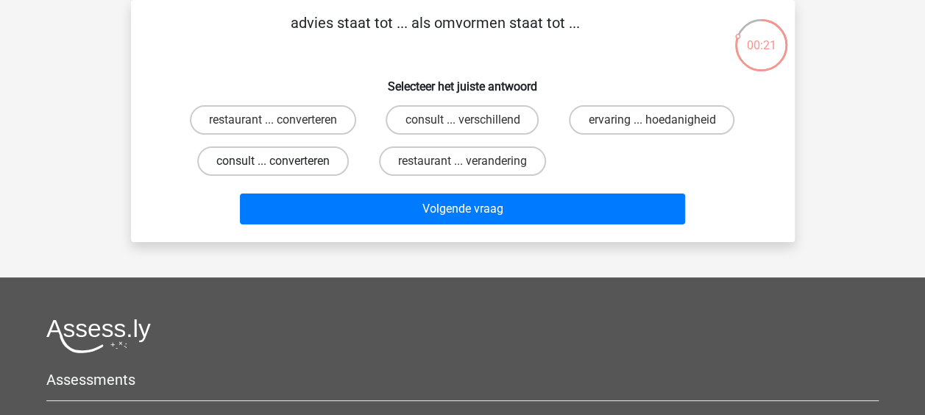
click at [326, 161] on label "consult ... converteren" at bounding box center [273, 160] width 152 height 29
click at [282, 161] on input "consult ... converteren" at bounding box center [278, 166] width 10 height 10
radio input "true"
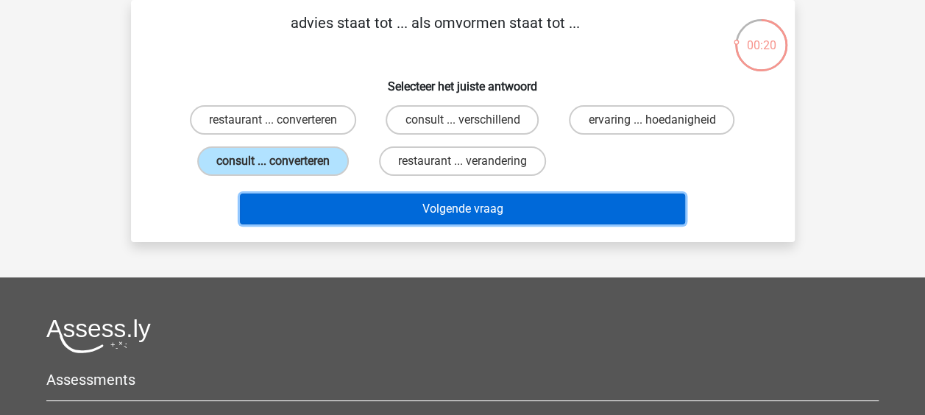
click at [353, 203] on button "Volgende vraag" at bounding box center [462, 208] width 445 height 31
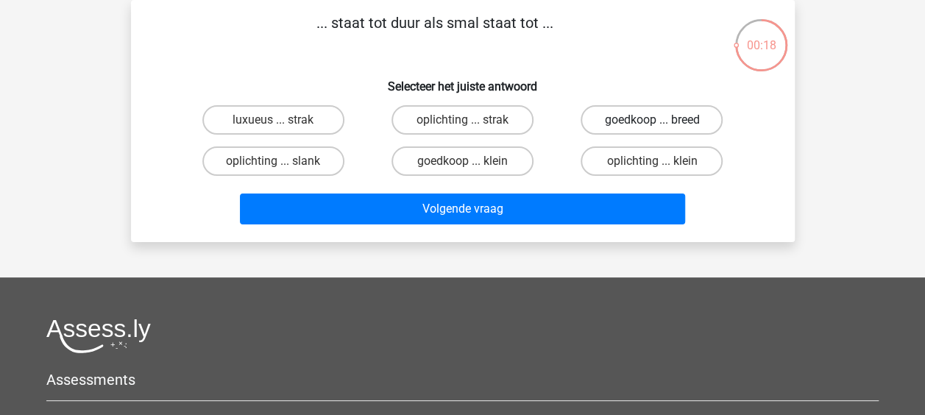
click at [690, 120] on label "goedkoop ... breed" at bounding box center [651, 119] width 142 height 29
click at [661, 120] on input "goedkoop ... breed" at bounding box center [657, 125] width 10 height 10
radio input "true"
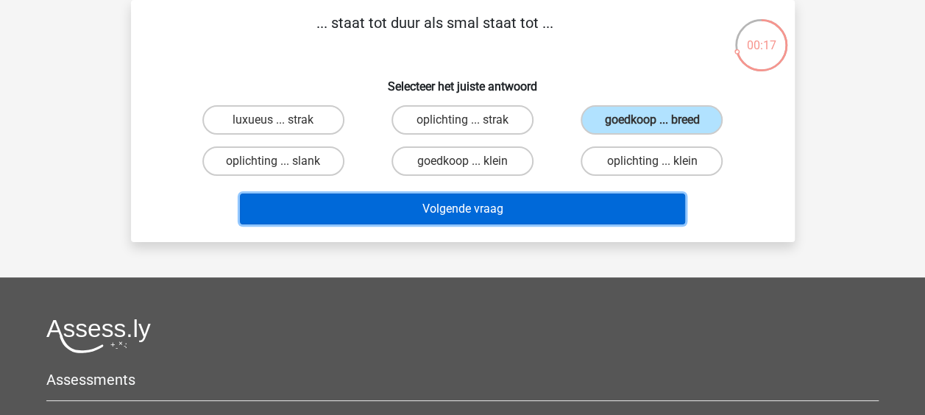
click at [630, 208] on button "Volgende vraag" at bounding box center [462, 208] width 445 height 31
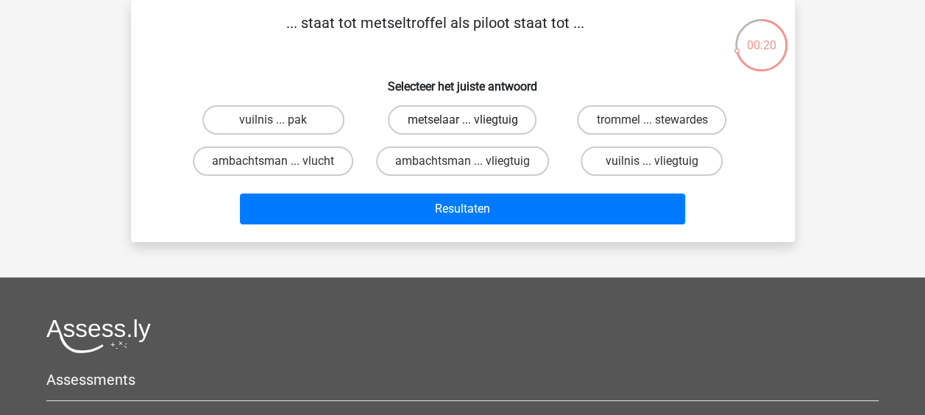
click at [503, 113] on label "metselaar ... vliegtuig" at bounding box center [462, 119] width 149 height 29
click at [472, 120] on input "metselaar ... vliegtuig" at bounding box center [467, 125] width 10 height 10
radio input "true"
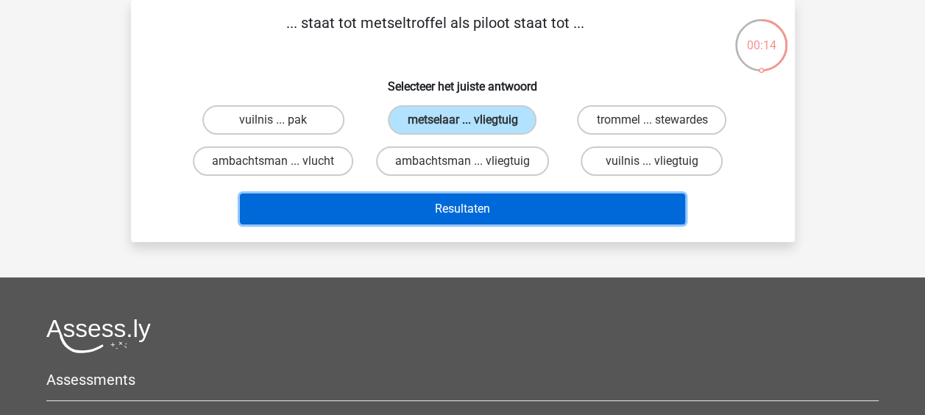
click at [550, 210] on button "Resultaten" at bounding box center [462, 208] width 445 height 31
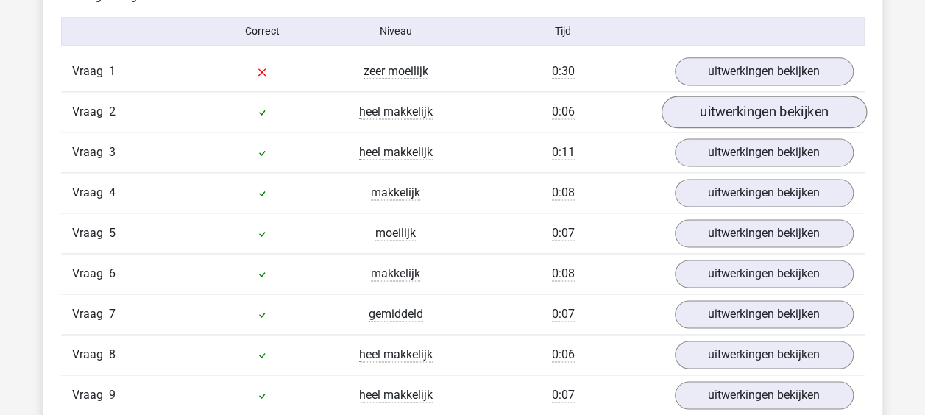
scroll to position [883, 0]
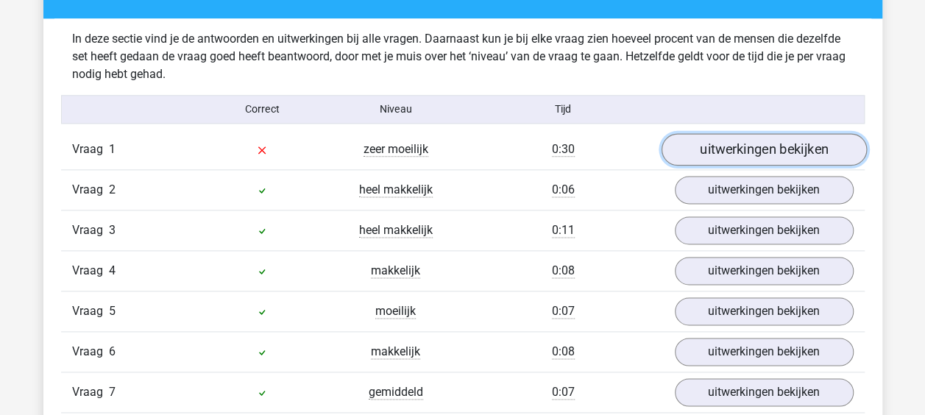
click at [777, 154] on link "uitwerkingen bekijken" at bounding box center [763, 149] width 205 height 32
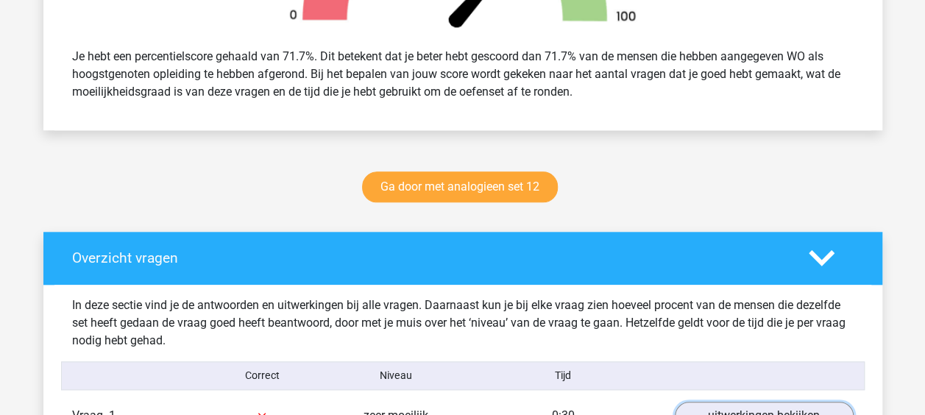
scroll to position [588, 0]
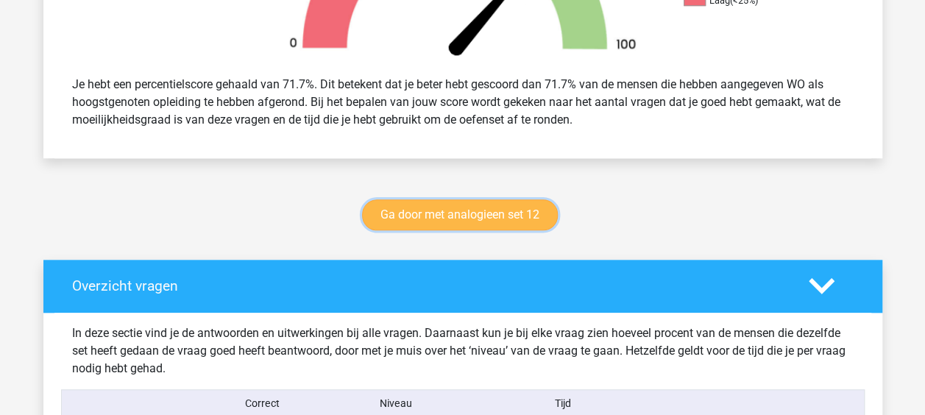
click at [516, 211] on link "Ga door met analogieen set 12" at bounding box center [460, 214] width 196 height 31
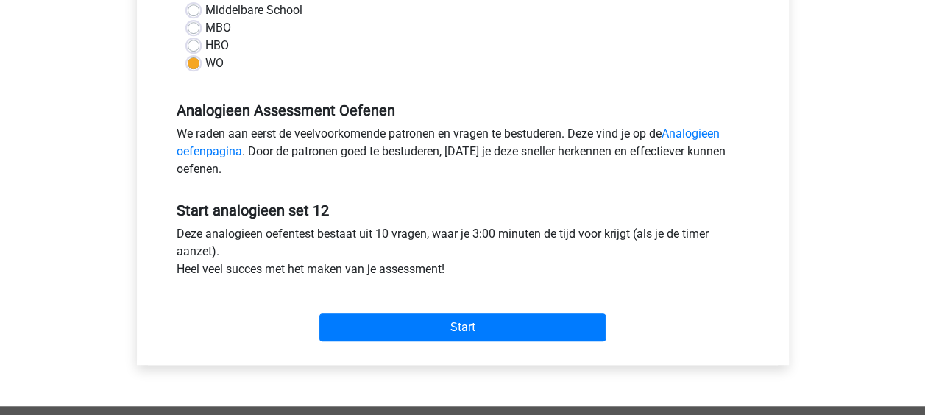
scroll to position [441, 0]
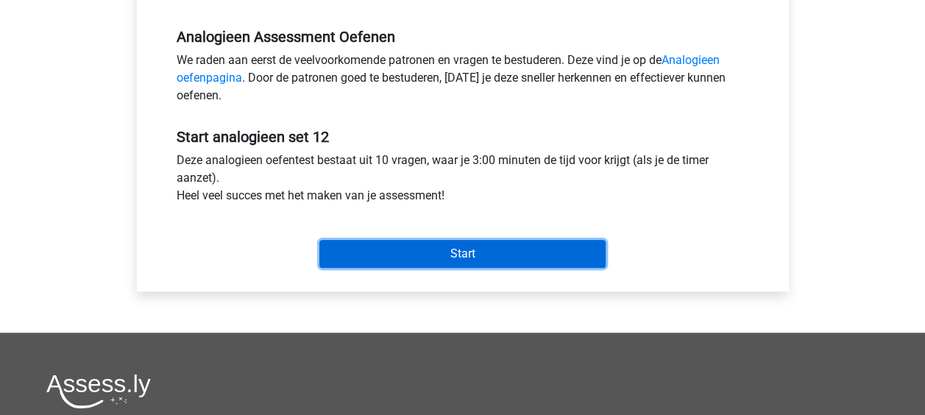
click at [541, 252] on input "Start" at bounding box center [462, 254] width 286 height 28
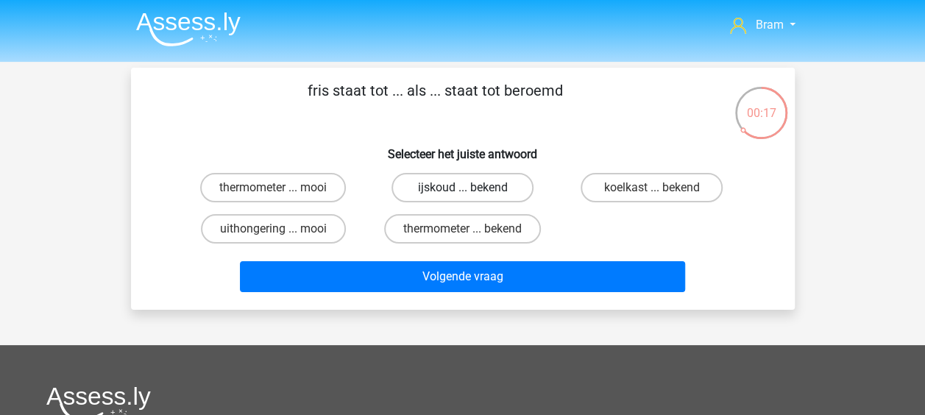
click at [478, 187] on label "ijskoud ... bekend" at bounding box center [462, 187] width 142 height 29
click at [472, 188] on input "ijskoud ... bekend" at bounding box center [467, 193] width 10 height 10
radio input "true"
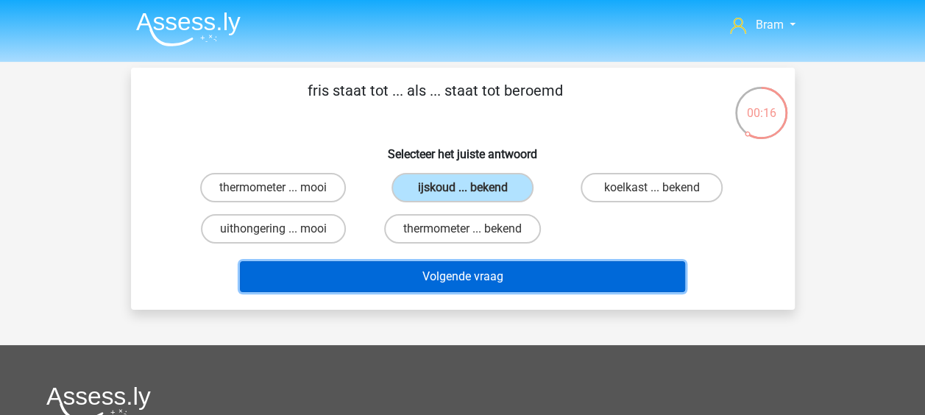
click at [490, 274] on button "Volgende vraag" at bounding box center [462, 276] width 445 height 31
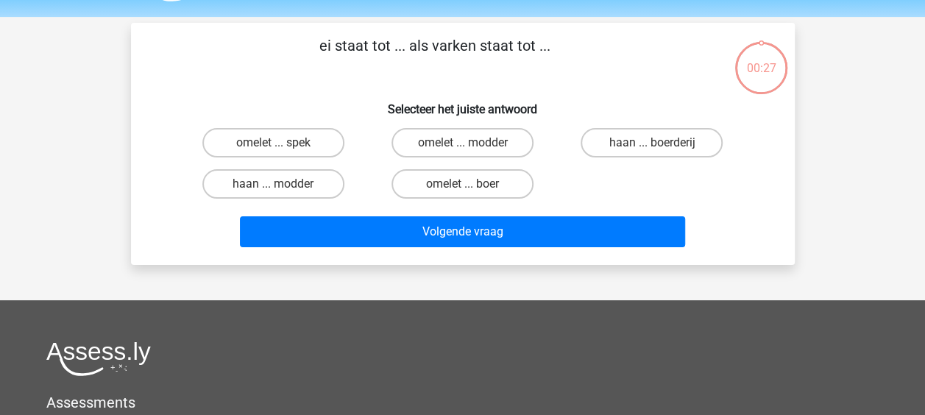
scroll to position [68, 0]
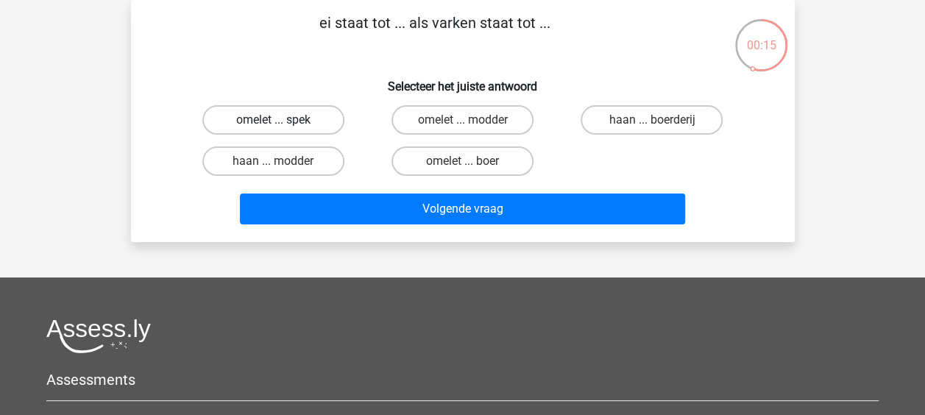
click at [324, 120] on label "omelet ... spek" at bounding box center [273, 119] width 142 height 29
click at [282, 120] on input "omelet ... spek" at bounding box center [278, 125] width 10 height 10
radio input "true"
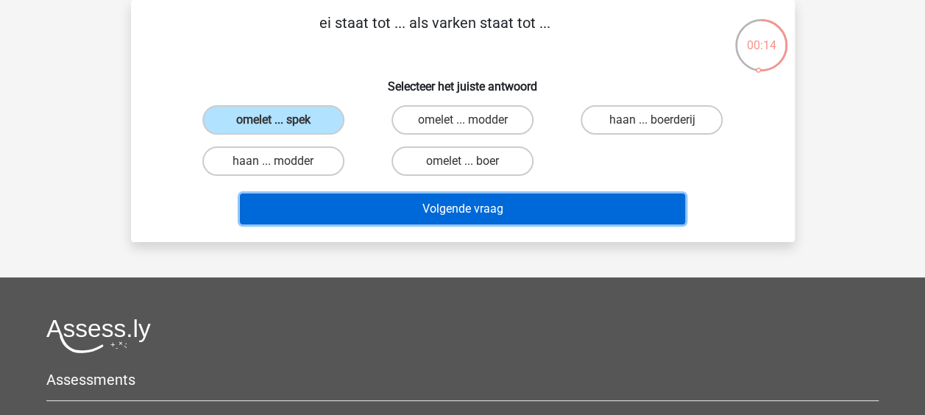
click at [402, 216] on button "Volgende vraag" at bounding box center [462, 208] width 445 height 31
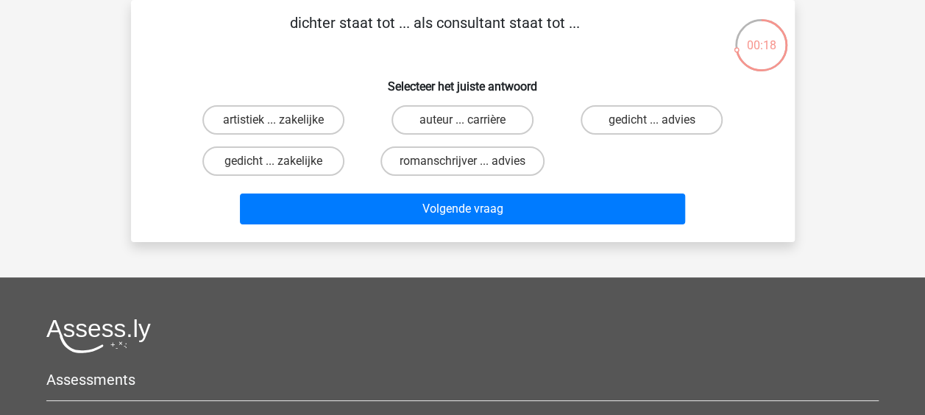
click at [684, 156] on div "artistiek ... zakelijke auteur ... carrière gedicht ... advies gedicht ... zake…" at bounding box center [463, 140] width 568 height 82
click at [687, 129] on label "gedicht ... advies" at bounding box center [651, 119] width 142 height 29
click at [661, 129] on input "gedicht ... advies" at bounding box center [657, 125] width 10 height 10
radio input "true"
click at [643, 187] on div "Volgende vraag" at bounding box center [462, 206] width 616 height 49
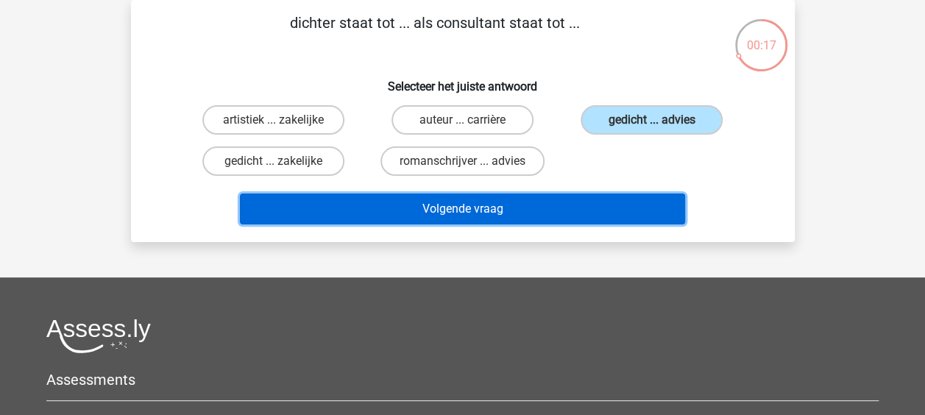
click at [655, 210] on button "Volgende vraag" at bounding box center [462, 208] width 445 height 31
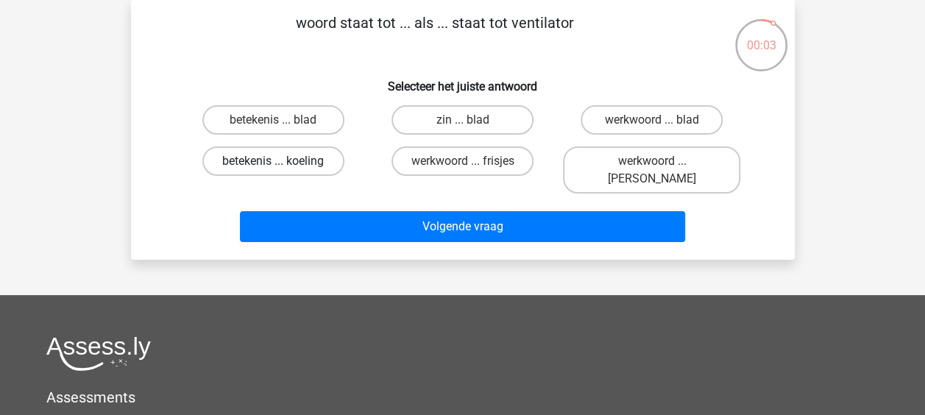
click at [324, 163] on label "betekenis ... koeling" at bounding box center [273, 160] width 142 height 29
click at [282, 163] on input "betekenis ... koeling" at bounding box center [278, 166] width 10 height 10
radio input "true"
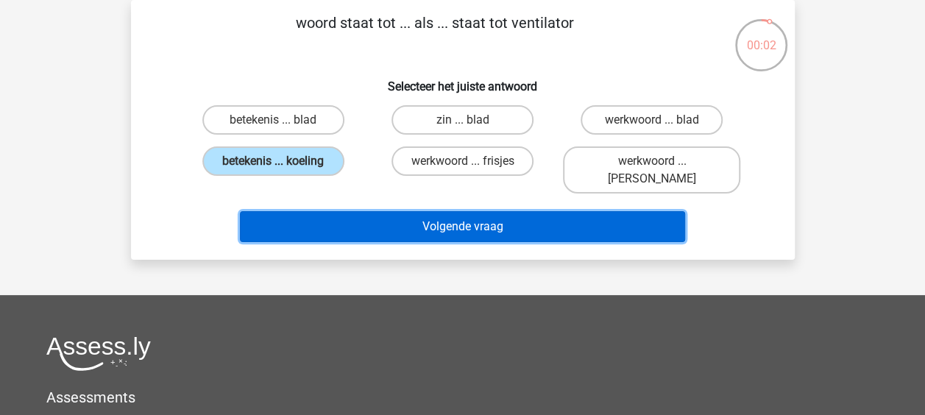
click at [363, 211] on button "Volgende vraag" at bounding box center [462, 226] width 445 height 31
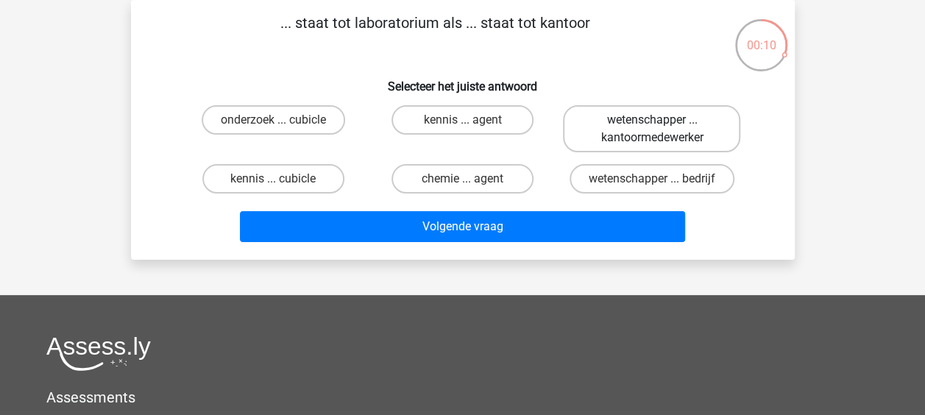
click at [619, 128] on label "wetenschapper ... kantoormedewerker" at bounding box center [651, 128] width 177 height 47
click at [652, 128] on input "wetenschapper ... kantoormedewerker" at bounding box center [657, 125] width 10 height 10
radio input "true"
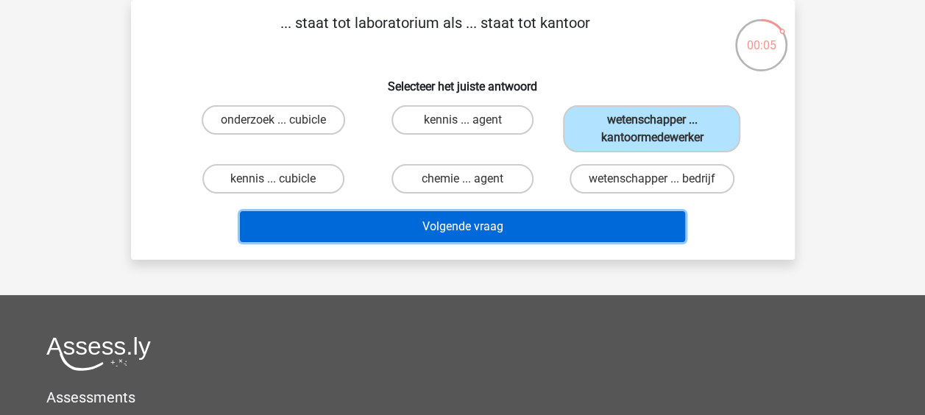
click at [616, 226] on button "Volgende vraag" at bounding box center [462, 226] width 445 height 31
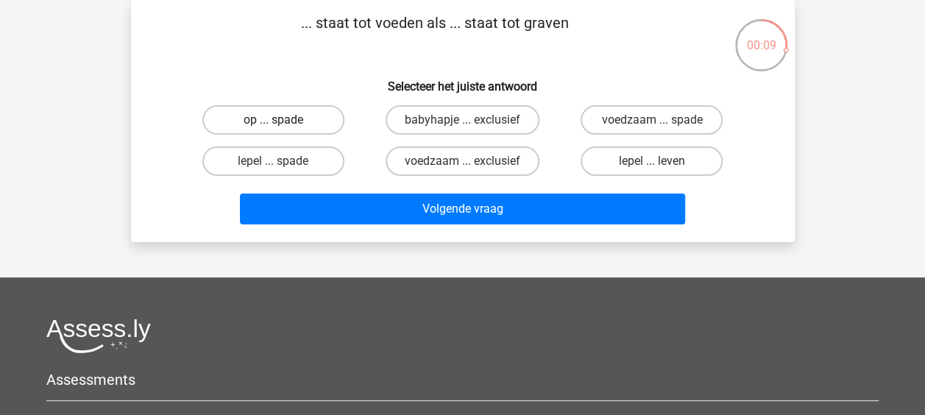
click at [299, 127] on label "op ... spade" at bounding box center [273, 119] width 142 height 29
click at [282, 127] on input "op ... spade" at bounding box center [278, 125] width 10 height 10
radio input "true"
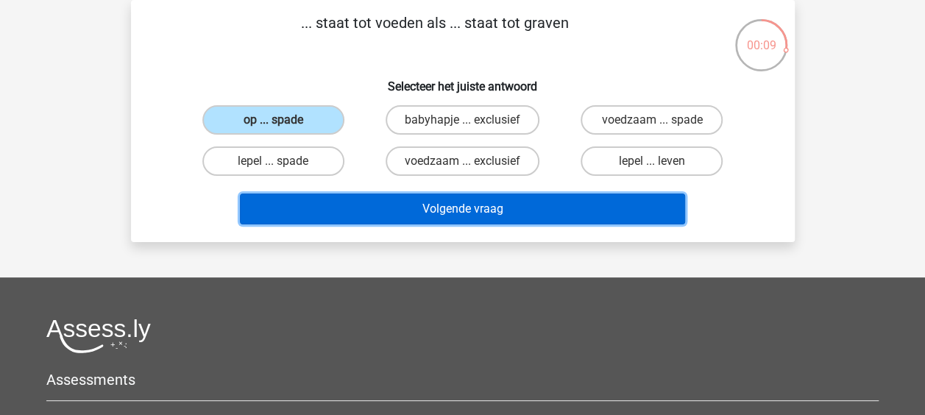
click at [440, 209] on button "Volgende vraag" at bounding box center [462, 208] width 445 height 31
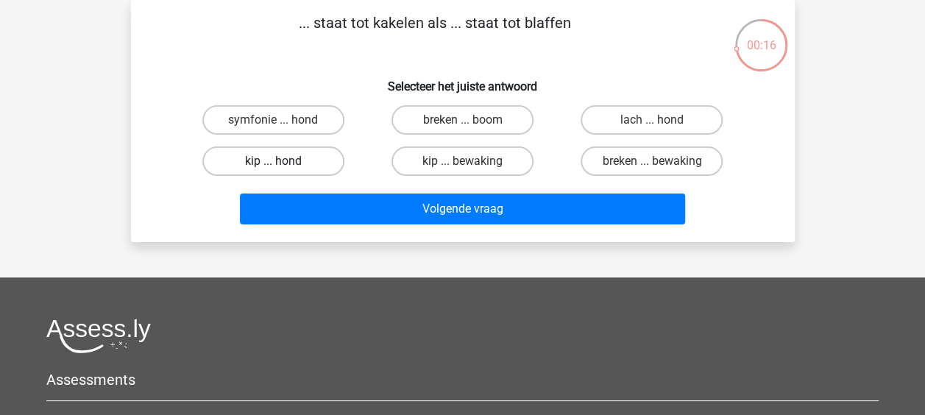
click at [265, 148] on label "kip ... hond" at bounding box center [273, 160] width 142 height 29
click at [273, 161] on input "kip ... hond" at bounding box center [278, 166] width 10 height 10
radio input "true"
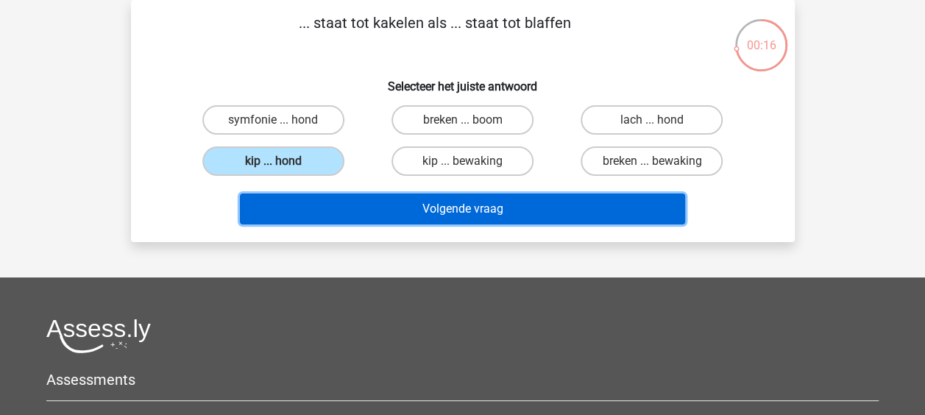
click at [295, 199] on button "Volgende vraag" at bounding box center [462, 208] width 445 height 31
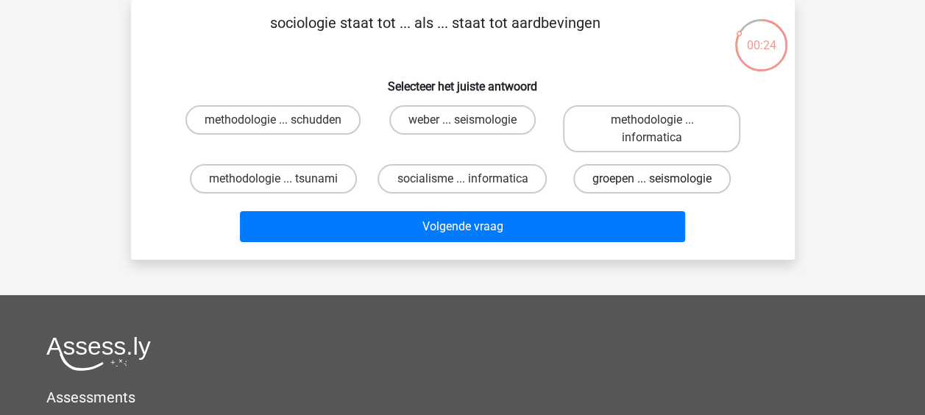
click at [702, 190] on label "groepen ... seismologie" at bounding box center [651, 178] width 157 height 29
click at [661, 188] on input "groepen ... seismologie" at bounding box center [657, 184] width 10 height 10
radio input "true"
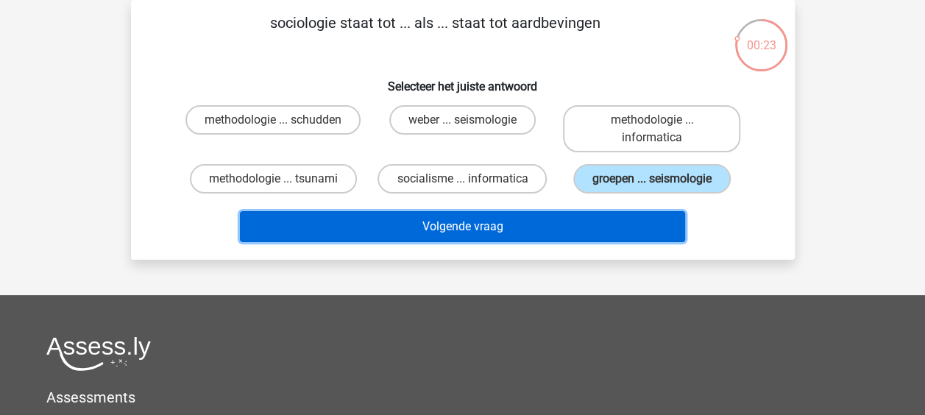
click at [618, 218] on button "Volgende vraag" at bounding box center [462, 226] width 445 height 31
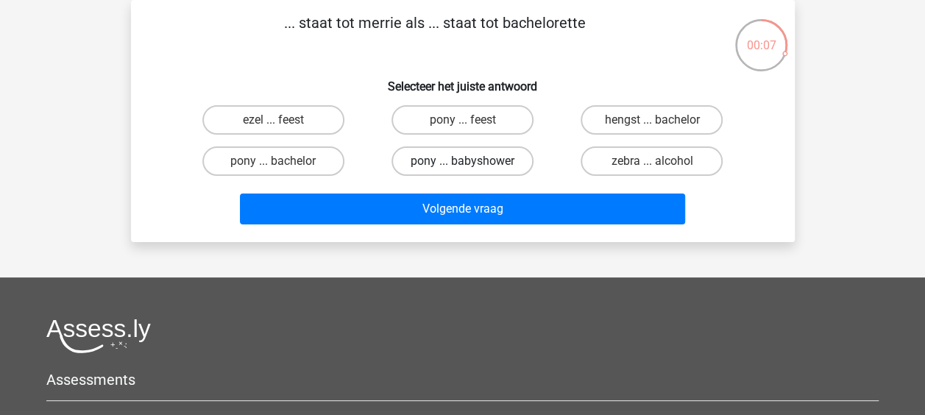
click at [494, 162] on label "pony ... babyshower" at bounding box center [462, 160] width 142 height 29
click at [472, 162] on input "pony ... babyshower" at bounding box center [467, 166] width 10 height 10
radio input "true"
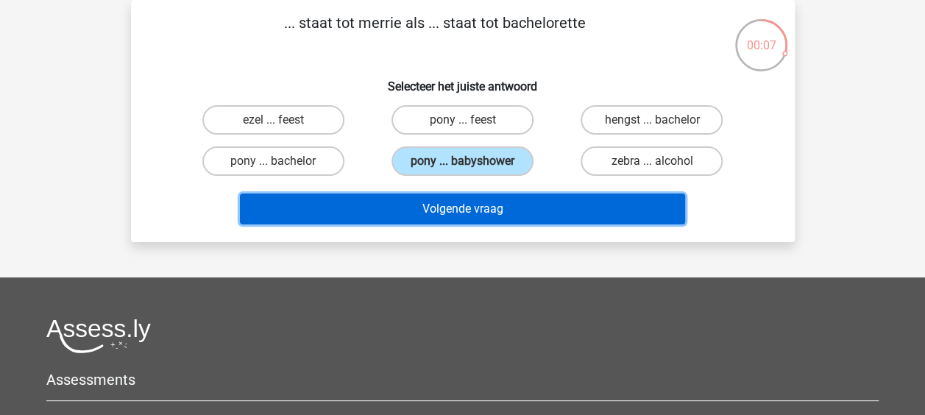
click at [512, 223] on button "Volgende vraag" at bounding box center [462, 208] width 445 height 31
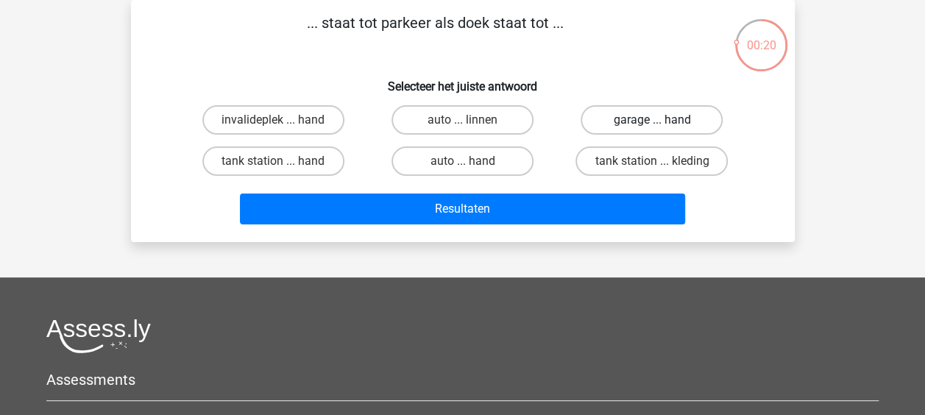
click at [687, 119] on label "garage ... hand" at bounding box center [651, 119] width 142 height 29
click at [661, 120] on input "garage ... hand" at bounding box center [657, 125] width 10 height 10
radio input "true"
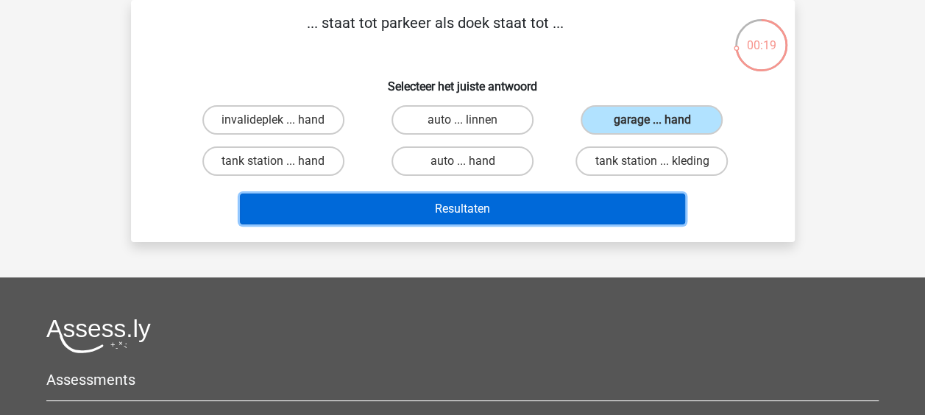
click at [594, 207] on button "Resultaten" at bounding box center [462, 208] width 445 height 31
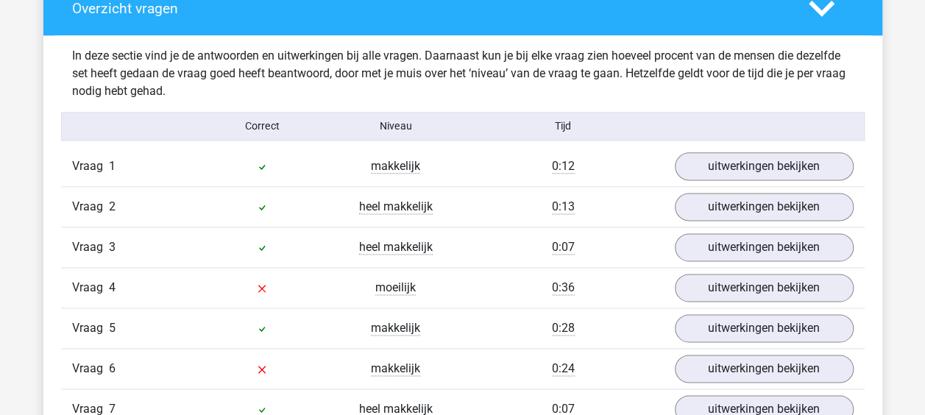
scroll to position [956, 0]
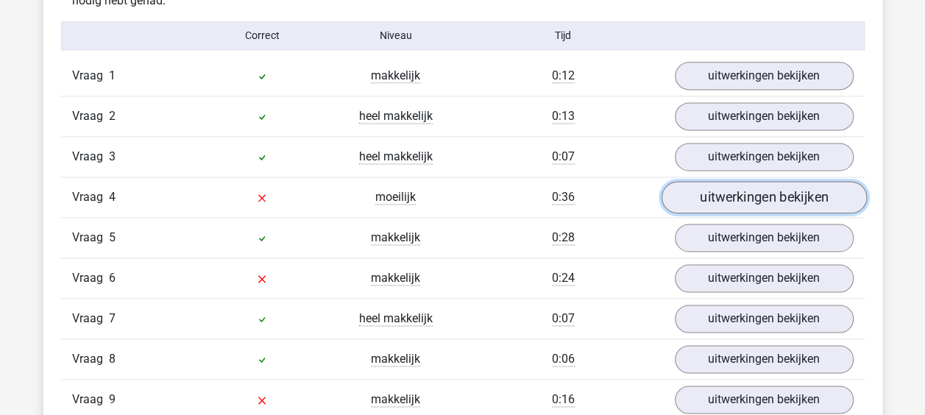
click at [791, 199] on link "uitwerkingen bekijken" at bounding box center [763, 197] width 205 height 32
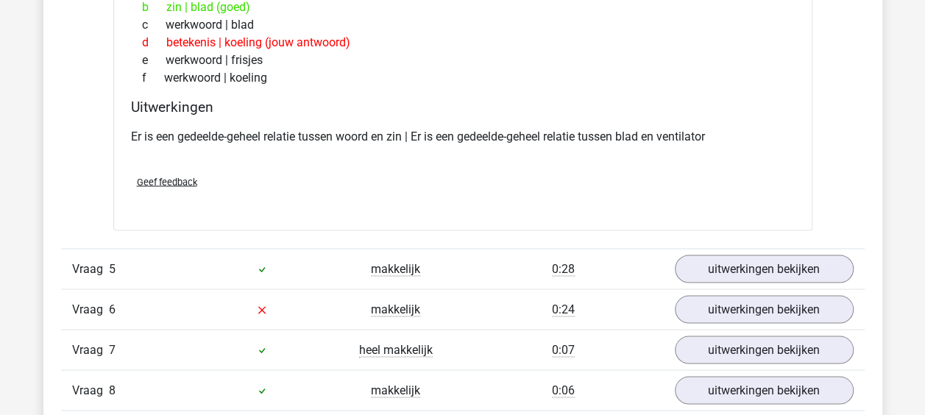
scroll to position [1398, 0]
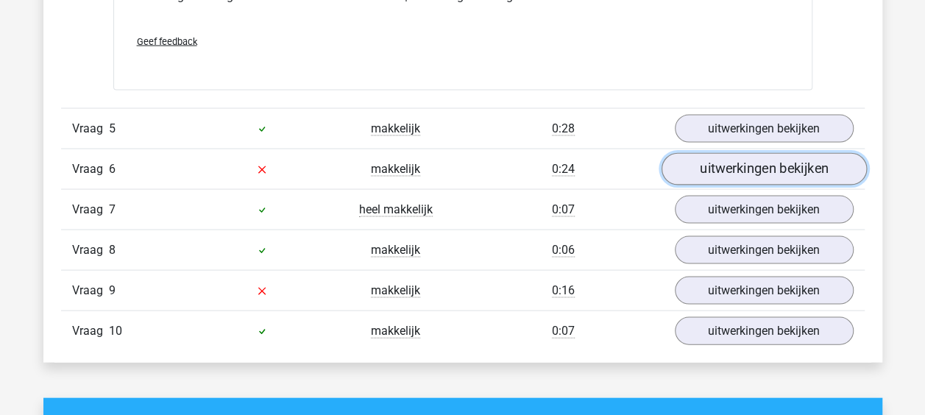
click at [747, 175] on link "uitwerkingen bekijken" at bounding box center [763, 169] width 205 height 32
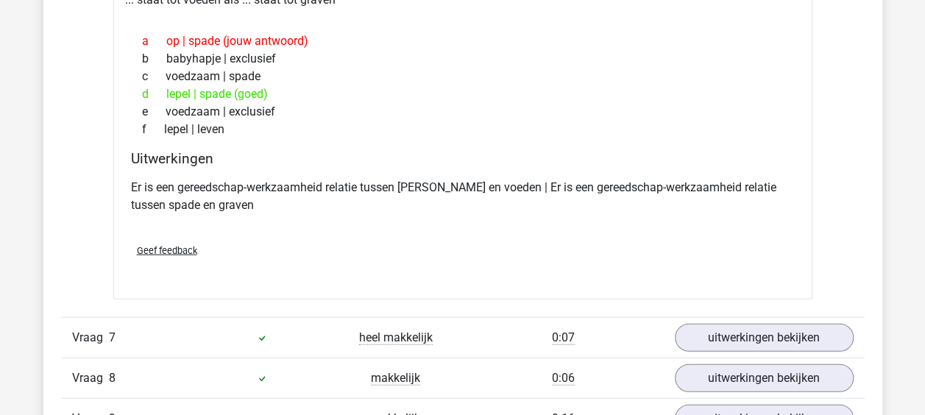
scroll to position [1765, 0]
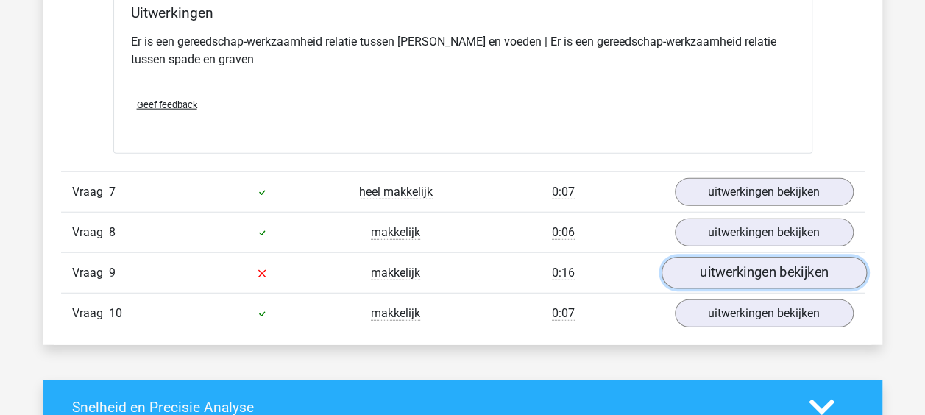
click at [748, 263] on link "uitwerkingen bekijken" at bounding box center [763, 273] width 205 height 32
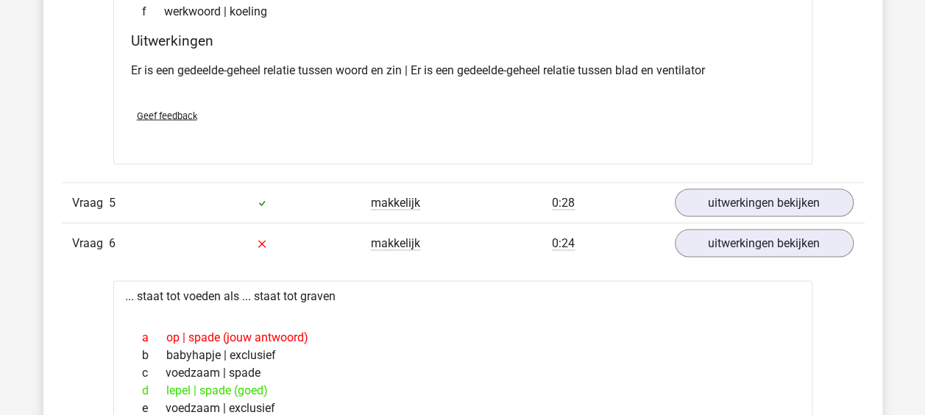
scroll to position [736, 0]
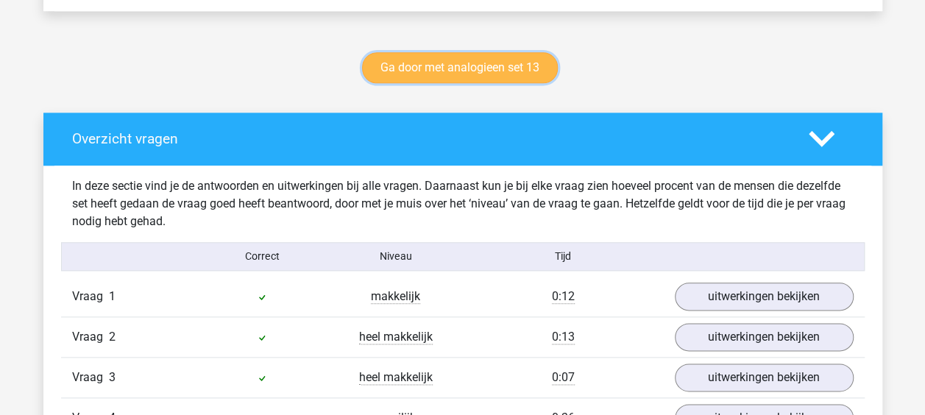
click at [502, 52] on link "Ga door met analogieen set 13" at bounding box center [460, 67] width 196 height 31
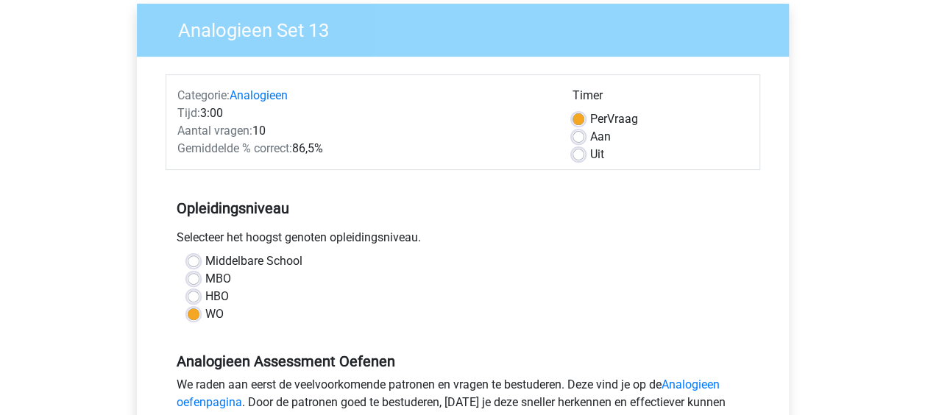
scroll to position [441, 0]
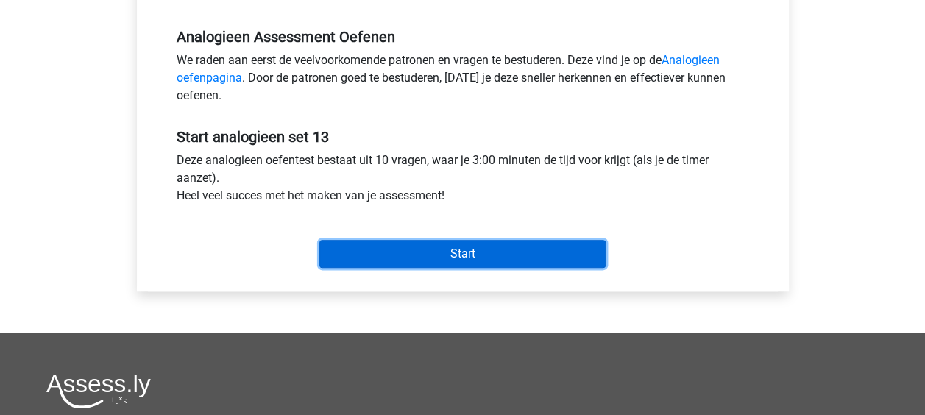
click at [480, 252] on input "Start" at bounding box center [462, 254] width 286 height 28
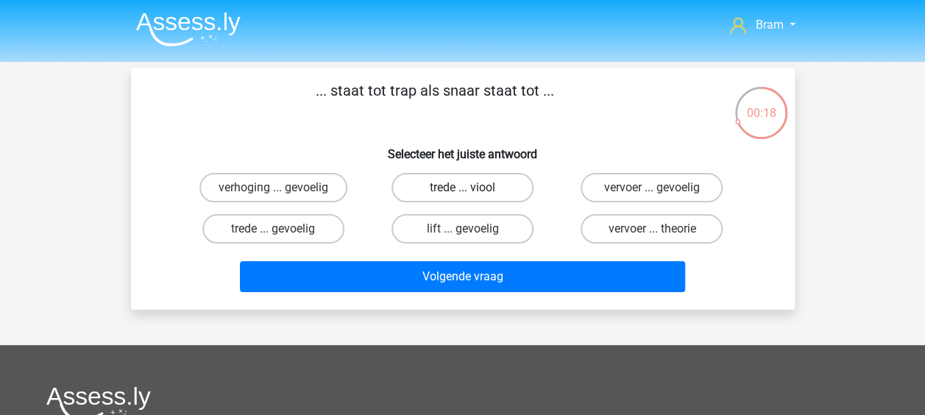
click at [449, 181] on label "trede ... viool" at bounding box center [462, 187] width 142 height 29
click at [462, 188] on input "trede ... viool" at bounding box center [467, 193] width 10 height 10
radio input "true"
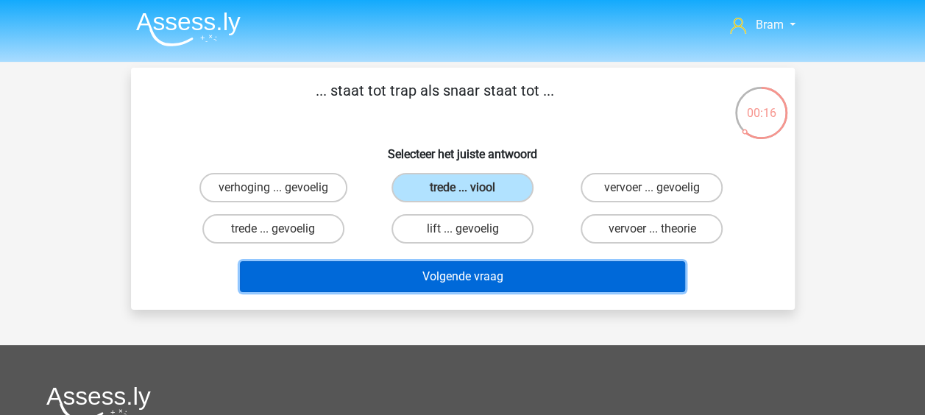
click at [471, 280] on button "Volgende vraag" at bounding box center [462, 276] width 445 height 31
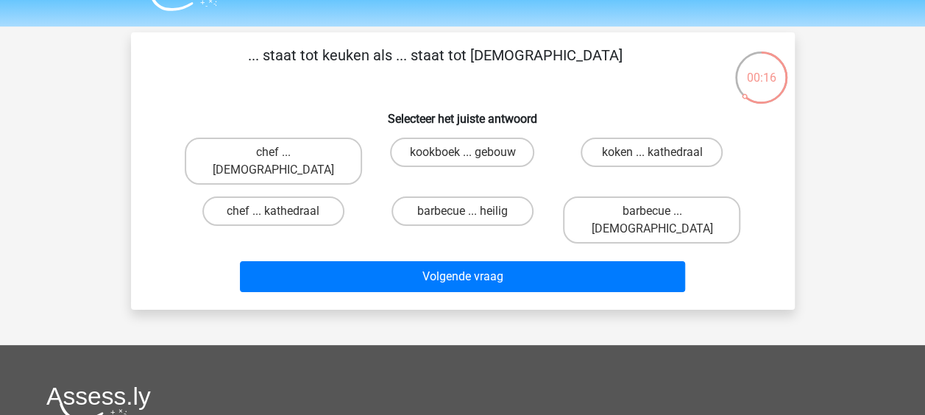
scroll to position [68, 0]
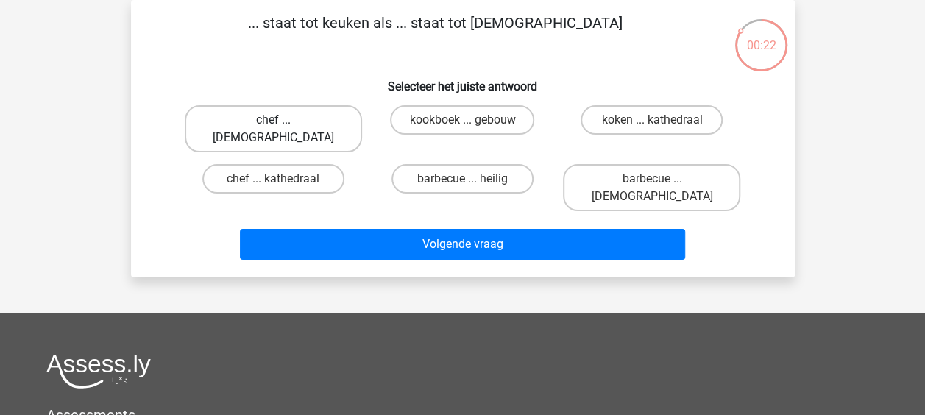
click at [321, 118] on label "chef ... priester" at bounding box center [273, 128] width 177 height 47
click at [282, 120] on input "chef ... priester" at bounding box center [278, 125] width 10 height 10
radio input "true"
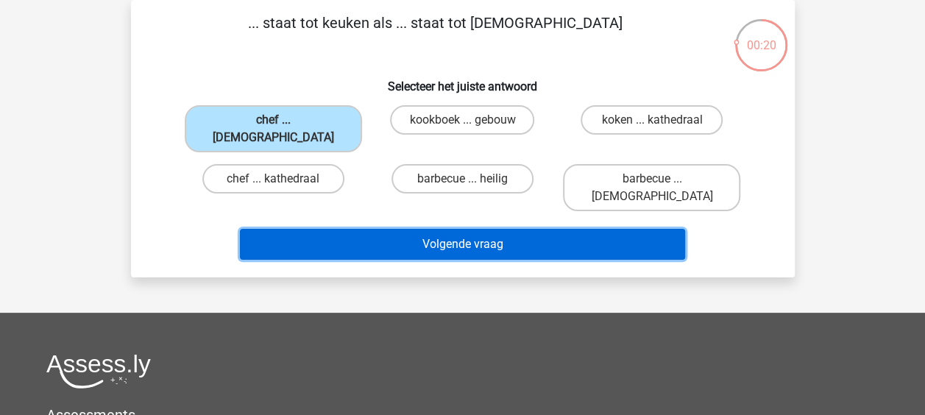
click at [380, 229] on button "Volgende vraag" at bounding box center [462, 244] width 445 height 31
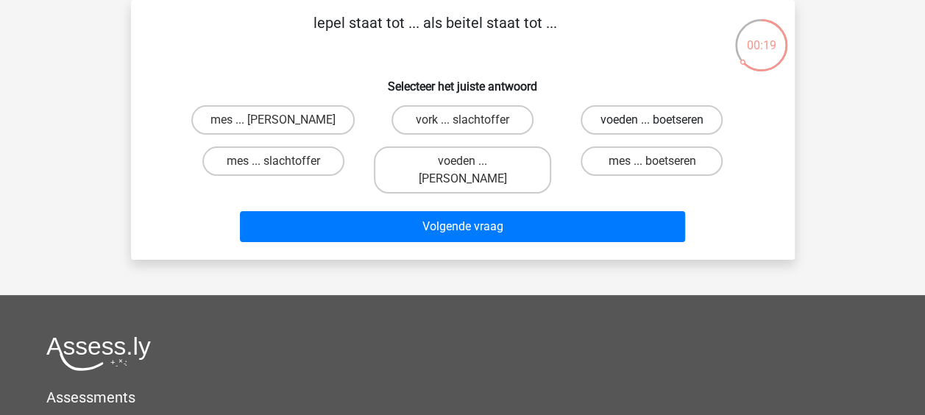
click at [699, 115] on label "voeden ... boetseren" at bounding box center [651, 119] width 142 height 29
click at [661, 120] on input "voeden ... boetseren" at bounding box center [657, 125] width 10 height 10
radio input "true"
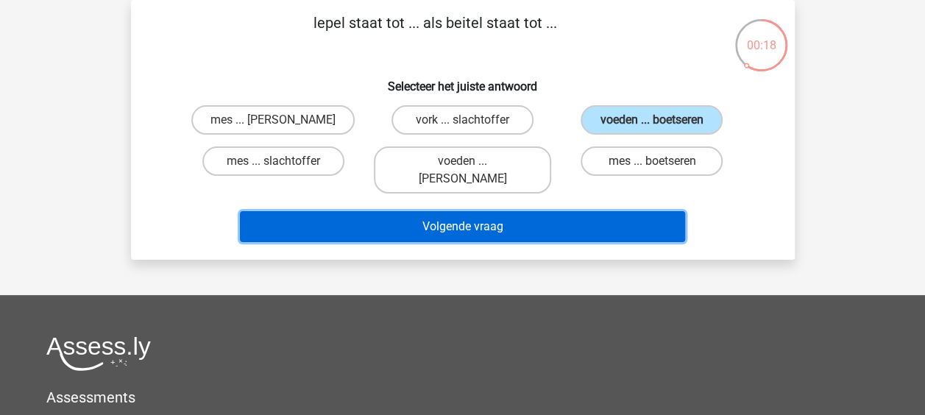
click at [563, 211] on button "Volgende vraag" at bounding box center [462, 226] width 445 height 31
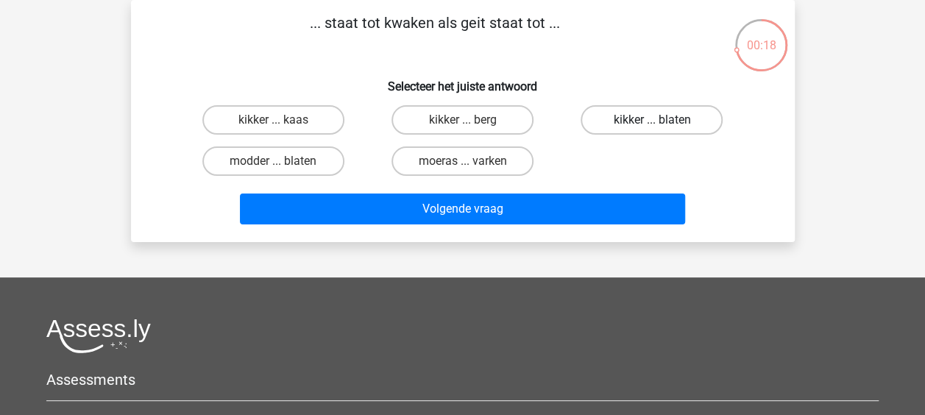
click at [664, 122] on label "kikker ... blaten" at bounding box center [651, 119] width 142 height 29
click at [661, 122] on input "kikker ... blaten" at bounding box center [657, 125] width 10 height 10
radio input "true"
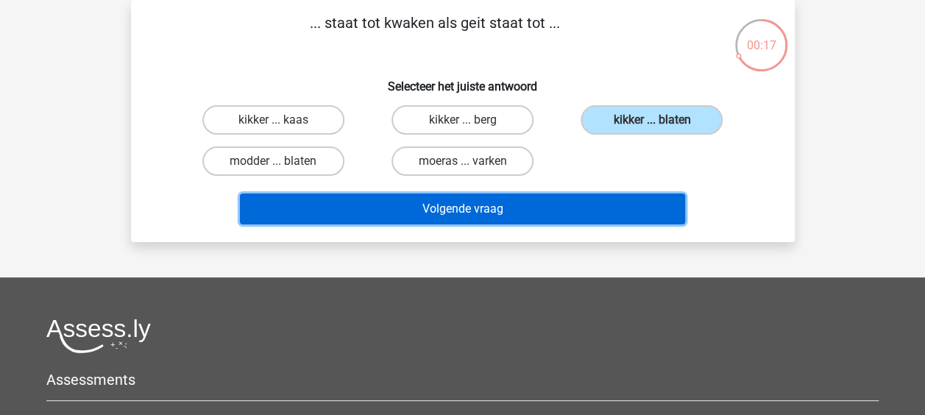
click at [604, 210] on button "Volgende vraag" at bounding box center [462, 208] width 445 height 31
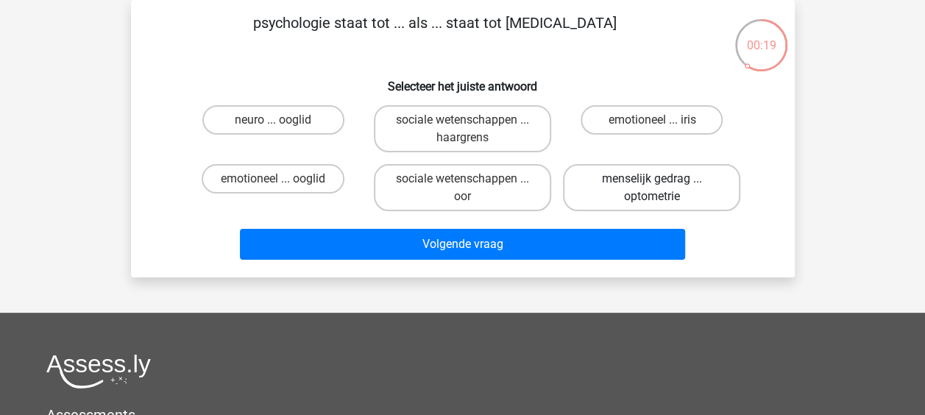
click at [716, 182] on label "menselijk gedrag ... optometrie" at bounding box center [651, 187] width 177 height 47
click at [661, 182] on input "menselijk gedrag ... optometrie" at bounding box center [657, 184] width 10 height 10
radio input "true"
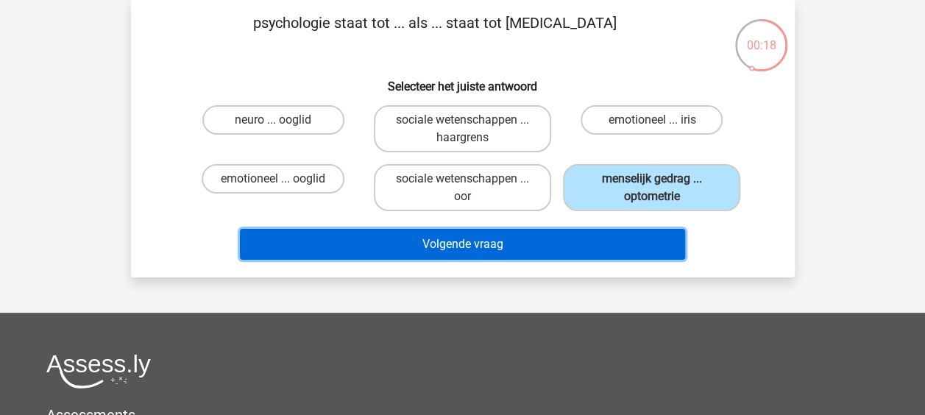
click at [560, 241] on button "Volgende vraag" at bounding box center [462, 244] width 445 height 31
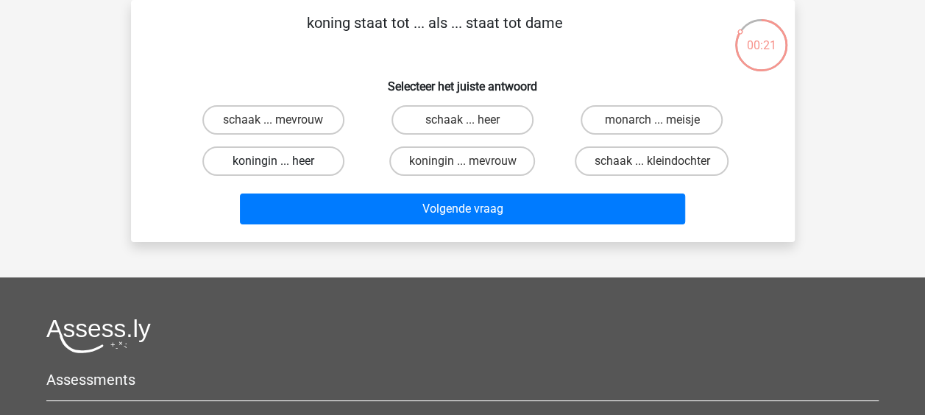
click at [282, 150] on label "koningin ... heer" at bounding box center [273, 160] width 142 height 29
click at [282, 161] on input "koningin ... heer" at bounding box center [278, 166] width 10 height 10
radio input "true"
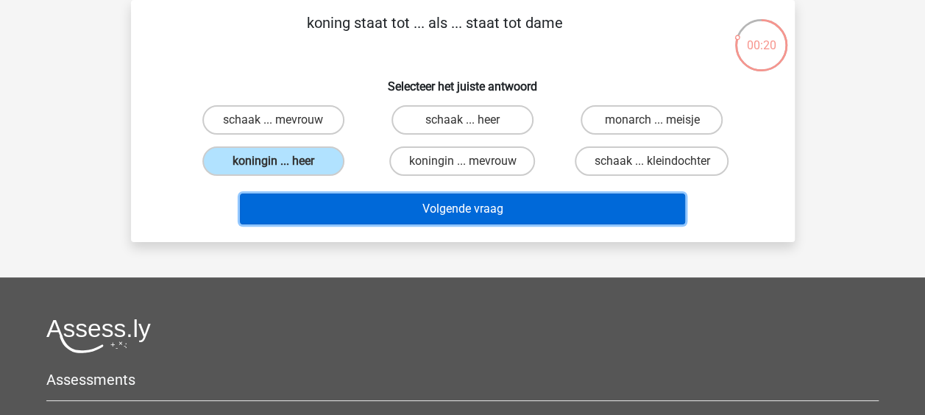
click at [310, 199] on button "Volgende vraag" at bounding box center [462, 208] width 445 height 31
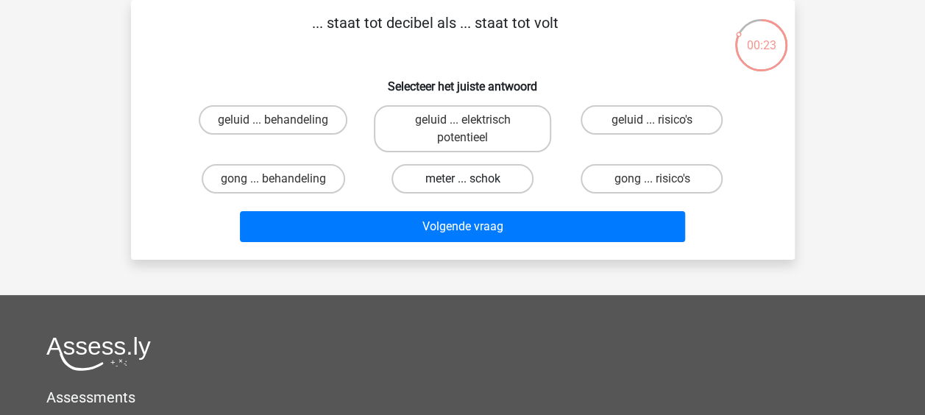
drag, startPoint x: 478, startPoint y: 134, endPoint x: 480, endPoint y: 191, distance: 57.4
click at [478, 135] on label "geluid ... elektrisch potentieel" at bounding box center [462, 128] width 177 height 47
click at [472, 129] on input "geluid ... elektrisch potentieel" at bounding box center [467, 125] width 10 height 10
radio input "true"
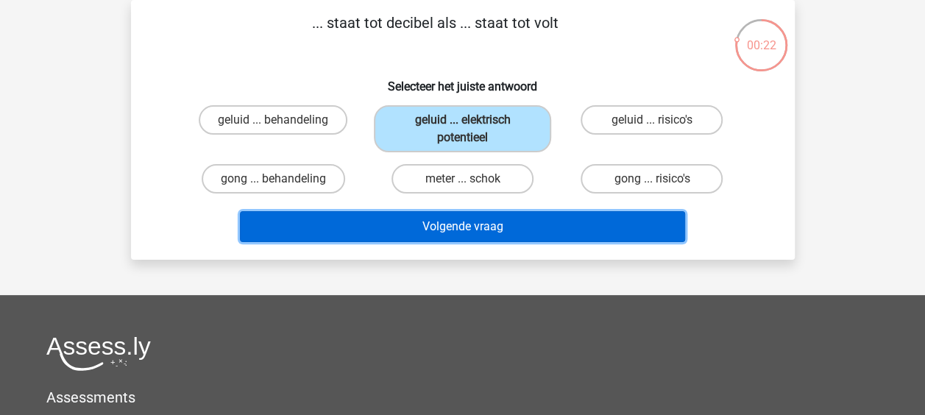
click at [479, 227] on button "Volgende vraag" at bounding box center [462, 226] width 445 height 31
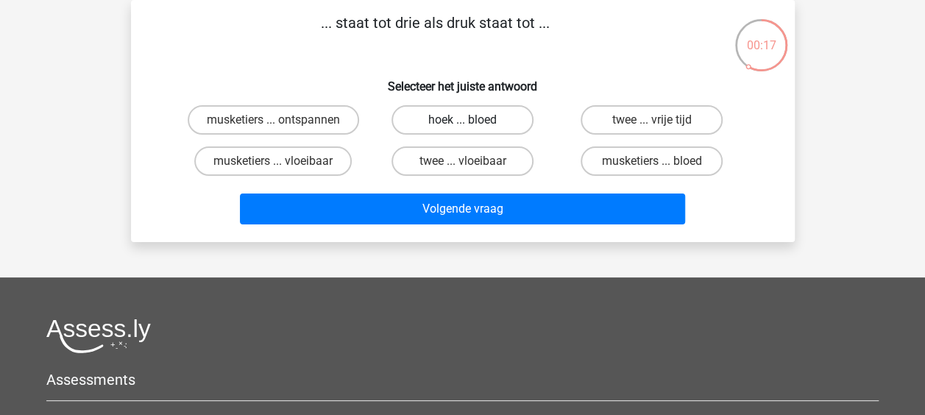
click at [475, 121] on label "hoek ... bloed" at bounding box center [462, 119] width 142 height 29
click at [472, 121] on input "hoek ... bloed" at bounding box center [467, 125] width 10 height 10
radio input "true"
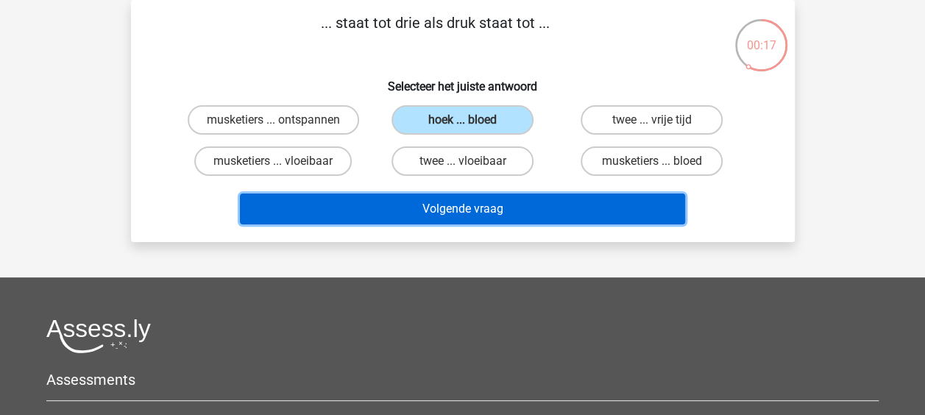
click at [530, 199] on button "Volgende vraag" at bounding box center [462, 208] width 445 height 31
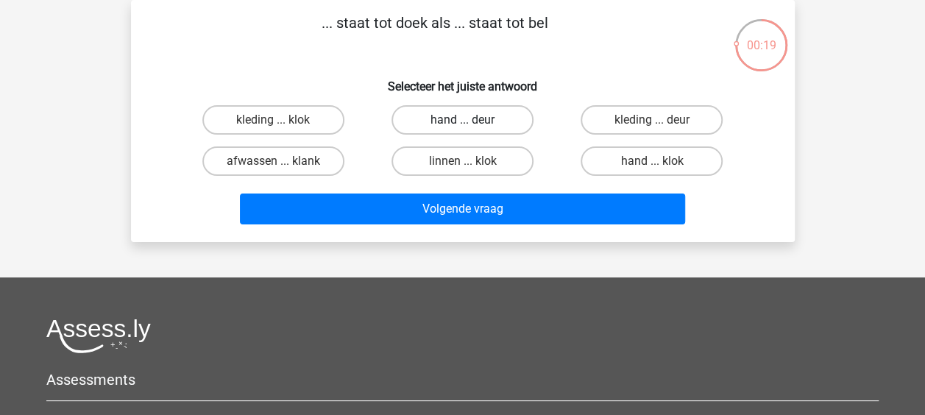
click at [460, 122] on label "hand ... deur" at bounding box center [462, 119] width 142 height 29
click at [462, 122] on input "hand ... deur" at bounding box center [467, 125] width 10 height 10
radio input "true"
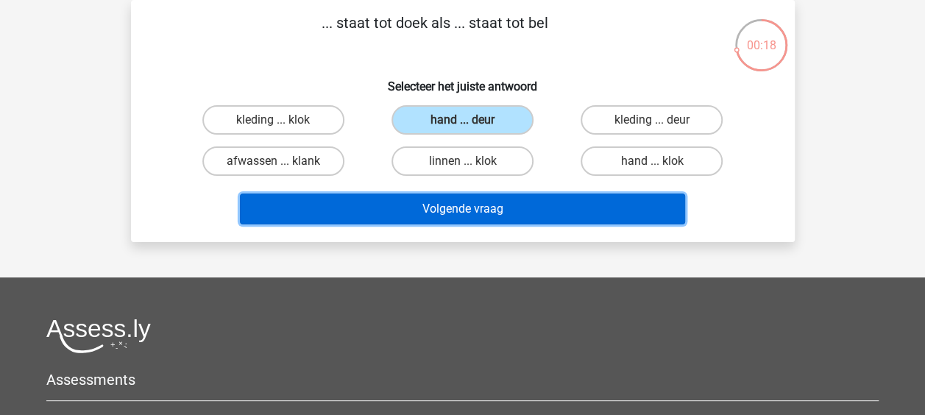
click at [488, 200] on button "Volgende vraag" at bounding box center [462, 208] width 445 height 31
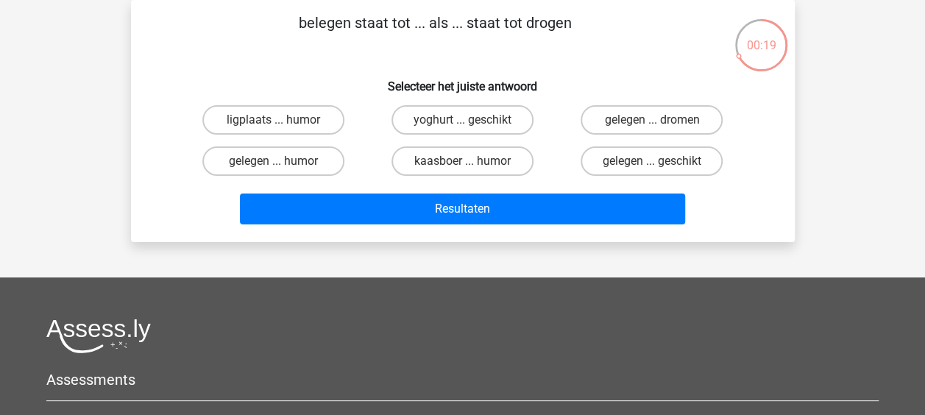
click at [362, 127] on div "gelegen ... dromen" at bounding box center [273, 119] width 177 height 29
click at [700, 121] on label "gelegen ... dromen" at bounding box center [651, 119] width 142 height 29
click at [661, 121] on input "gelegen ... dromen" at bounding box center [657, 125] width 10 height 10
radio input "true"
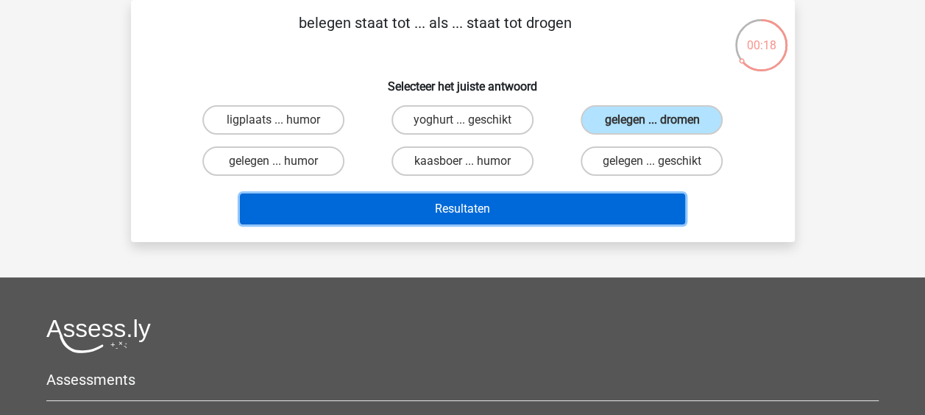
click at [646, 219] on button "Resultaten" at bounding box center [462, 208] width 445 height 31
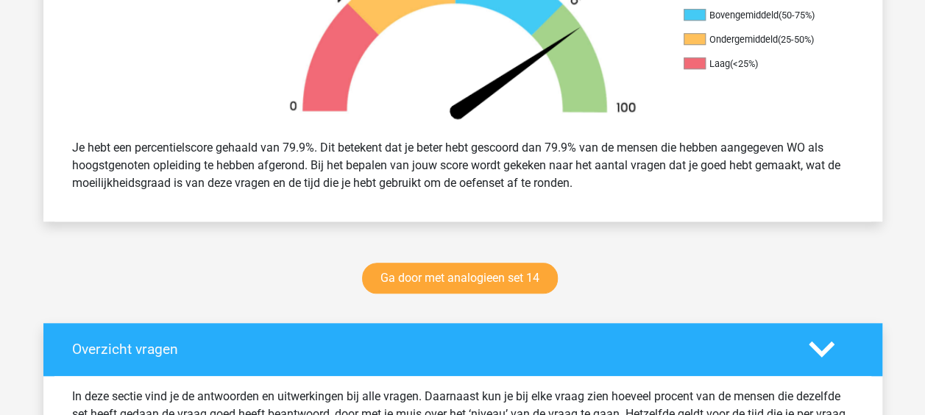
scroll to position [662, 0]
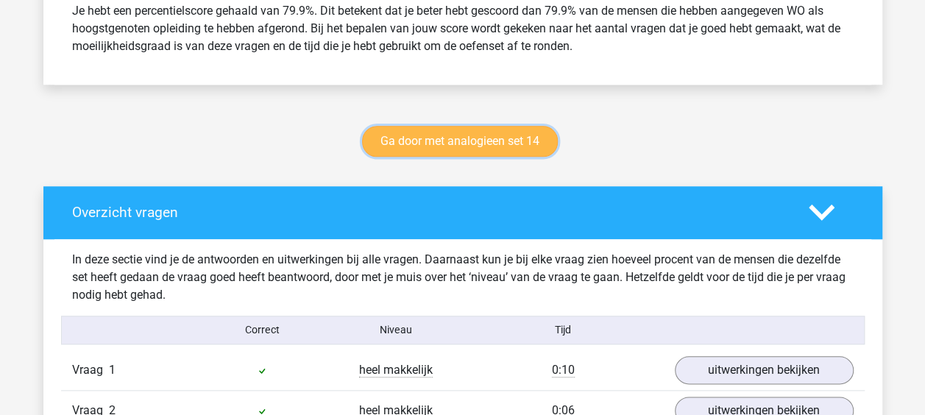
click at [469, 143] on link "Ga door met analogieen set 14" at bounding box center [460, 141] width 196 height 31
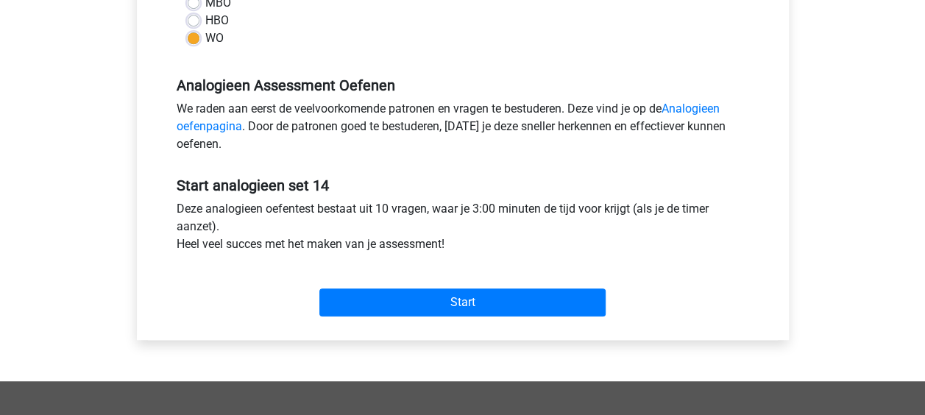
scroll to position [515, 0]
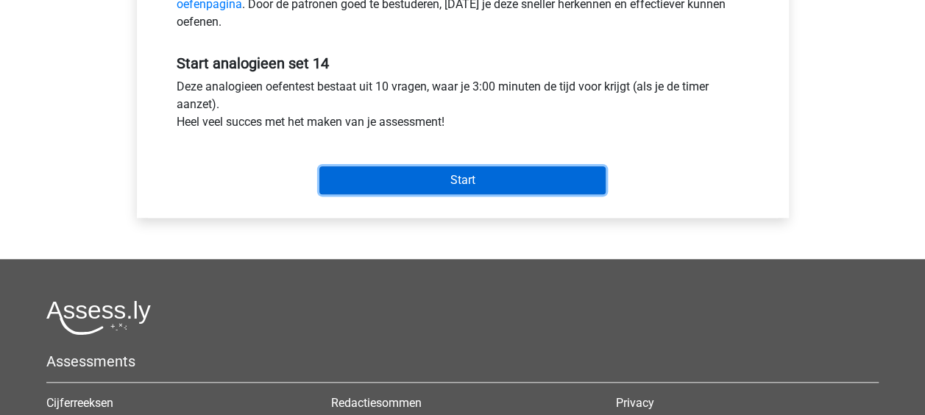
click at [507, 177] on input "Start" at bounding box center [462, 180] width 286 height 28
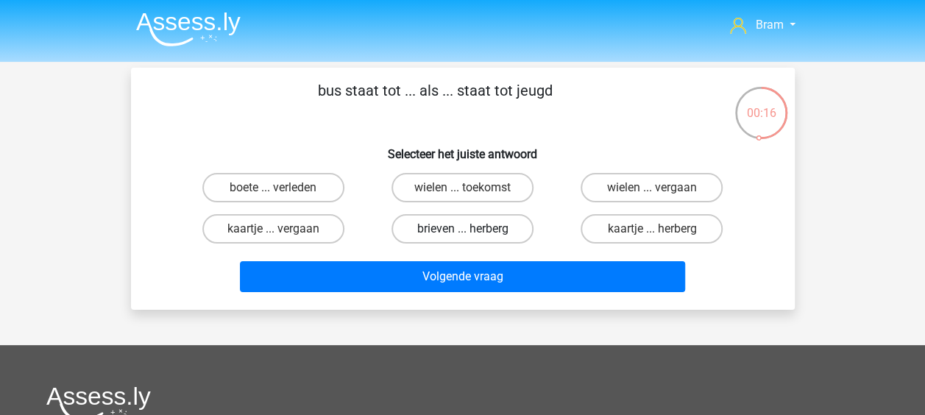
click at [478, 239] on label "brieven ... herberg" at bounding box center [462, 228] width 142 height 29
click at [472, 238] on input "brieven ... herberg" at bounding box center [467, 234] width 10 height 10
radio input "true"
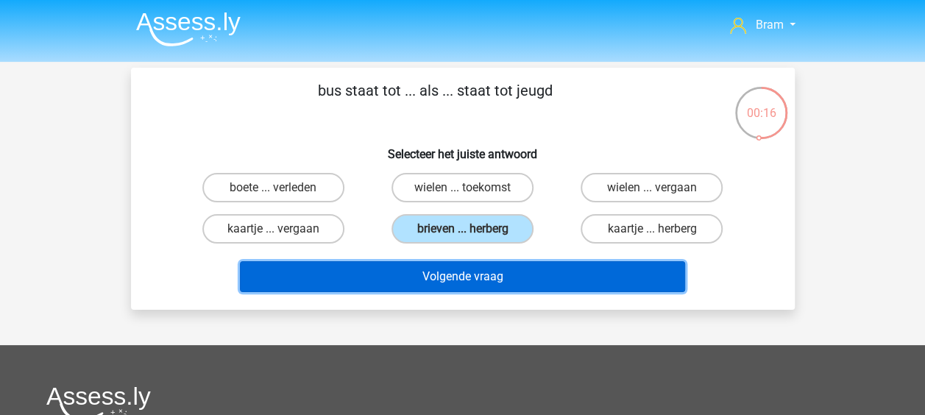
click at [492, 284] on button "Volgende vraag" at bounding box center [462, 276] width 445 height 31
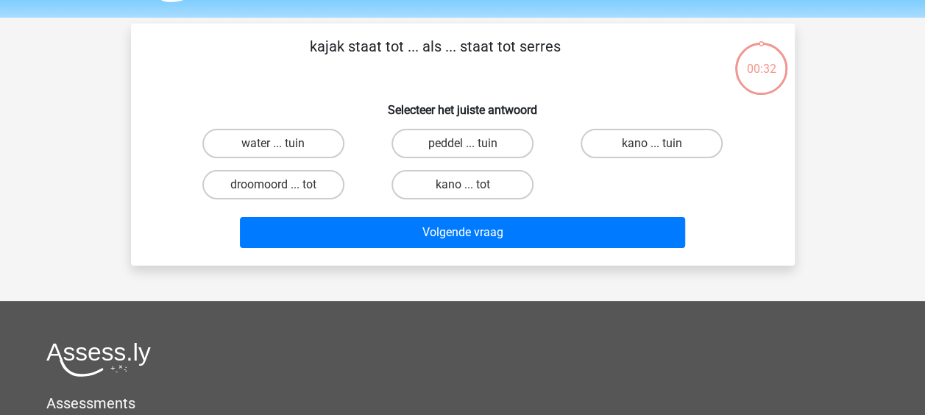
scroll to position [68, 0]
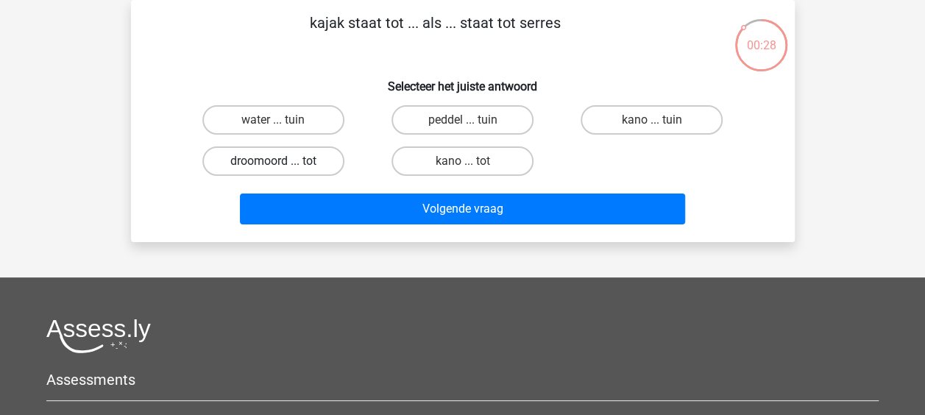
click at [321, 163] on label "droomoord ... tot" at bounding box center [273, 160] width 142 height 29
click at [282, 163] on input "droomoord ... tot" at bounding box center [278, 166] width 10 height 10
radio input "true"
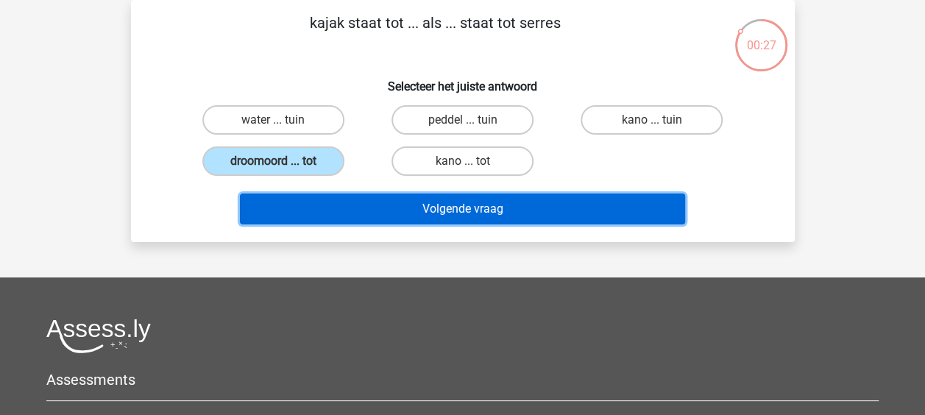
drag, startPoint x: 346, startPoint y: 204, endPoint x: 374, endPoint y: 202, distance: 28.1
click at [346, 204] on button "Volgende vraag" at bounding box center [462, 208] width 445 height 31
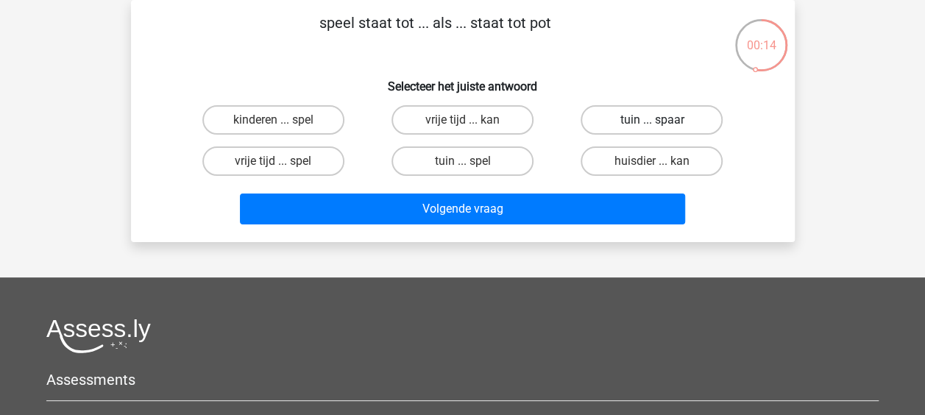
click at [694, 124] on label "tuin ... spaar" at bounding box center [651, 119] width 142 height 29
click at [661, 124] on input "tuin ... spaar" at bounding box center [657, 125] width 10 height 10
radio input "true"
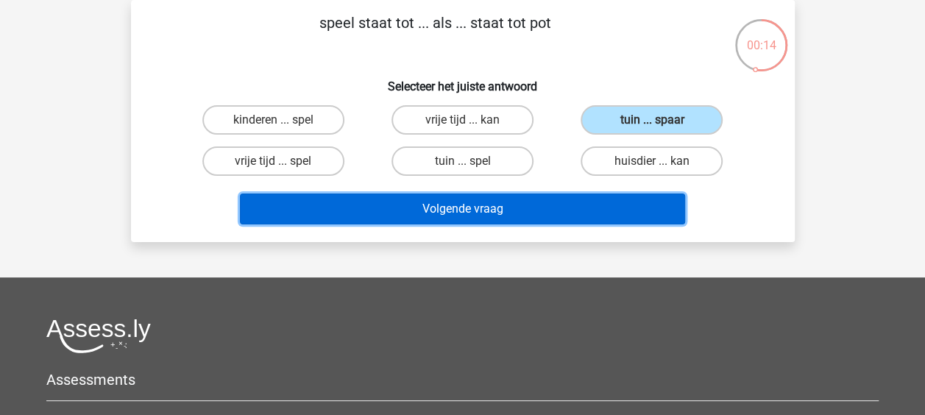
click at [611, 206] on button "Volgende vraag" at bounding box center [462, 208] width 445 height 31
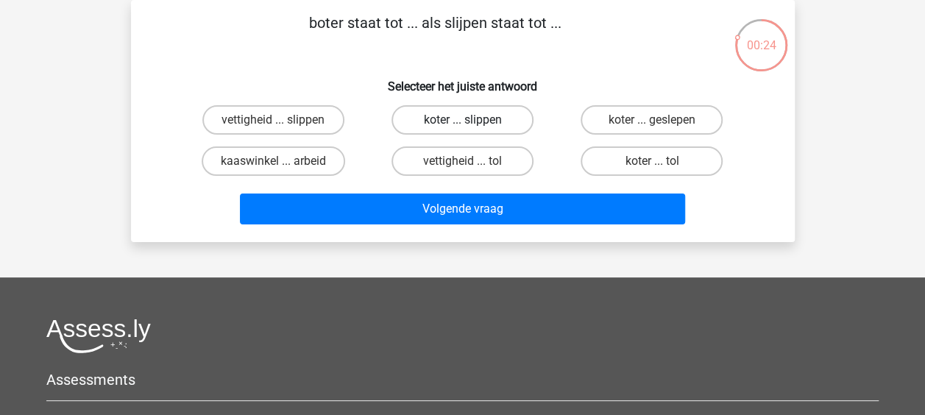
click at [483, 113] on label "koter ... slippen" at bounding box center [462, 119] width 142 height 29
click at [472, 120] on input "koter ... slippen" at bounding box center [467, 125] width 10 height 10
radio input "true"
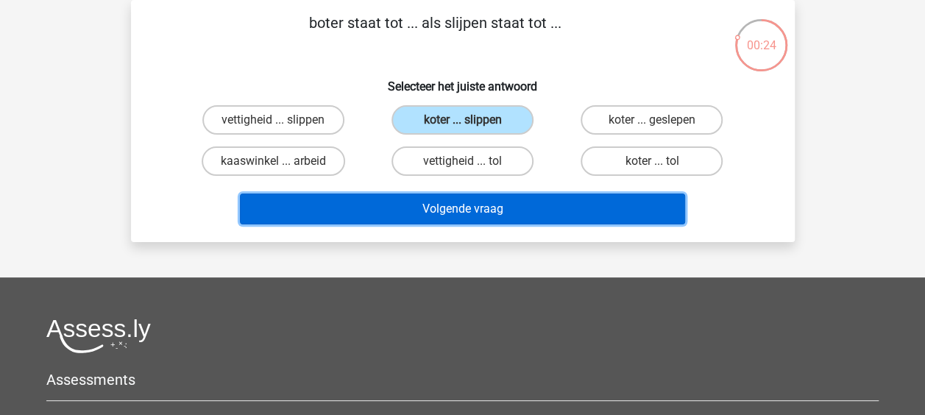
click at [538, 218] on button "Volgende vraag" at bounding box center [462, 208] width 445 height 31
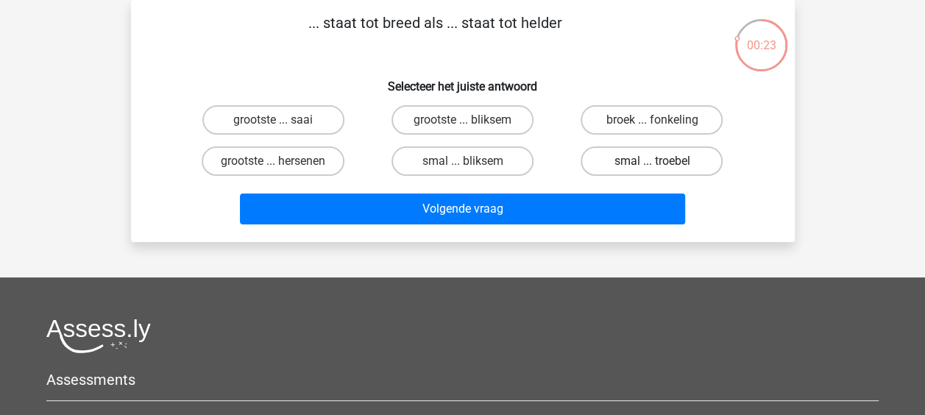
click at [690, 166] on label "smal ... troebel" at bounding box center [651, 160] width 142 height 29
click at [661, 166] on input "smal ... troebel" at bounding box center [657, 166] width 10 height 10
radio input "true"
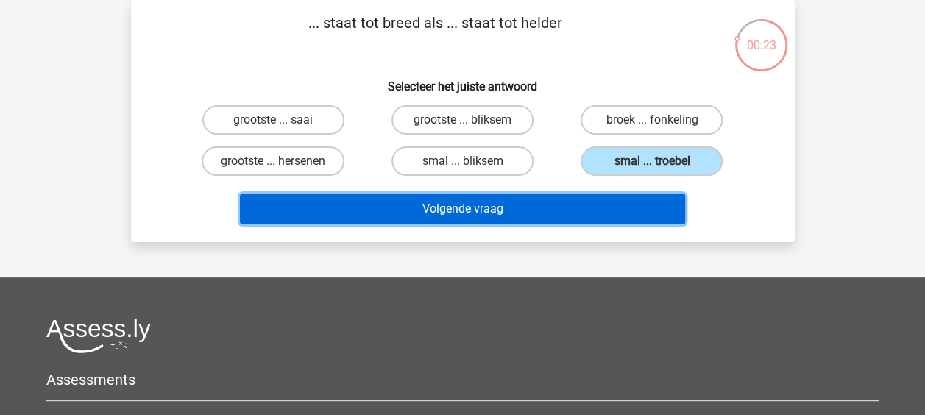
click at [615, 218] on button "Volgende vraag" at bounding box center [462, 208] width 445 height 31
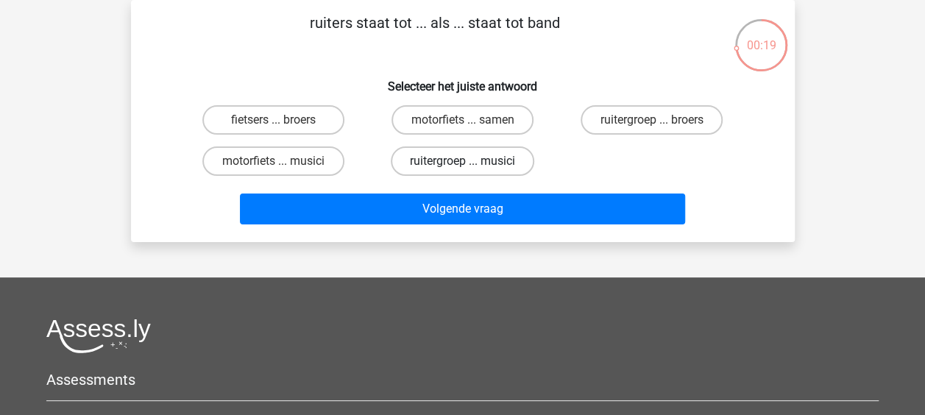
click at [512, 165] on label "ruitergroep ... musici" at bounding box center [462, 160] width 143 height 29
click at [472, 165] on input "ruitergroep ... musici" at bounding box center [467, 166] width 10 height 10
radio input "true"
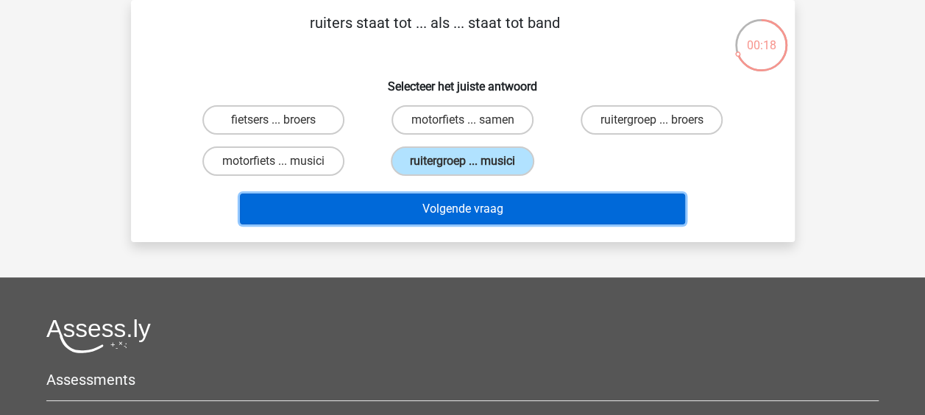
click at [524, 209] on button "Volgende vraag" at bounding box center [462, 208] width 445 height 31
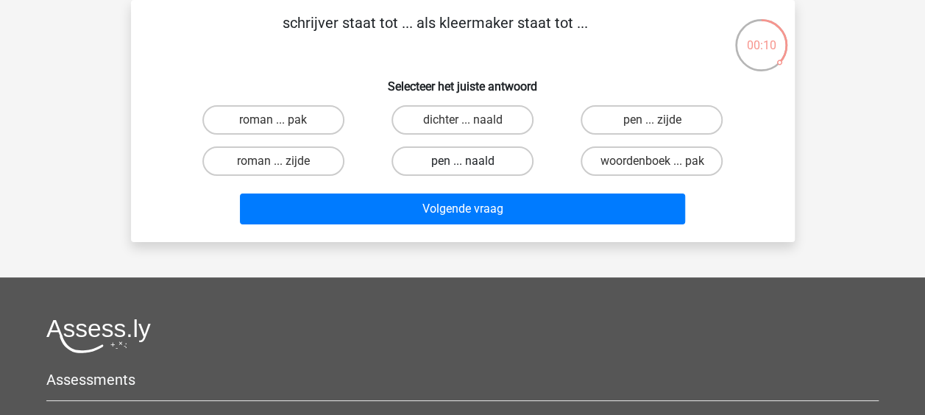
drag, startPoint x: 481, startPoint y: 154, endPoint x: 486, endPoint y: 161, distance: 8.4
click at [483, 155] on label "pen ... naald" at bounding box center [462, 160] width 142 height 29
click at [472, 161] on input "pen ... naald" at bounding box center [467, 166] width 10 height 10
radio input "true"
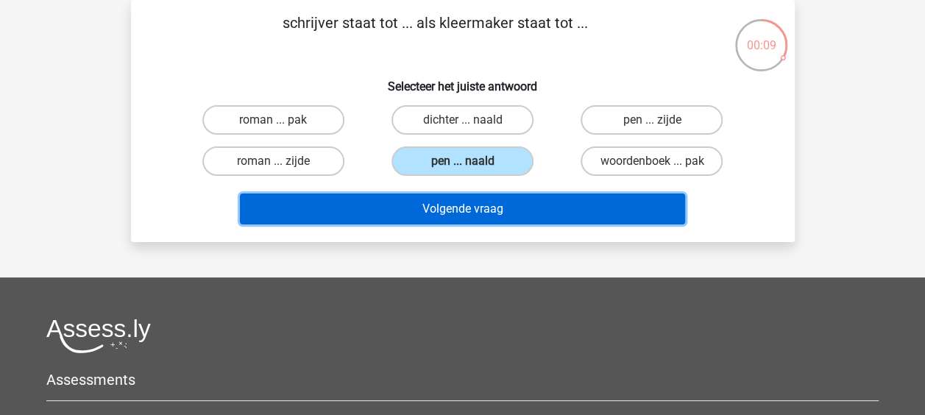
click at [541, 218] on button "Volgende vraag" at bounding box center [462, 208] width 445 height 31
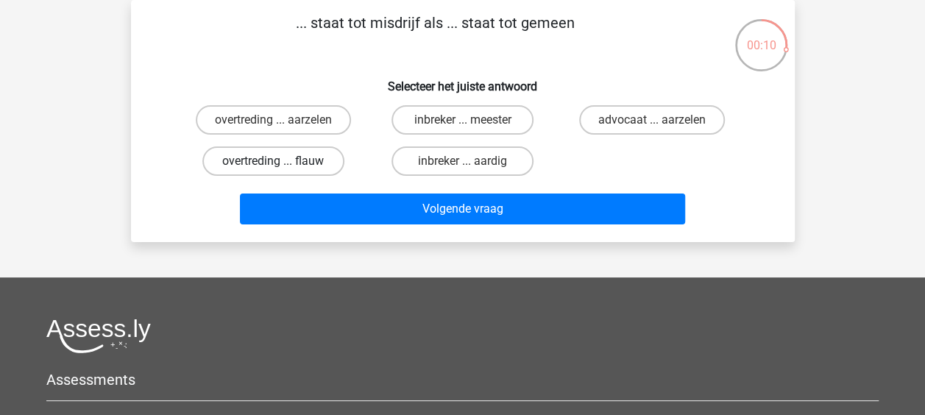
click at [263, 158] on label "overtreding ... flauw" at bounding box center [273, 160] width 142 height 29
click at [273, 161] on input "overtreding ... flauw" at bounding box center [278, 166] width 10 height 10
radio input "true"
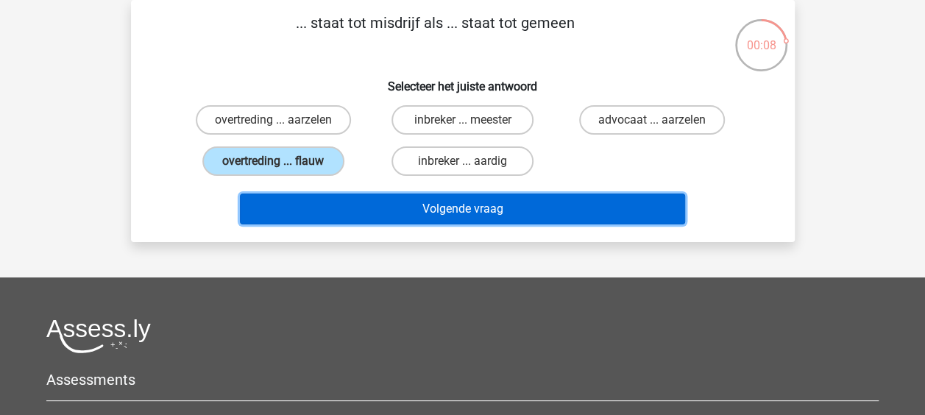
click at [325, 203] on button "Volgende vraag" at bounding box center [462, 208] width 445 height 31
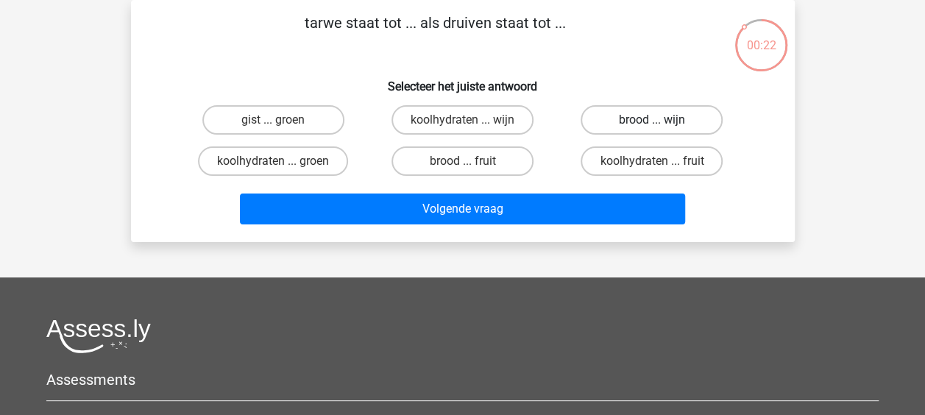
click at [691, 115] on label "brood ... wijn" at bounding box center [651, 119] width 142 height 29
click at [661, 120] on input "brood ... wijn" at bounding box center [657, 125] width 10 height 10
radio input "true"
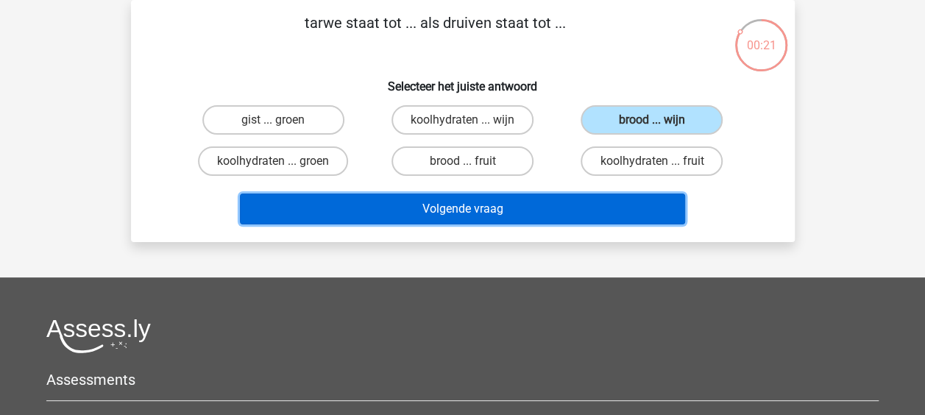
click at [618, 213] on button "Volgende vraag" at bounding box center [462, 208] width 445 height 31
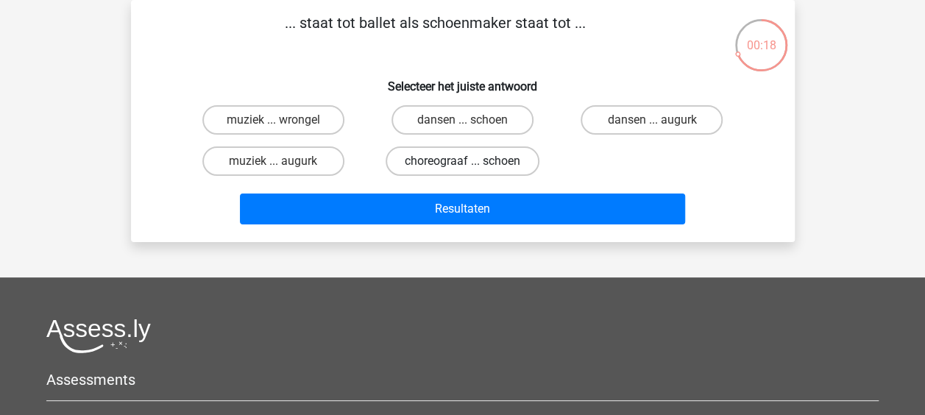
click at [512, 163] on label "choreograaf ... schoen" at bounding box center [462, 160] width 154 height 29
click at [472, 163] on input "choreograaf ... schoen" at bounding box center [467, 166] width 10 height 10
radio input "true"
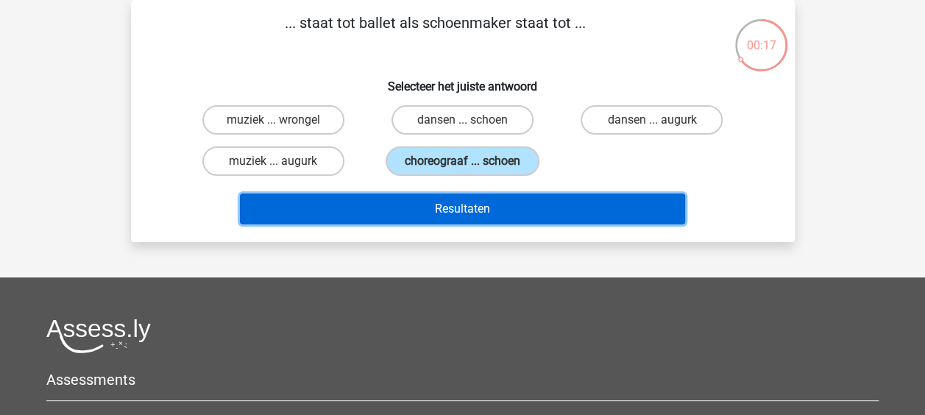
click at [530, 199] on button "Resultaten" at bounding box center [462, 208] width 445 height 31
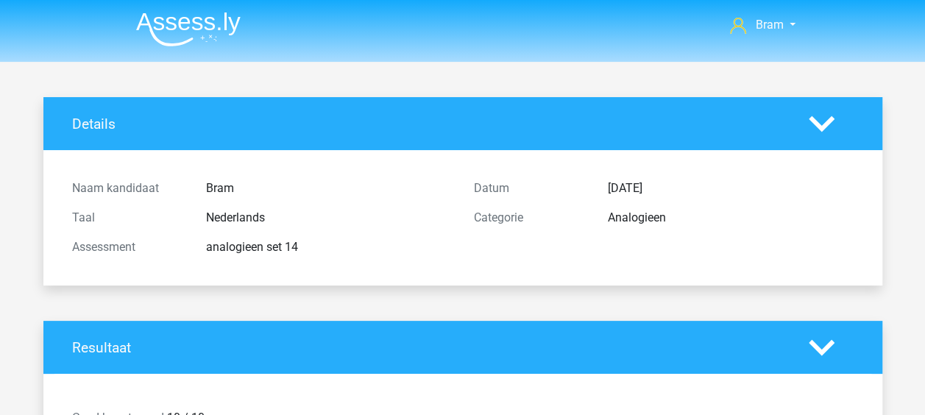
click at [208, 29] on img at bounding box center [188, 29] width 104 height 35
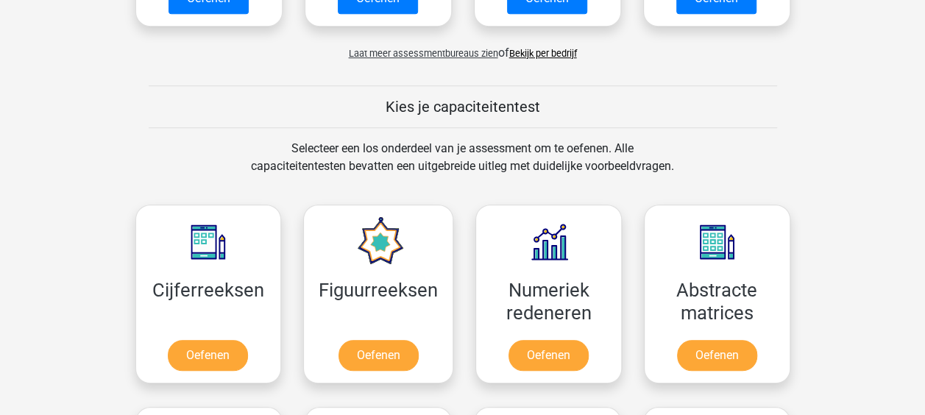
scroll to position [662, 0]
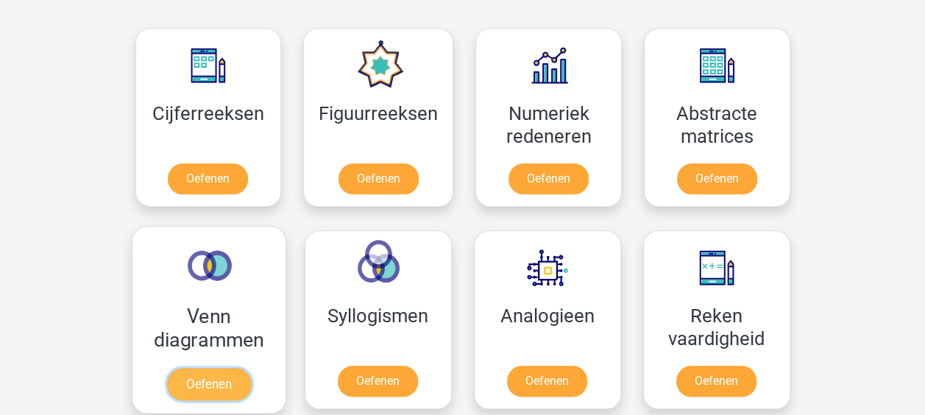
click at [244, 368] on link "Oefenen" at bounding box center [208, 384] width 84 height 32
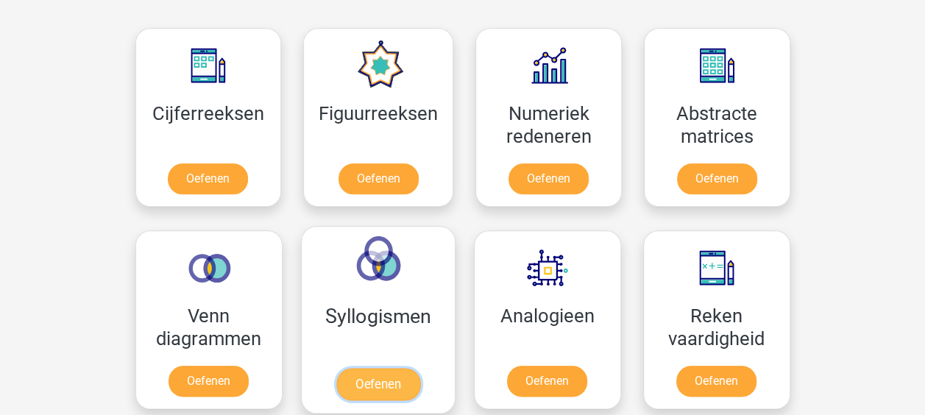
click at [387, 368] on link "Oefenen" at bounding box center [377, 384] width 84 height 32
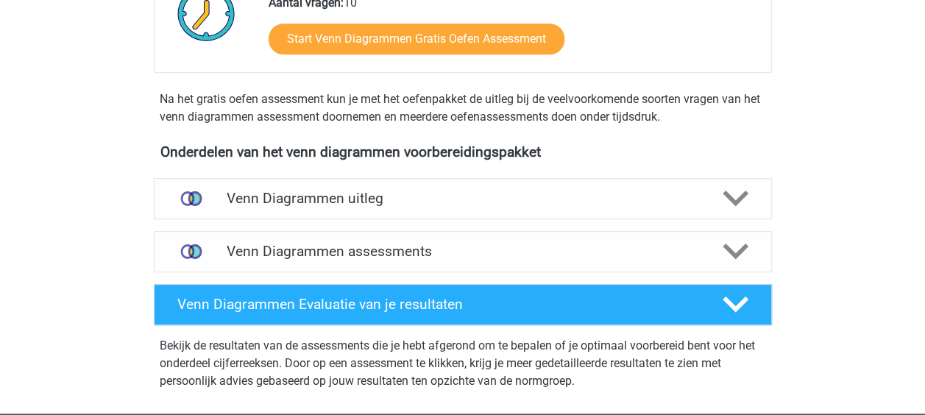
scroll to position [515, 0]
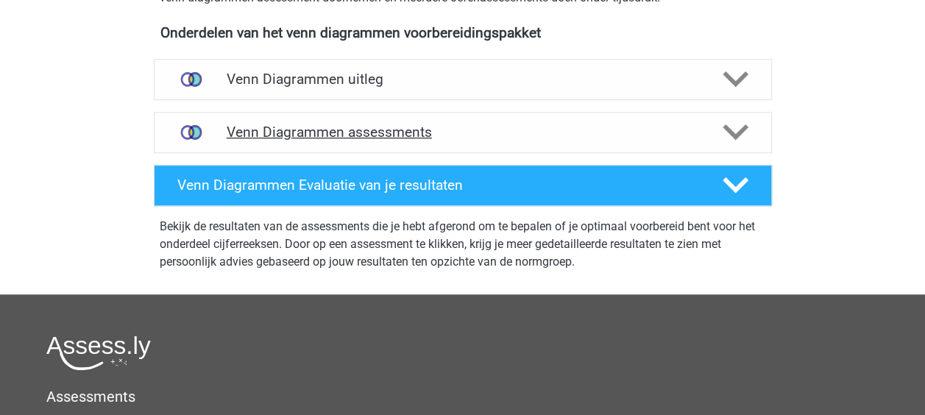
click at [467, 134] on h4 "Venn Diagrammen assessments" at bounding box center [463, 132] width 472 height 17
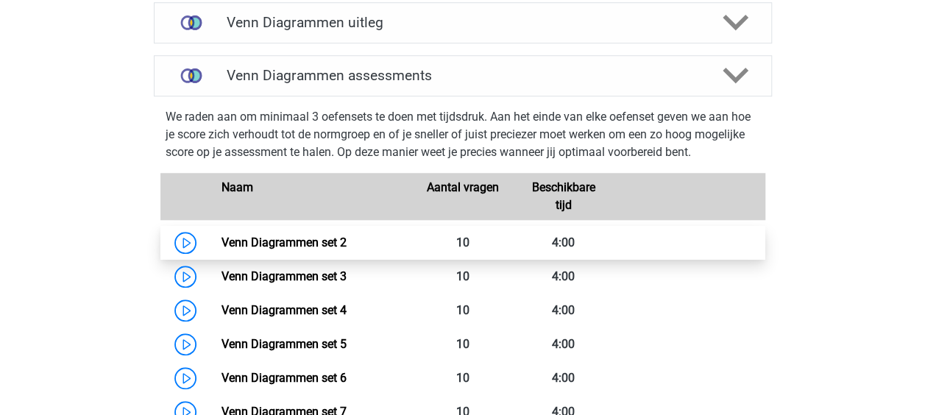
scroll to position [588, 0]
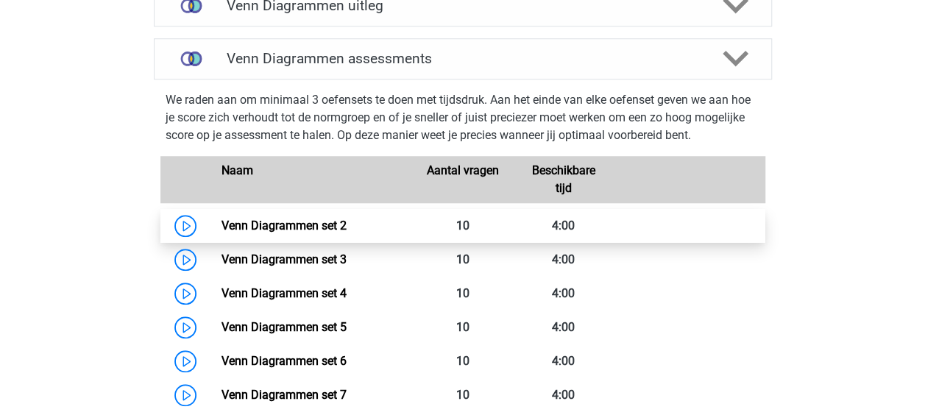
click at [346, 232] on link "Venn Diagrammen set 2" at bounding box center [283, 225] width 125 height 14
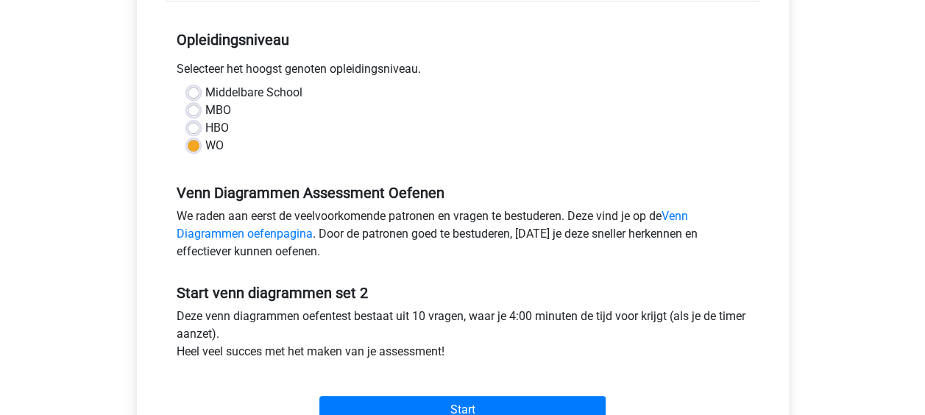
scroll to position [368, 0]
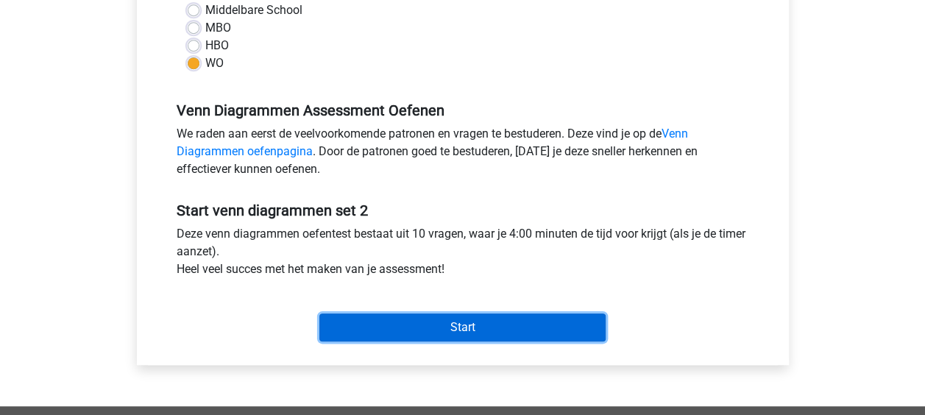
click at [371, 319] on input "Start" at bounding box center [462, 327] width 286 height 28
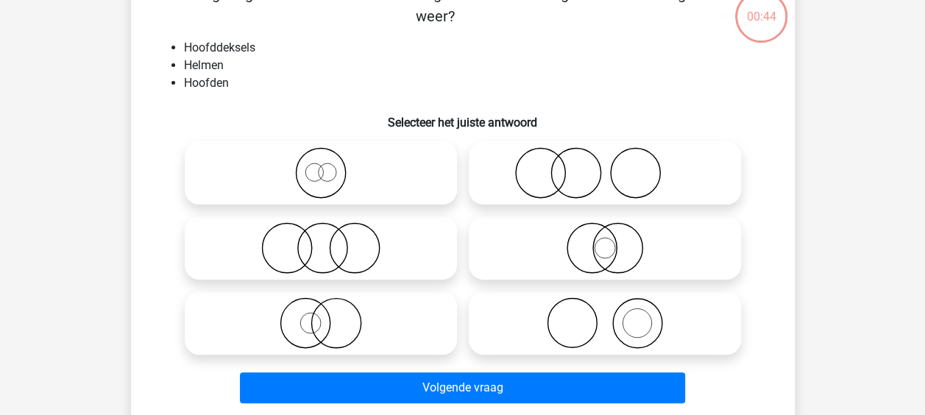
scroll to position [74, 0]
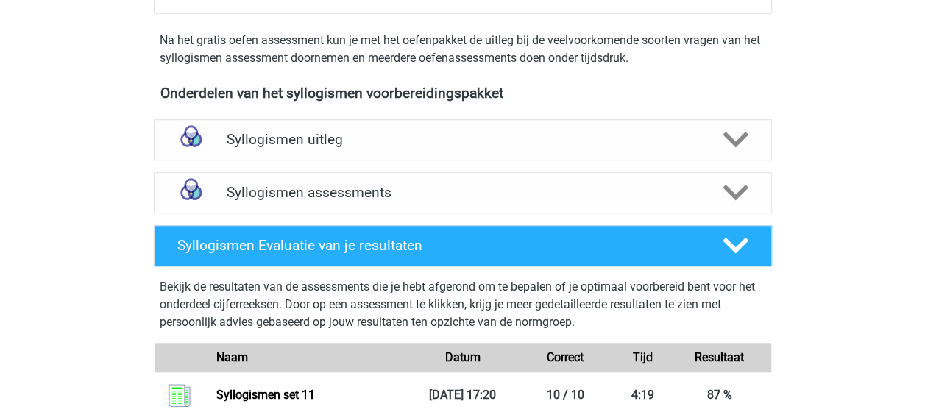
scroll to position [368, 0]
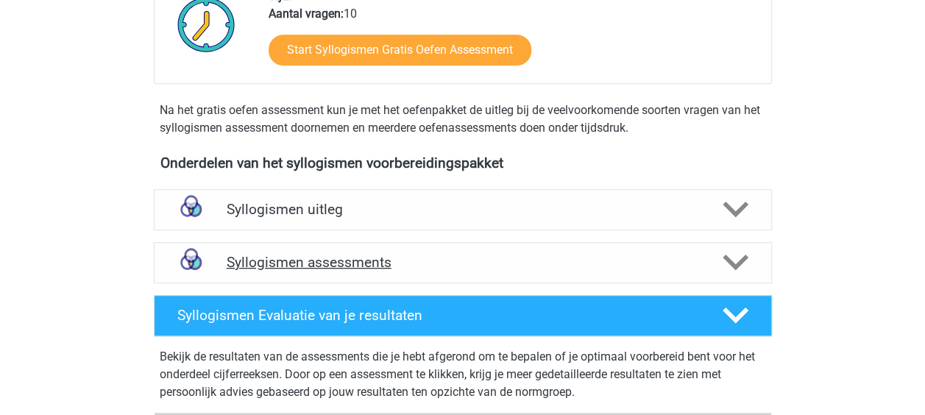
click at [599, 260] on h4 "Syllogismen assessments" at bounding box center [463, 262] width 472 height 17
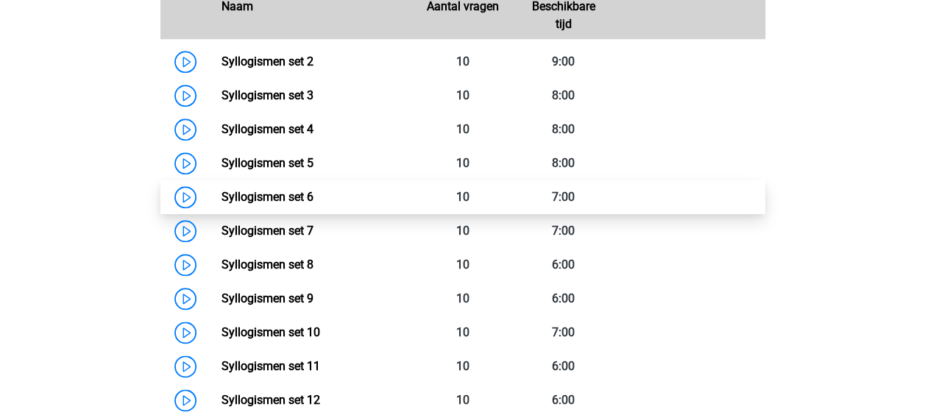
scroll to position [441, 0]
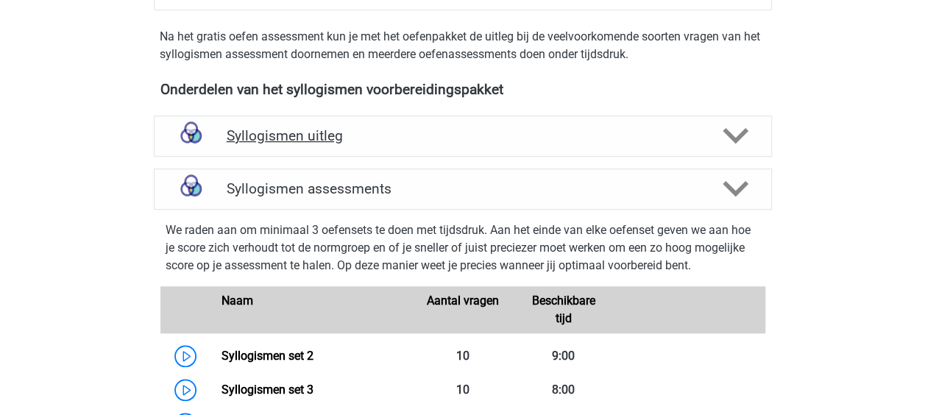
click at [534, 129] on h4 "Syllogismen uitleg" at bounding box center [463, 135] width 472 height 17
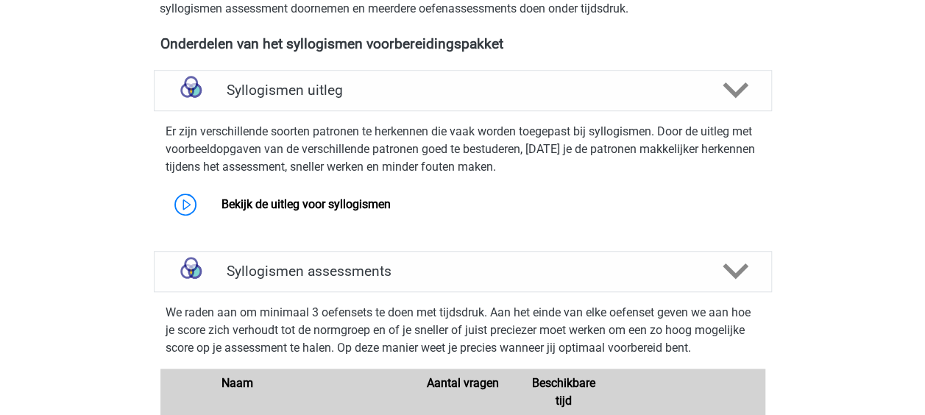
scroll to position [588, 0]
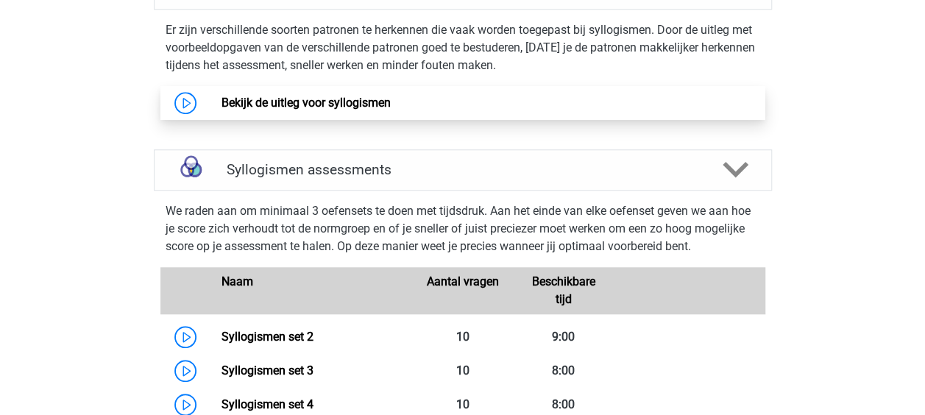
click at [366, 104] on link "Bekijk de uitleg voor syllogismen" at bounding box center [305, 103] width 169 height 14
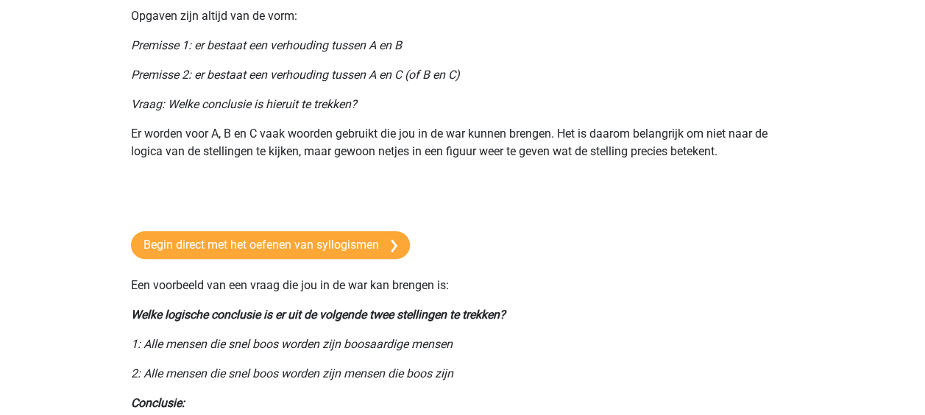
scroll to position [281, 0]
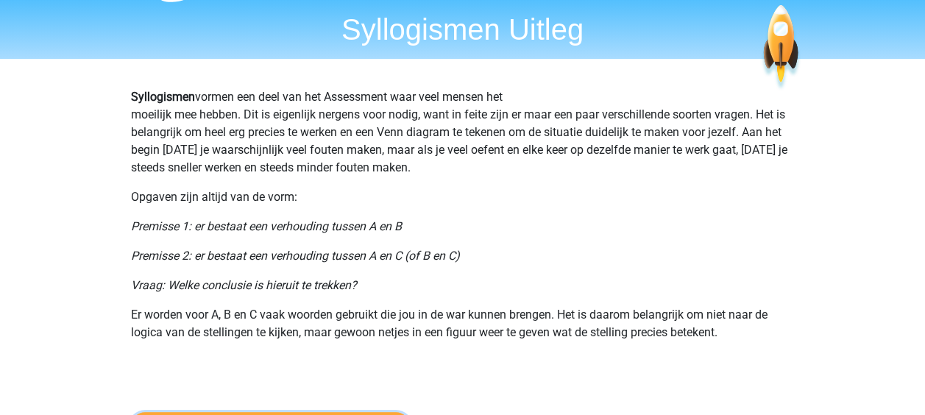
scroll to position [0, 0]
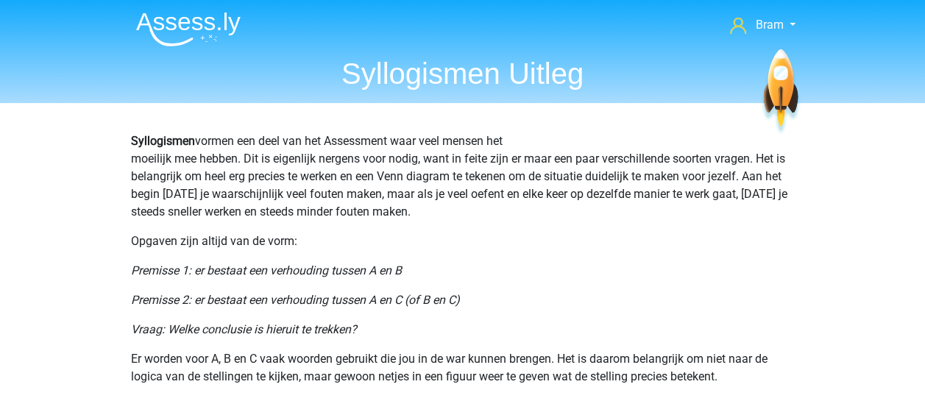
click at [230, 11] on li at bounding box center [182, 26] width 116 height 40
click at [231, 21] on img at bounding box center [188, 29] width 104 height 35
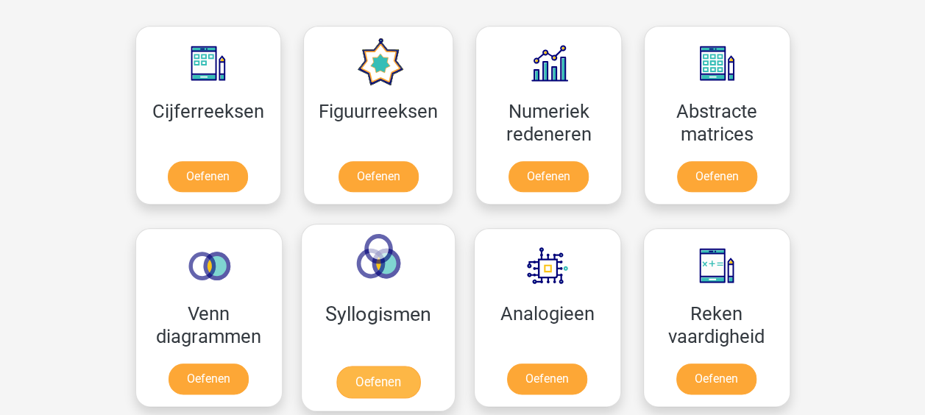
scroll to position [736, 0]
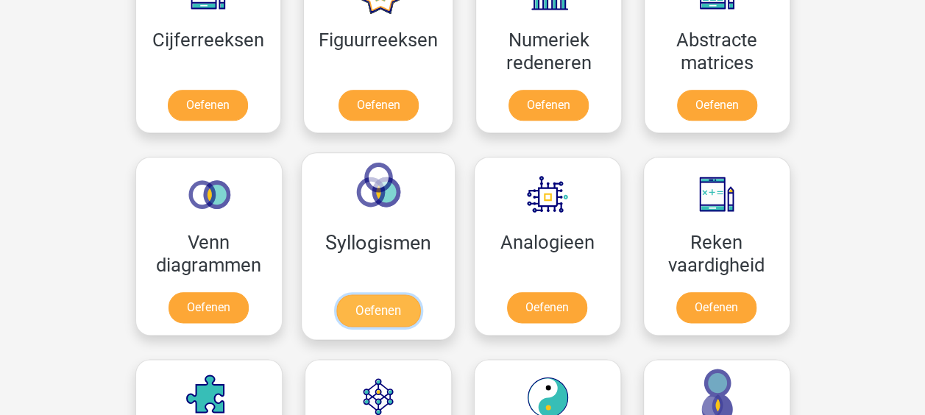
click at [372, 294] on link "Oefenen" at bounding box center [377, 310] width 84 height 32
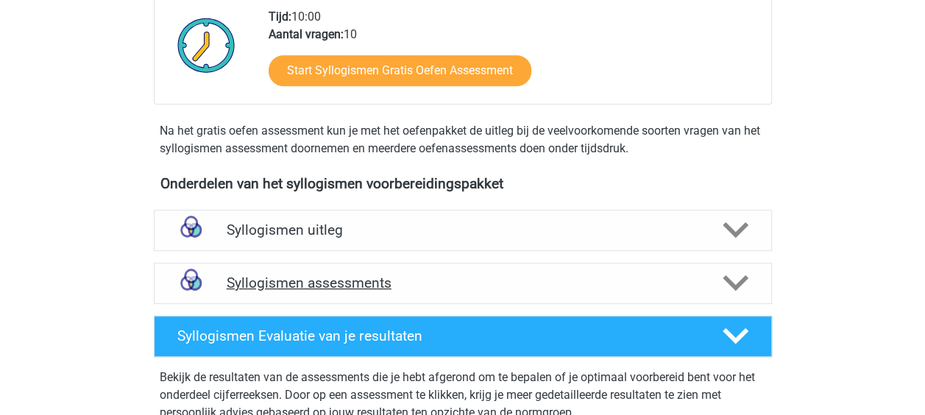
scroll to position [441, 0]
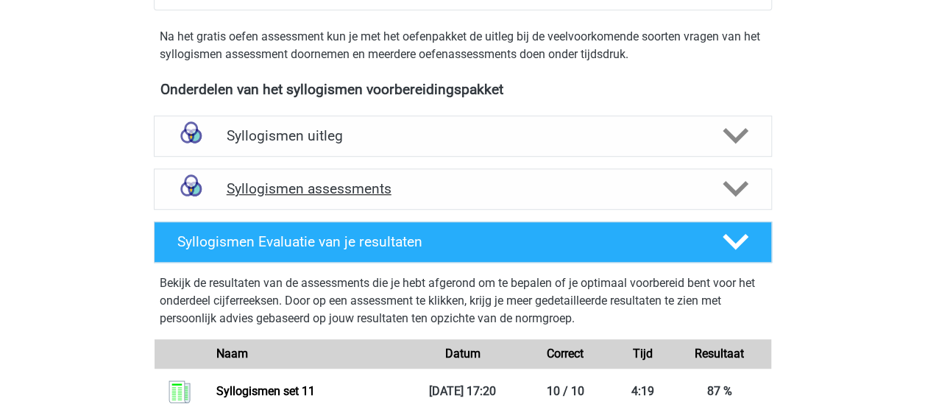
click at [642, 172] on div "Syllogismen assessments" at bounding box center [463, 188] width 618 height 41
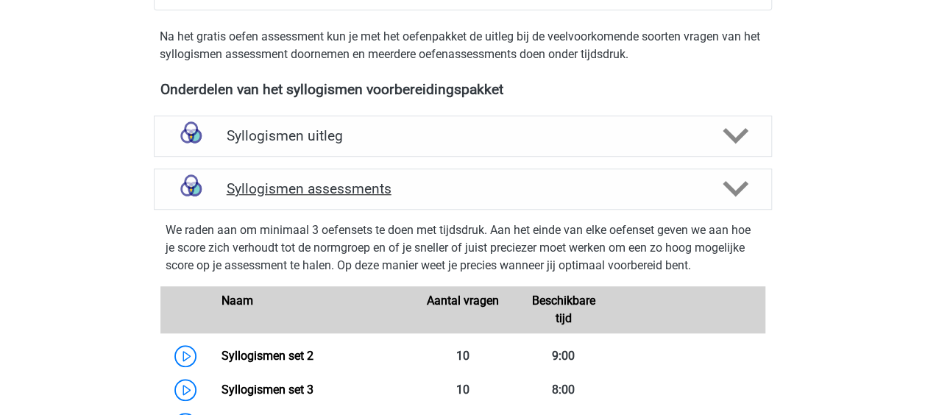
click at [642, 172] on div "Syllogismen assessments" at bounding box center [463, 188] width 618 height 41
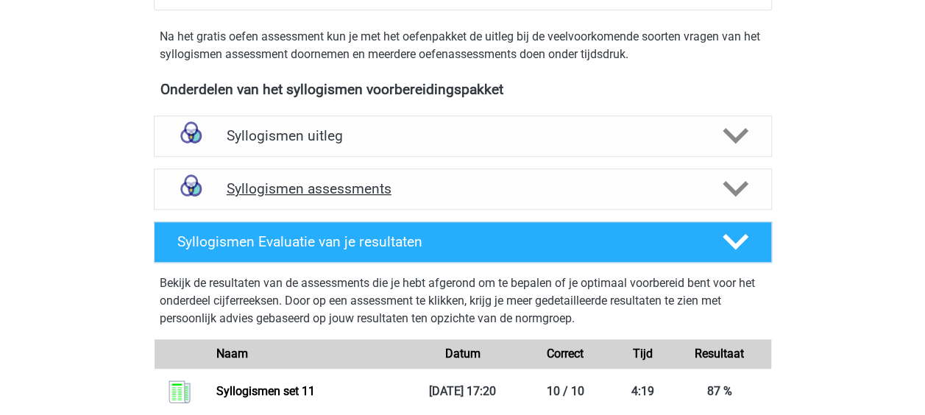
click at [652, 191] on h4 "Syllogismen assessments" at bounding box center [463, 188] width 472 height 17
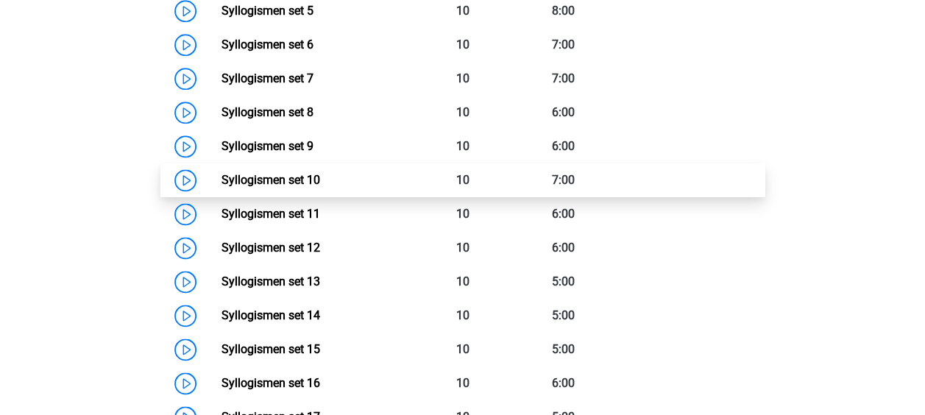
scroll to position [883, 0]
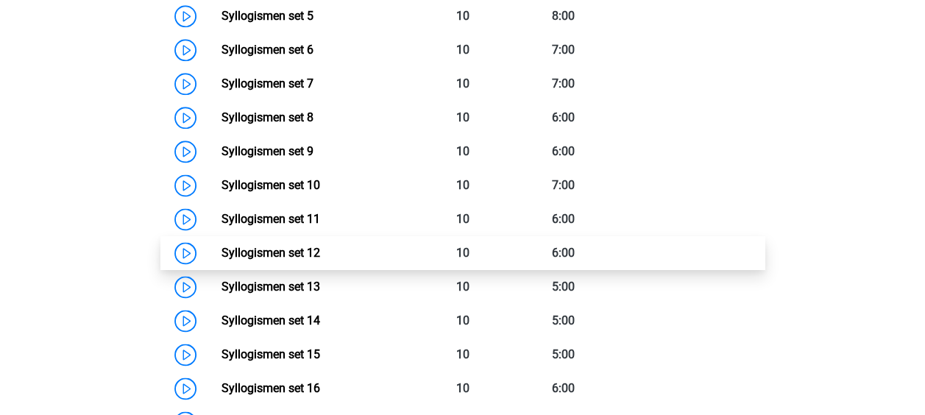
click at [288, 246] on link "Syllogismen set 12" at bounding box center [270, 253] width 99 height 14
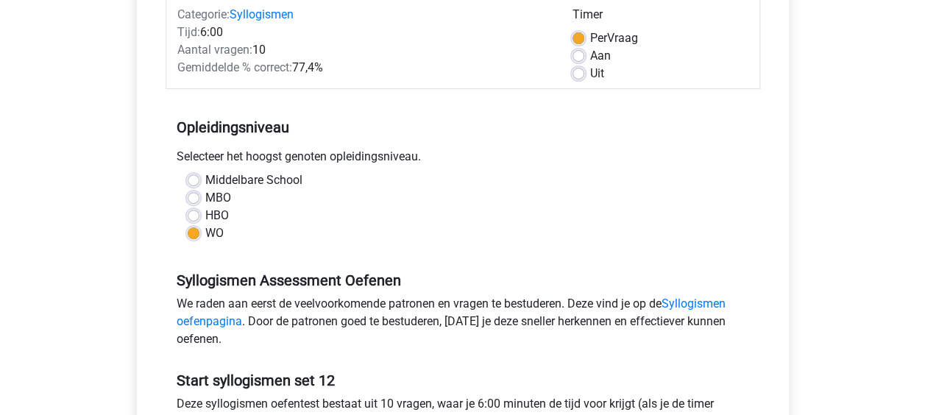
scroll to position [368, 0]
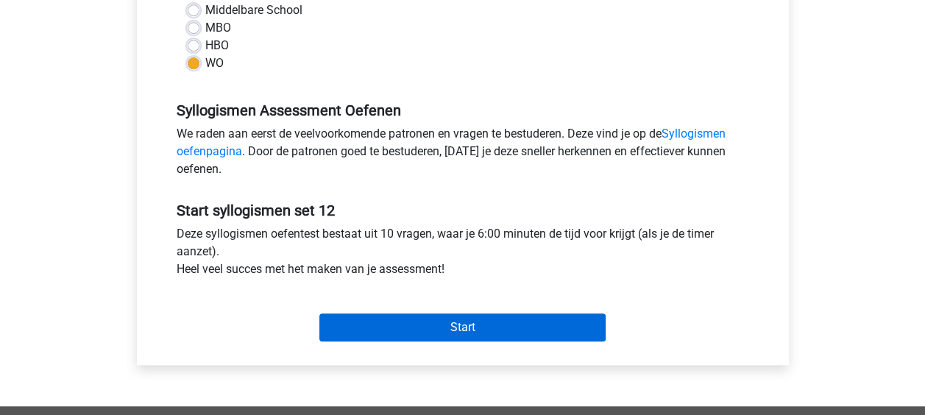
drag, startPoint x: 406, startPoint y: 309, endPoint x: 409, endPoint y: 319, distance: 10.7
click at [405, 310] on div "Start" at bounding box center [463, 315] width 594 height 51
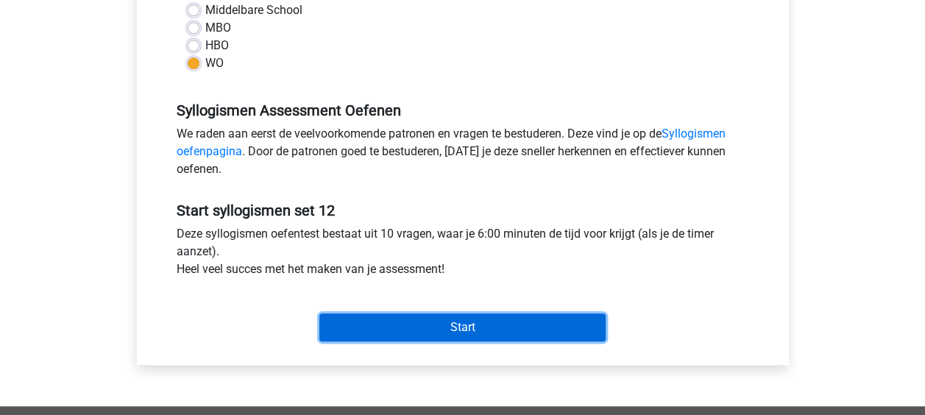
click at [409, 319] on input "Start" at bounding box center [462, 327] width 286 height 28
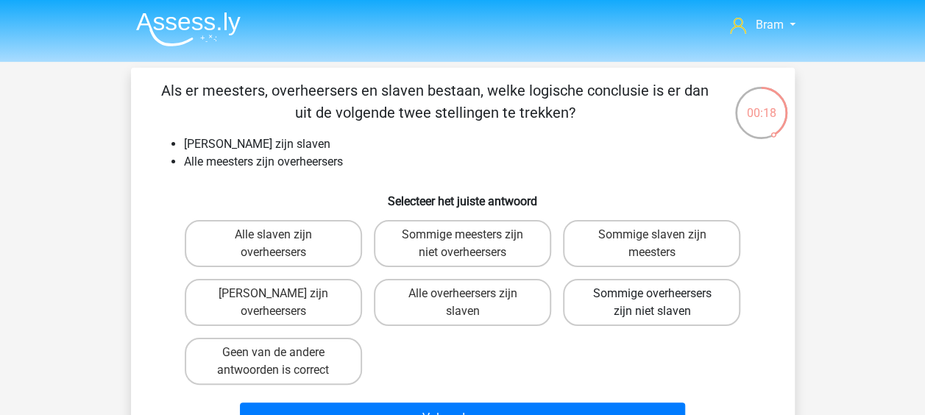
click at [646, 312] on label "Sommige overheersers zijn niet slaven" at bounding box center [651, 302] width 177 height 47
click at [652, 303] on input "Sommige overheersers zijn niet slaven" at bounding box center [657, 299] width 10 height 10
radio input "true"
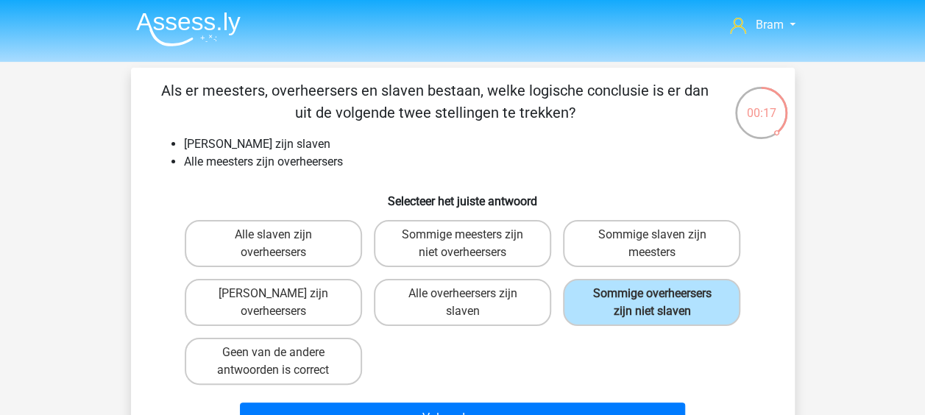
scroll to position [74, 0]
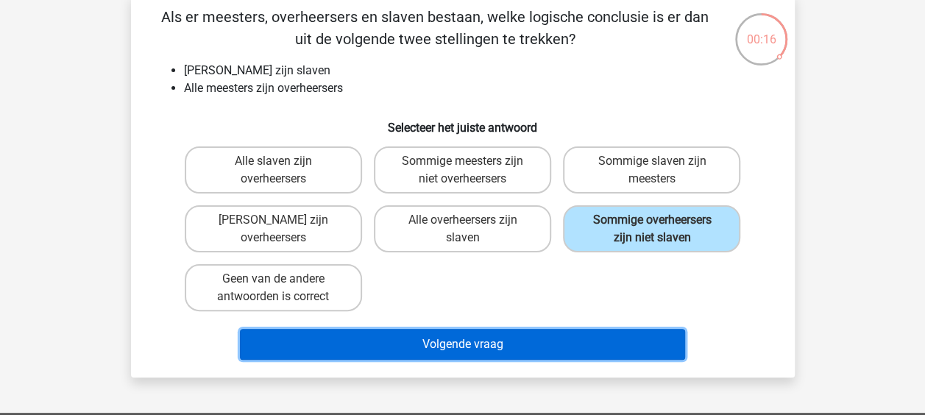
click at [563, 349] on button "Volgende vraag" at bounding box center [462, 344] width 445 height 31
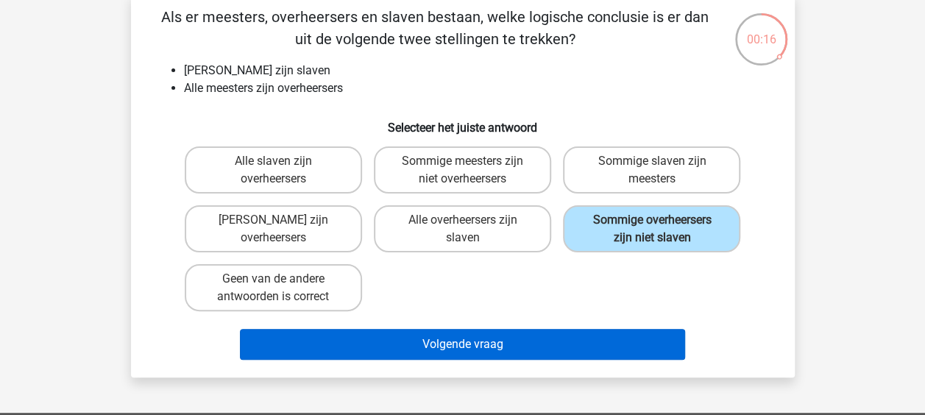
scroll to position [68, 0]
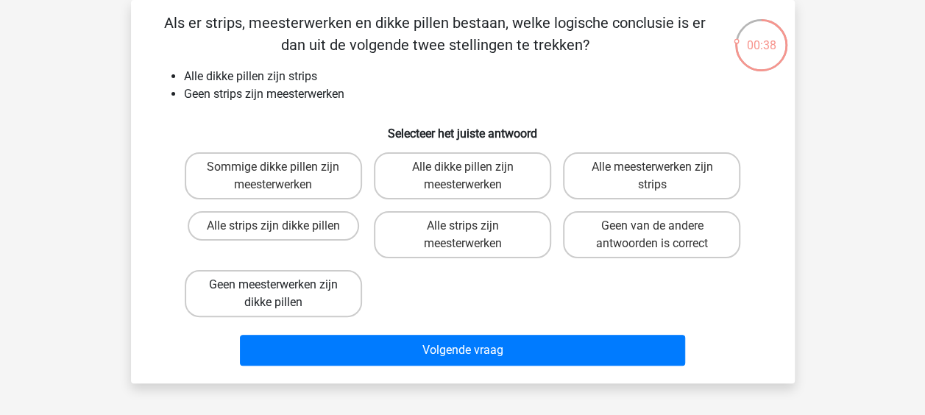
click at [352, 295] on label "Geen meesterwerken zijn dikke pillen" at bounding box center [273, 293] width 177 height 47
click at [282, 294] on input "Geen meesterwerken zijn dikke pillen" at bounding box center [278, 290] width 10 height 10
radio input "true"
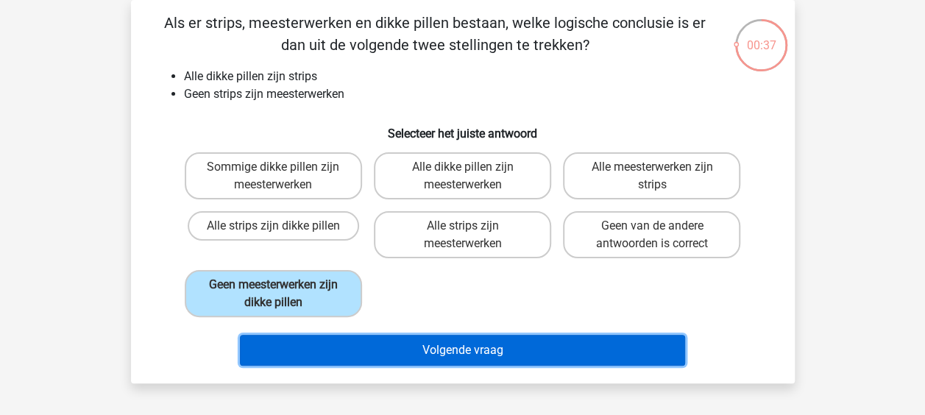
click at [369, 346] on button "Volgende vraag" at bounding box center [462, 350] width 445 height 31
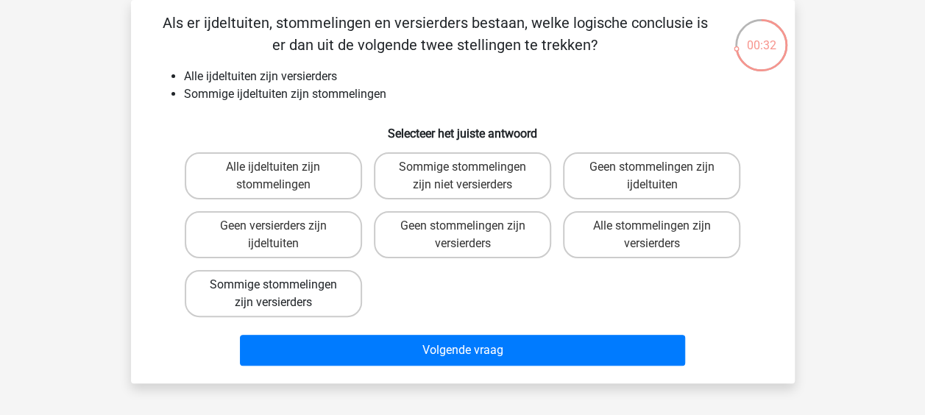
click at [307, 299] on label "Sommige stommelingen zijn versierders" at bounding box center [273, 293] width 177 height 47
click at [282, 294] on input "Sommige stommelingen zijn versierders" at bounding box center [278, 290] width 10 height 10
radio input "true"
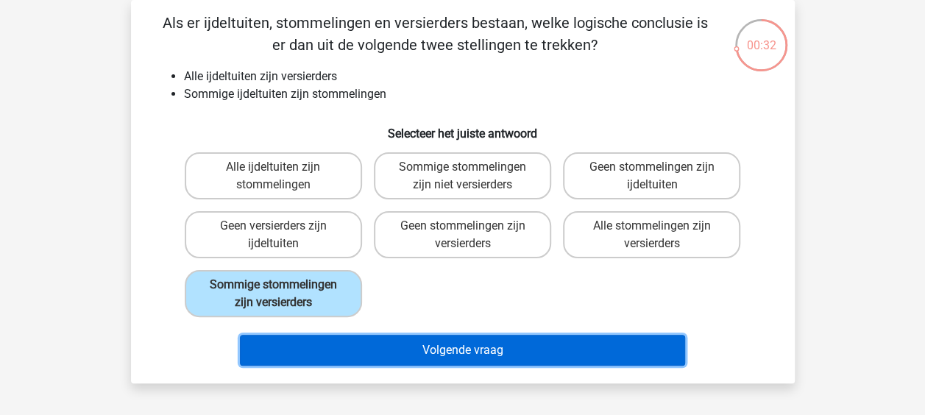
click at [346, 349] on button "Volgende vraag" at bounding box center [462, 350] width 445 height 31
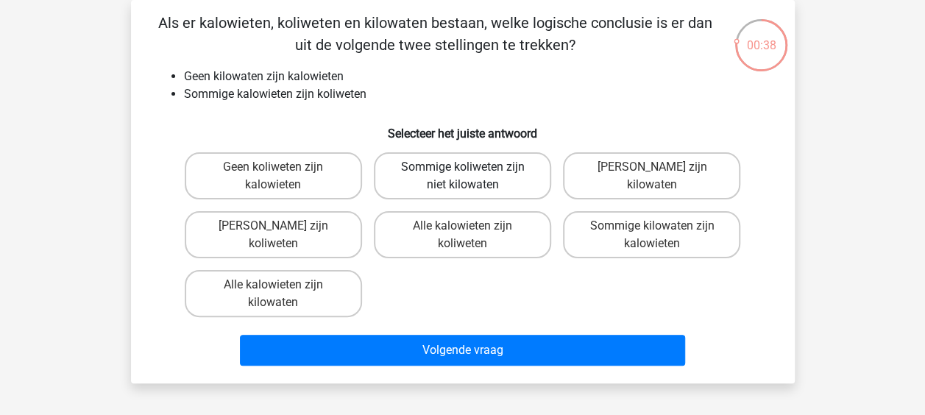
click at [502, 184] on label "Sommige koliweten zijn niet kilowaten" at bounding box center [462, 175] width 177 height 47
click at [472, 177] on input "Sommige koliweten zijn niet kilowaten" at bounding box center [467, 172] width 10 height 10
radio input "true"
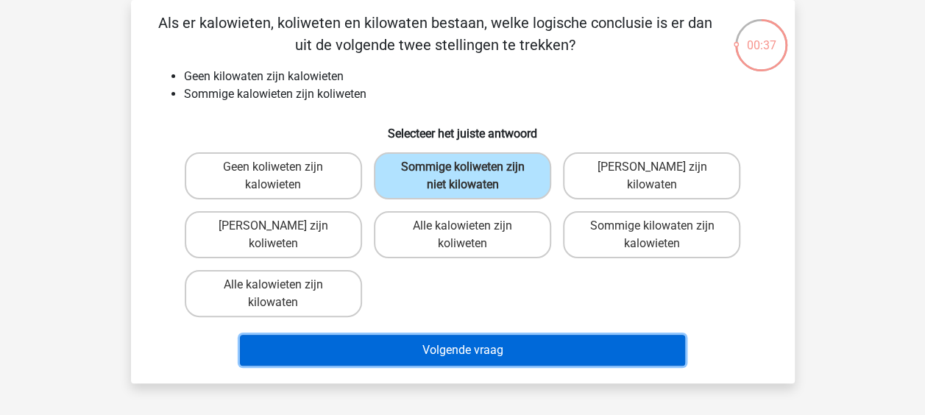
click at [508, 347] on button "Volgende vraag" at bounding box center [462, 350] width 445 height 31
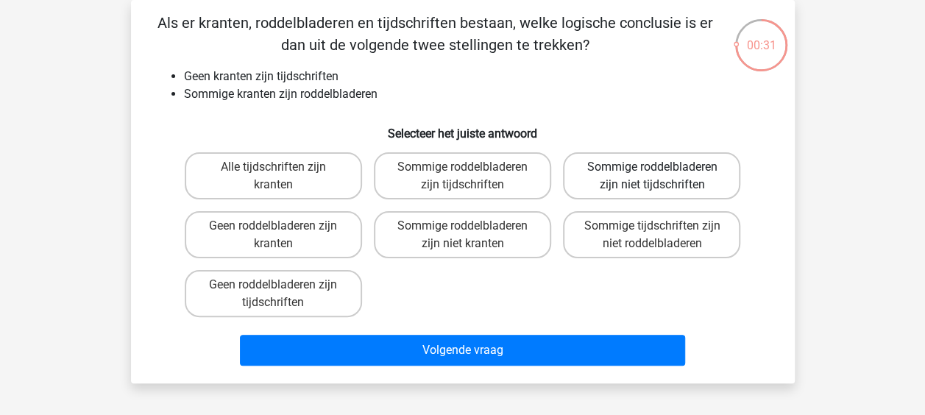
click at [656, 183] on label "Sommige roddelbladeren zijn niet tijdschriften" at bounding box center [651, 175] width 177 height 47
click at [656, 177] on input "Sommige roddelbladeren zijn niet tijdschriften" at bounding box center [657, 172] width 10 height 10
radio input "true"
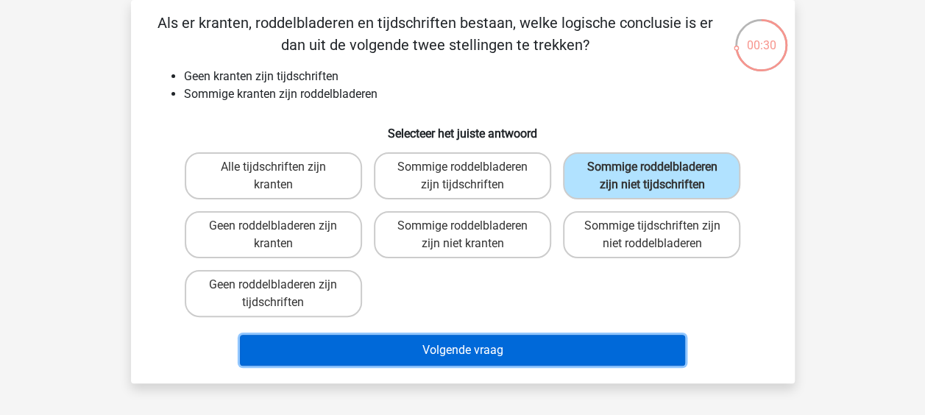
click at [622, 344] on button "Volgende vraag" at bounding box center [462, 350] width 445 height 31
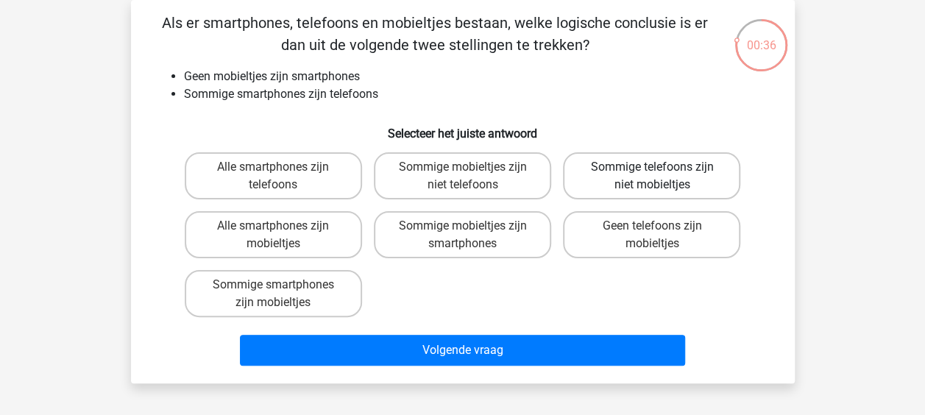
click at [687, 180] on label "Sommige telefoons zijn niet mobieltjes" at bounding box center [651, 175] width 177 height 47
click at [661, 177] on input "Sommige telefoons zijn niet mobieltjes" at bounding box center [657, 172] width 10 height 10
radio input "true"
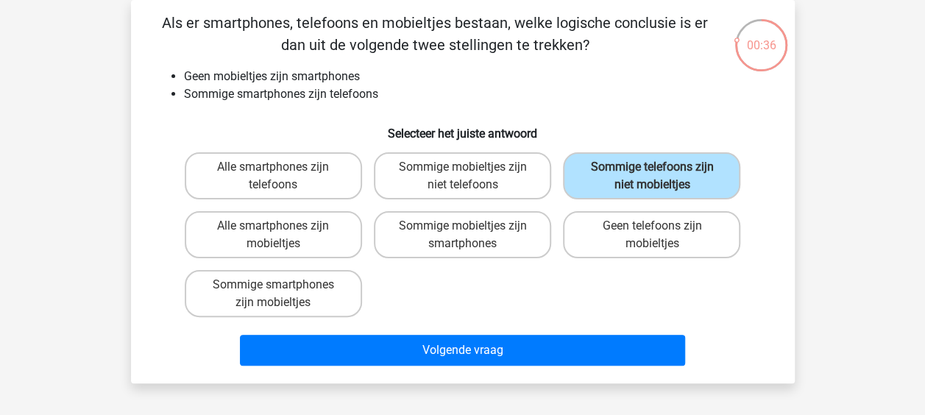
click at [657, 333] on div "Volgende vraag" at bounding box center [462, 347] width 616 height 49
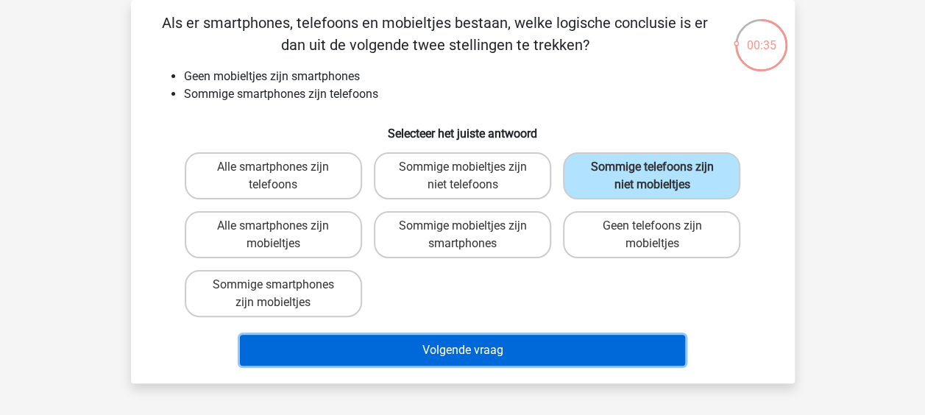
click at [652, 355] on button "Volgende vraag" at bounding box center [462, 350] width 445 height 31
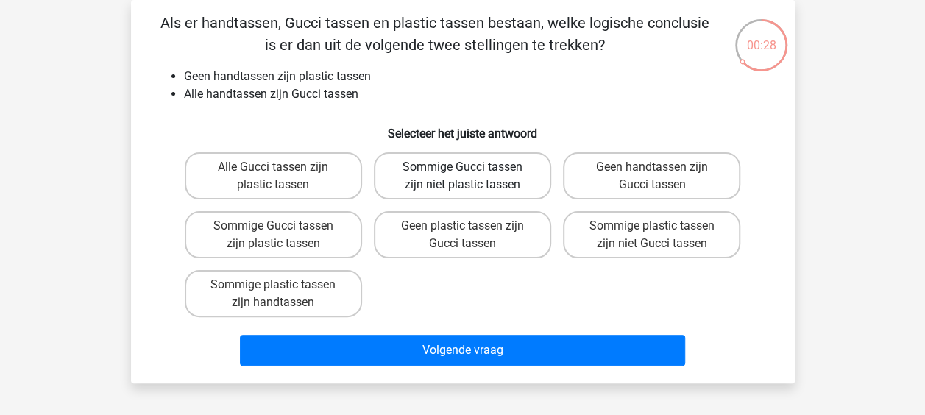
click at [508, 179] on label "Sommige Gucci tassen zijn niet plastic tassen" at bounding box center [462, 175] width 177 height 47
click at [472, 177] on input "Sommige Gucci tassen zijn niet plastic tassen" at bounding box center [467, 172] width 10 height 10
radio input "true"
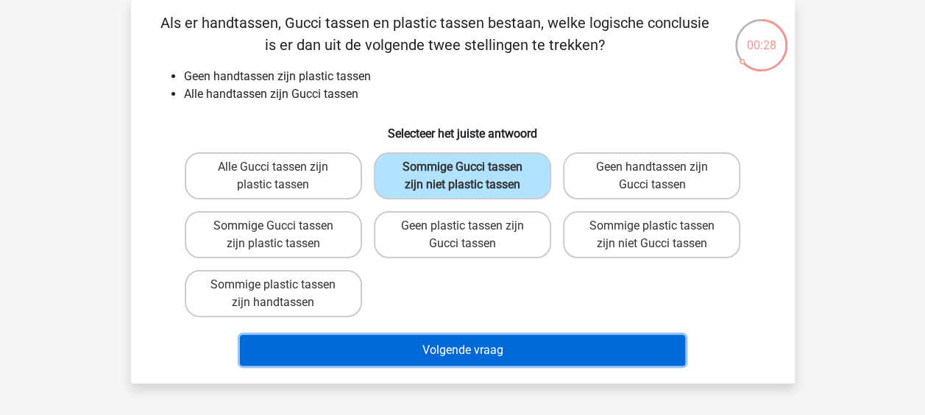
click at [508, 350] on button "Volgende vraag" at bounding box center [462, 350] width 445 height 31
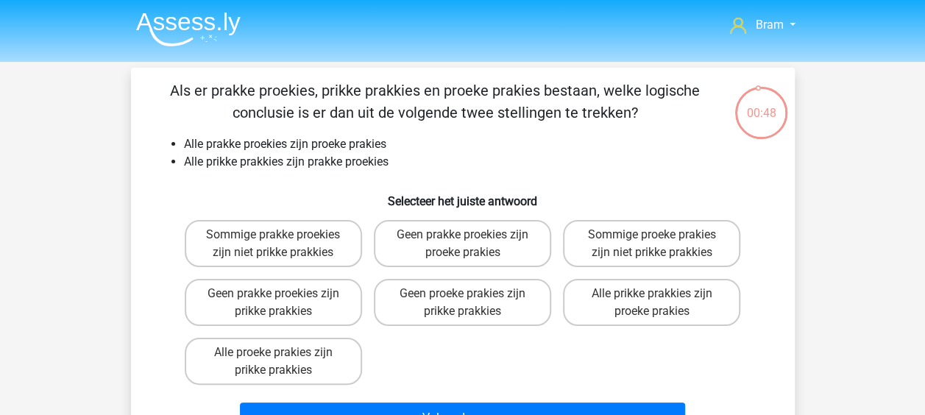
scroll to position [74, 0]
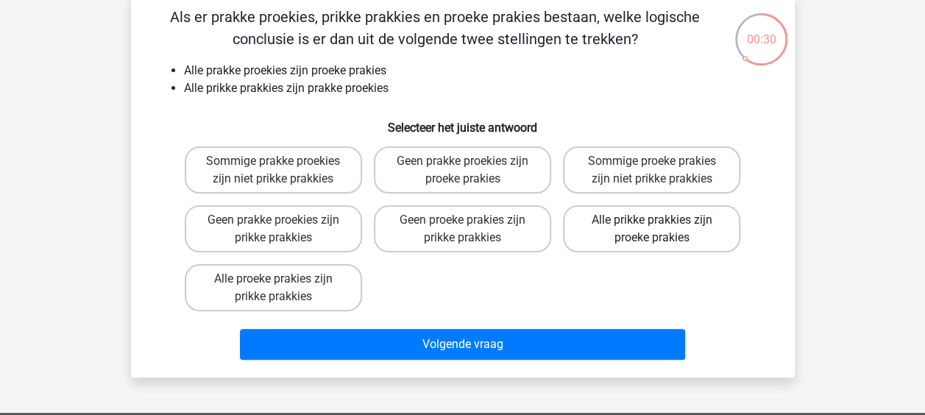
click at [711, 231] on label "Alle prikke prakkies zijn proeke prakies" at bounding box center [651, 228] width 177 height 47
click at [661, 230] on input "Alle prikke prakkies zijn proeke prakies" at bounding box center [657, 225] width 10 height 10
radio input "true"
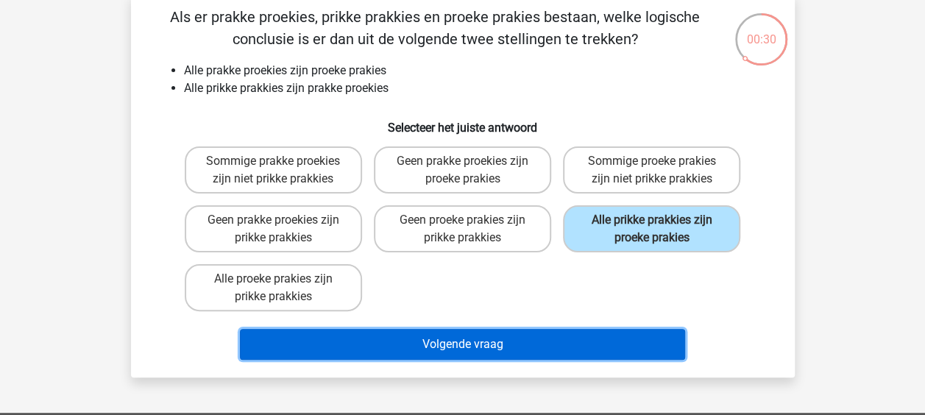
click at [640, 357] on button "Volgende vraag" at bounding box center [462, 344] width 445 height 31
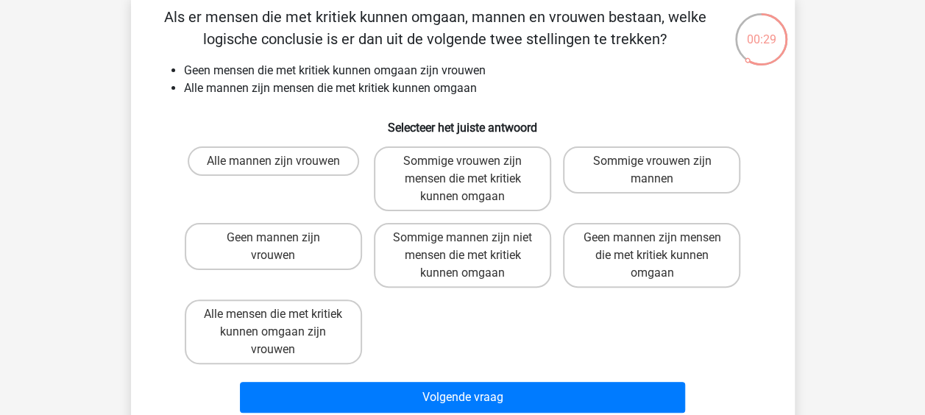
scroll to position [68, 0]
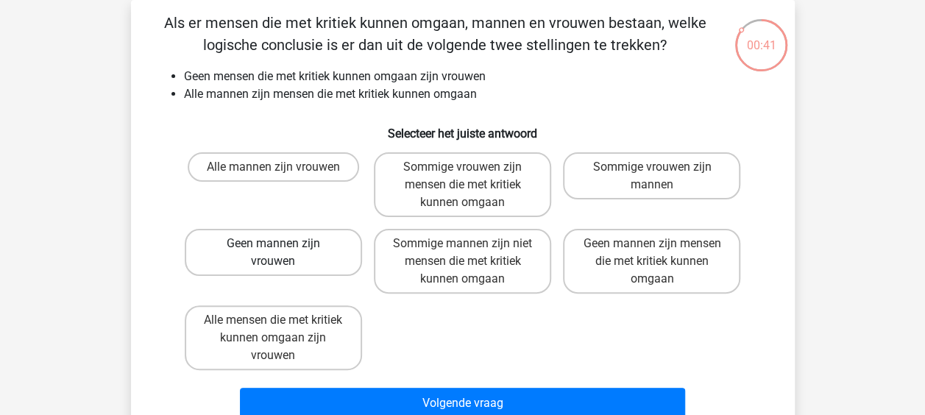
click at [296, 250] on label "Geen mannen zijn vrouwen" at bounding box center [273, 252] width 177 height 47
click at [282, 250] on input "Geen mannen zijn vrouwen" at bounding box center [278, 248] width 10 height 10
radio input "true"
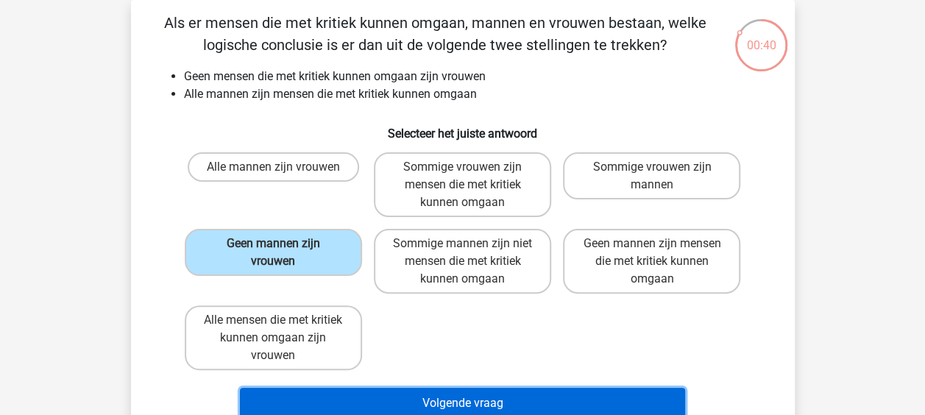
click at [447, 399] on button "Volgende vraag" at bounding box center [462, 403] width 445 height 31
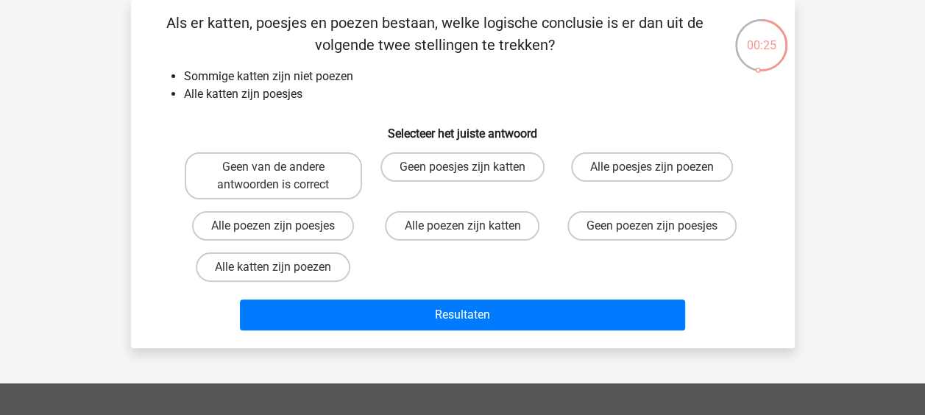
drag, startPoint x: 295, startPoint y: 179, endPoint x: 355, endPoint y: 266, distance: 105.9
click at [296, 181] on label "Geen van de andere antwoorden is correct" at bounding box center [273, 175] width 177 height 47
click at [282, 177] on input "Geen van de andere antwoorden is correct" at bounding box center [278, 172] width 10 height 10
radio input "true"
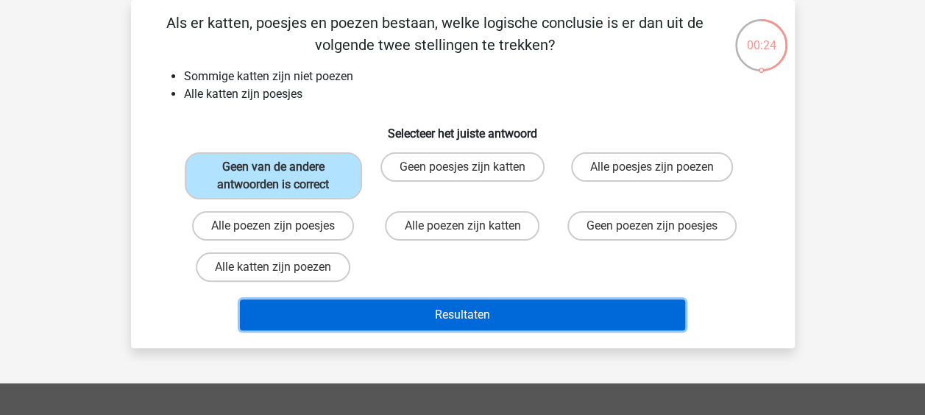
click at [443, 319] on button "Resultaten" at bounding box center [462, 314] width 445 height 31
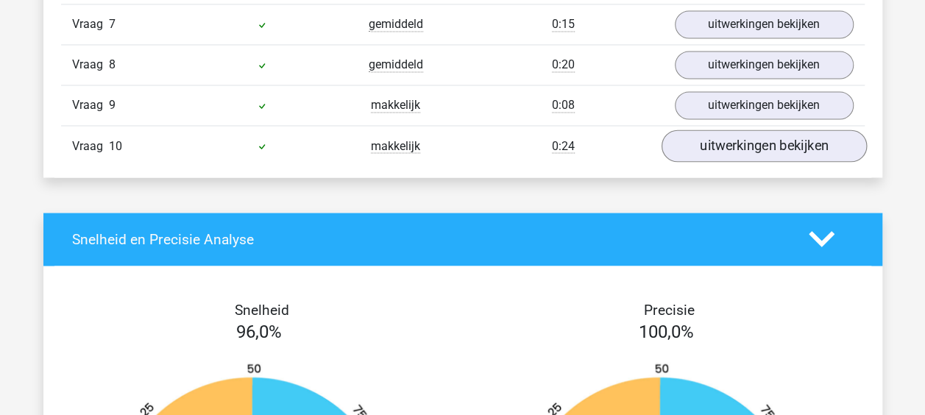
scroll to position [662, 0]
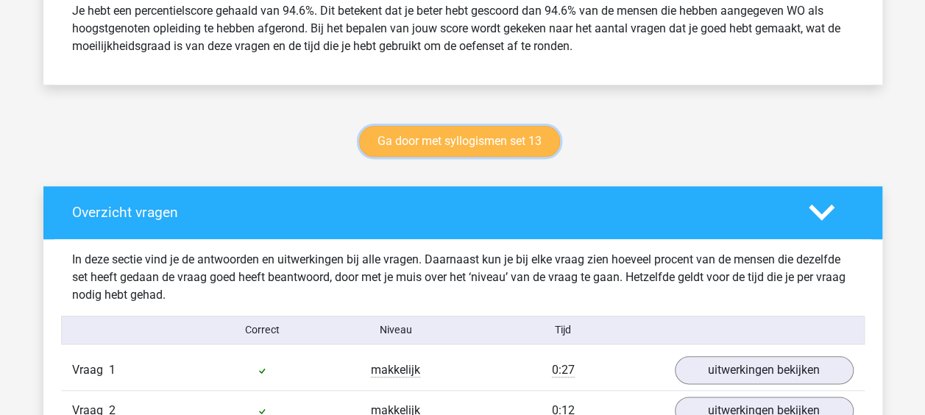
click at [527, 138] on link "Ga door met syllogismen set 13" at bounding box center [459, 141] width 201 height 31
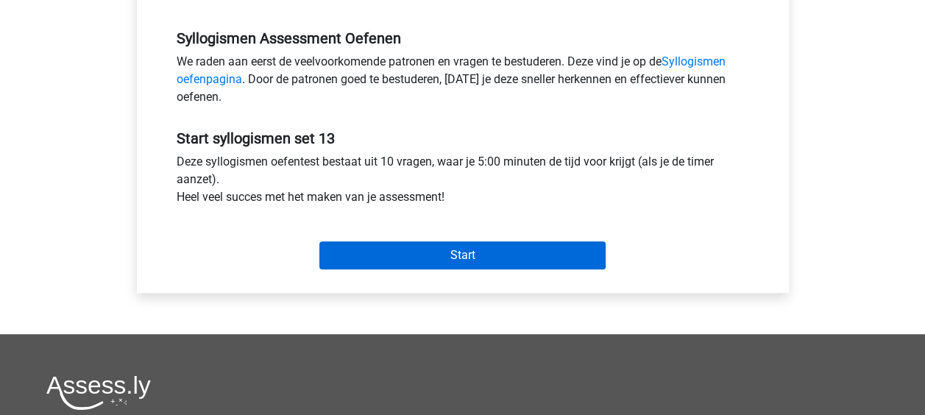
scroll to position [441, 0]
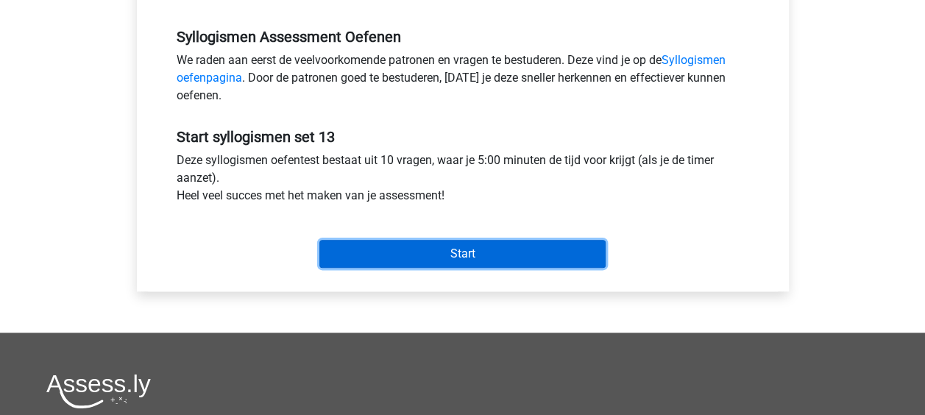
click at [499, 260] on input "Start" at bounding box center [462, 254] width 286 height 28
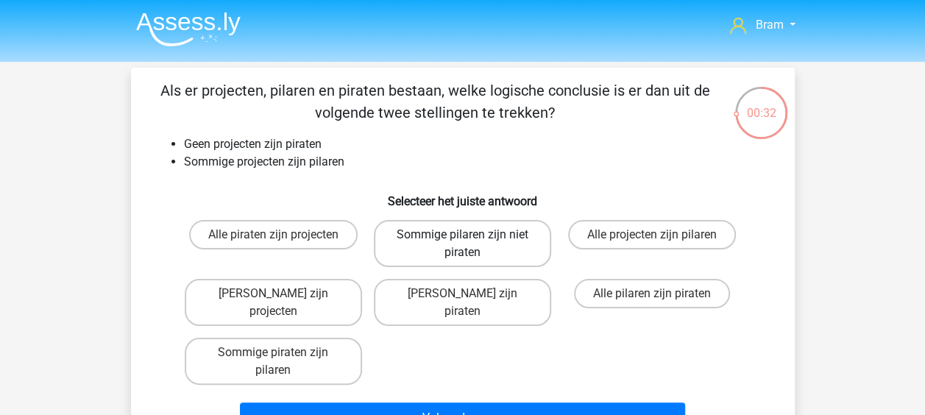
click at [497, 236] on label "Sommige pilaren zijn niet piraten" at bounding box center [462, 243] width 177 height 47
click at [472, 236] on input "Sommige pilaren zijn niet piraten" at bounding box center [467, 240] width 10 height 10
radio input "true"
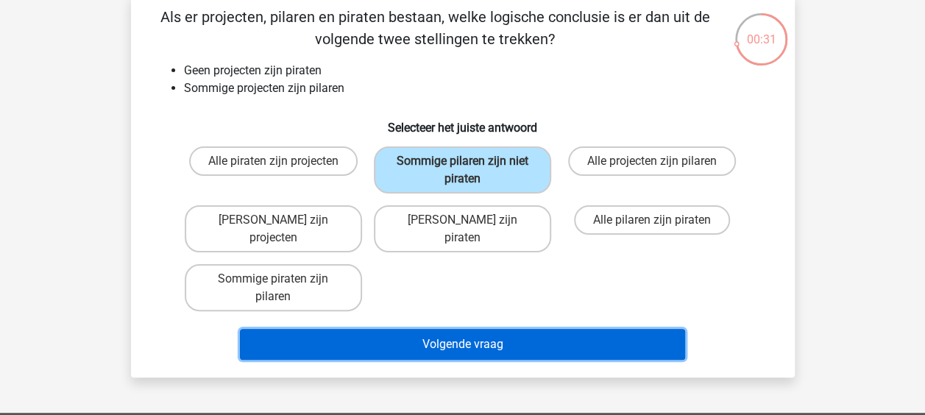
click at [512, 329] on button "Volgende vraag" at bounding box center [462, 344] width 445 height 31
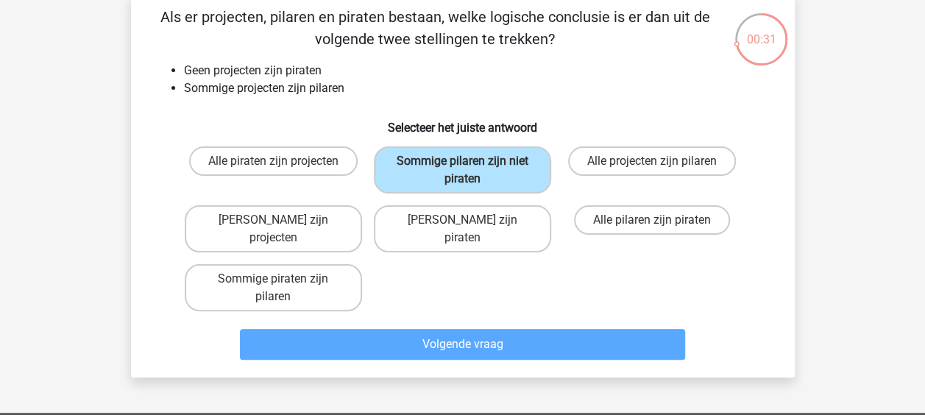
scroll to position [68, 0]
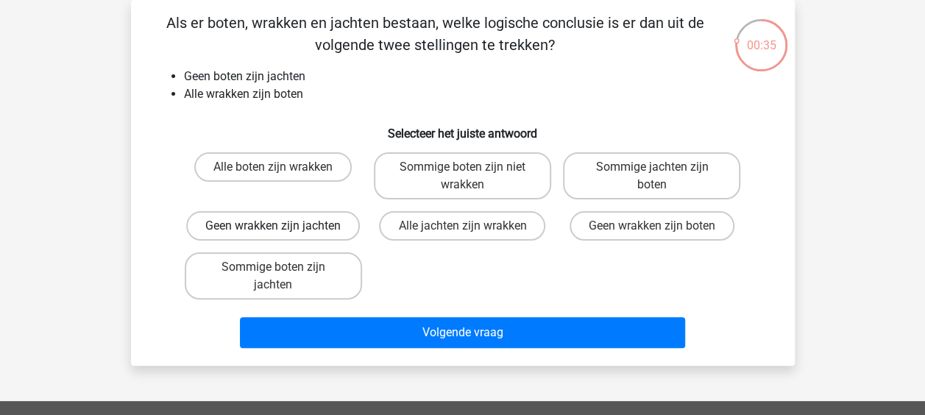
click at [337, 230] on label "Geen wrakken zijn jachten" at bounding box center [273, 225] width 174 height 29
click at [282, 230] on input "Geen wrakken zijn jachten" at bounding box center [278, 231] width 10 height 10
radio input "true"
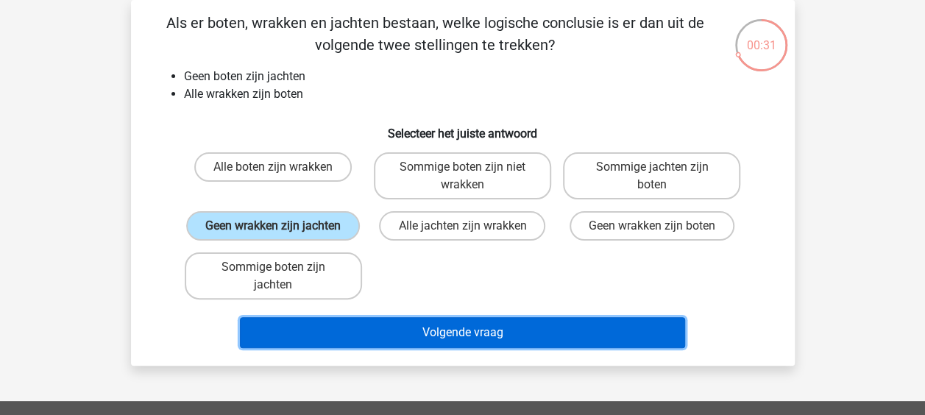
click at [428, 333] on button "Volgende vraag" at bounding box center [462, 332] width 445 height 31
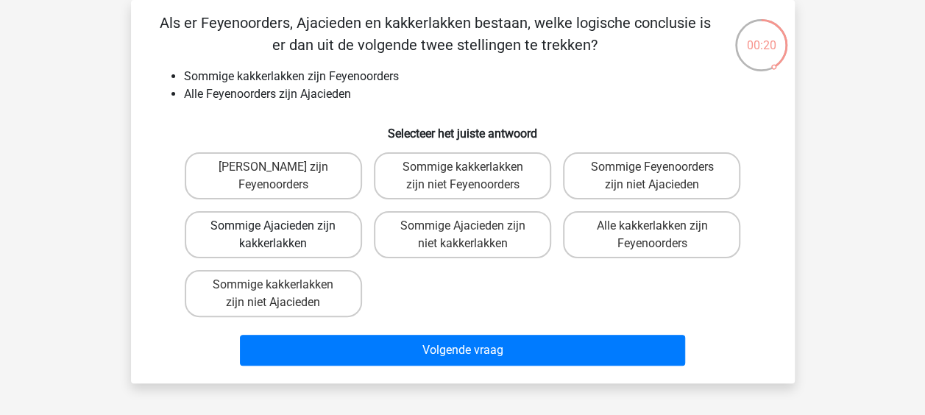
click at [348, 238] on label "Sommige Ajacieden zijn kakkerlakken" at bounding box center [273, 234] width 177 height 47
click at [282, 235] on input "Sommige Ajacieden zijn kakkerlakken" at bounding box center [278, 231] width 10 height 10
radio input "true"
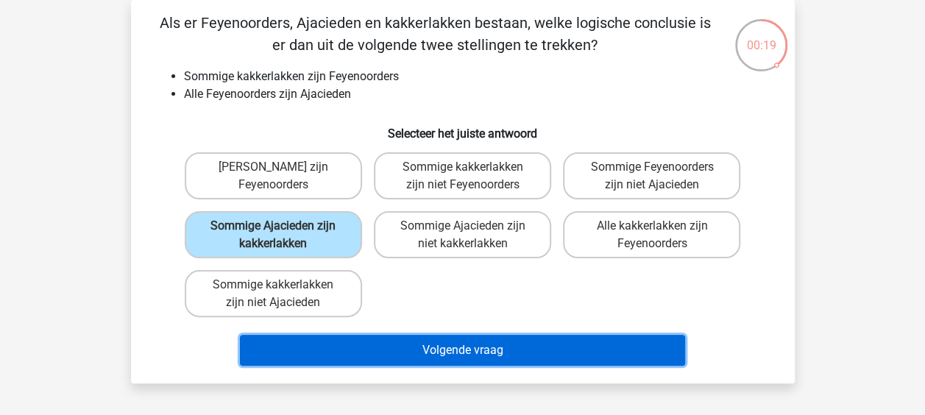
click at [443, 343] on button "Volgende vraag" at bounding box center [462, 350] width 445 height 31
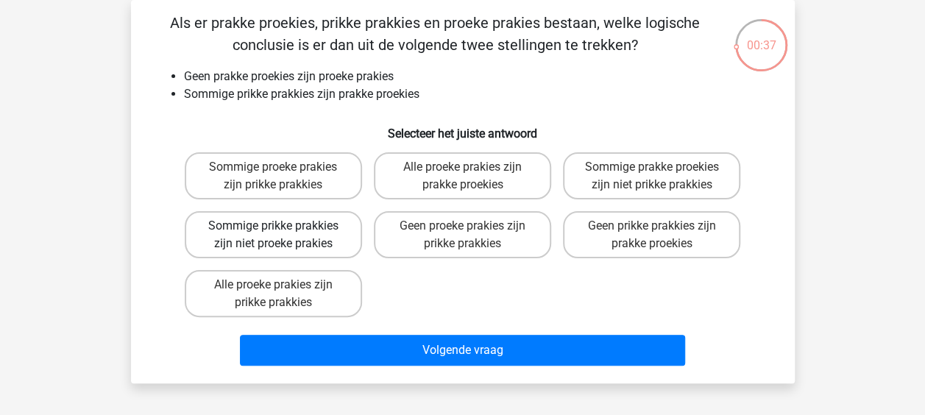
click at [328, 245] on label "Sommige prikke prakkies zijn niet proeke prakies" at bounding box center [273, 234] width 177 height 47
click at [282, 235] on input "Sommige prikke prakkies zijn niet proeke prakies" at bounding box center [278, 231] width 10 height 10
radio input "true"
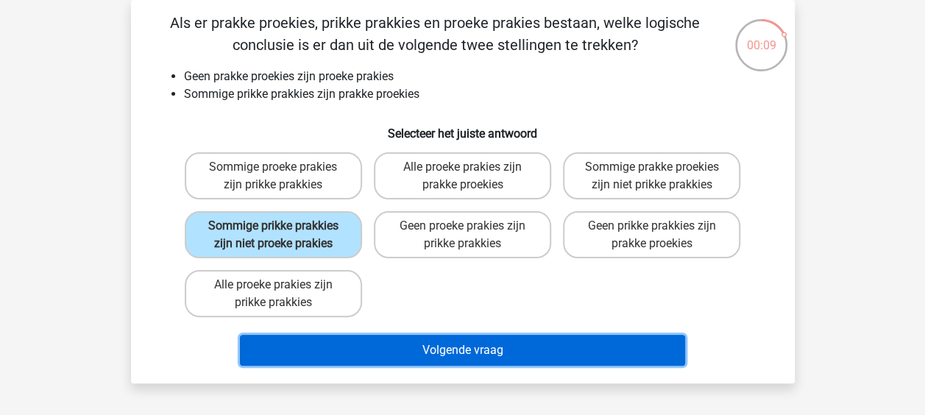
click at [434, 345] on button "Volgende vraag" at bounding box center [462, 350] width 445 height 31
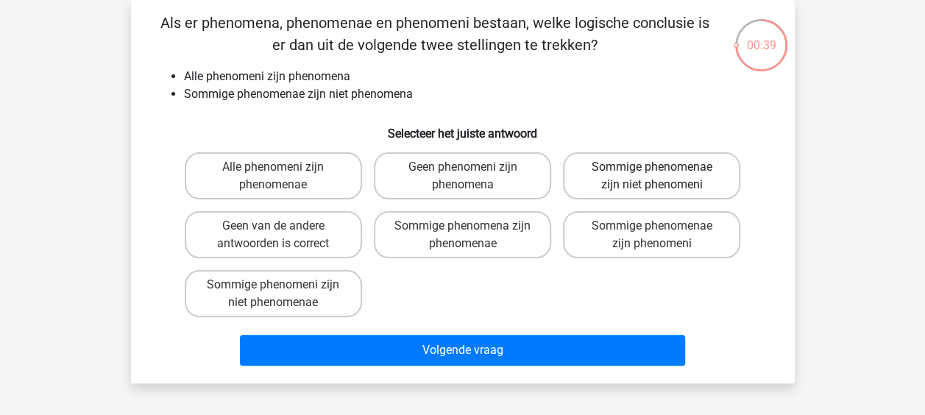
click at [659, 162] on label "Sommige phenomenae zijn niet phenomeni" at bounding box center [651, 175] width 177 height 47
click at [659, 167] on input "Sommige phenomenae zijn niet phenomeni" at bounding box center [657, 172] width 10 height 10
radio input "true"
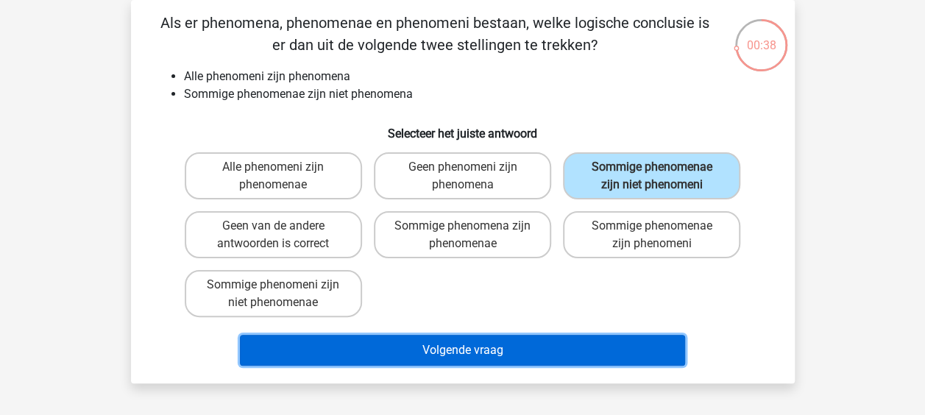
click at [615, 344] on button "Volgende vraag" at bounding box center [462, 350] width 445 height 31
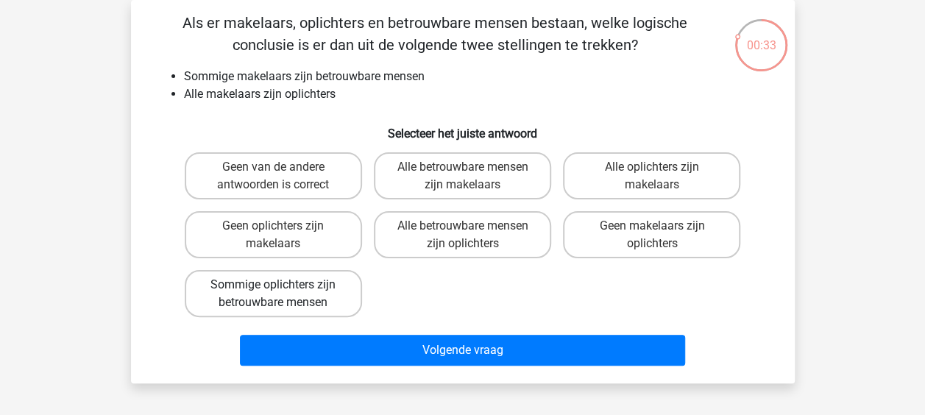
click at [323, 296] on label "Sommige oplichters zijn betrouwbare mensen" at bounding box center [273, 293] width 177 height 47
click at [282, 294] on input "Sommige oplichters zijn betrouwbare mensen" at bounding box center [278, 290] width 10 height 10
radio input "true"
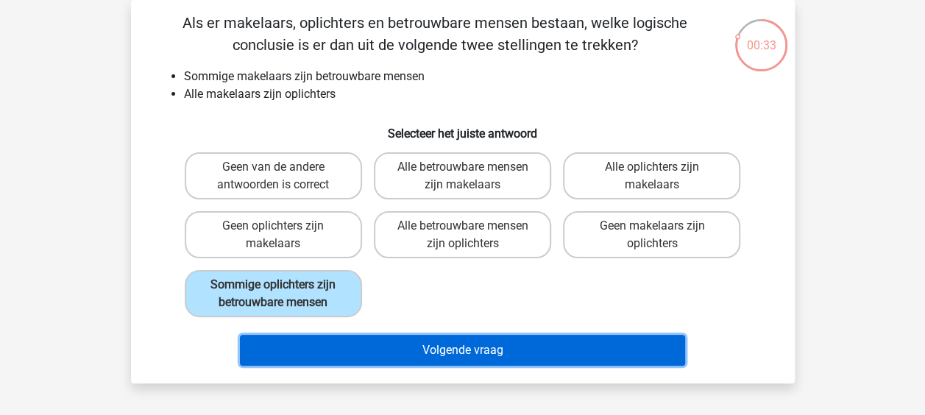
click at [378, 349] on button "Volgende vraag" at bounding box center [462, 350] width 445 height 31
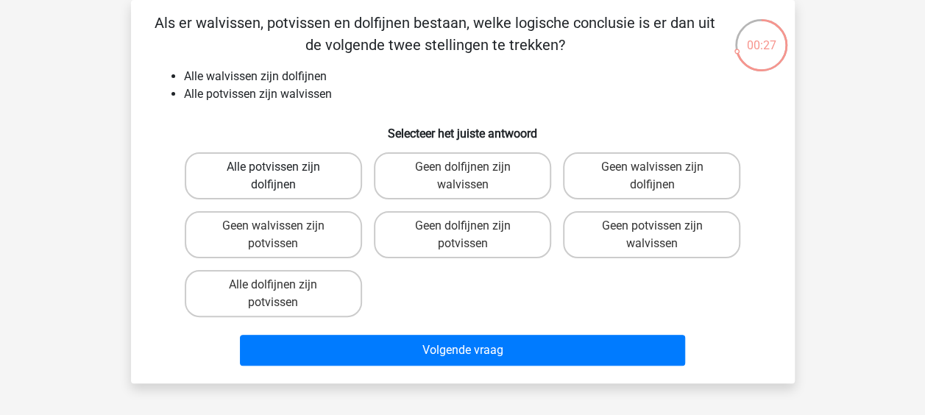
click at [297, 181] on label "Alle potvissen zijn dolfijnen" at bounding box center [273, 175] width 177 height 47
click at [282, 177] on input "Alle potvissen zijn dolfijnen" at bounding box center [278, 172] width 10 height 10
radio input "true"
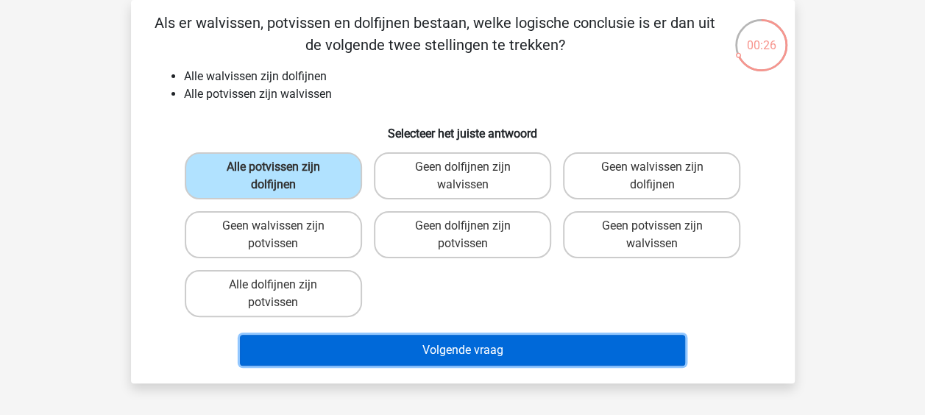
click at [394, 346] on button "Volgende vraag" at bounding box center [462, 350] width 445 height 31
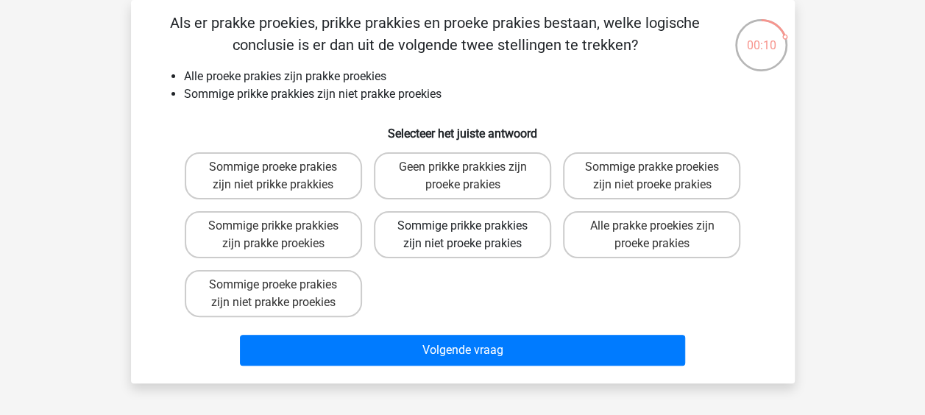
click at [505, 246] on label "Sommige prikke prakkies zijn niet proeke prakies" at bounding box center [462, 234] width 177 height 47
click at [472, 235] on input "Sommige prikke prakkies zijn niet proeke prakies" at bounding box center [467, 231] width 10 height 10
radio input "true"
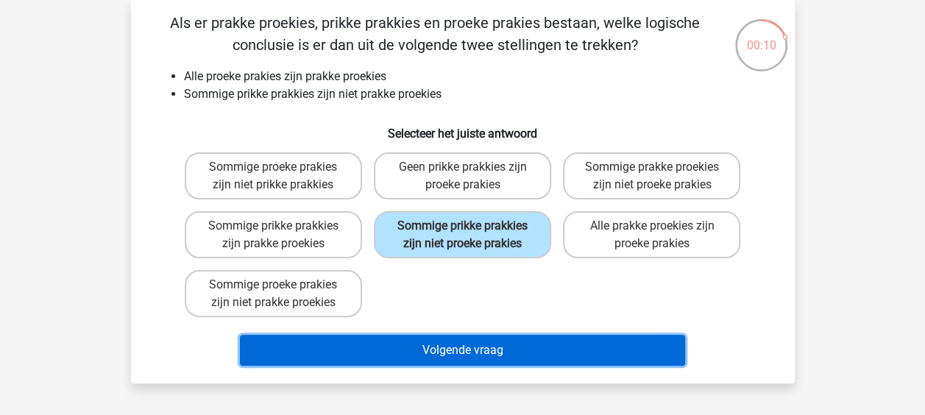
click at [524, 352] on button "Volgende vraag" at bounding box center [462, 350] width 445 height 31
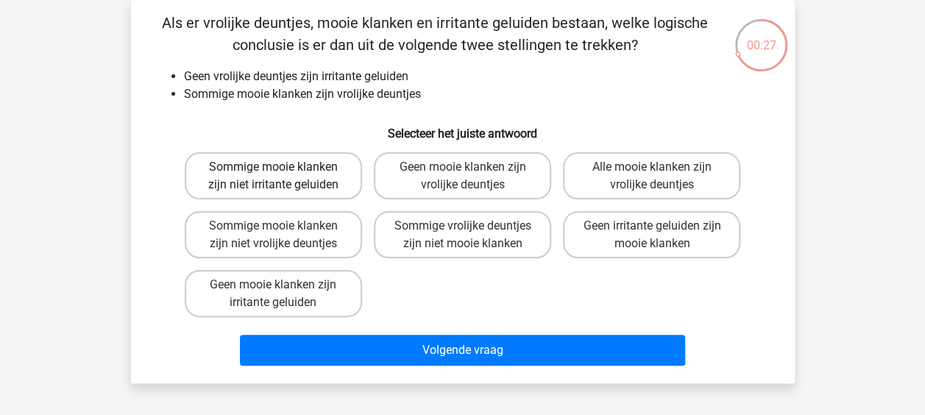
click at [327, 172] on label "Sommige mooie klanken zijn niet irritante geluiden" at bounding box center [273, 175] width 177 height 47
click at [282, 172] on input "Sommige mooie klanken zijn niet irritante geluiden" at bounding box center [278, 172] width 10 height 10
radio input "true"
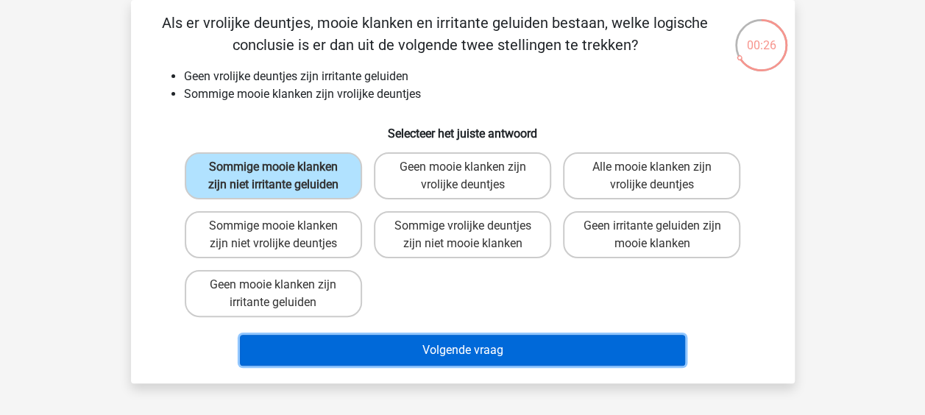
click at [403, 344] on button "Volgende vraag" at bounding box center [462, 350] width 445 height 31
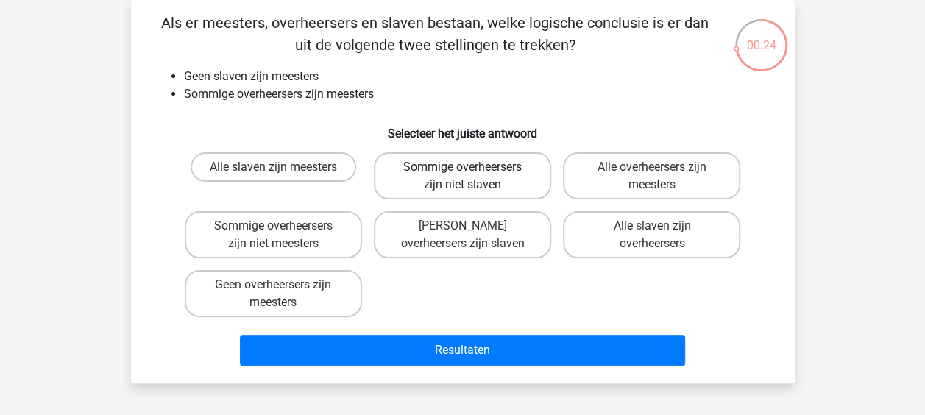
click at [477, 178] on label "Sommige overheersers zijn niet slaven" at bounding box center [462, 175] width 177 height 47
click at [472, 177] on input "Sommige overheersers zijn niet slaven" at bounding box center [467, 172] width 10 height 10
radio input "true"
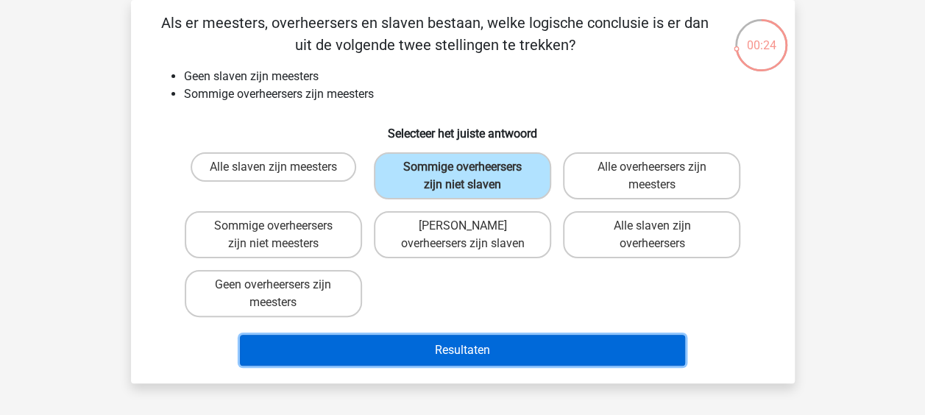
click at [494, 340] on button "Resultaten" at bounding box center [462, 350] width 445 height 31
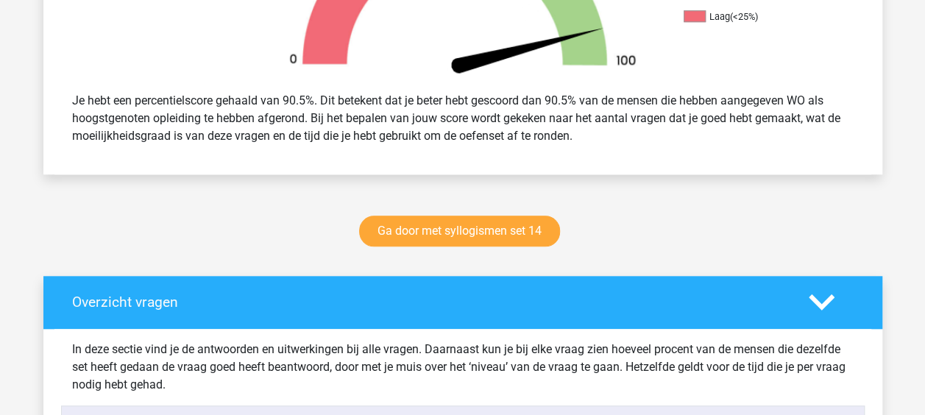
scroll to position [736, 0]
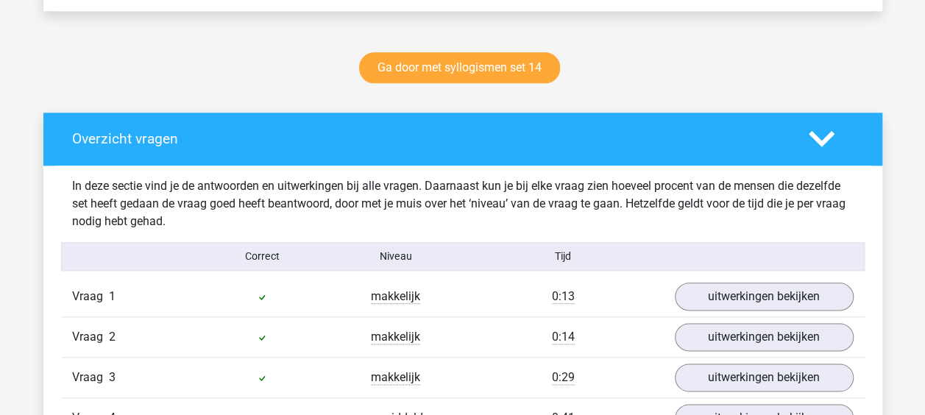
click at [474, 51] on div "Ga door met syllogismen set 14" at bounding box center [462, 70] width 699 height 49
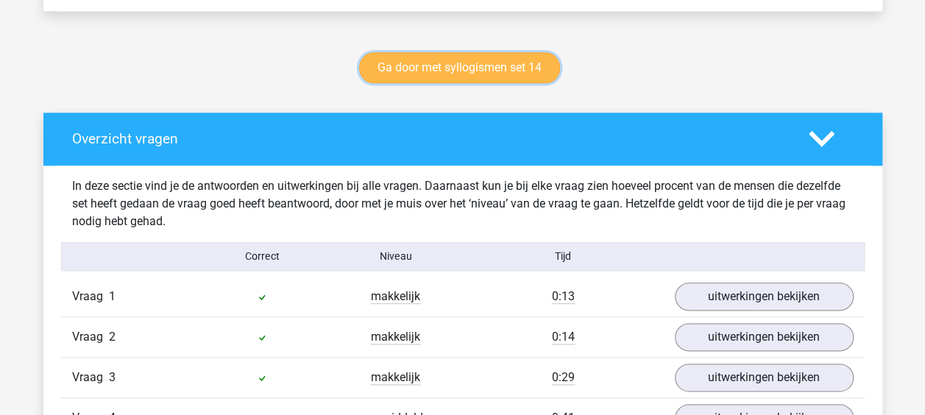
click at [491, 66] on link "Ga door met syllogismen set 14" at bounding box center [459, 67] width 201 height 31
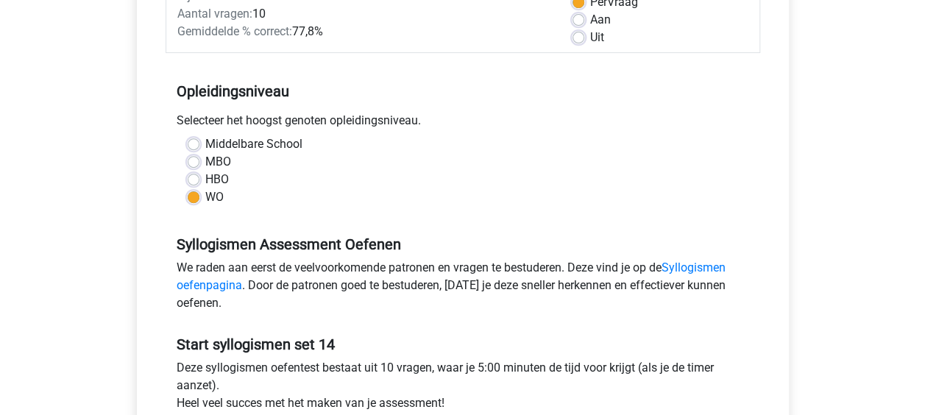
scroll to position [294, 0]
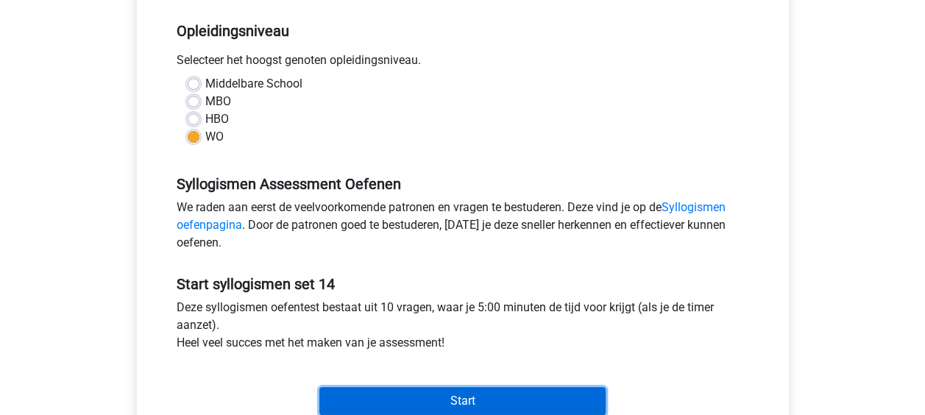
click at [435, 387] on input "Start" at bounding box center [462, 401] width 286 height 28
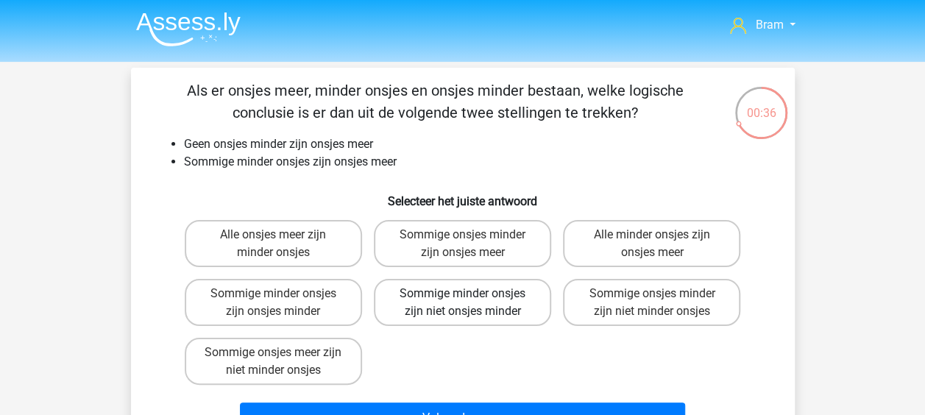
click at [474, 307] on label "Sommige minder onsjes zijn niet onsjes minder" at bounding box center [462, 302] width 177 height 47
click at [472, 303] on input "Sommige minder onsjes zijn niet onsjes minder" at bounding box center [467, 299] width 10 height 10
radio input "true"
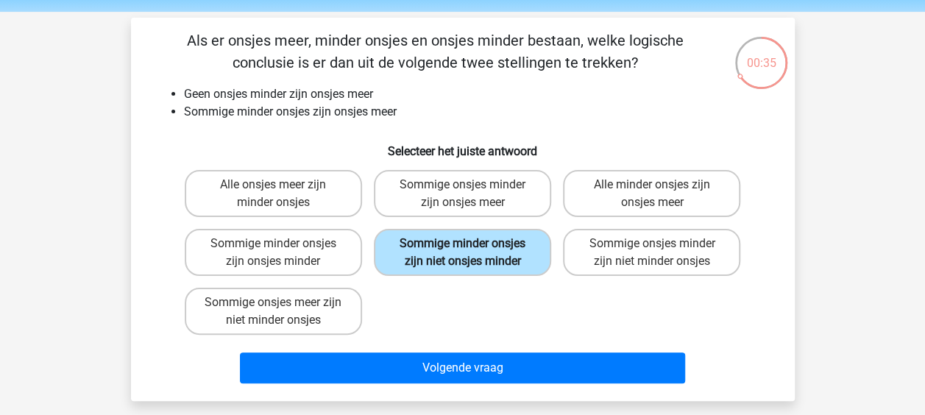
scroll to position [74, 0]
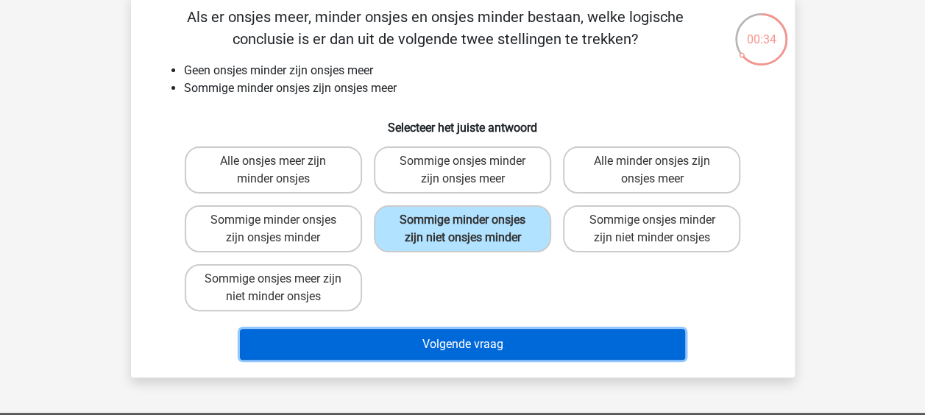
click at [496, 344] on button "Volgende vraag" at bounding box center [462, 344] width 445 height 31
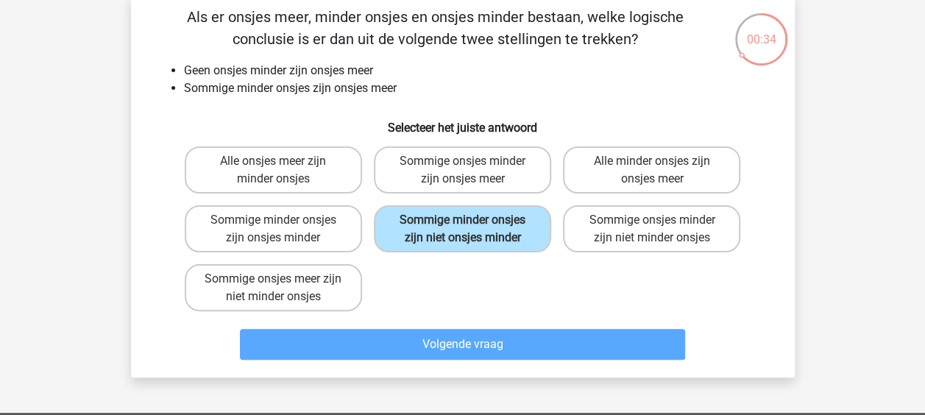
scroll to position [68, 0]
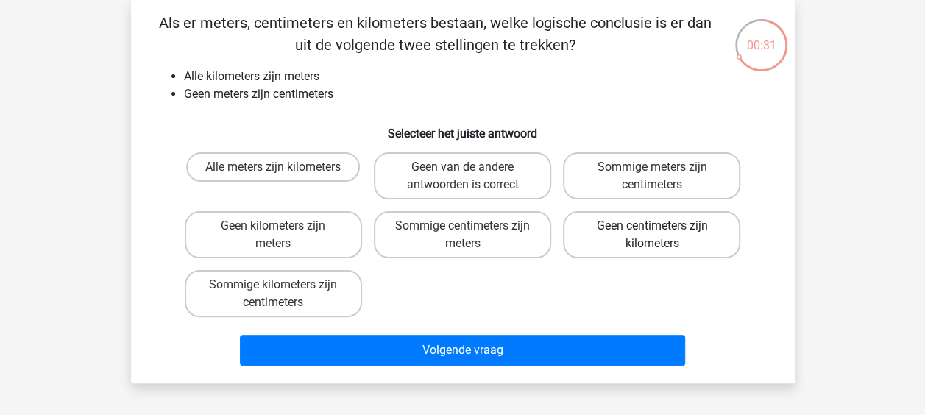
click at [643, 239] on label "Geen centimeters zijn kilometers" at bounding box center [651, 234] width 177 height 47
click at [652, 235] on input "Geen centimeters zijn kilometers" at bounding box center [657, 231] width 10 height 10
radio input "true"
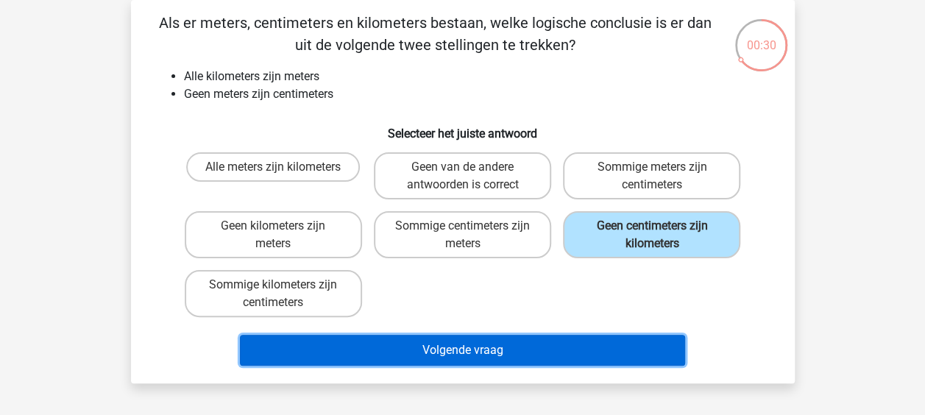
click at [594, 344] on button "Volgende vraag" at bounding box center [462, 350] width 445 height 31
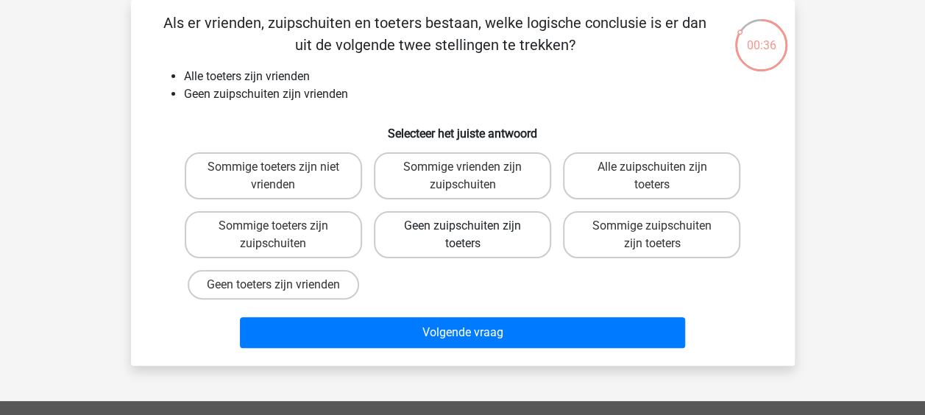
click at [478, 239] on label "Geen zuipschuiten zijn toeters" at bounding box center [462, 234] width 177 height 47
click at [472, 235] on input "Geen zuipschuiten zijn toeters" at bounding box center [467, 231] width 10 height 10
radio input "true"
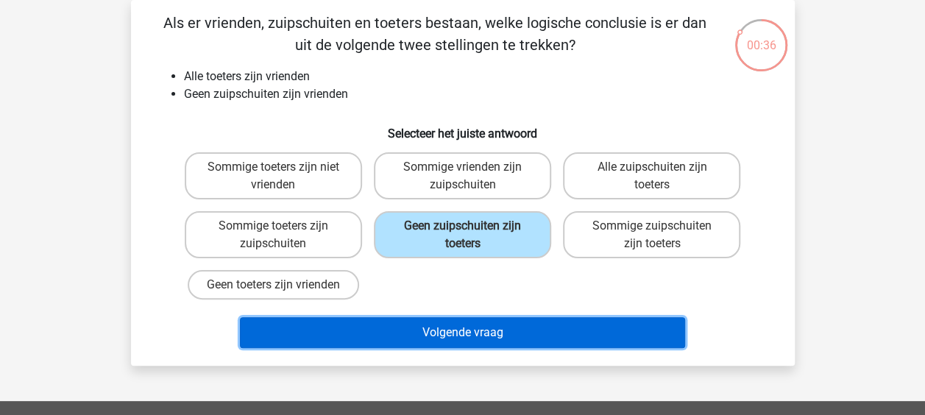
click at [487, 328] on button "Volgende vraag" at bounding box center [462, 332] width 445 height 31
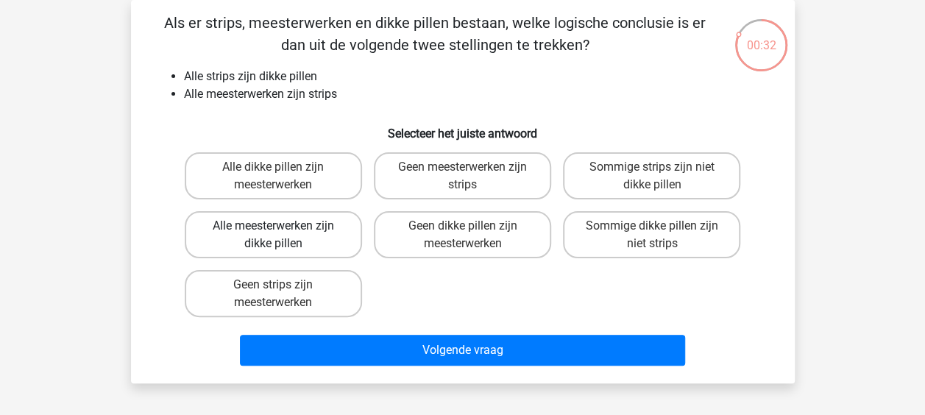
click at [331, 240] on label "Alle meesterwerken zijn dikke pillen" at bounding box center [273, 234] width 177 height 47
click at [282, 235] on input "Alle meesterwerken zijn dikke pillen" at bounding box center [278, 231] width 10 height 10
radio input "true"
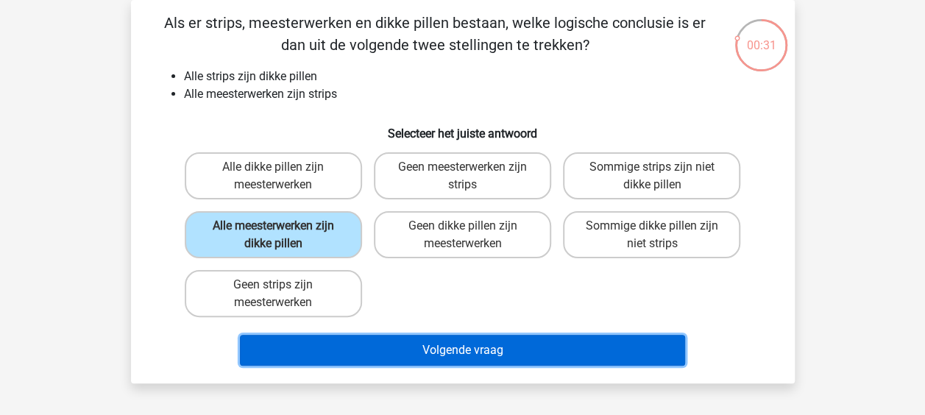
click at [380, 342] on button "Volgende vraag" at bounding box center [462, 350] width 445 height 31
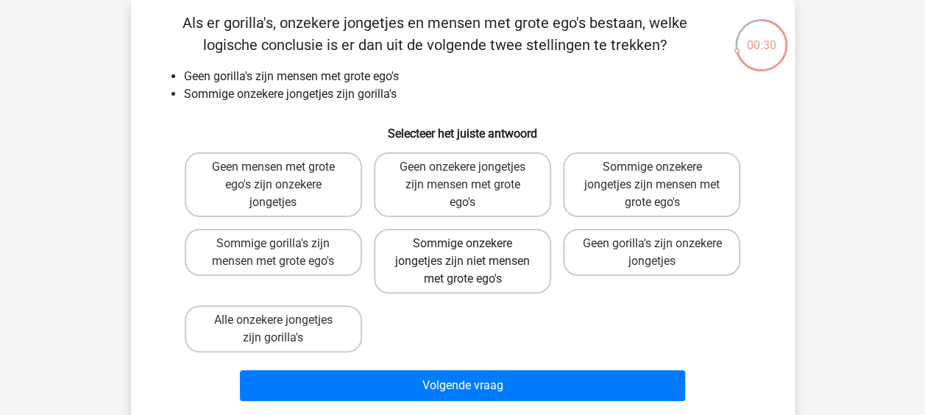
click at [485, 277] on label "Sommige onzekere jongetjes zijn niet mensen met grote ego's" at bounding box center [462, 261] width 177 height 65
click at [472, 253] on input "Sommige onzekere jongetjes zijn niet mensen met grote ego's" at bounding box center [467, 248] width 10 height 10
radio input "true"
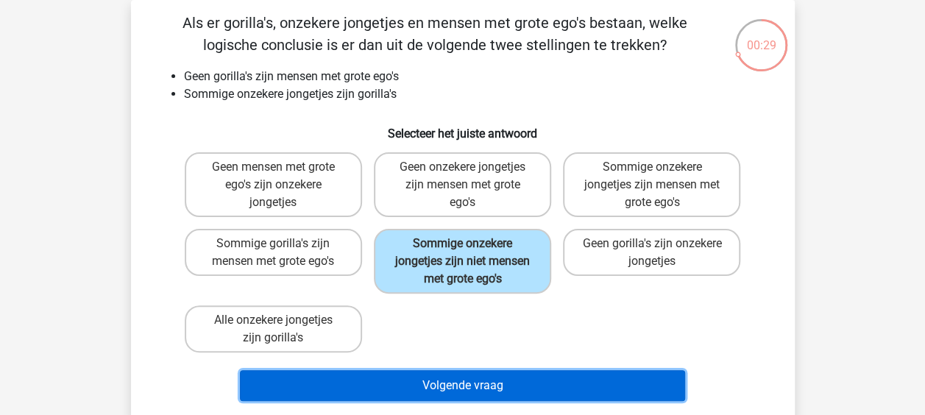
click at [489, 378] on button "Volgende vraag" at bounding box center [462, 385] width 445 height 31
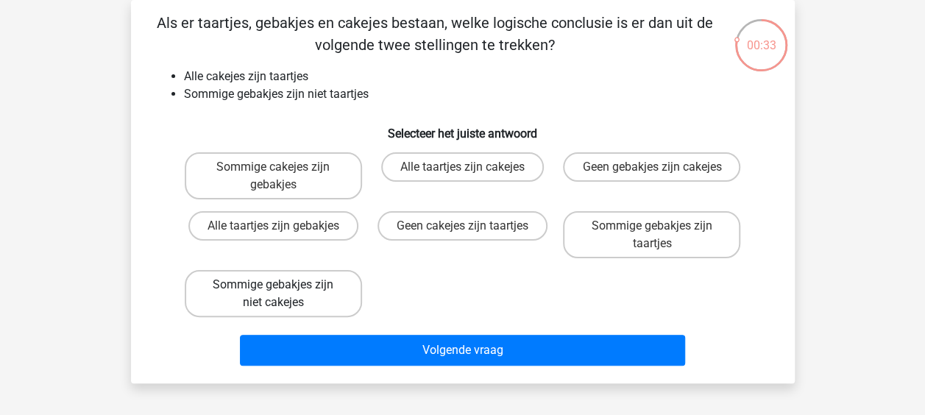
click at [299, 293] on label "Sommige gebakjes zijn niet cakejes" at bounding box center [273, 293] width 177 height 47
click at [282, 293] on input "Sommige gebakjes zijn niet cakejes" at bounding box center [278, 290] width 10 height 10
radio input "true"
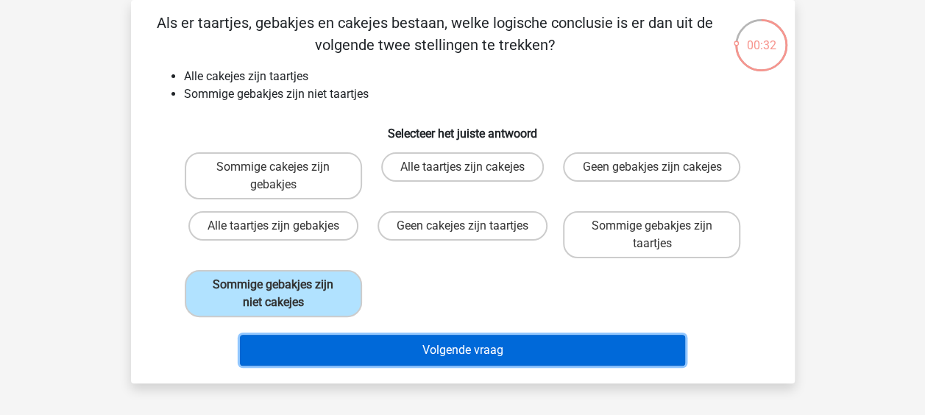
click at [343, 335] on button "Volgende vraag" at bounding box center [462, 350] width 445 height 31
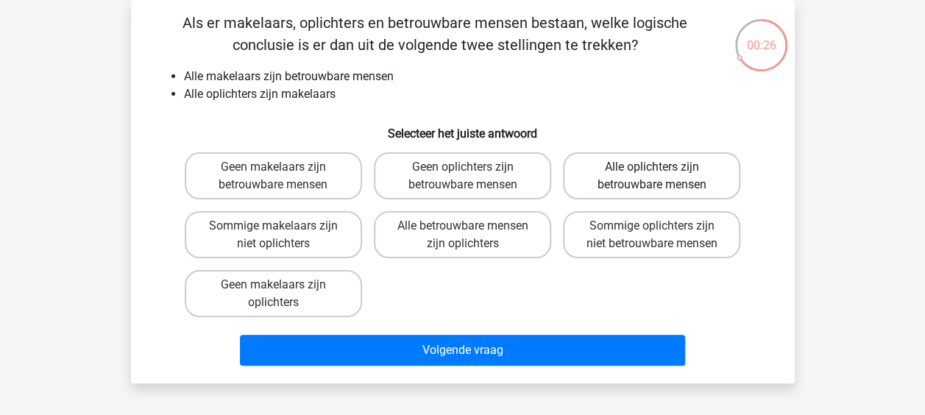
click at [627, 178] on label "Alle oplichters zijn betrouwbare mensen" at bounding box center [651, 175] width 177 height 47
click at [652, 177] on input "Alle oplichters zijn betrouwbare mensen" at bounding box center [657, 172] width 10 height 10
radio input "true"
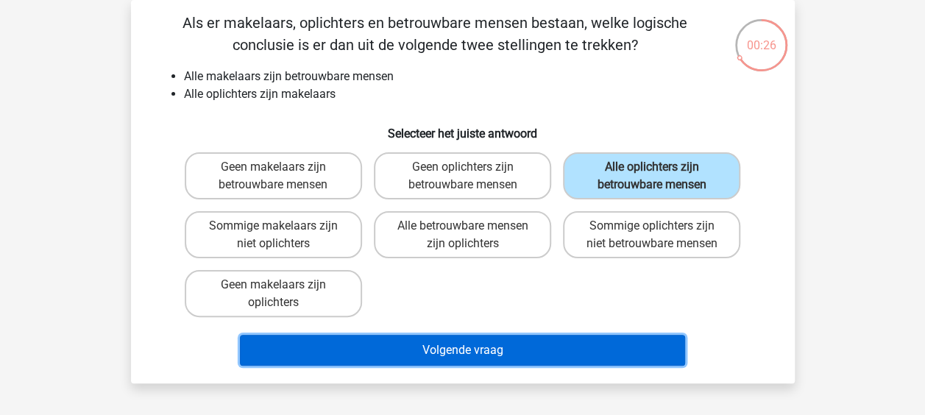
click at [600, 358] on button "Volgende vraag" at bounding box center [462, 350] width 445 height 31
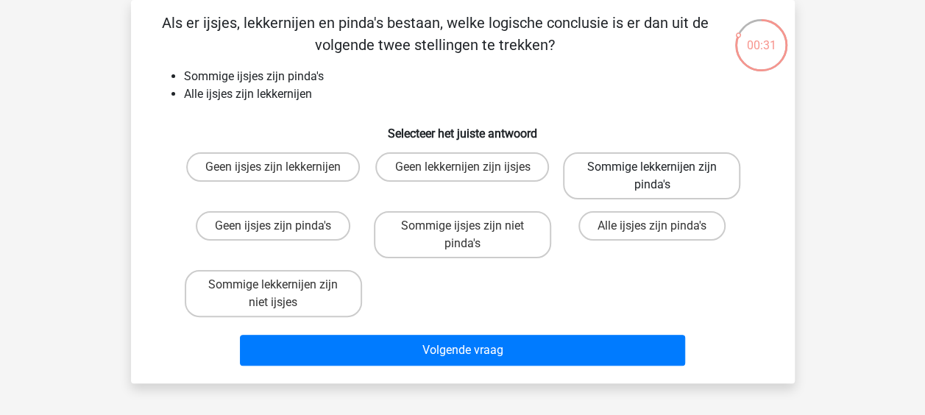
click at [652, 163] on label "Sommige lekkernijen zijn pinda's" at bounding box center [651, 175] width 177 height 47
click at [652, 167] on input "Sommige lekkernijen zijn pinda's" at bounding box center [657, 172] width 10 height 10
radio input "true"
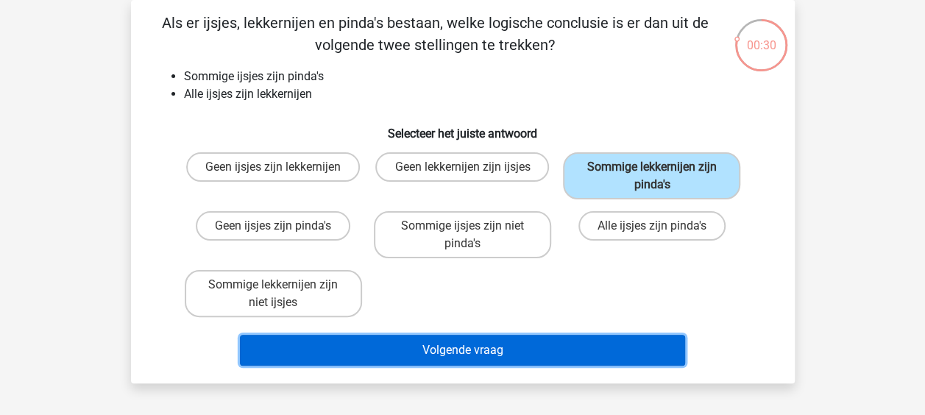
click at [597, 359] on button "Volgende vraag" at bounding box center [462, 350] width 445 height 31
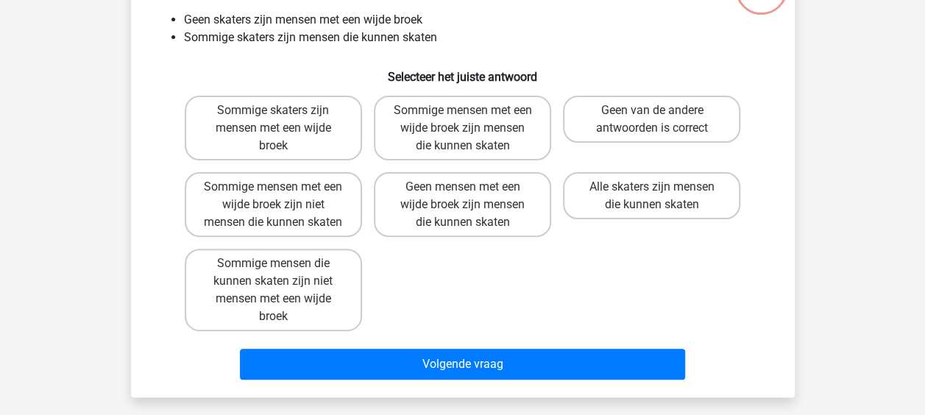
scroll to position [126, 0]
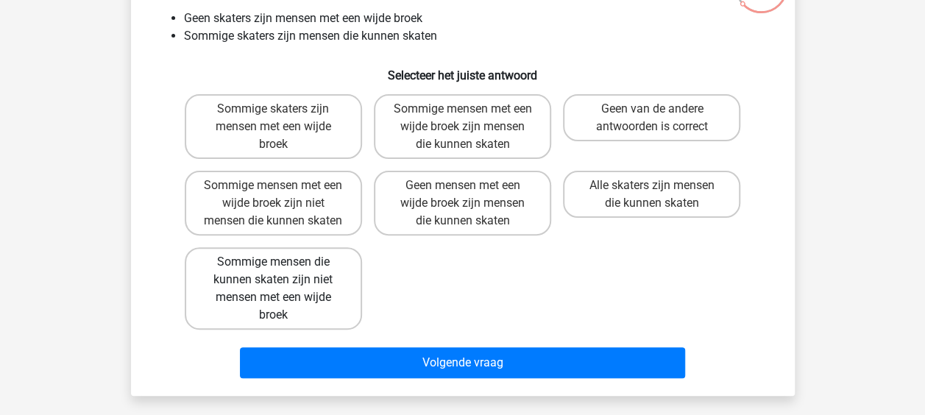
click at [318, 312] on label "Sommige mensen die kunnen skaten zijn niet mensen met een wijde broek" at bounding box center [273, 288] width 177 height 82
click at [282, 271] on input "Sommige mensen die kunnen skaten zijn niet mensen met een wijde broek" at bounding box center [278, 267] width 10 height 10
radio input "true"
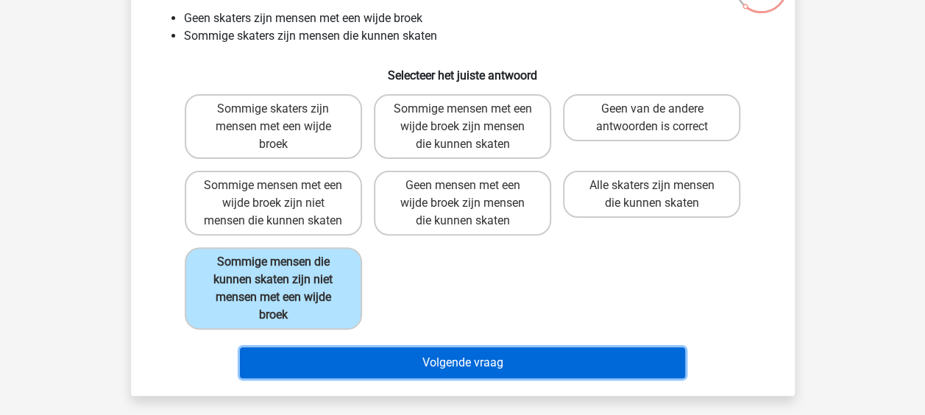
click at [364, 378] on button "Volgende vraag" at bounding box center [462, 362] width 445 height 31
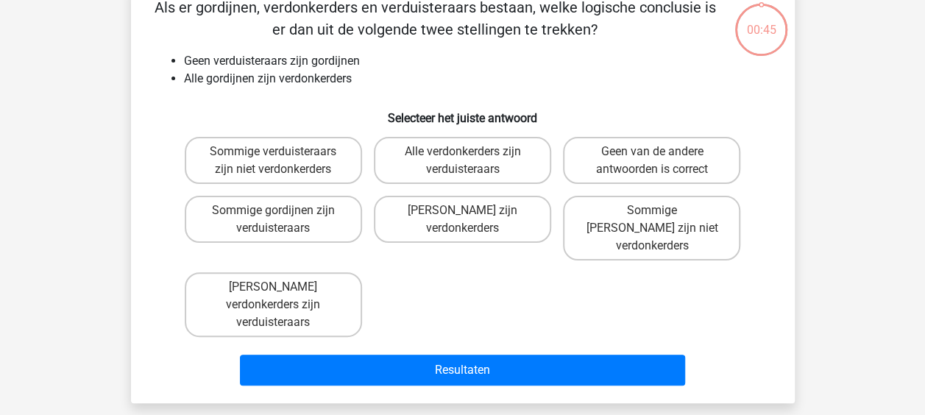
scroll to position [68, 0]
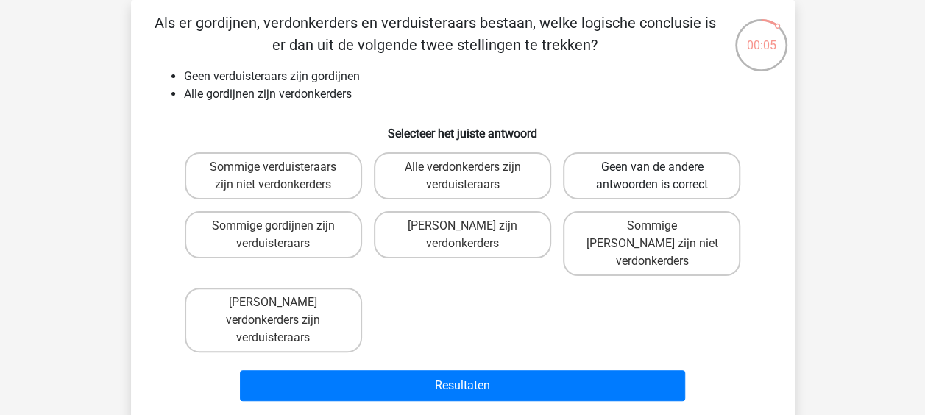
click at [629, 169] on label "Geen van de andere antwoorden is correct" at bounding box center [651, 175] width 177 height 47
click at [652, 169] on input "Geen van de andere antwoorden is correct" at bounding box center [657, 172] width 10 height 10
radio input "true"
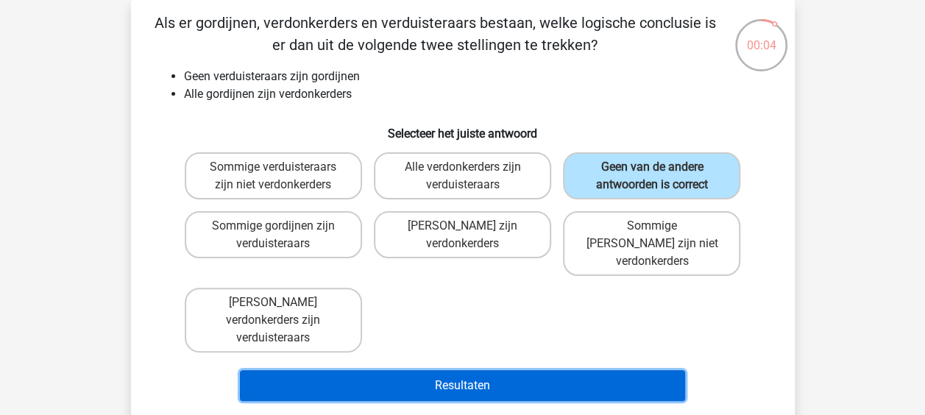
click at [593, 370] on button "Resultaten" at bounding box center [462, 385] width 445 height 31
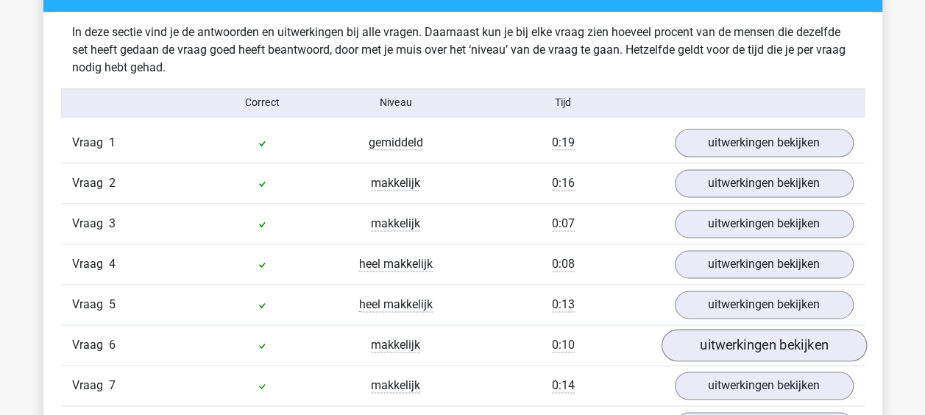
scroll to position [1030, 0]
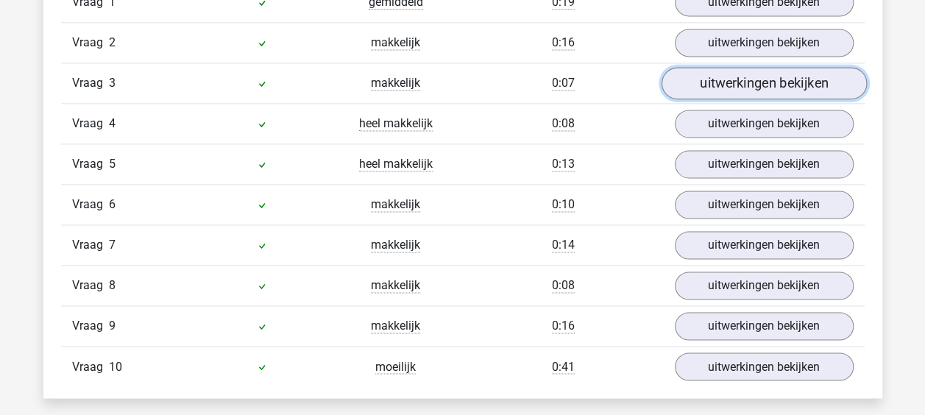
click at [810, 77] on link "uitwerkingen bekijken" at bounding box center [763, 83] width 205 height 32
